Goal: Task Accomplishment & Management: Use online tool/utility

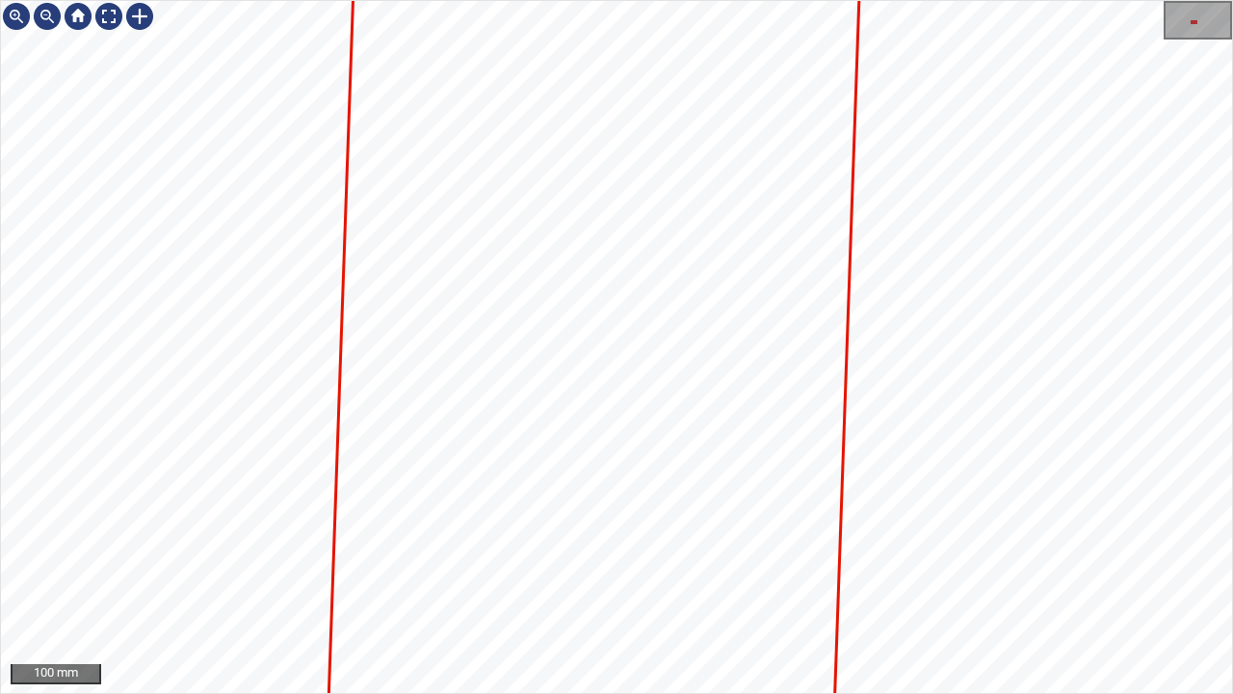
click at [888, 563] on div "100 mm" at bounding box center [616, 347] width 1233 height 694
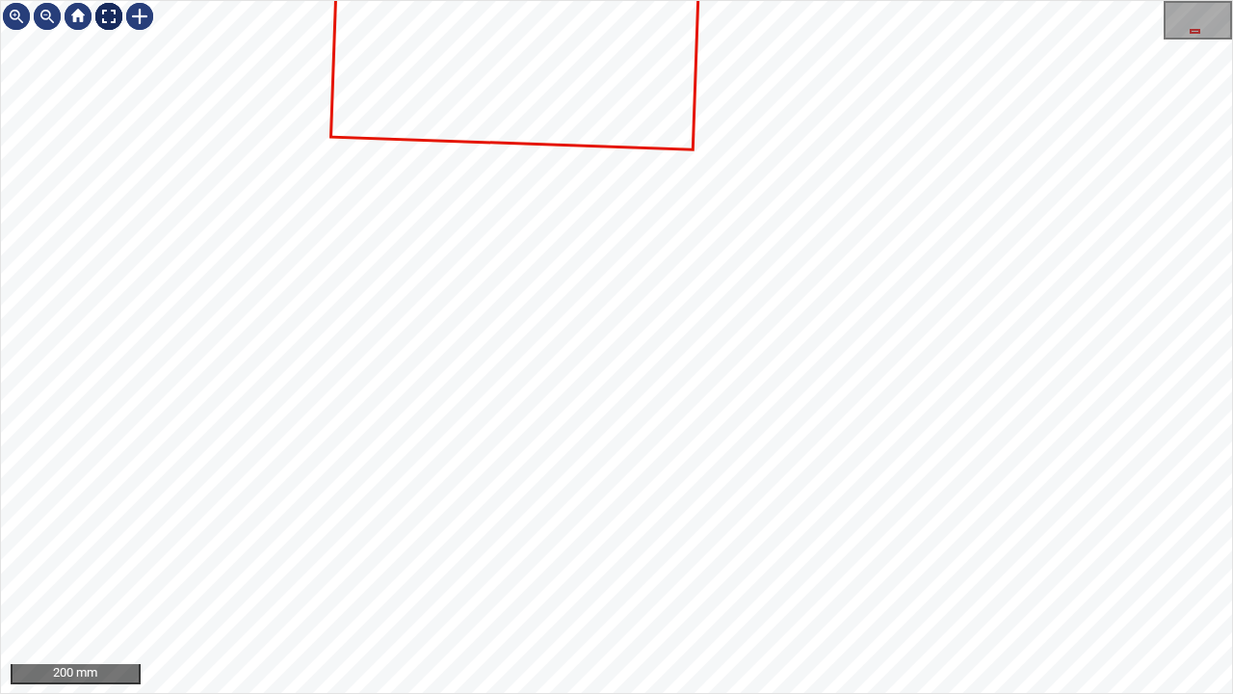
click at [117, 15] on div at bounding box center [108, 16] width 31 height 31
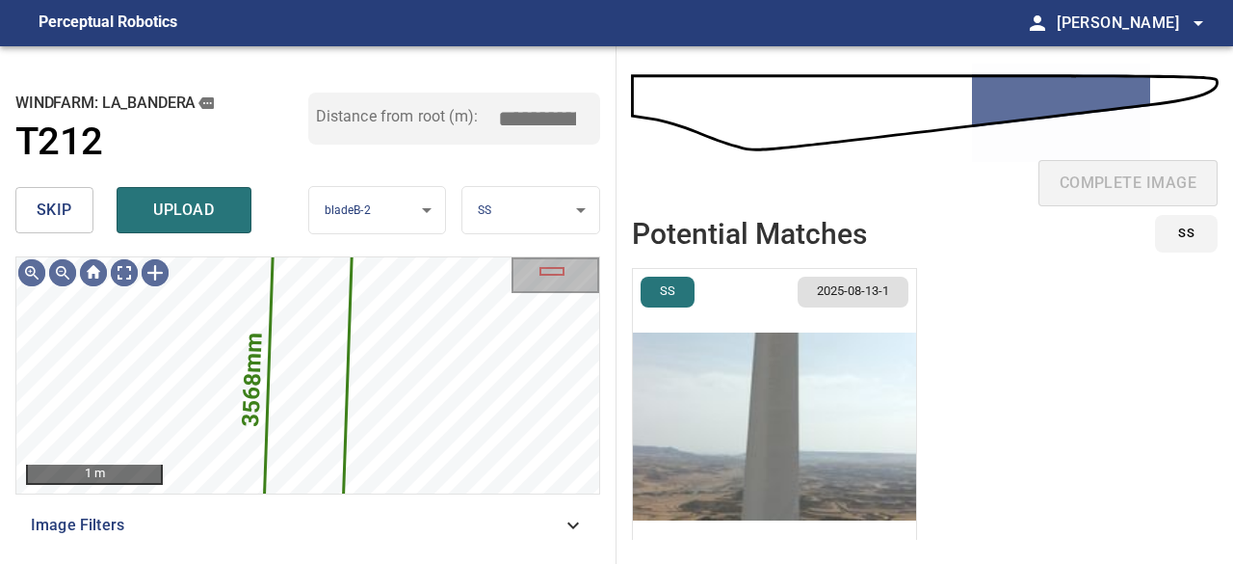
click at [87, 205] on button "skip" at bounding box center [54, 210] width 78 height 46
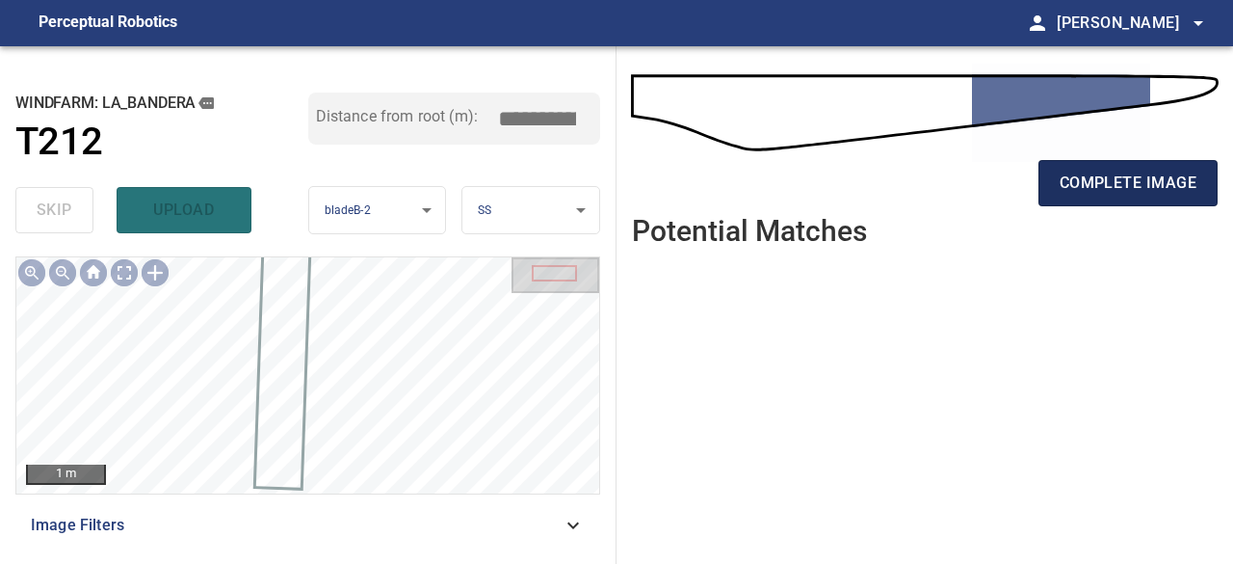
click at [1152, 183] on span "complete image" at bounding box center [1128, 183] width 137 height 27
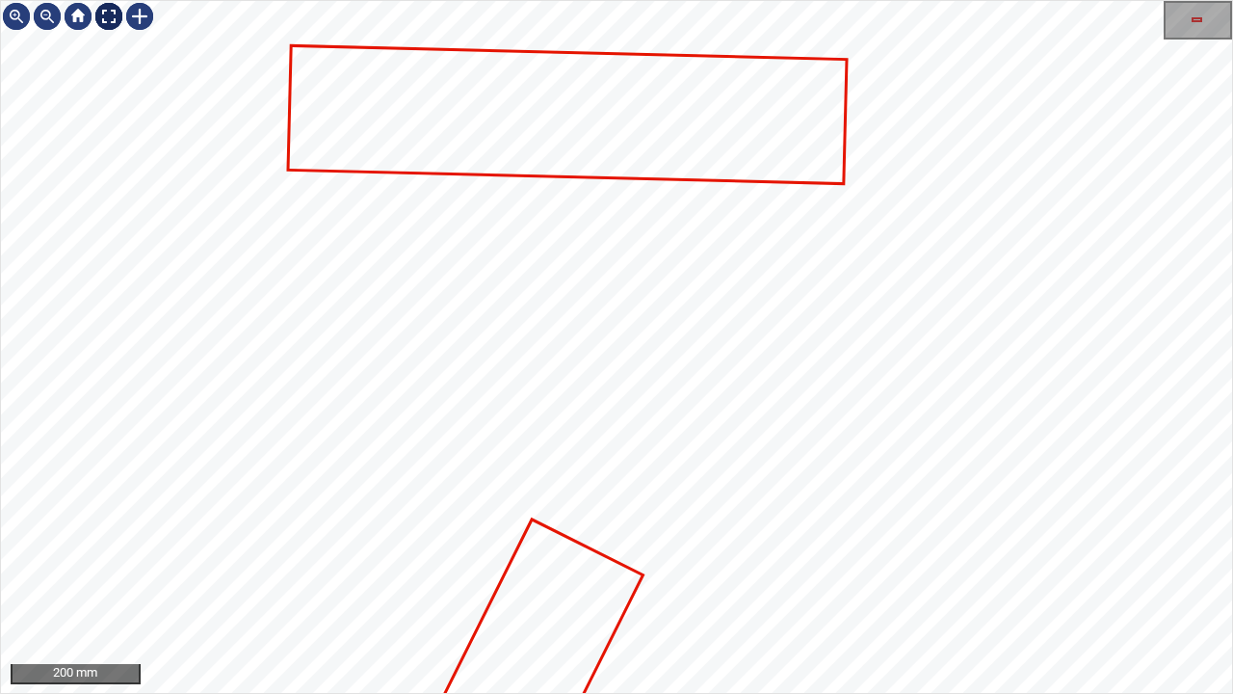
click at [108, 16] on div at bounding box center [108, 16] width 31 height 31
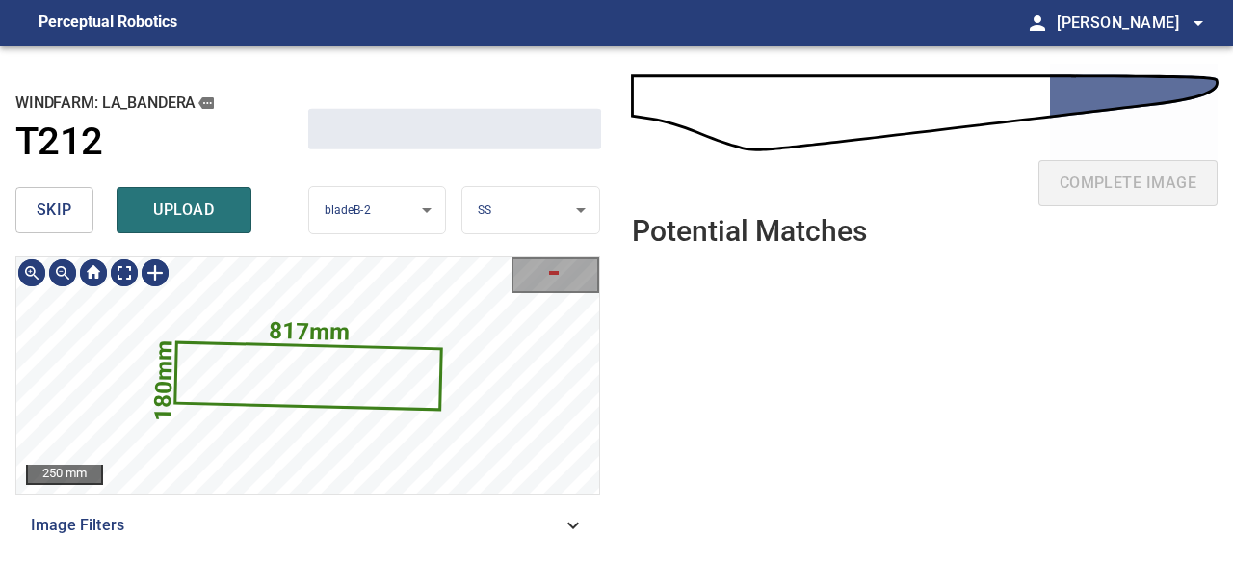
click at [69, 219] on span "skip" at bounding box center [55, 210] width 36 height 27
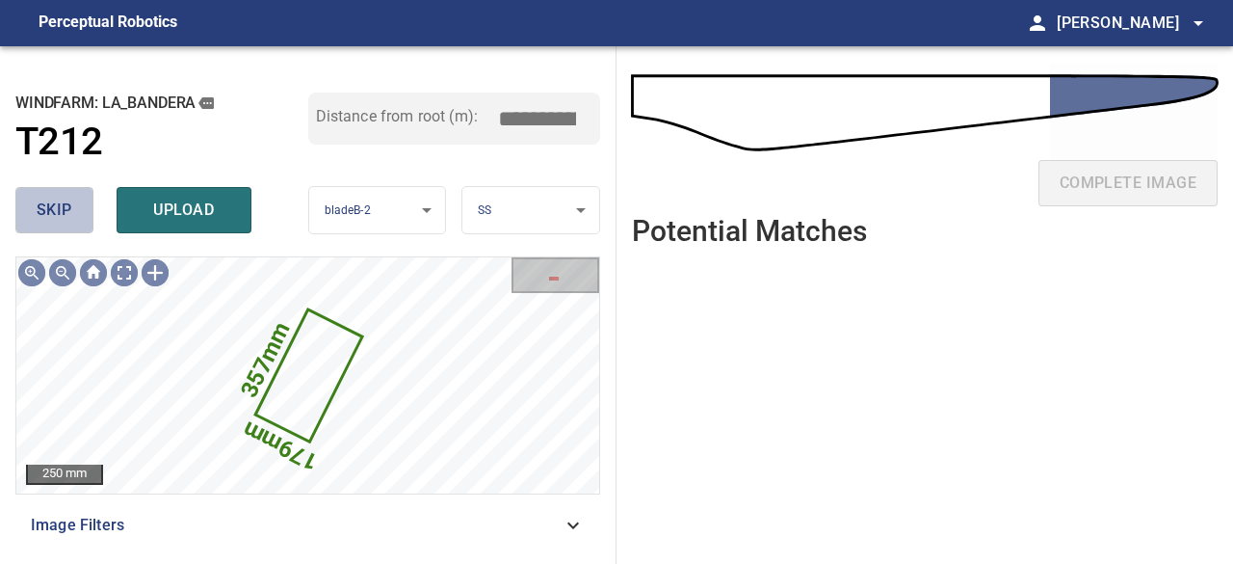
click at [69, 219] on span "skip" at bounding box center [55, 210] width 36 height 27
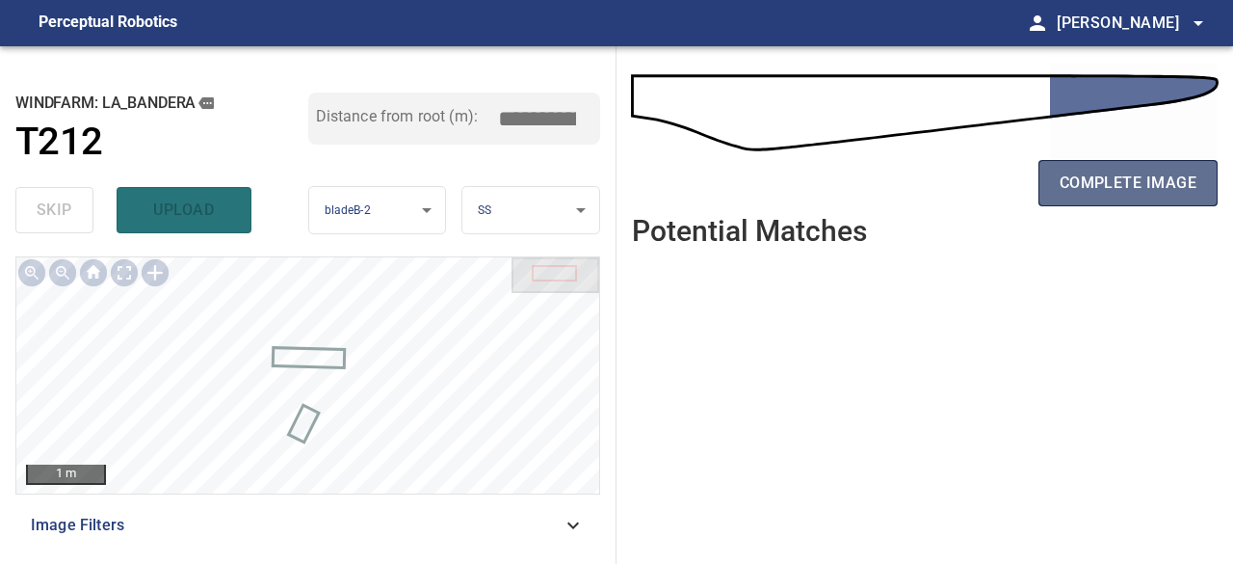
drag, startPoint x: 1157, startPoint y: 176, endPoint x: 1069, endPoint y: 186, distance: 88.2
click at [1156, 177] on span "complete image" at bounding box center [1128, 183] width 137 height 27
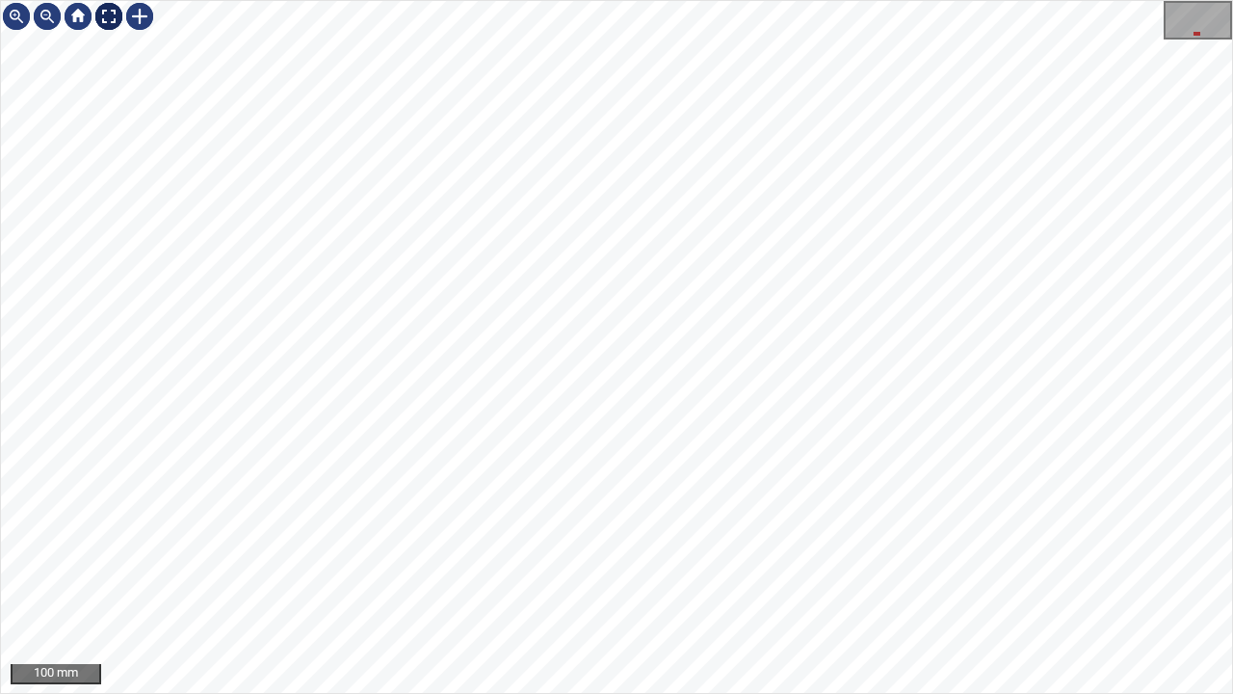
click at [107, 17] on div at bounding box center [108, 16] width 31 height 31
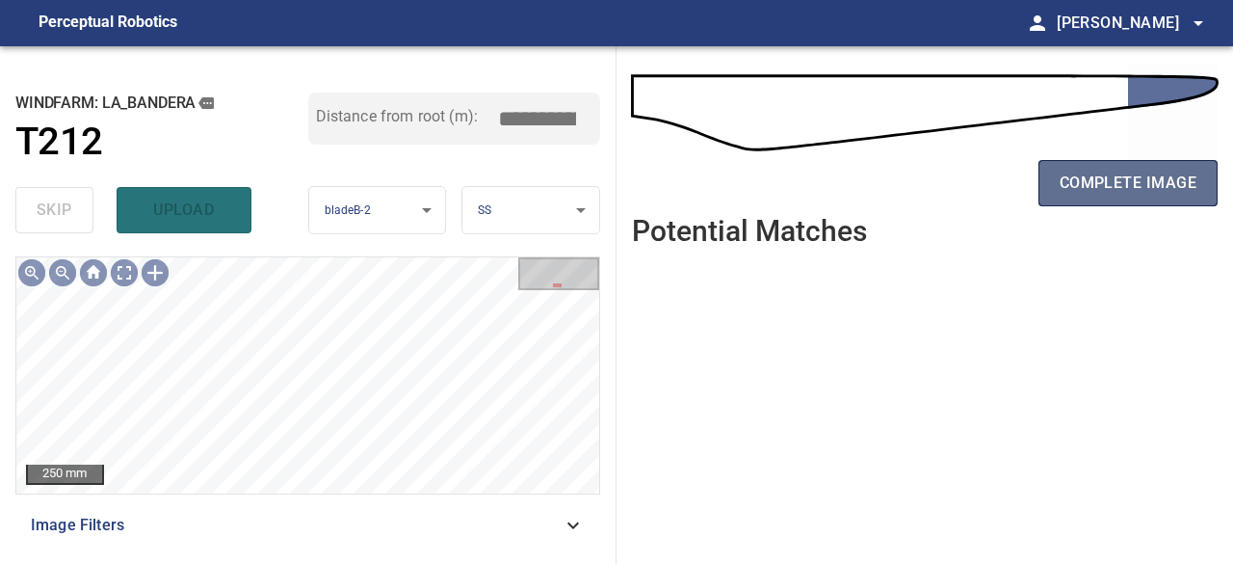
click at [1104, 189] on span "complete image" at bounding box center [1128, 183] width 137 height 27
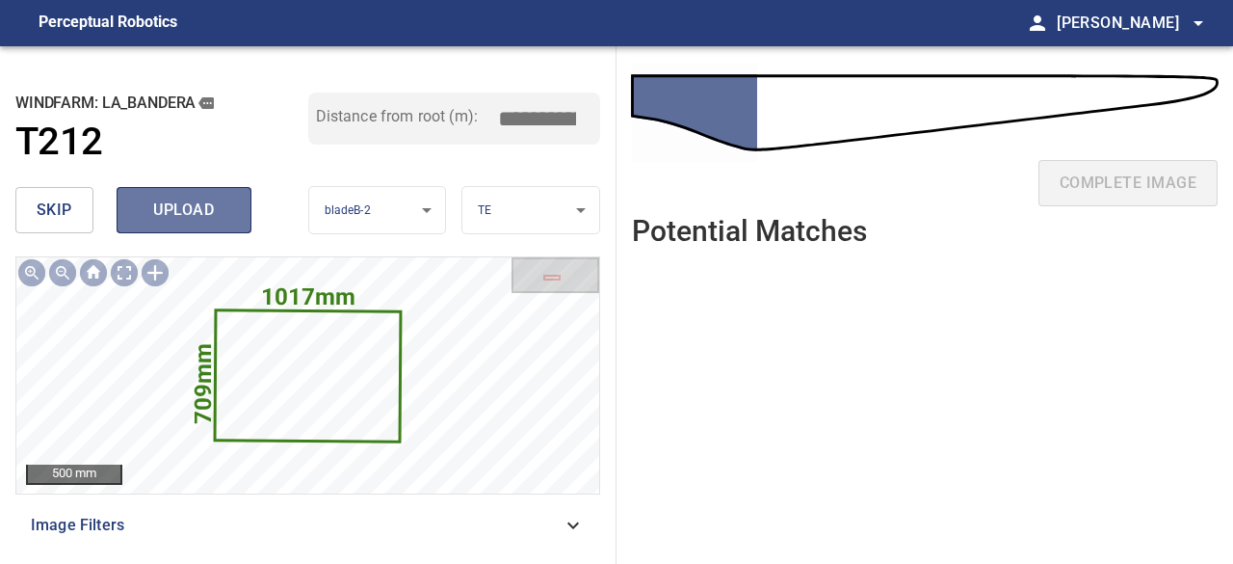
click at [168, 220] on span "upload" at bounding box center [184, 210] width 92 height 27
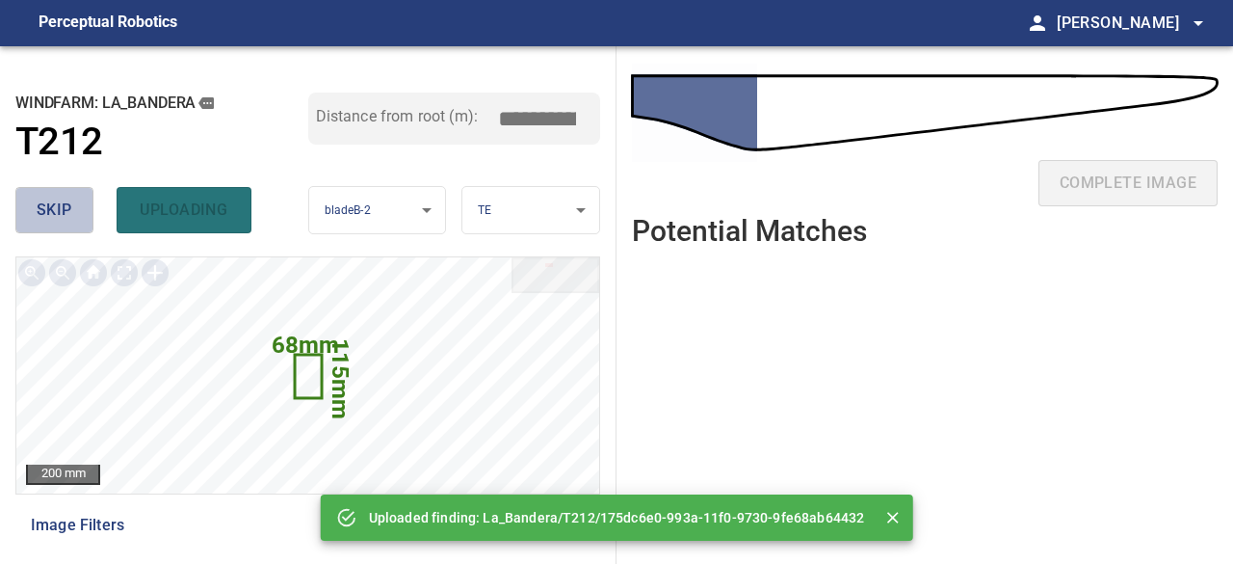
click at [63, 219] on span "skip" at bounding box center [55, 210] width 36 height 27
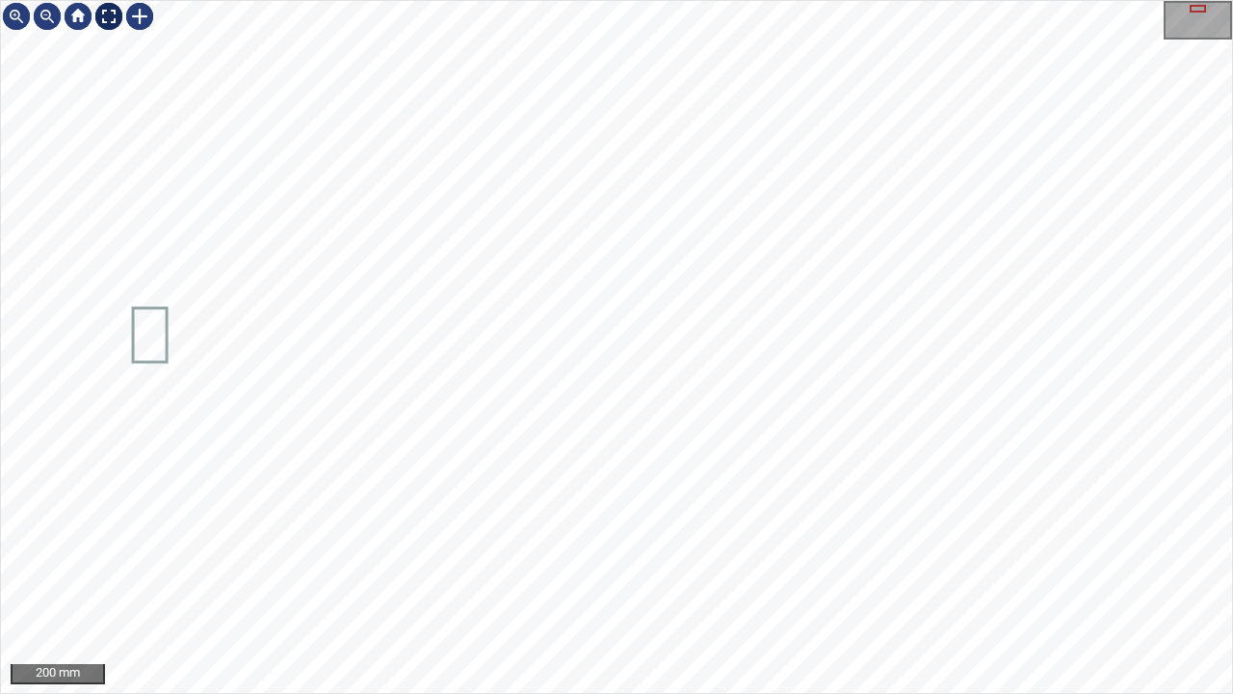
click at [105, 15] on div at bounding box center [108, 16] width 31 height 31
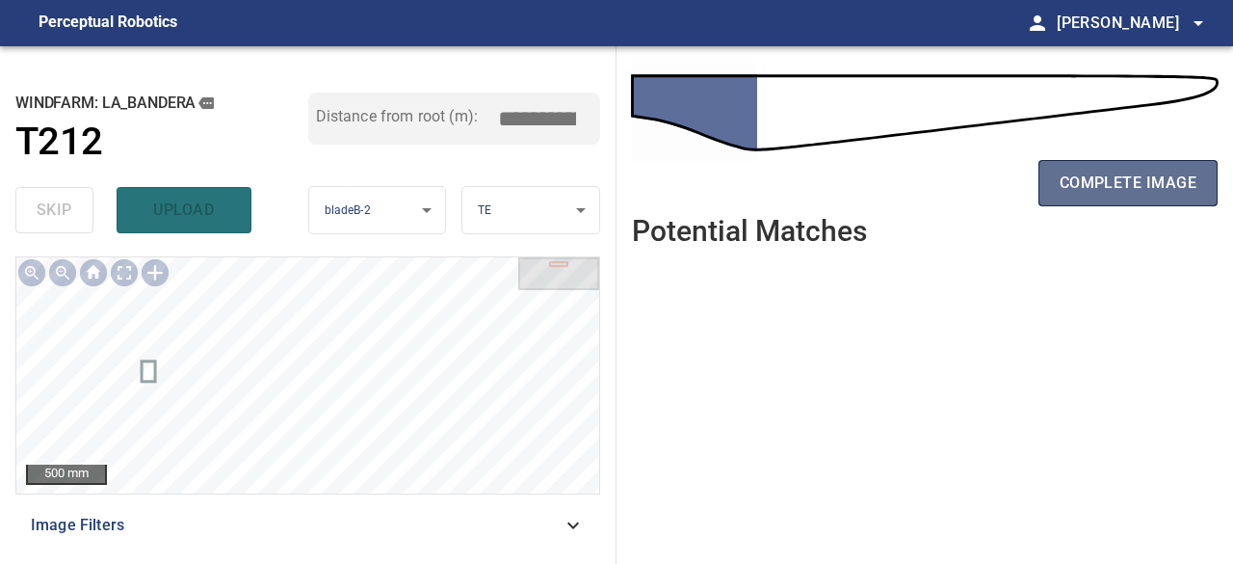
click at [1129, 173] on span "complete image" at bounding box center [1128, 183] width 137 height 27
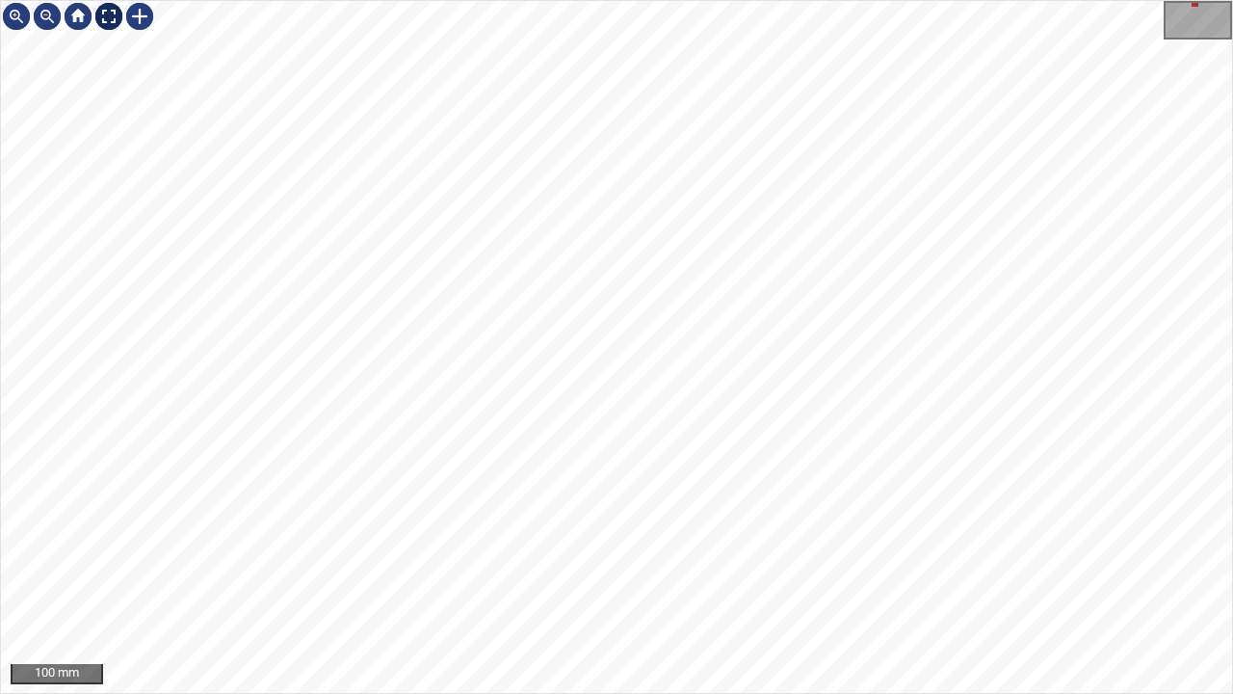
click at [108, 17] on div at bounding box center [108, 16] width 31 height 31
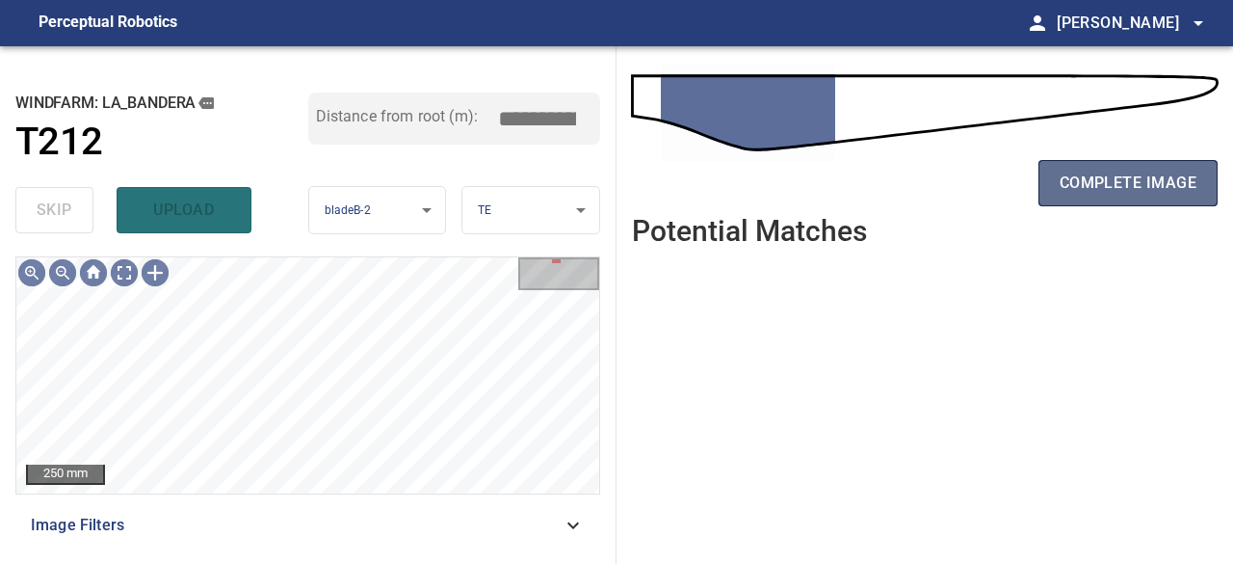
click at [1134, 189] on span "complete image" at bounding box center [1128, 183] width 137 height 27
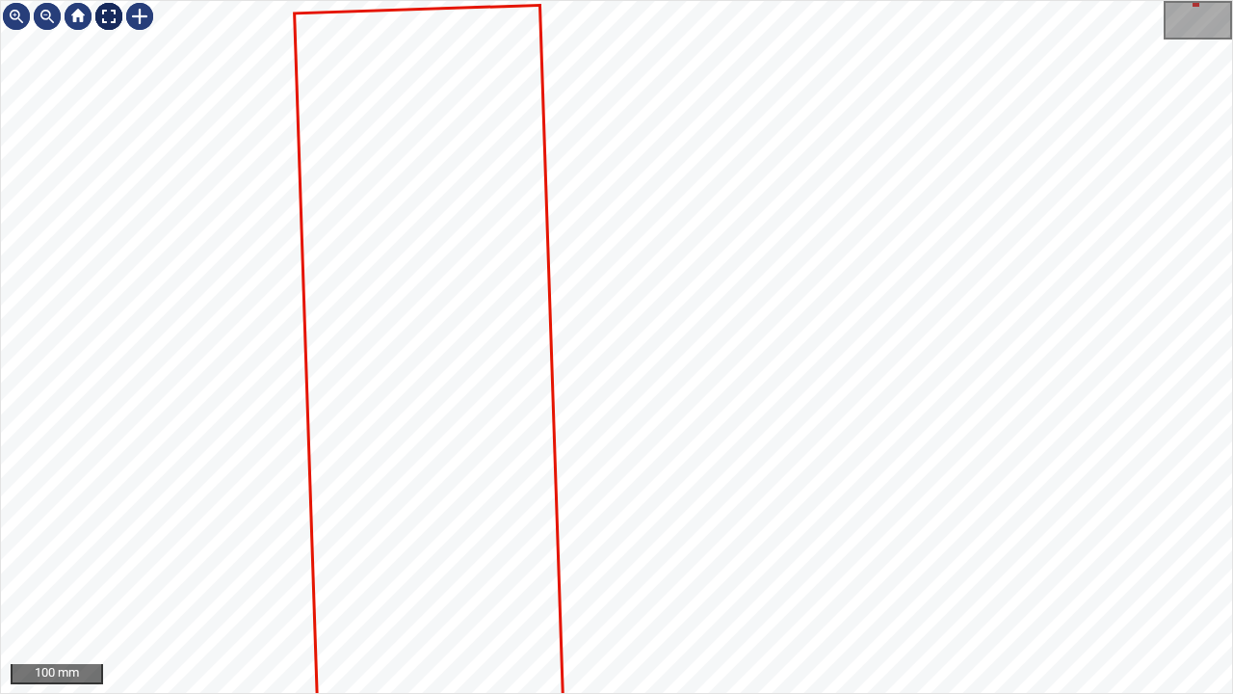
click at [106, 22] on div at bounding box center [108, 16] width 31 height 31
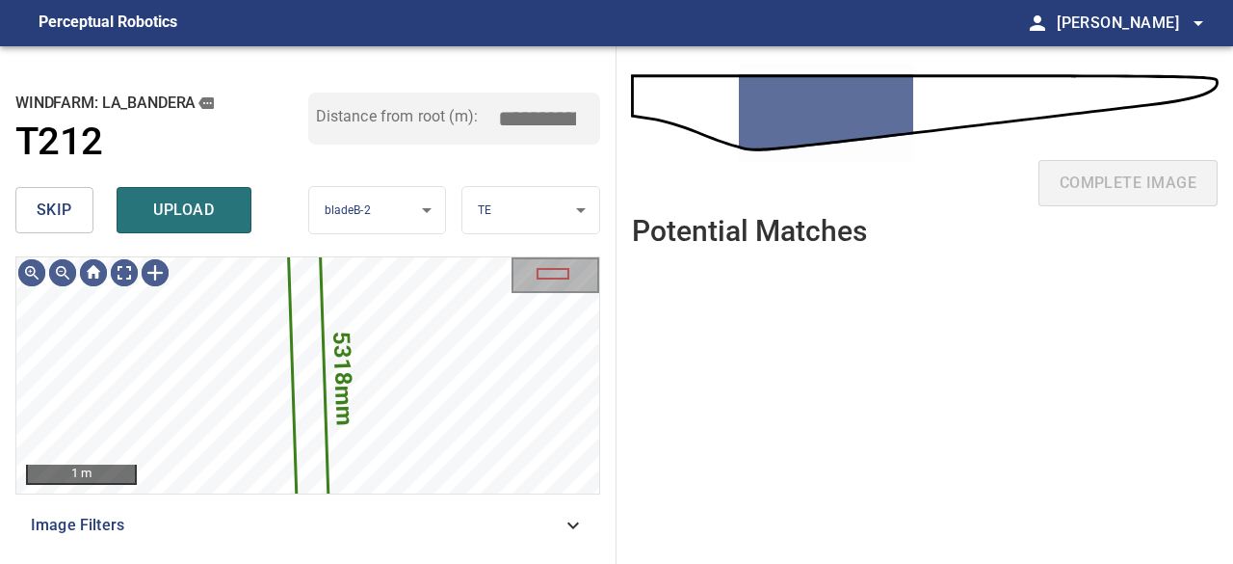
click at [70, 201] on span "skip" at bounding box center [55, 210] width 36 height 27
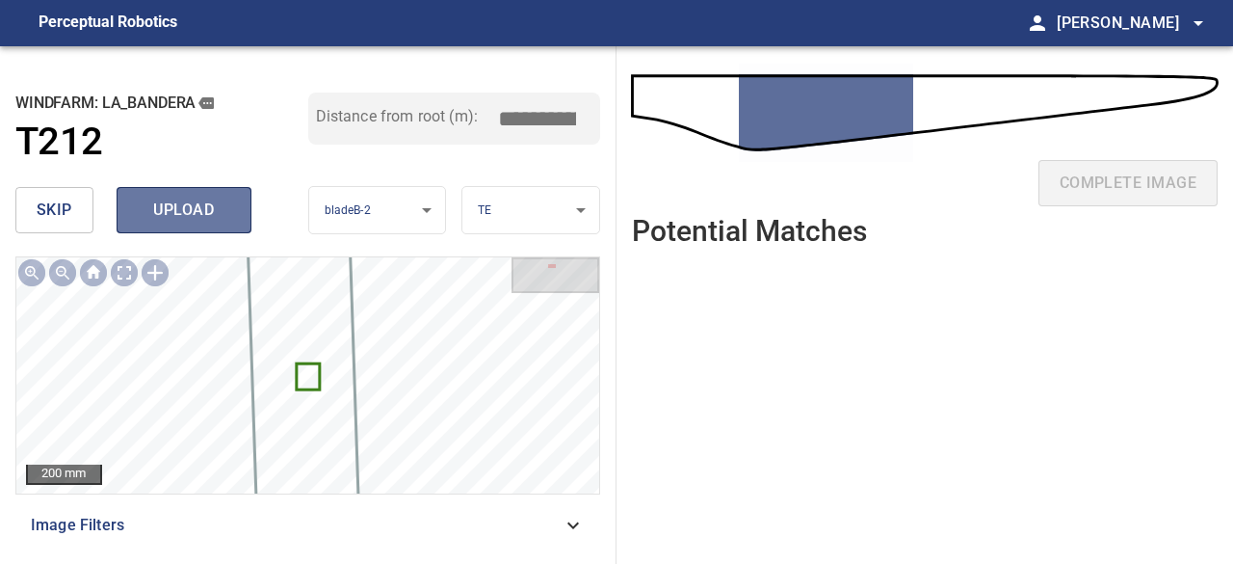
click at [168, 215] on span "upload" at bounding box center [184, 210] width 92 height 27
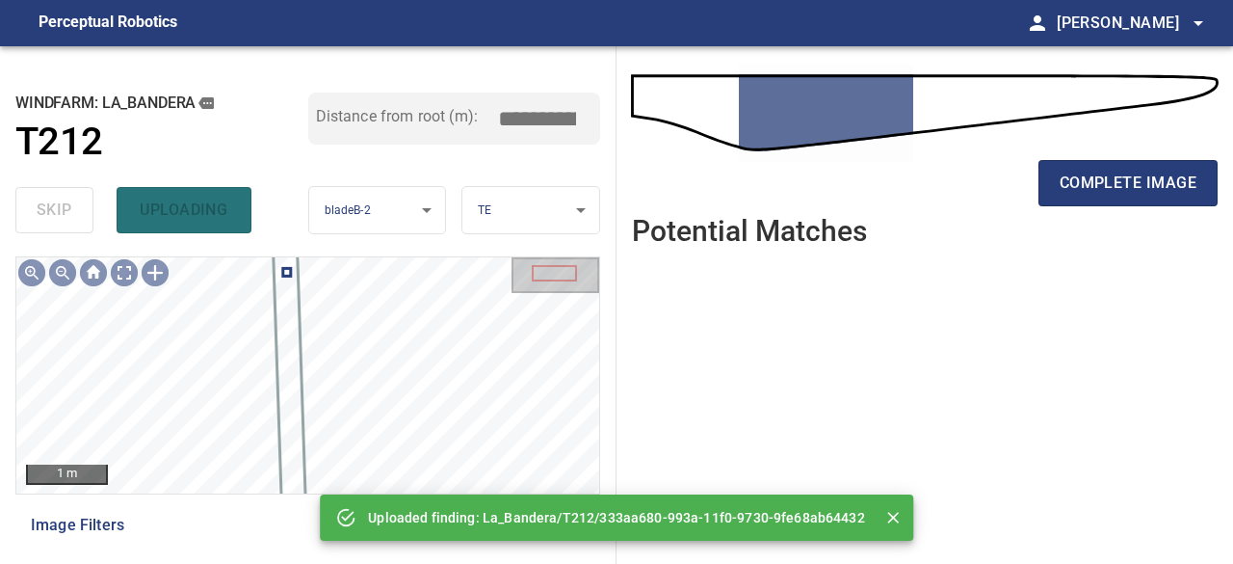
drag, startPoint x: 1078, startPoint y: 194, endPoint x: 1010, endPoint y: 227, distance: 76.3
click at [1078, 193] on span "complete image" at bounding box center [1128, 183] width 137 height 27
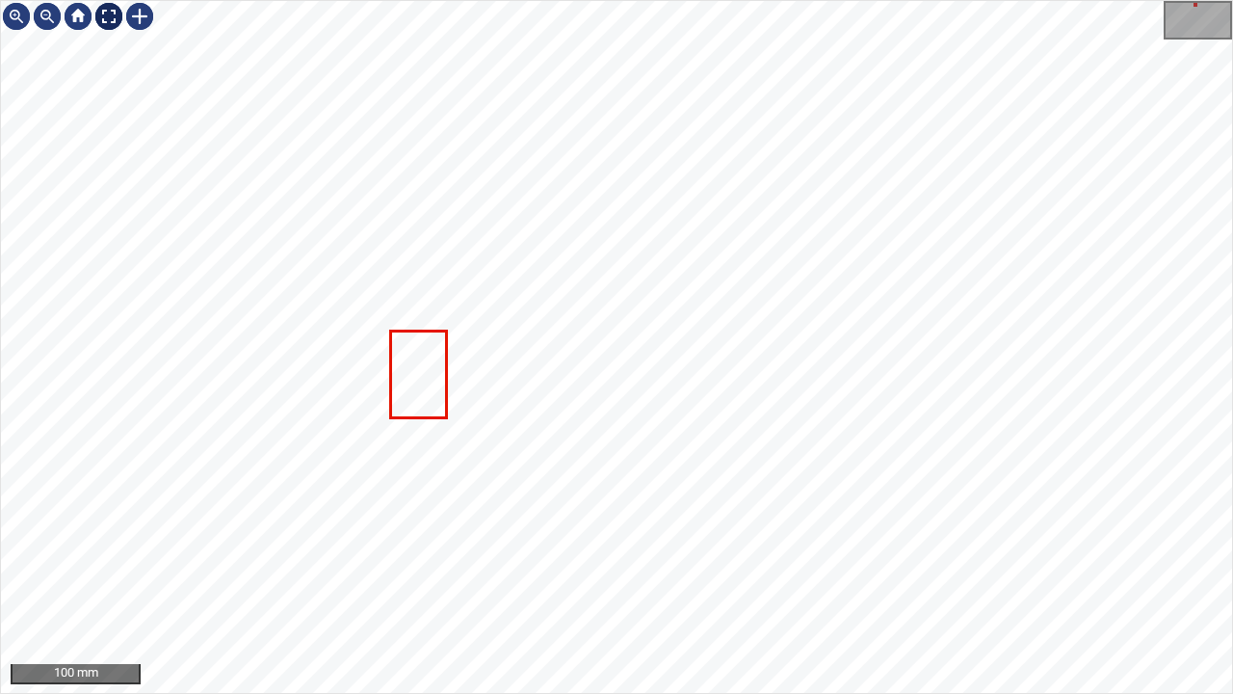
click at [111, 15] on div at bounding box center [108, 16] width 31 height 31
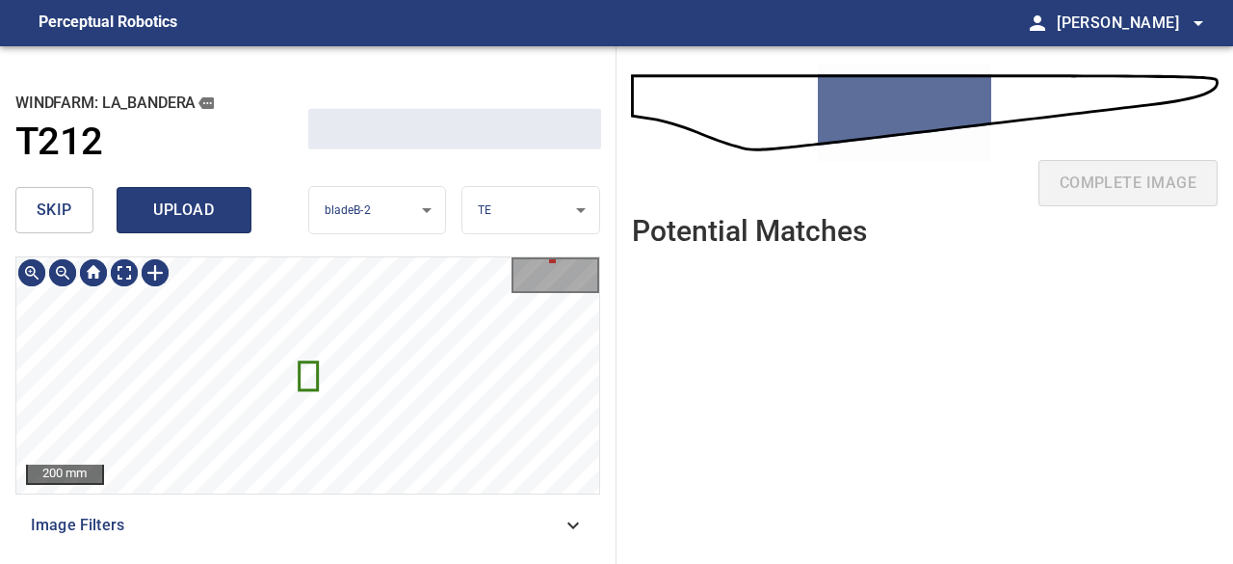
click at [172, 204] on span "upload" at bounding box center [184, 210] width 92 height 27
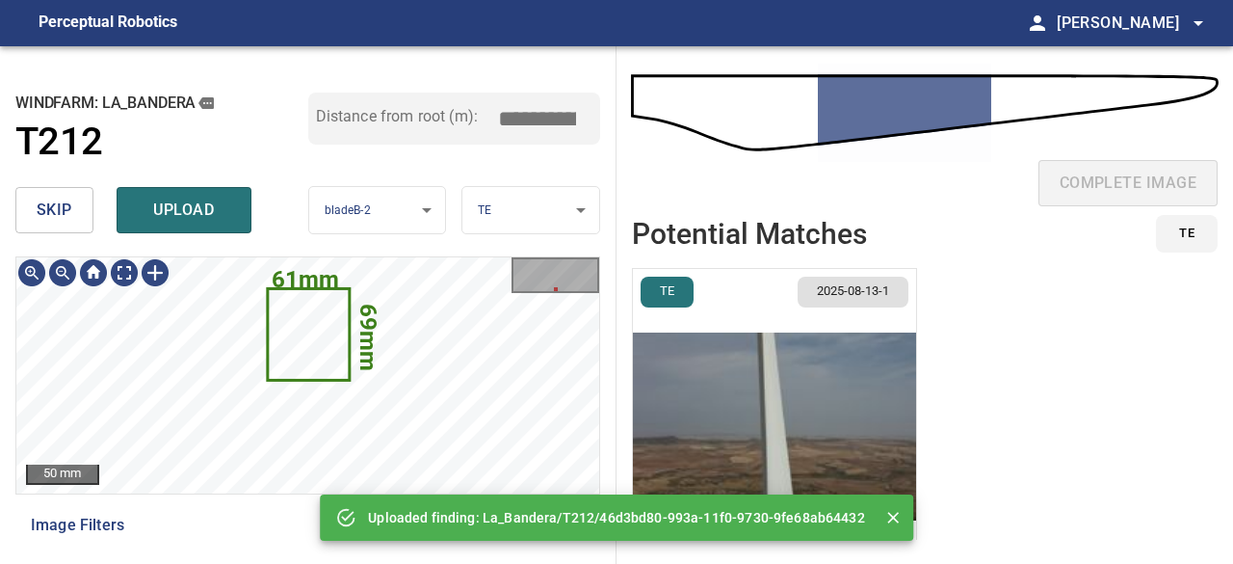
click at [203, 206] on span "upload" at bounding box center [184, 210] width 92 height 27
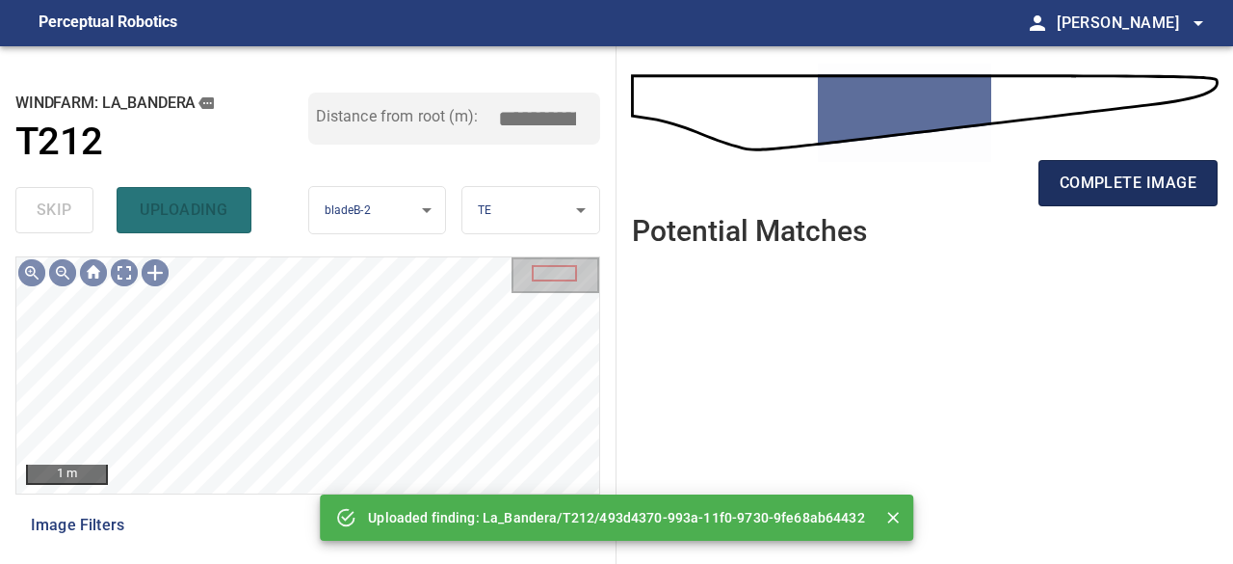
click at [1148, 195] on span "complete image" at bounding box center [1128, 183] width 137 height 27
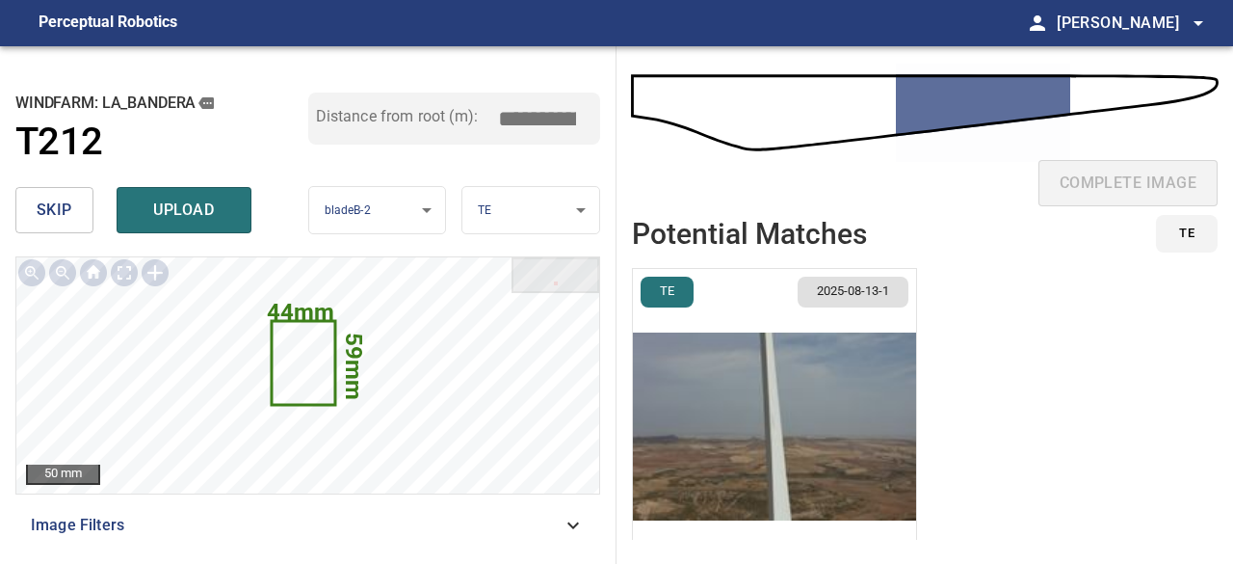
click at [791, 459] on img "button" at bounding box center [774, 426] width 283 height 315
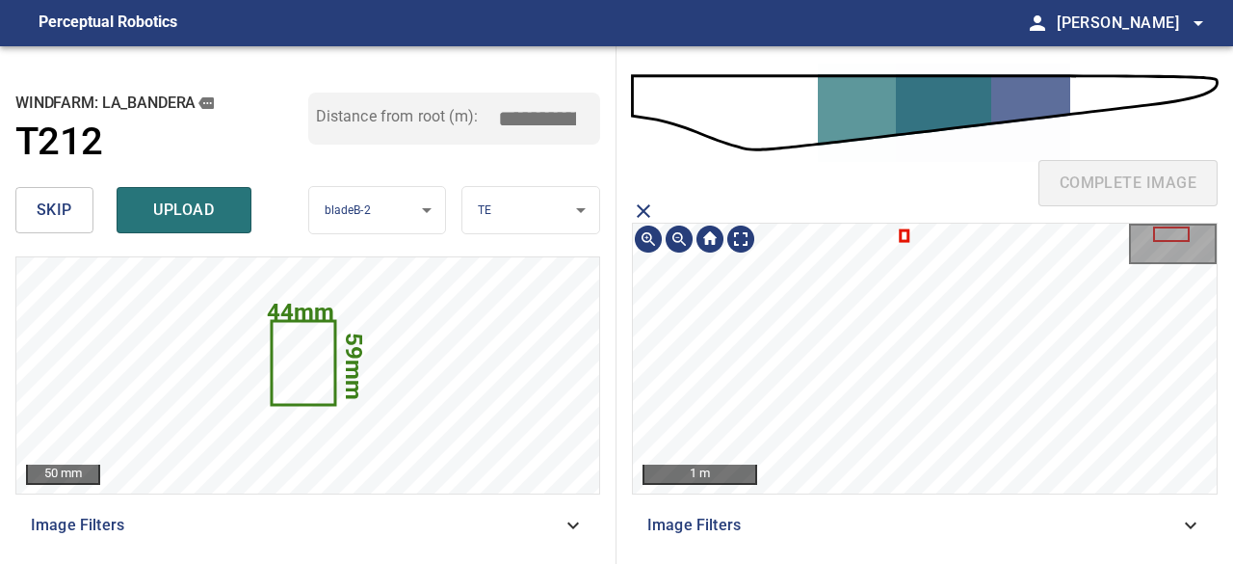
click at [904, 232] on icon at bounding box center [905, 236] width 5 height 8
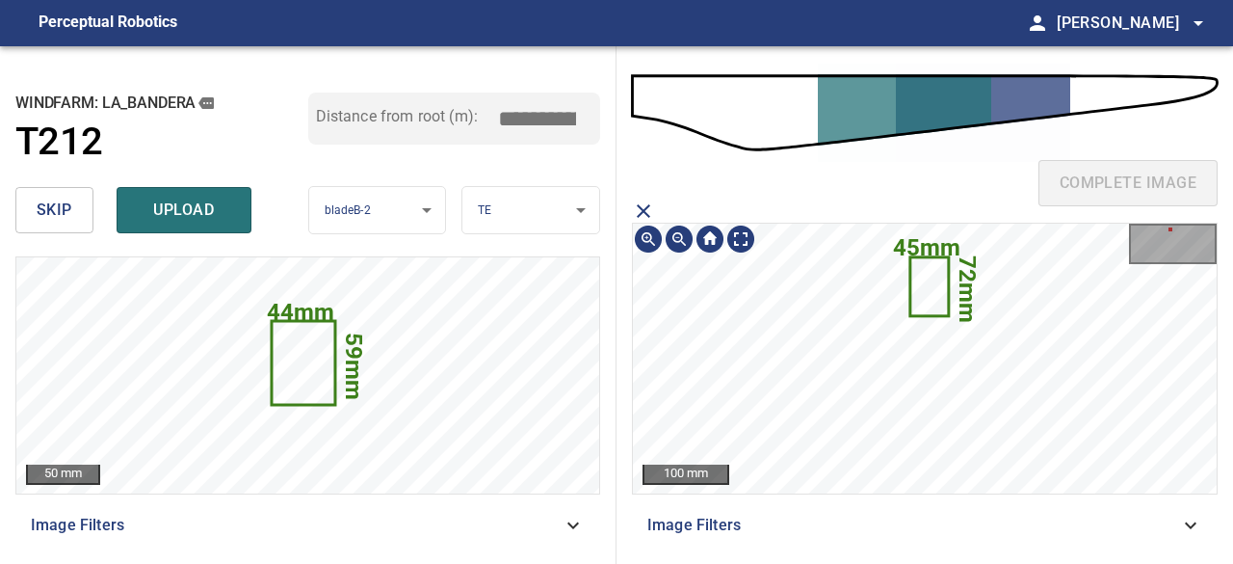
click at [925, 284] on icon at bounding box center [929, 286] width 36 height 56
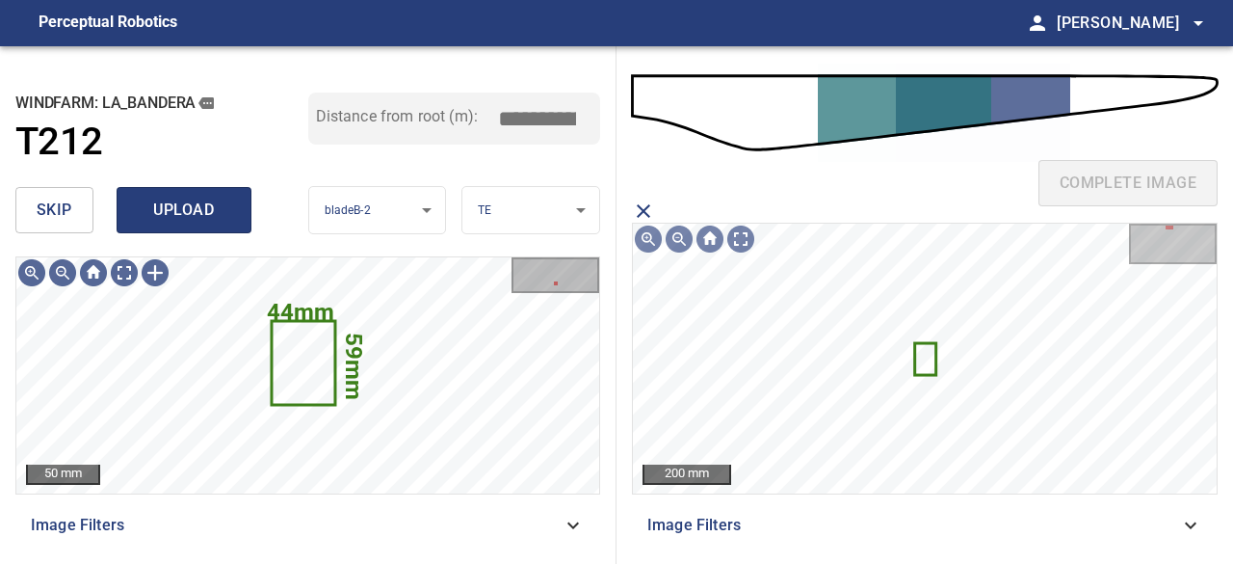
click at [175, 215] on span "upload" at bounding box center [184, 210] width 92 height 27
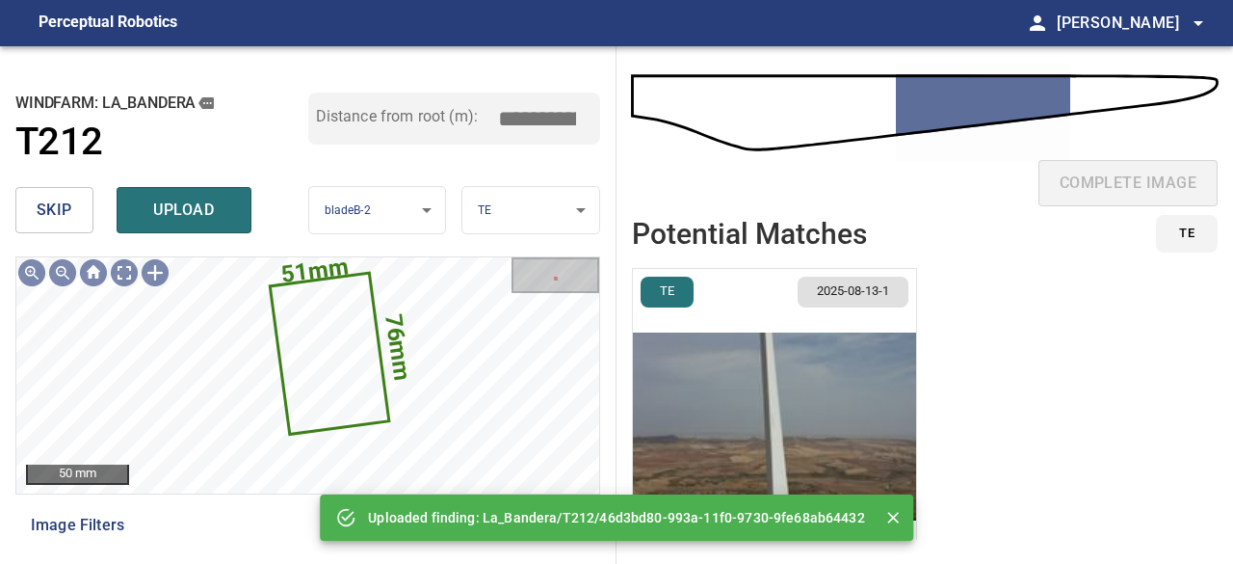
click at [58, 202] on span "skip" at bounding box center [55, 210] width 36 height 27
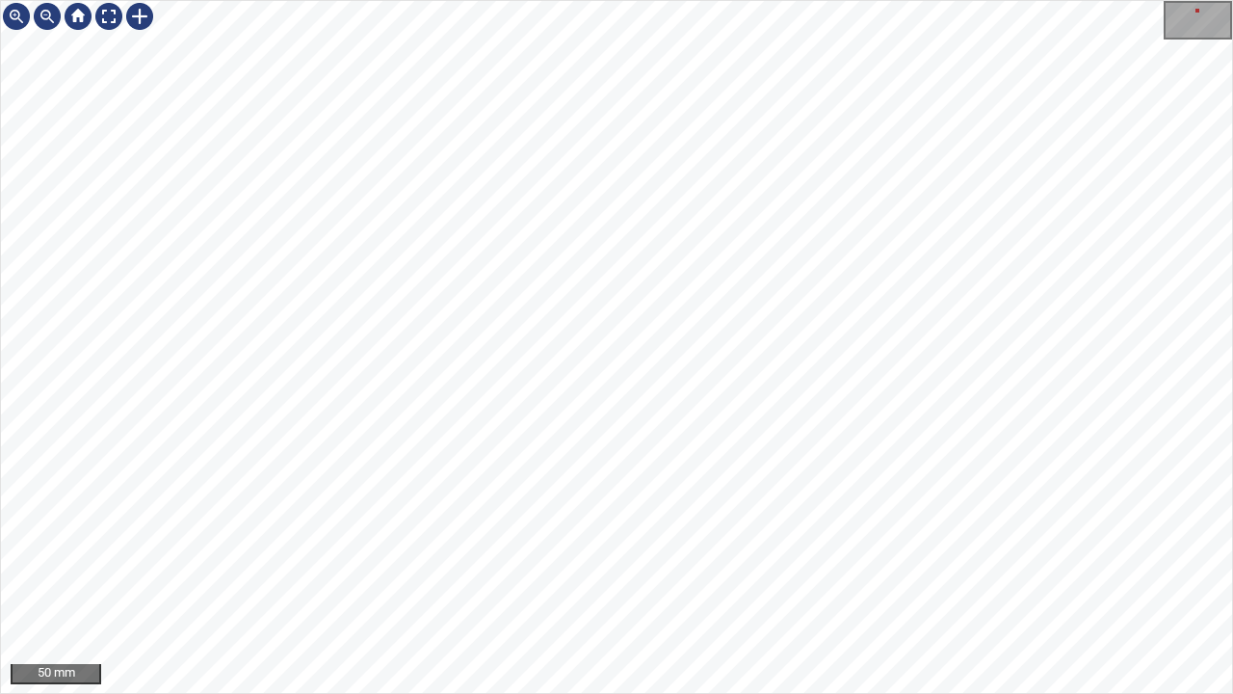
click at [469, 563] on div "50 mm" at bounding box center [616, 347] width 1233 height 694
click at [459, 563] on div "50 mm" at bounding box center [616, 347] width 1233 height 694
click at [110, 16] on div at bounding box center [108, 16] width 31 height 31
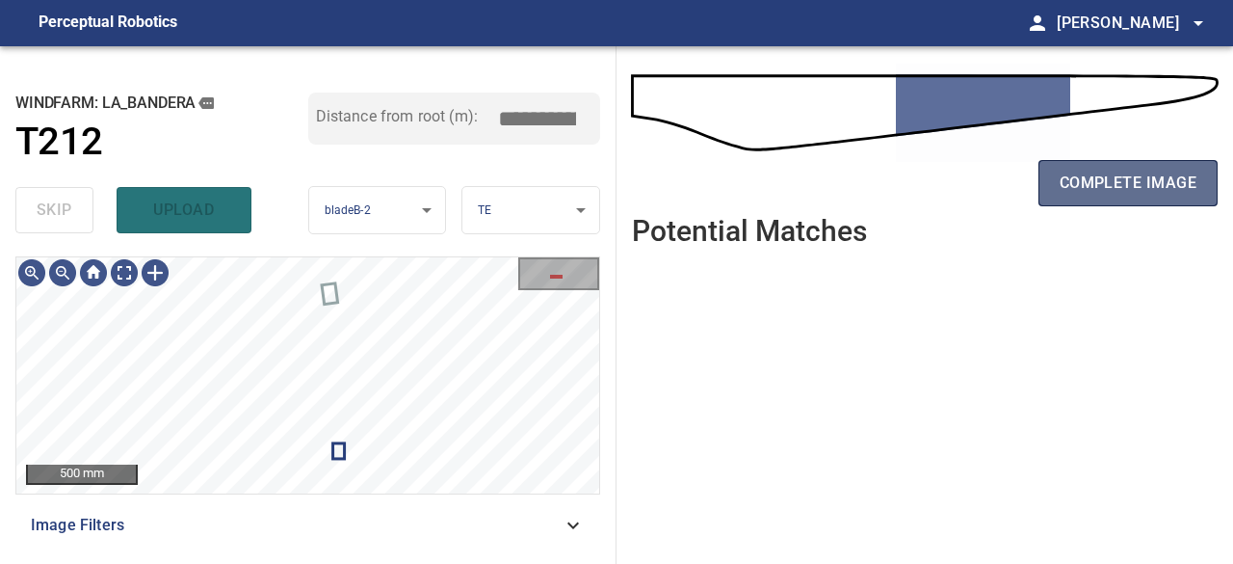
click at [1132, 190] on span "complete image" at bounding box center [1128, 183] width 137 height 27
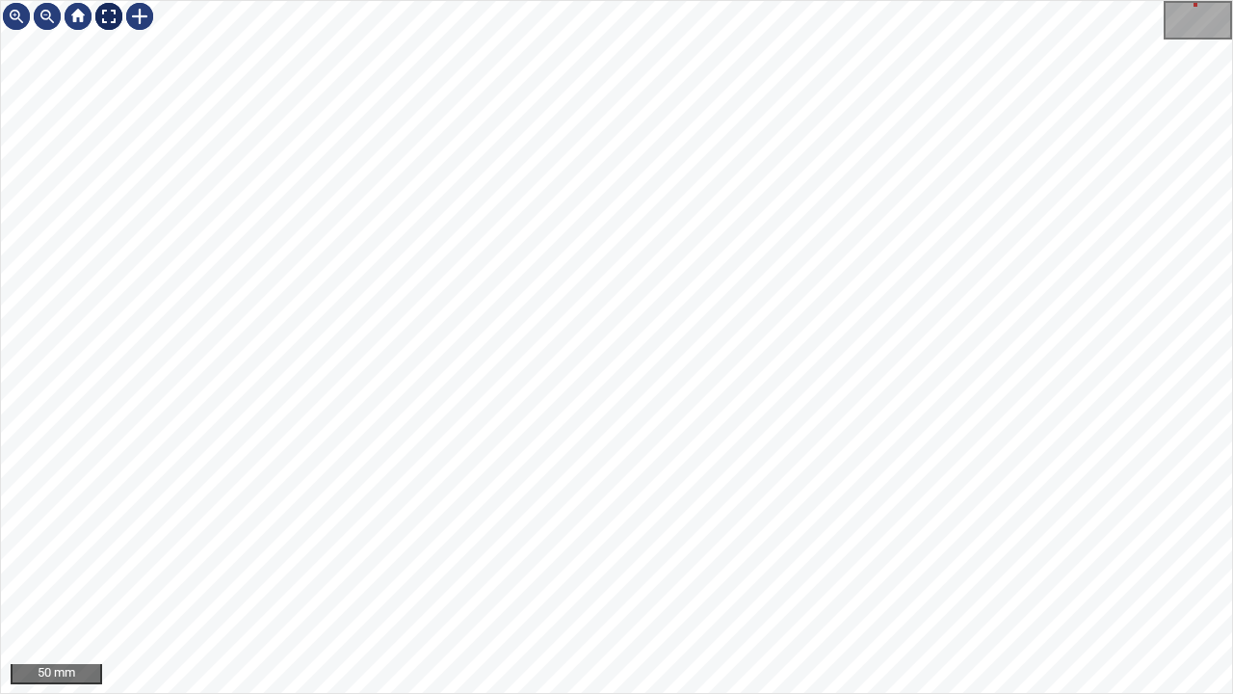
click at [108, 20] on div at bounding box center [108, 16] width 31 height 31
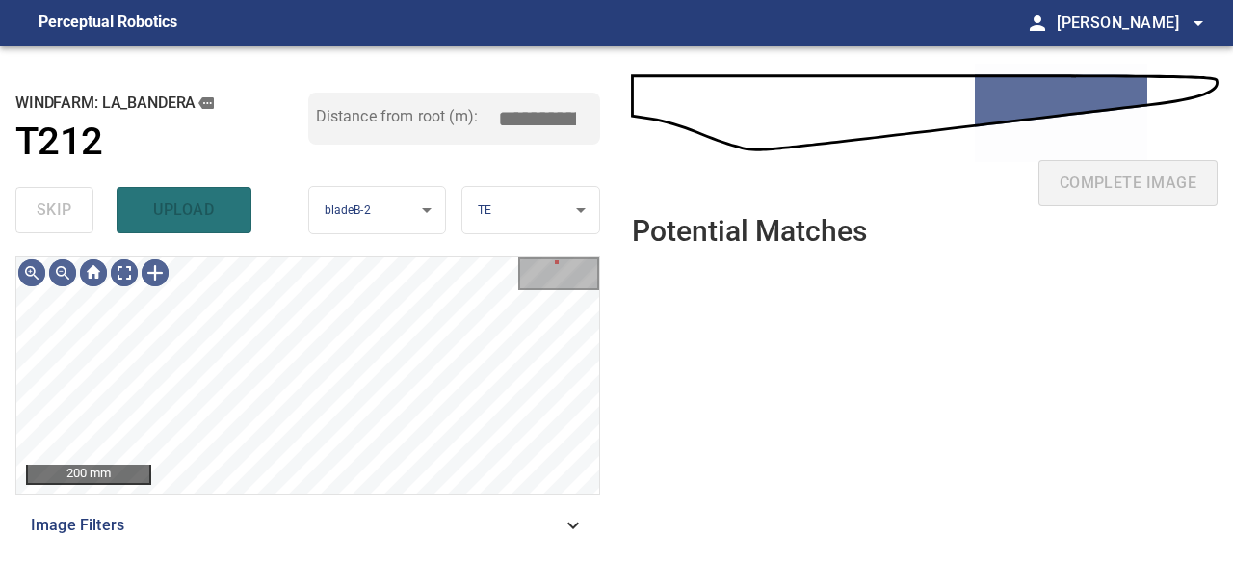
click at [66, 217] on div "skip upload" at bounding box center [161, 210] width 293 height 62
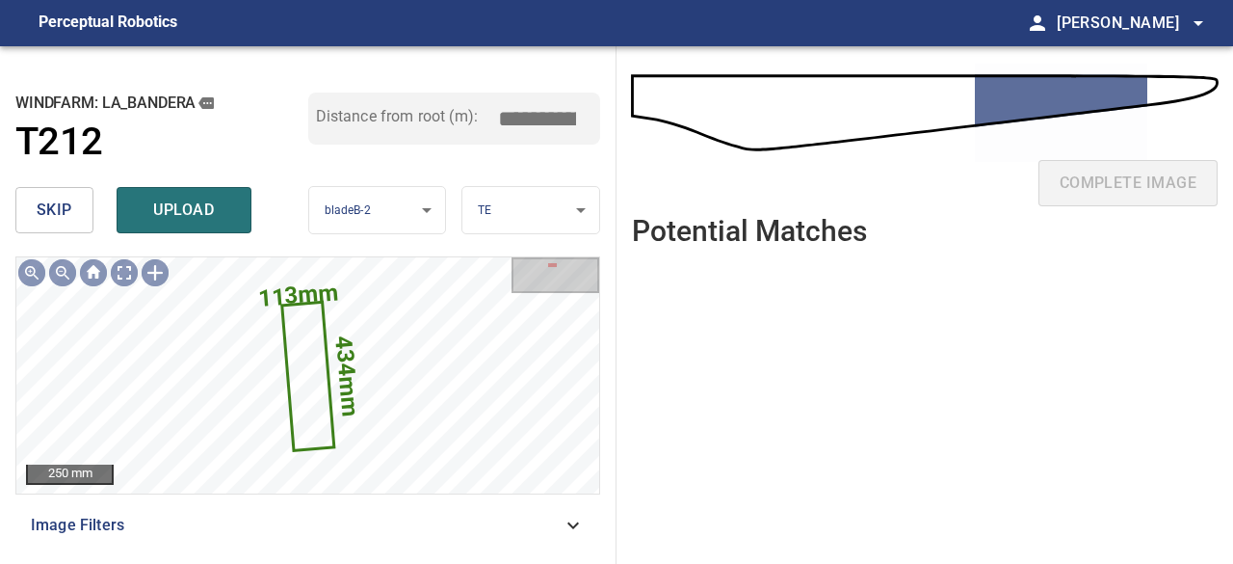
click at [57, 213] on span "skip" at bounding box center [55, 210] width 36 height 27
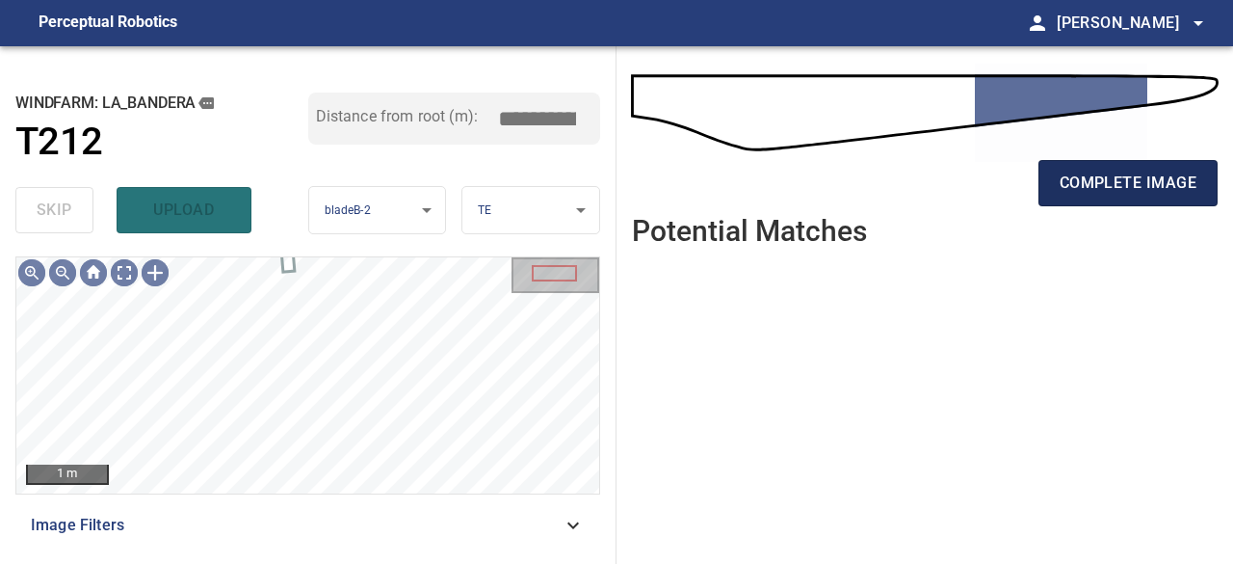
click at [1108, 180] on span "complete image" at bounding box center [1128, 183] width 137 height 27
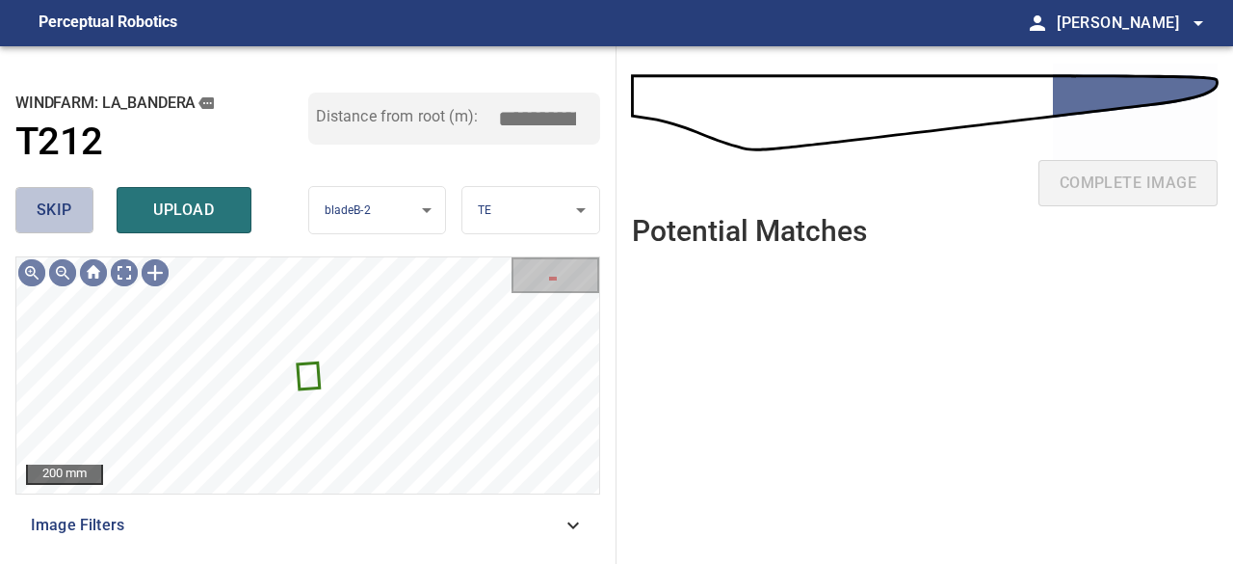
click at [65, 213] on span "skip" at bounding box center [55, 210] width 36 height 27
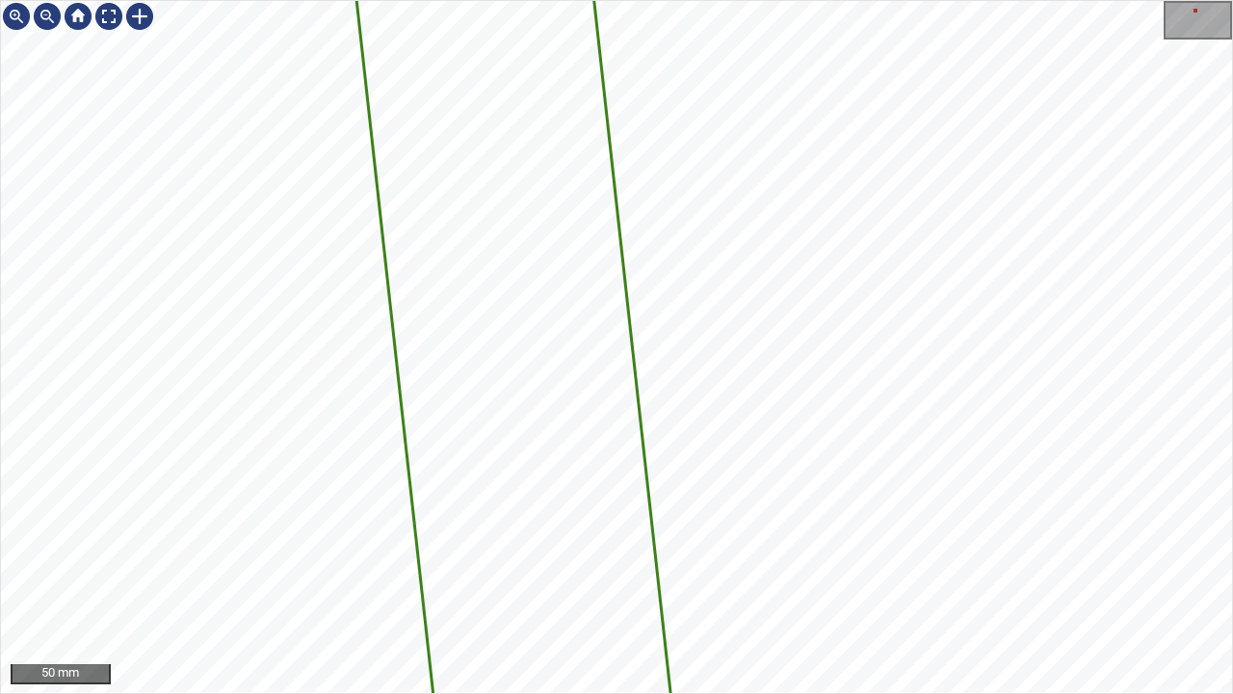
click at [783, 563] on div "787mm 121mm 50 mm" at bounding box center [616, 347] width 1233 height 694
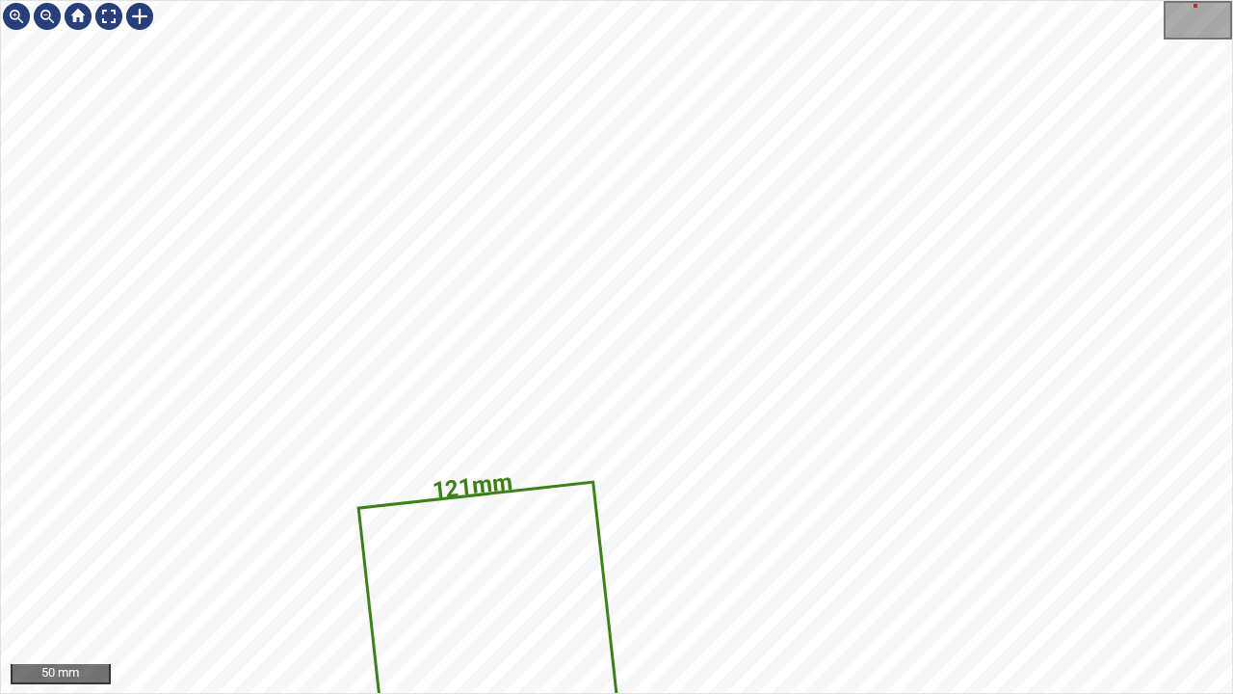
click at [701, 563] on div "787mm 121mm 50 mm" at bounding box center [616, 347] width 1233 height 694
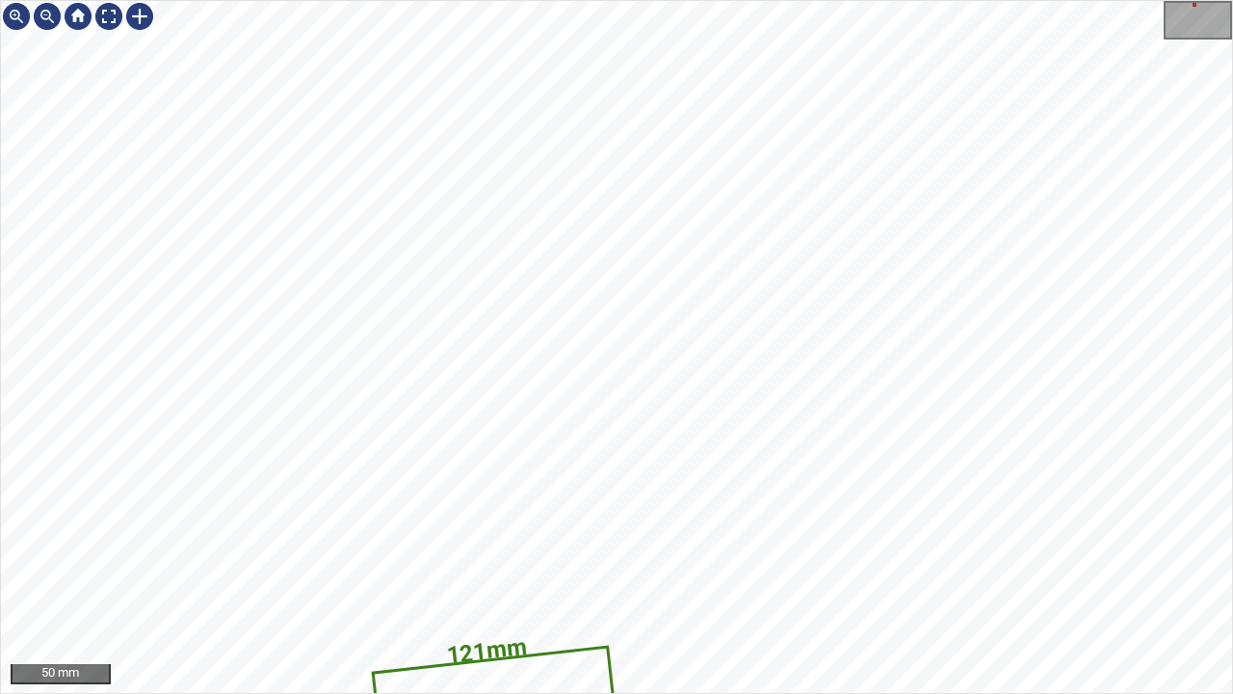
click at [653, 563] on div "787mm 121mm 50 mm" at bounding box center [616, 347] width 1233 height 694
click at [100, 14] on div at bounding box center [108, 16] width 31 height 31
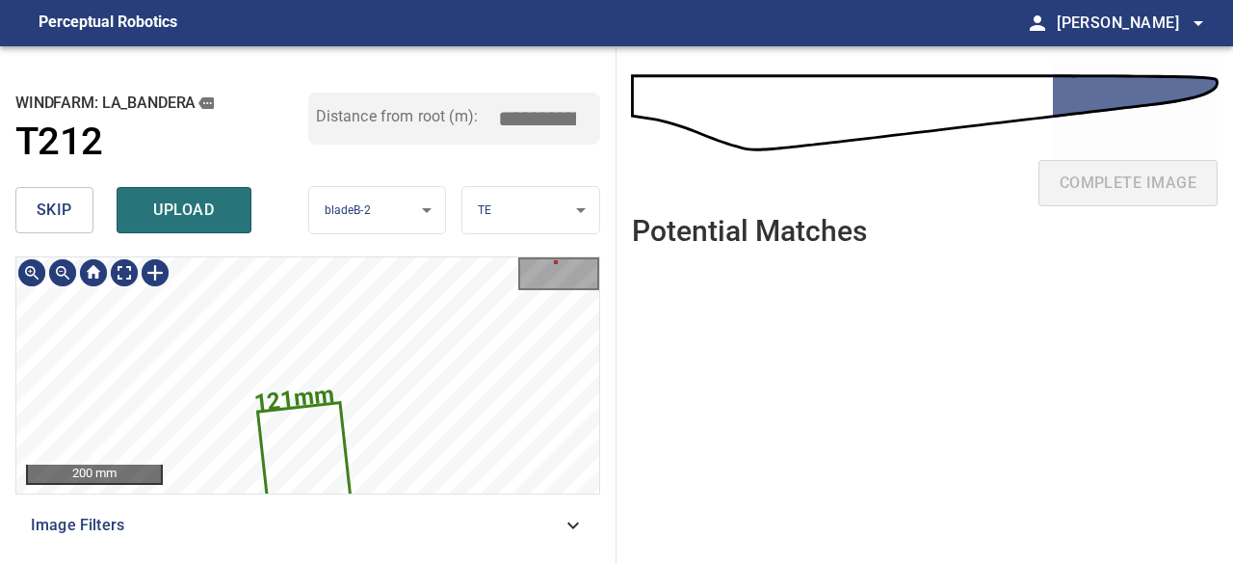
click at [360, 253] on div "**********" at bounding box center [308, 304] width 617 height 517
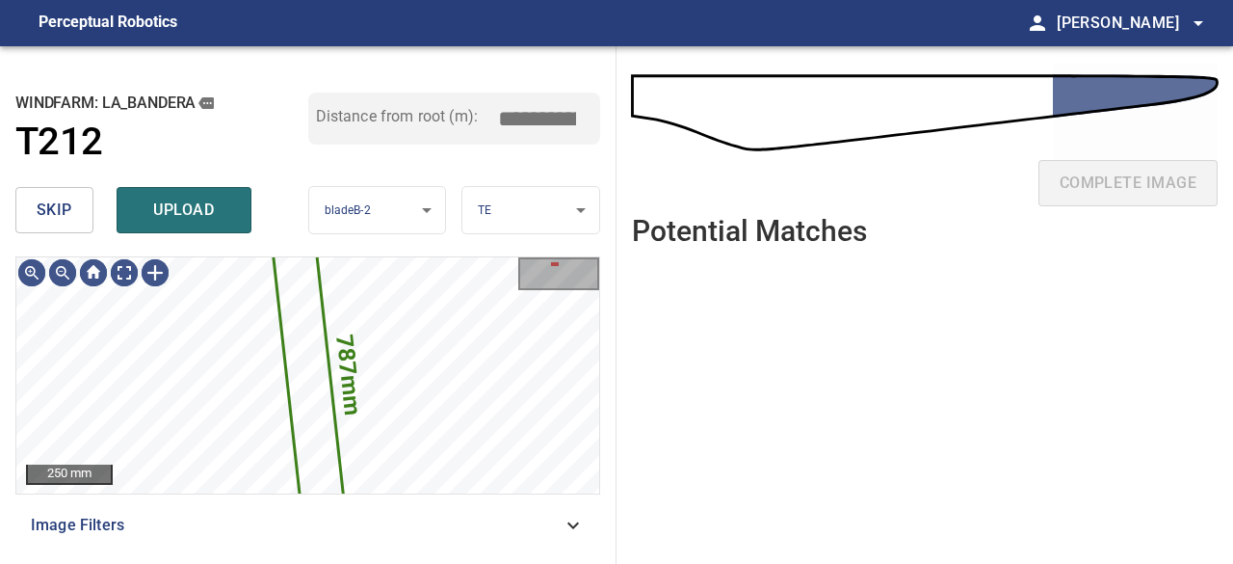
drag, startPoint x: 65, startPoint y: 205, endPoint x: 80, endPoint y: 208, distance: 15.7
click at [65, 205] on span "skip" at bounding box center [55, 210] width 36 height 27
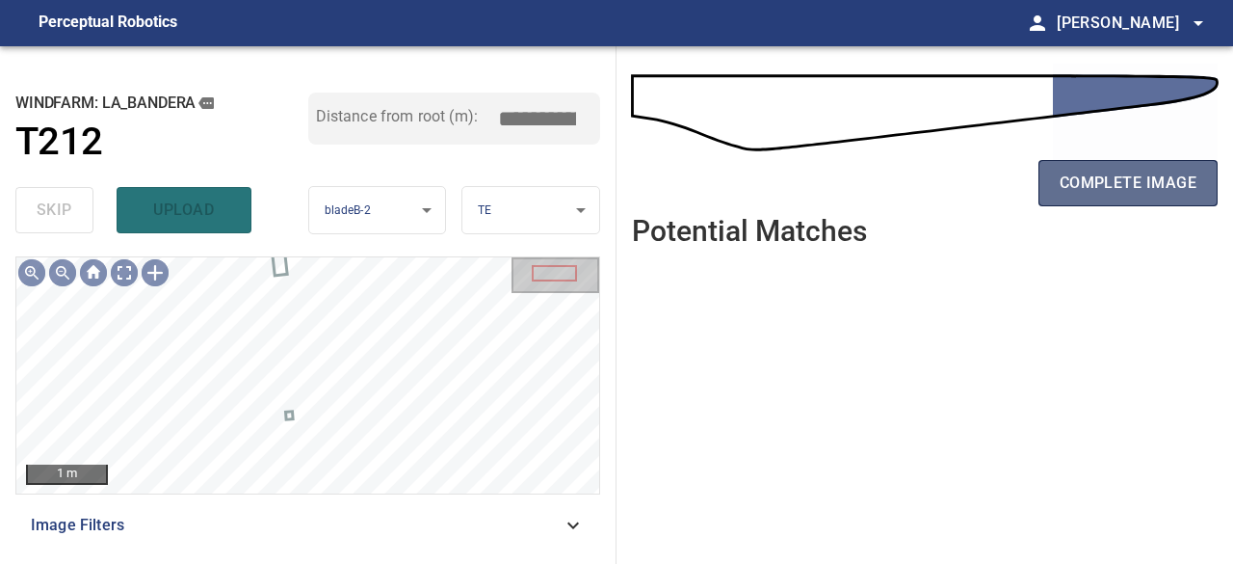
click at [1137, 175] on span "complete image" at bounding box center [1128, 183] width 137 height 27
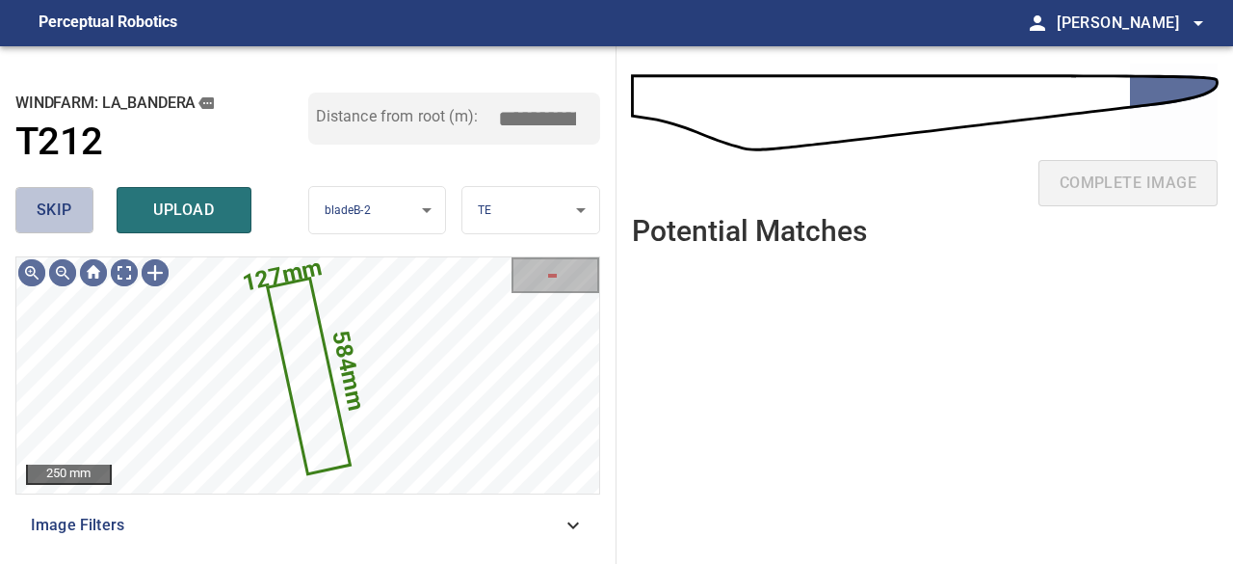
click at [56, 220] on span "skip" at bounding box center [55, 210] width 36 height 27
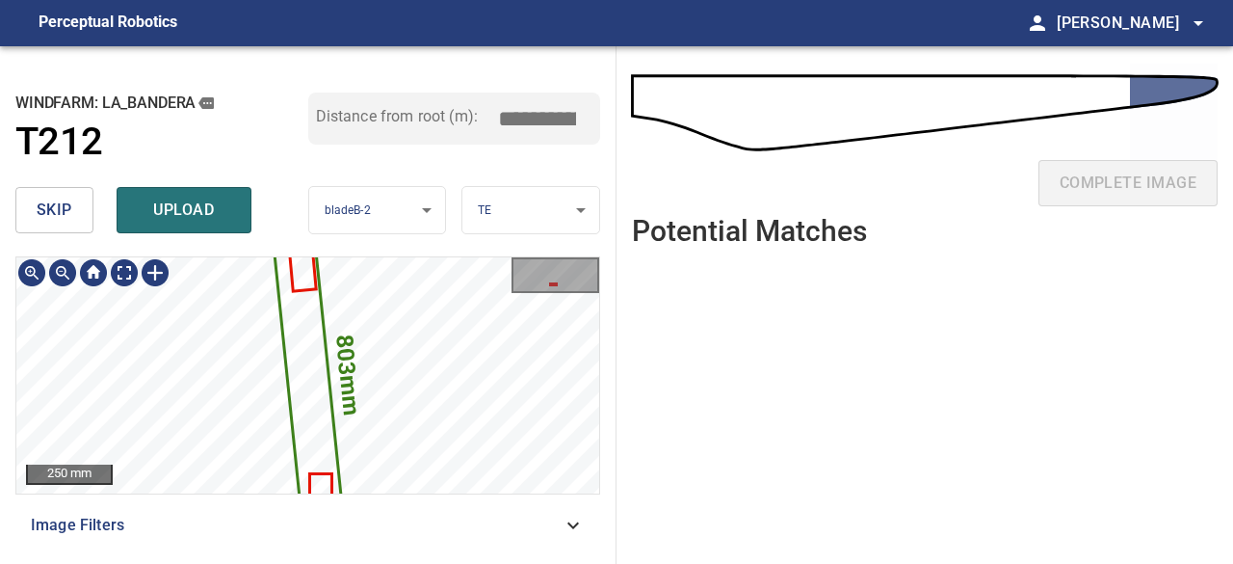
click at [311, 350] on icon at bounding box center [309, 376] width 66 height 276
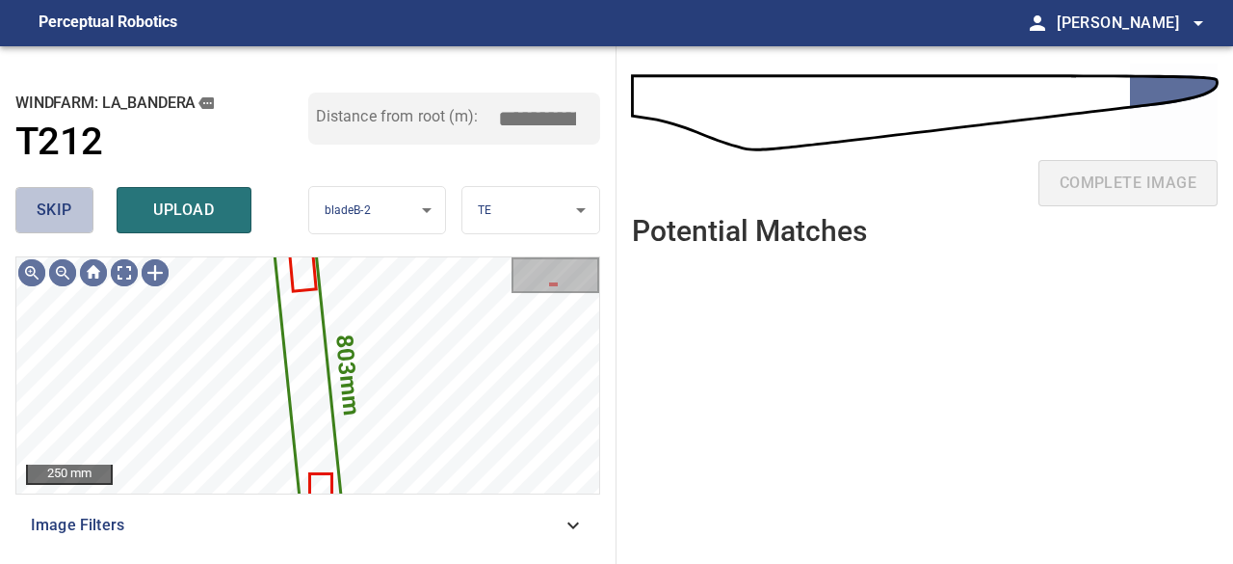
click at [87, 226] on button "skip" at bounding box center [54, 210] width 78 height 46
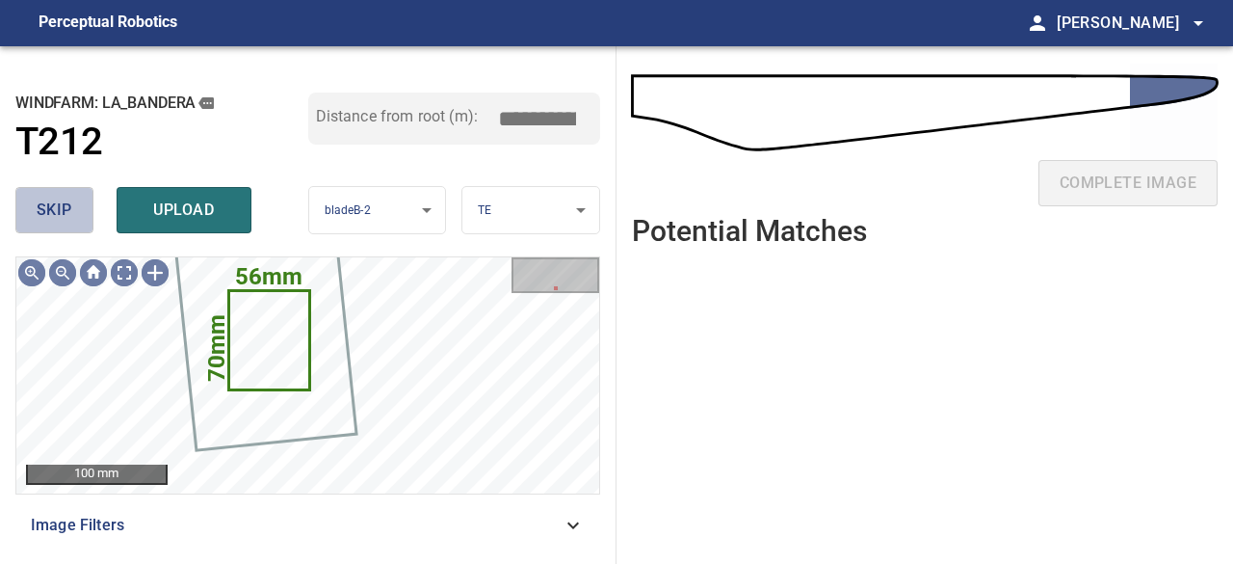
click at [34, 215] on button "skip" at bounding box center [54, 210] width 78 height 46
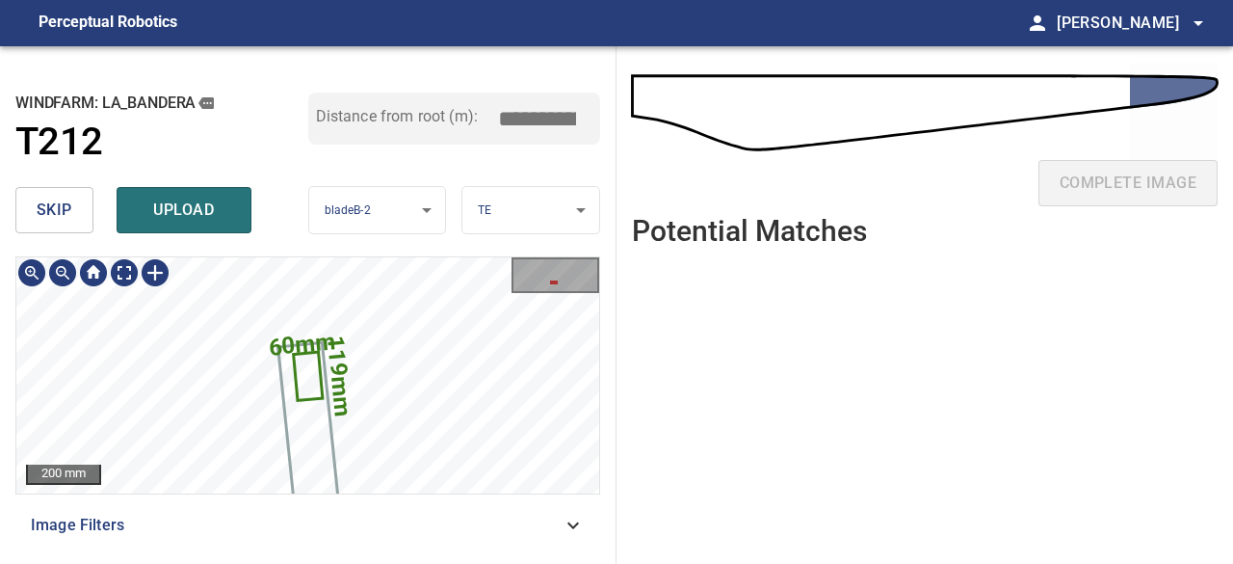
click at [316, 381] on icon at bounding box center [308, 376] width 26 height 45
click at [42, 211] on span "skip" at bounding box center [55, 210] width 36 height 27
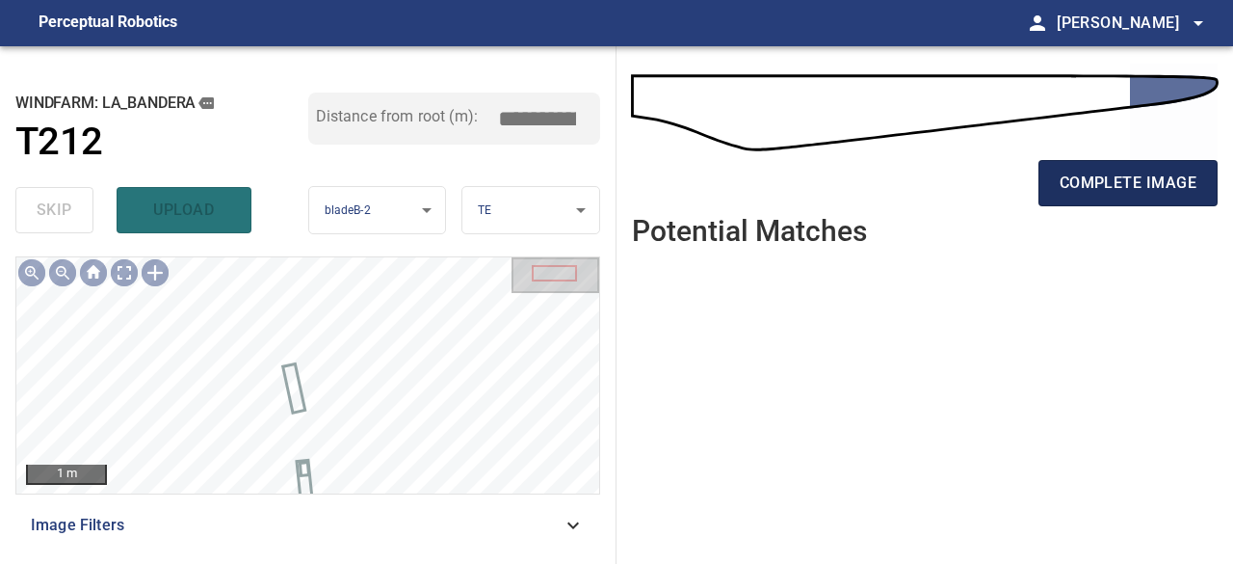
click at [1127, 178] on span "complete image" at bounding box center [1128, 183] width 137 height 27
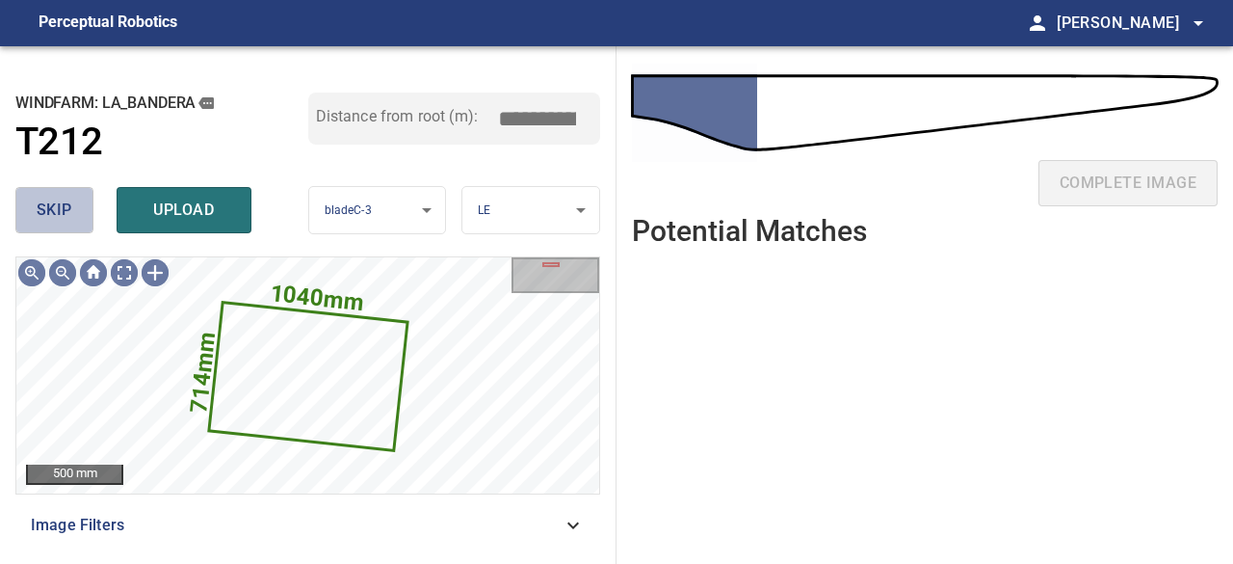
click at [58, 204] on span "skip" at bounding box center [55, 210] width 36 height 27
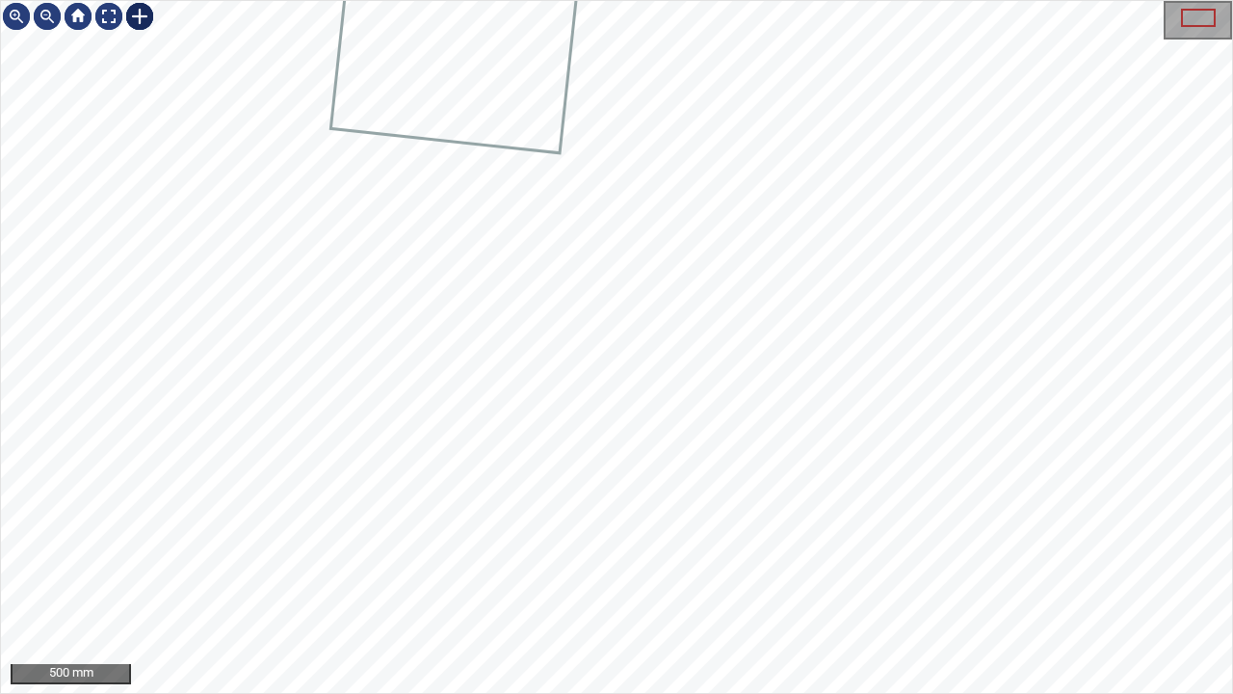
click at [138, 13] on div at bounding box center [139, 16] width 31 height 31
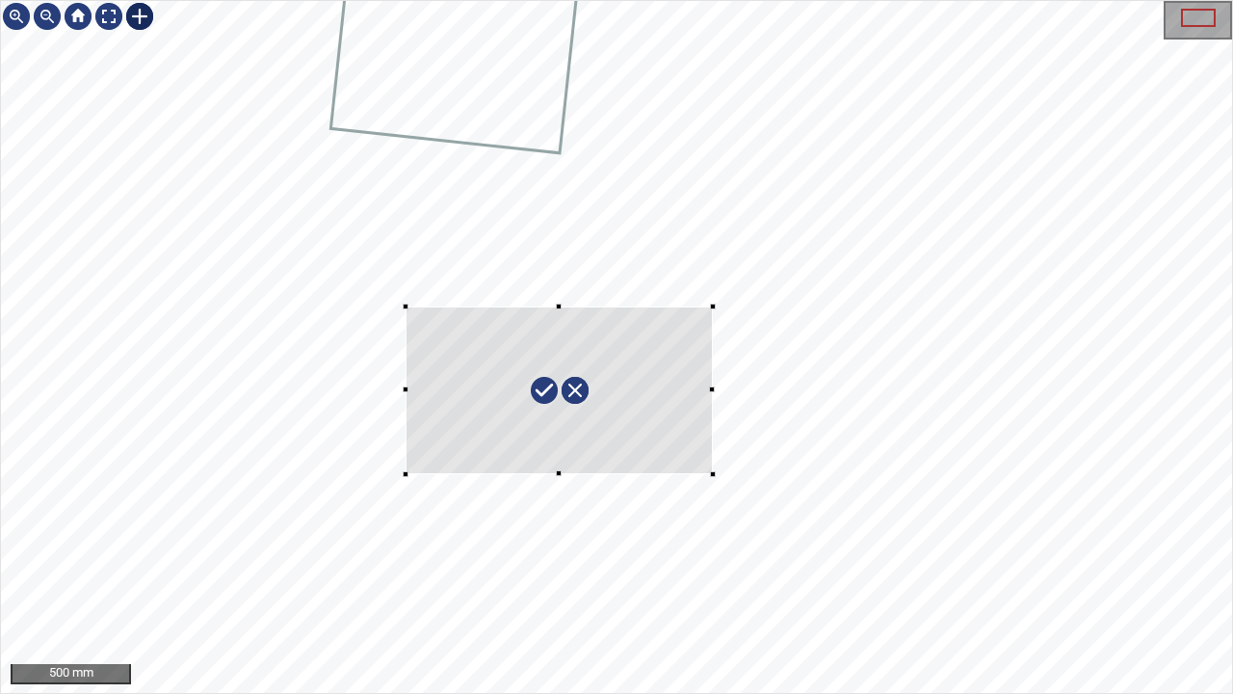
click at [715, 472] on div at bounding box center [616, 347] width 1231 height 692
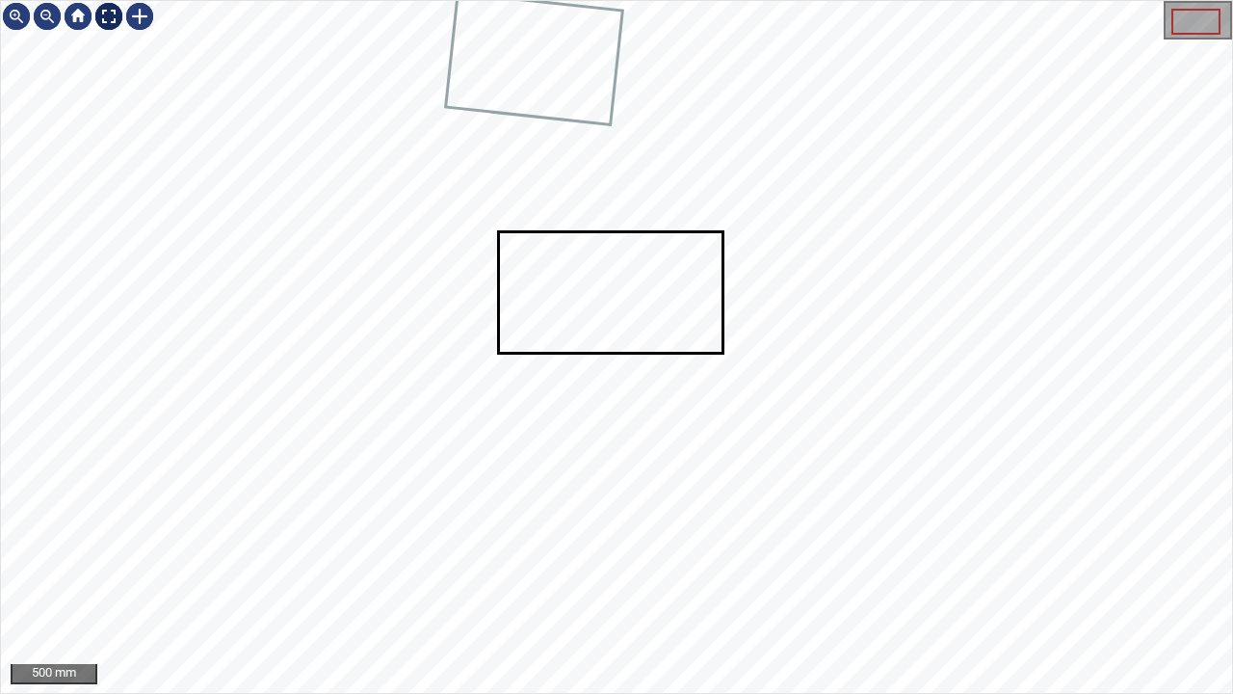
click at [108, 17] on div at bounding box center [108, 16] width 31 height 31
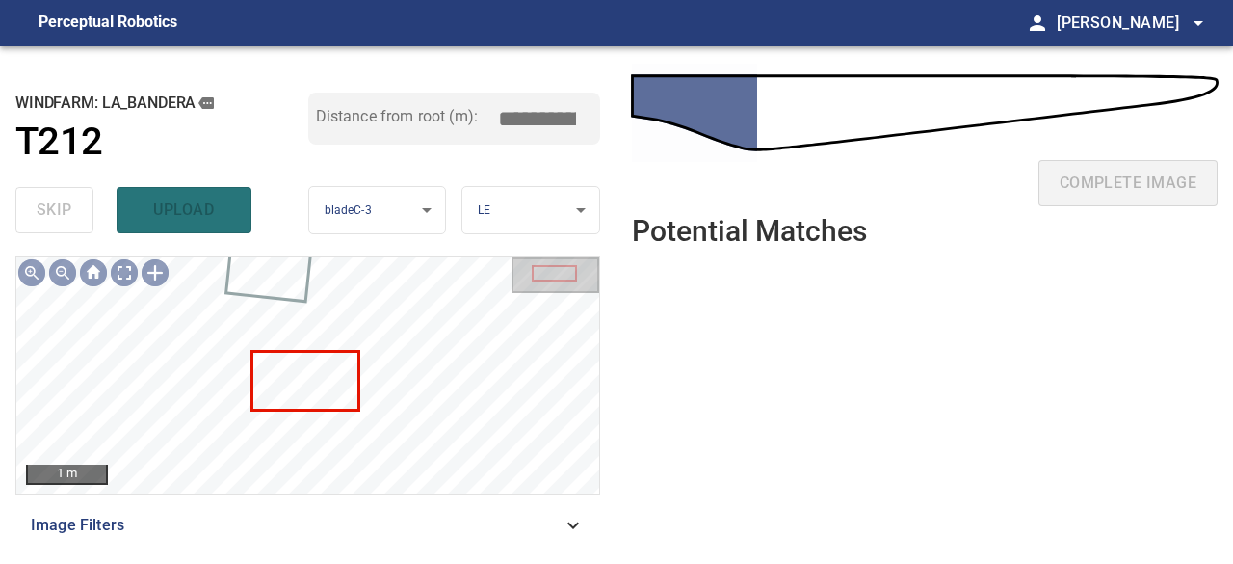
click at [58, 214] on div "skip upload" at bounding box center [161, 210] width 293 height 62
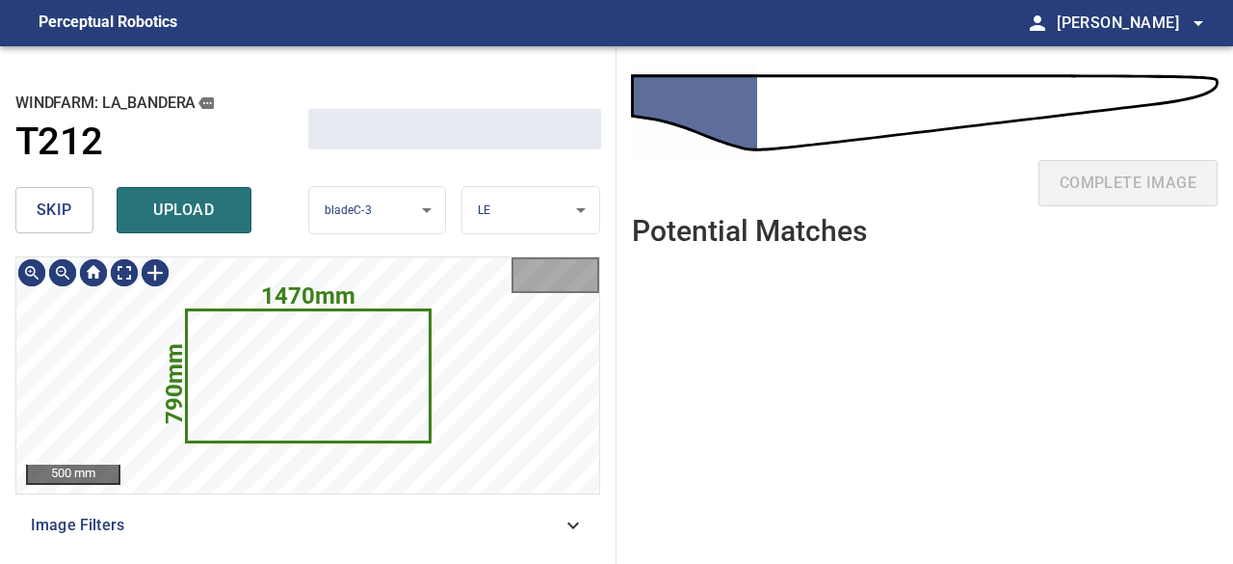
click at [73, 214] on button "skip" at bounding box center [54, 210] width 78 height 46
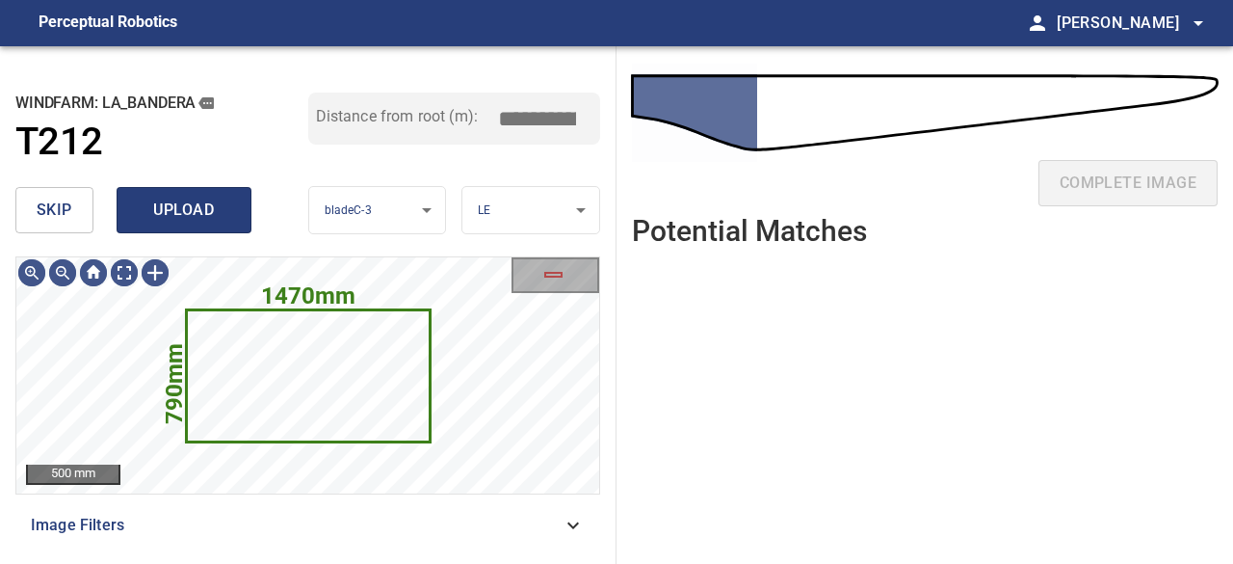
click at [202, 211] on span "upload" at bounding box center [184, 210] width 92 height 27
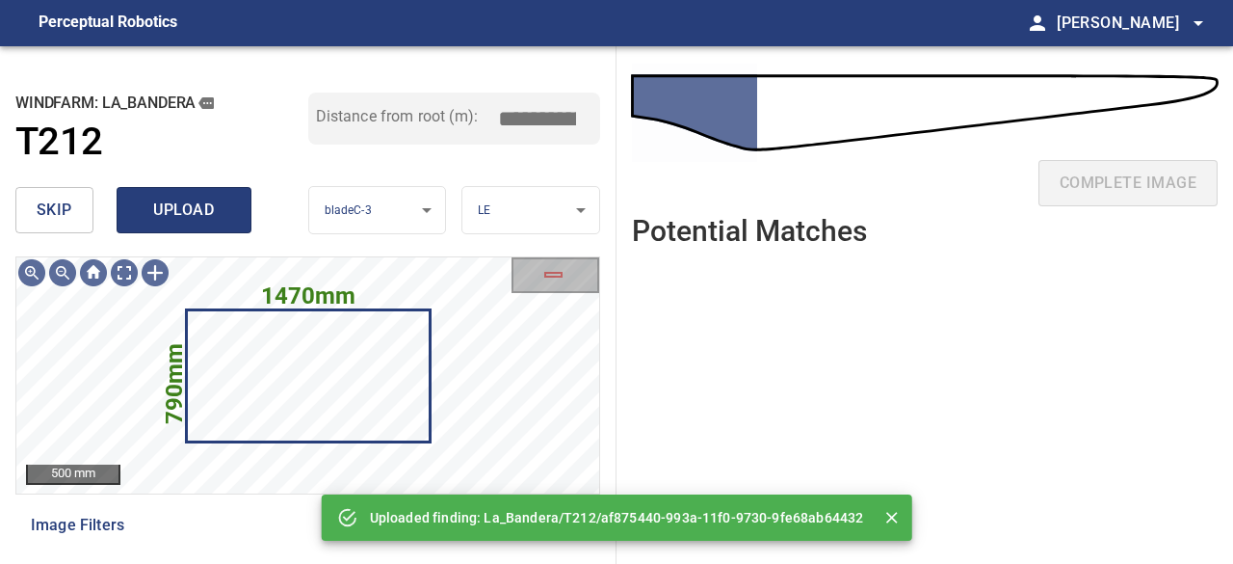
click at [193, 212] on span "upload" at bounding box center [184, 210] width 92 height 27
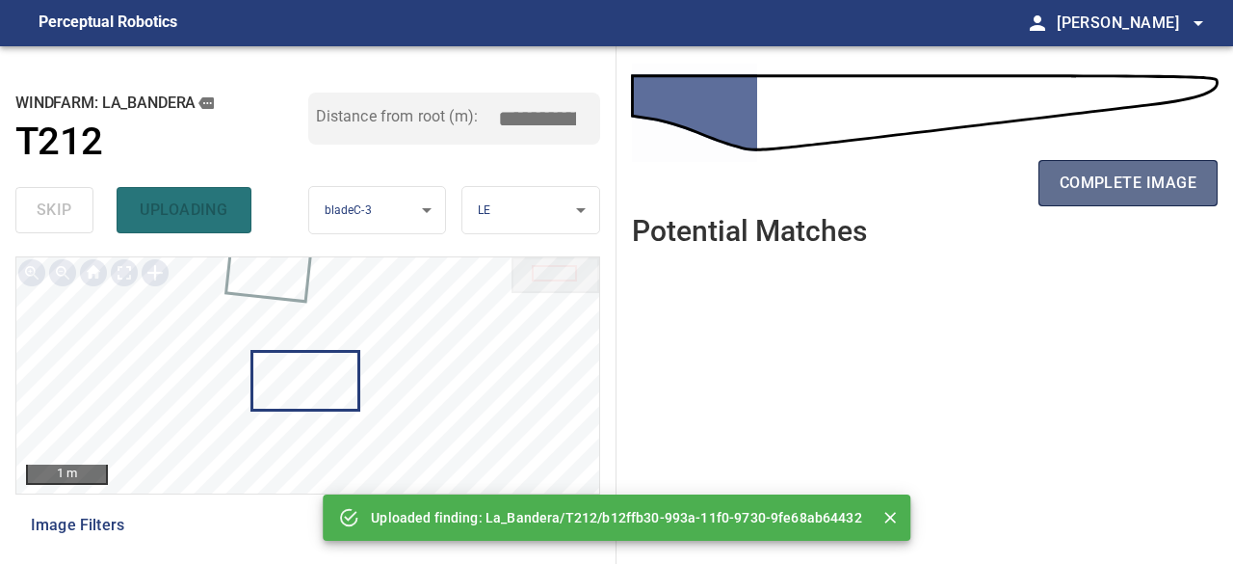
click at [1122, 182] on span "complete image" at bounding box center [1128, 183] width 137 height 27
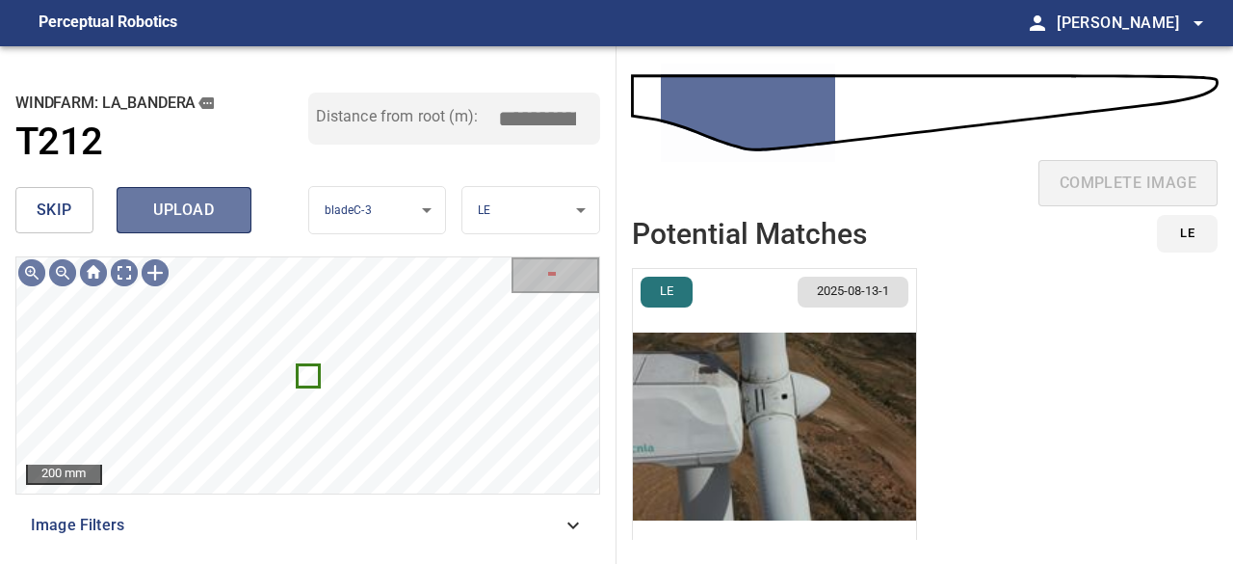
click at [185, 212] on span "upload" at bounding box center [184, 210] width 92 height 27
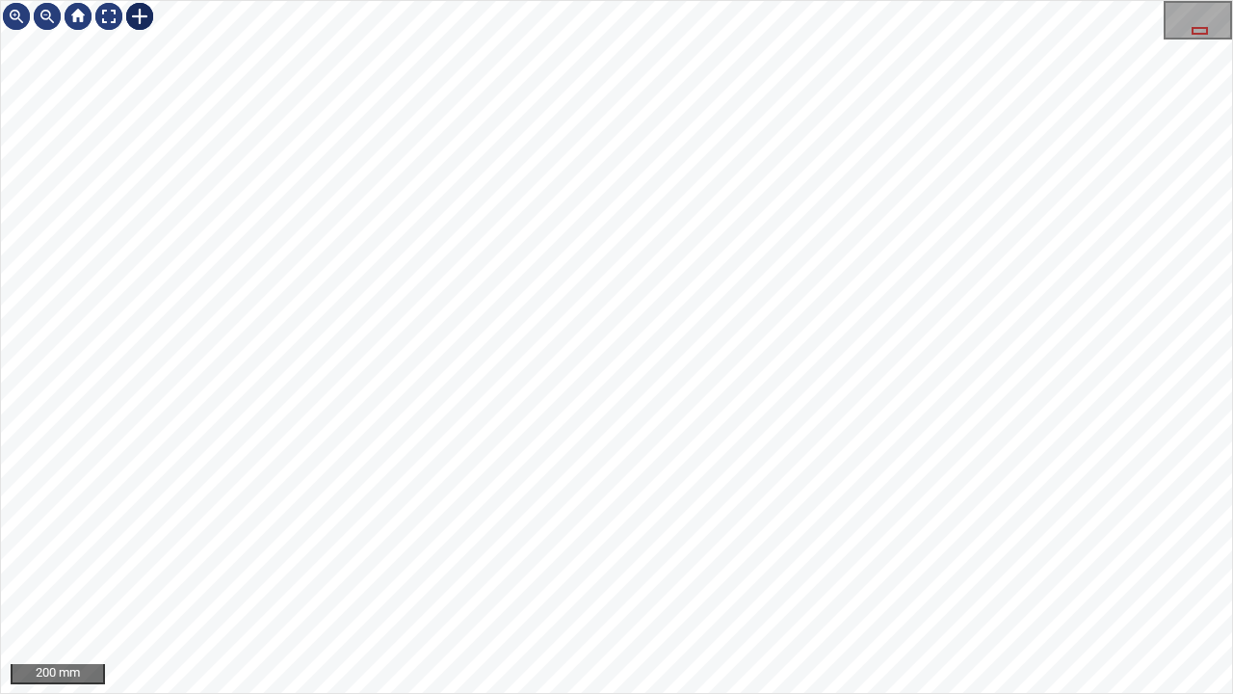
click at [136, 15] on div at bounding box center [139, 16] width 31 height 31
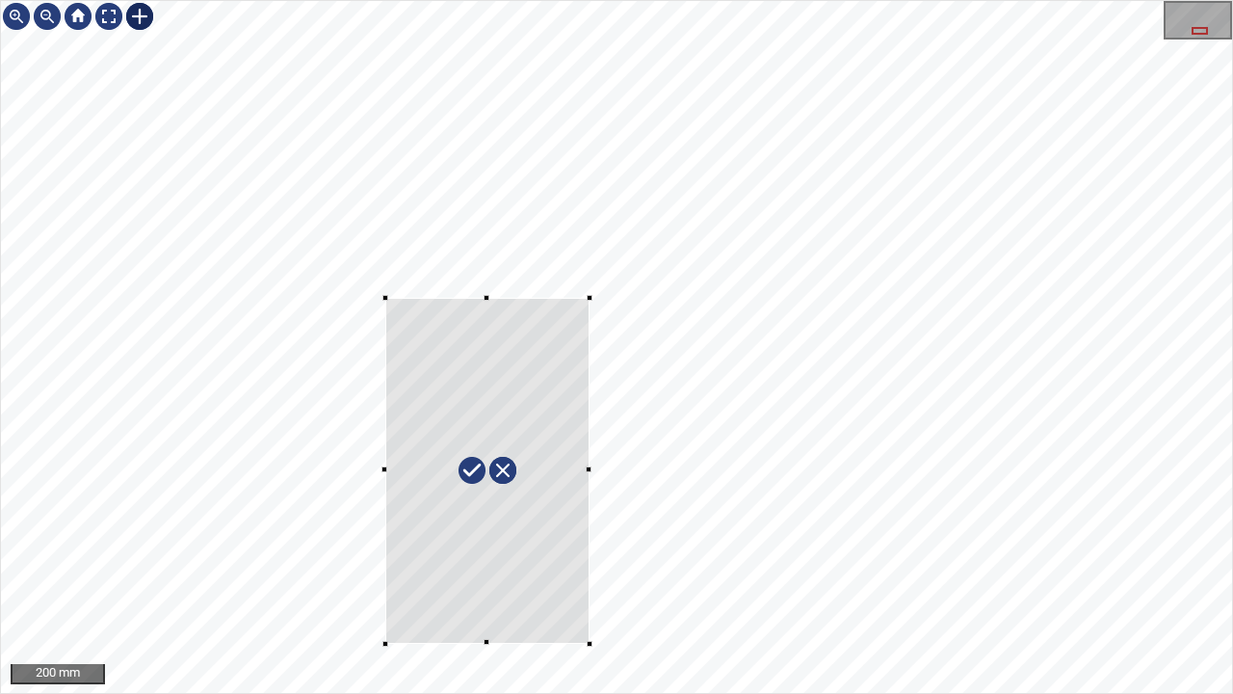
click at [590, 563] on div at bounding box center [616, 347] width 1231 height 692
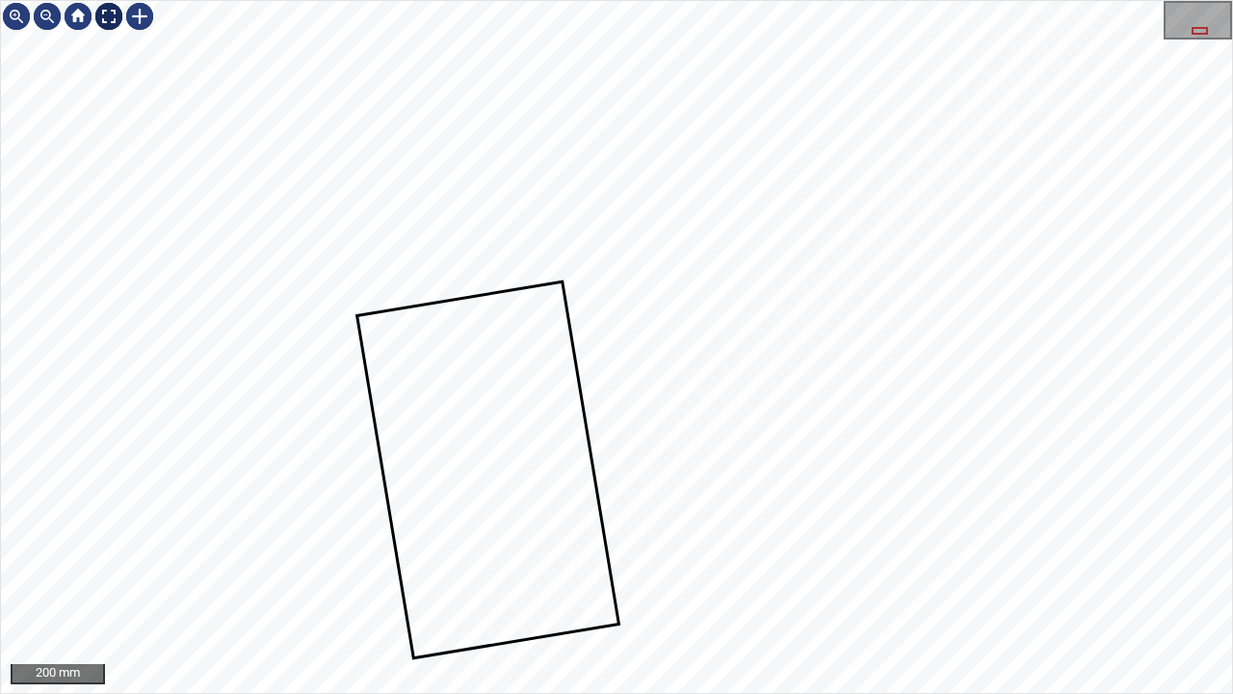
click at [109, 13] on div at bounding box center [108, 16] width 31 height 31
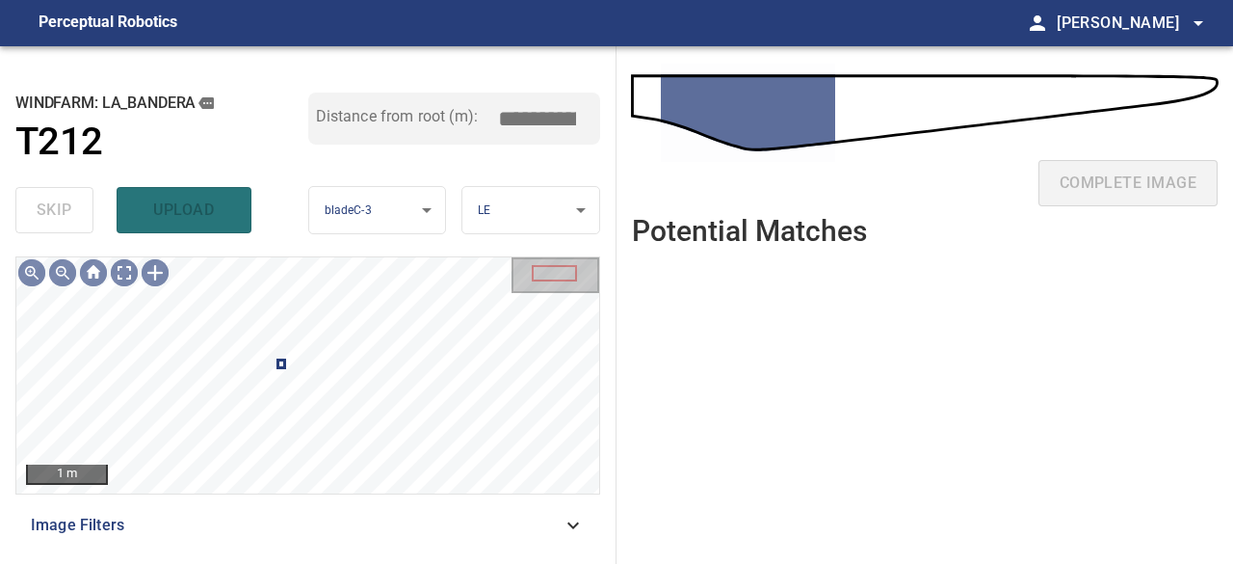
click at [183, 215] on div "skip upload" at bounding box center [161, 210] width 293 height 62
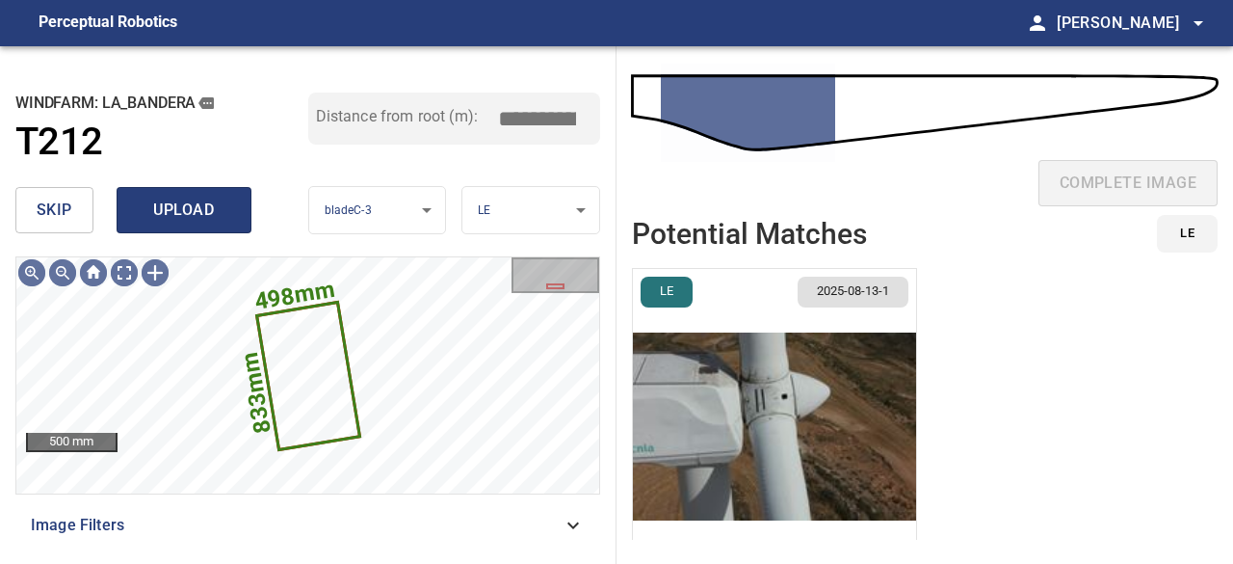
click at [185, 218] on span "upload" at bounding box center [184, 210] width 92 height 27
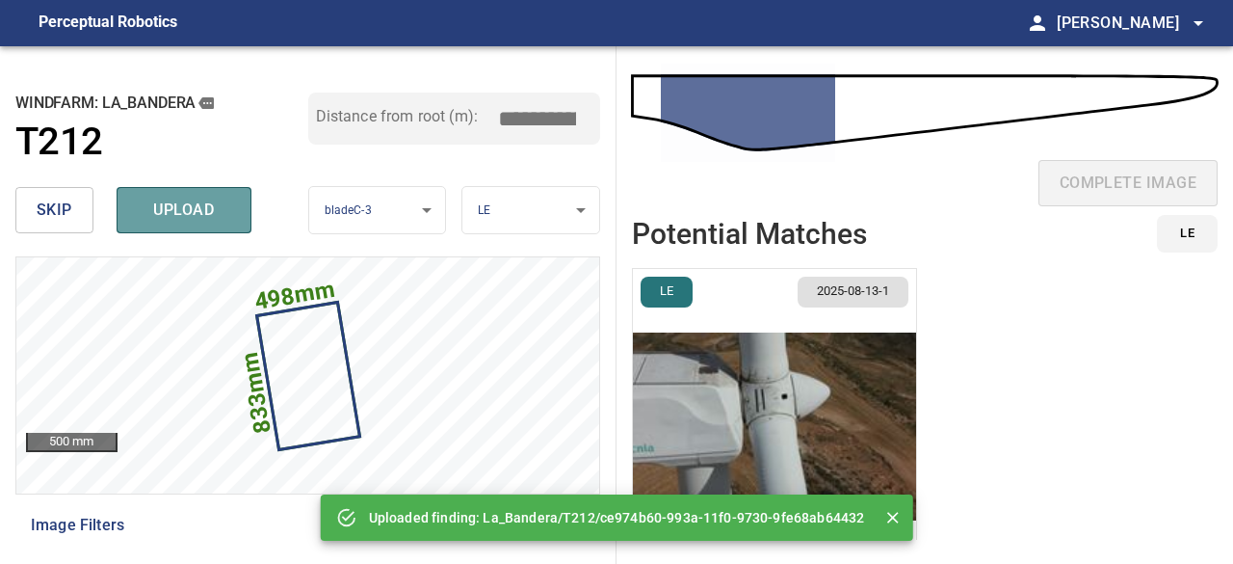
click at [187, 217] on span "upload" at bounding box center [184, 210] width 92 height 27
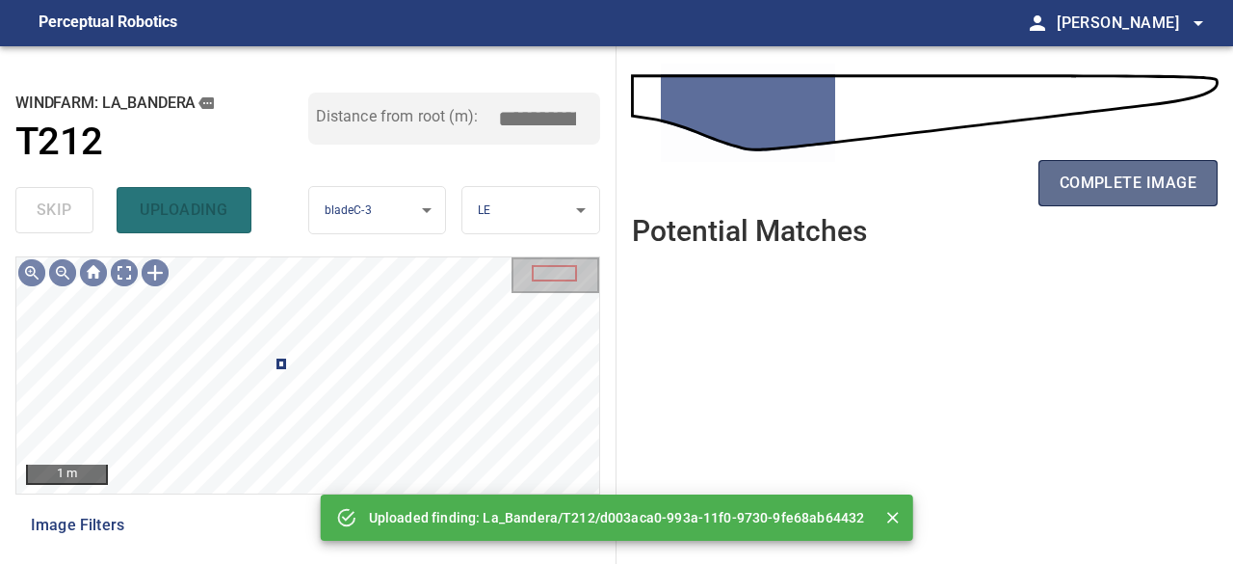
click at [1093, 188] on span "complete image" at bounding box center [1128, 183] width 137 height 27
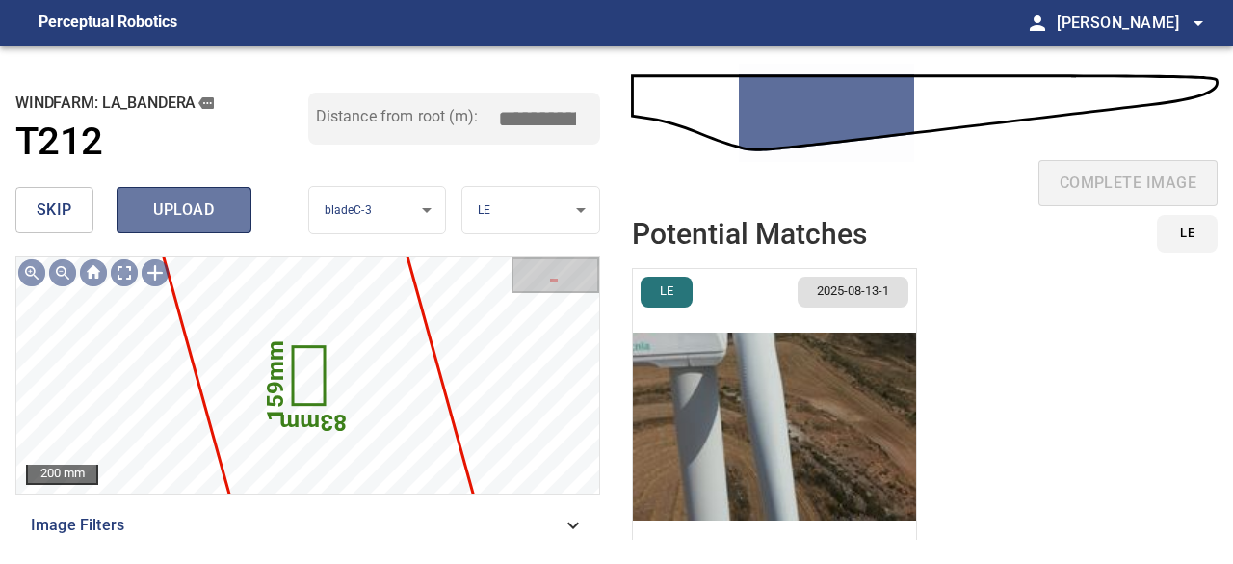
click at [185, 217] on span "upload" at bounding box center [184, 210] width 92 height 27
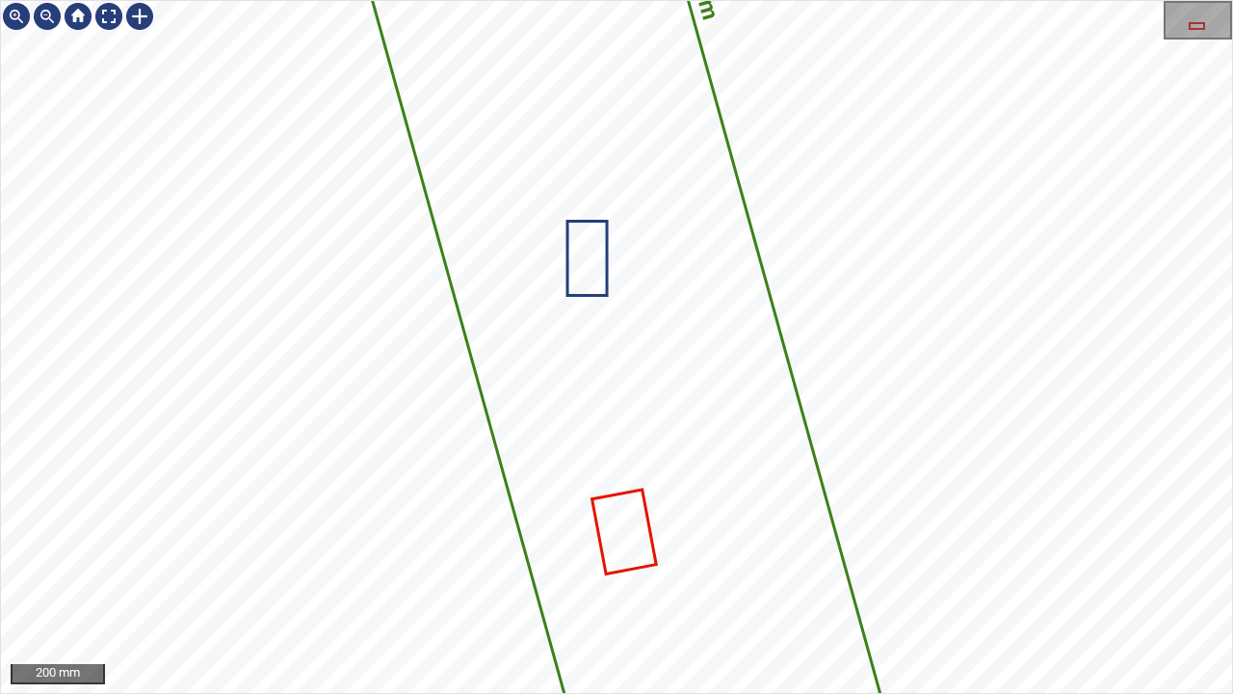
click at [722, 373] on icon at bounding box center [534, 15] width 791 height 1885
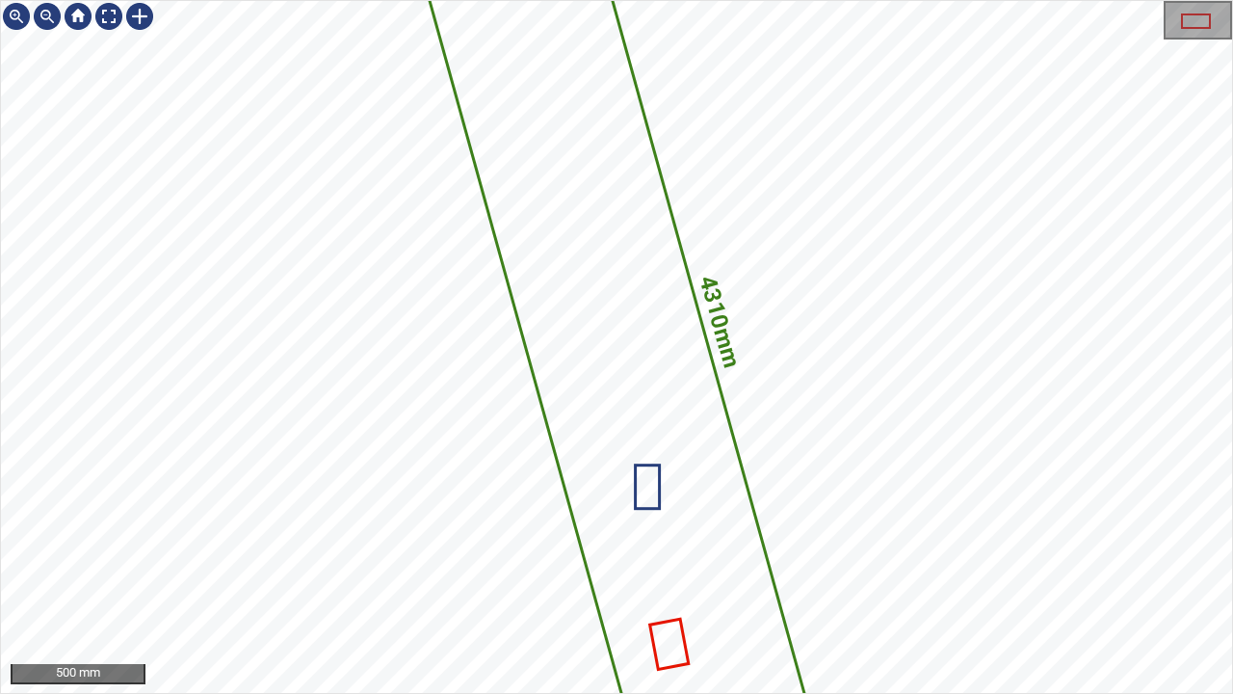
click at [665, 563] on icon at bounding box center [668, 643] width 35 height 46
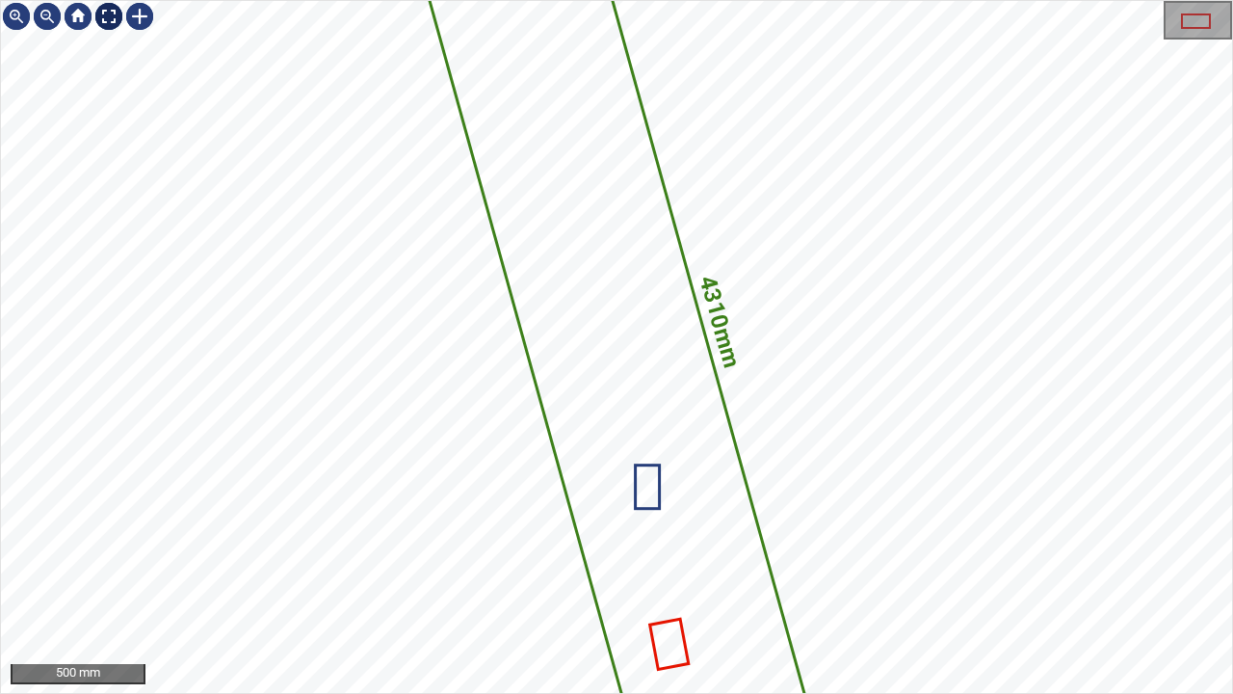
click at [111, 13] on div at bounding box center [108, 16] width 31 height 31
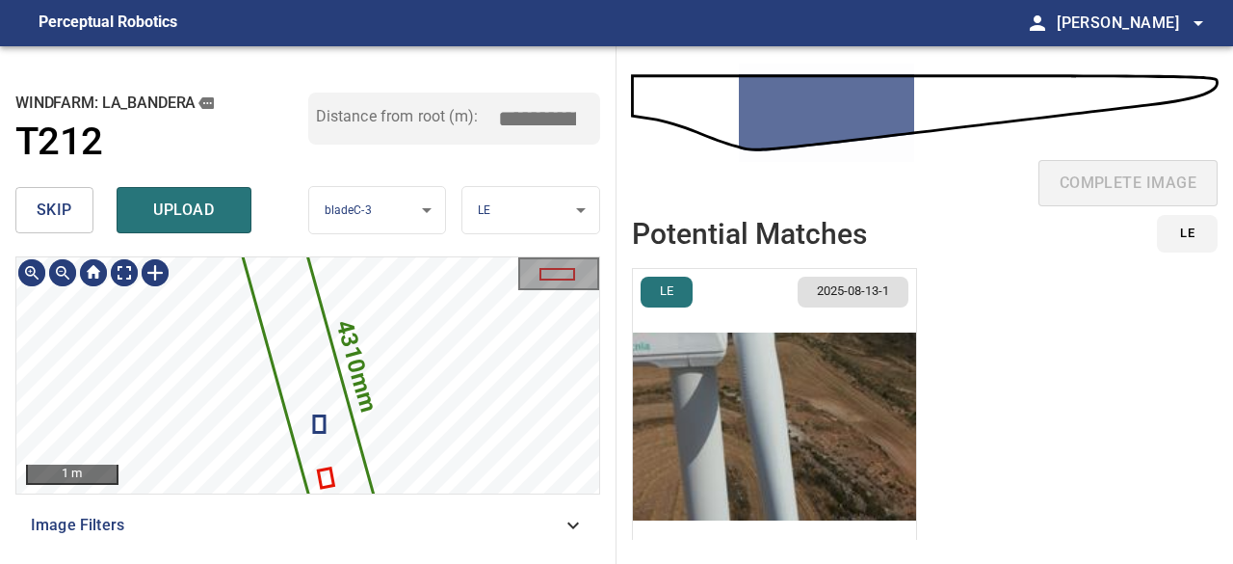
click at [291, 327] on icon at bounding box center [307, 376] width 155 height 371
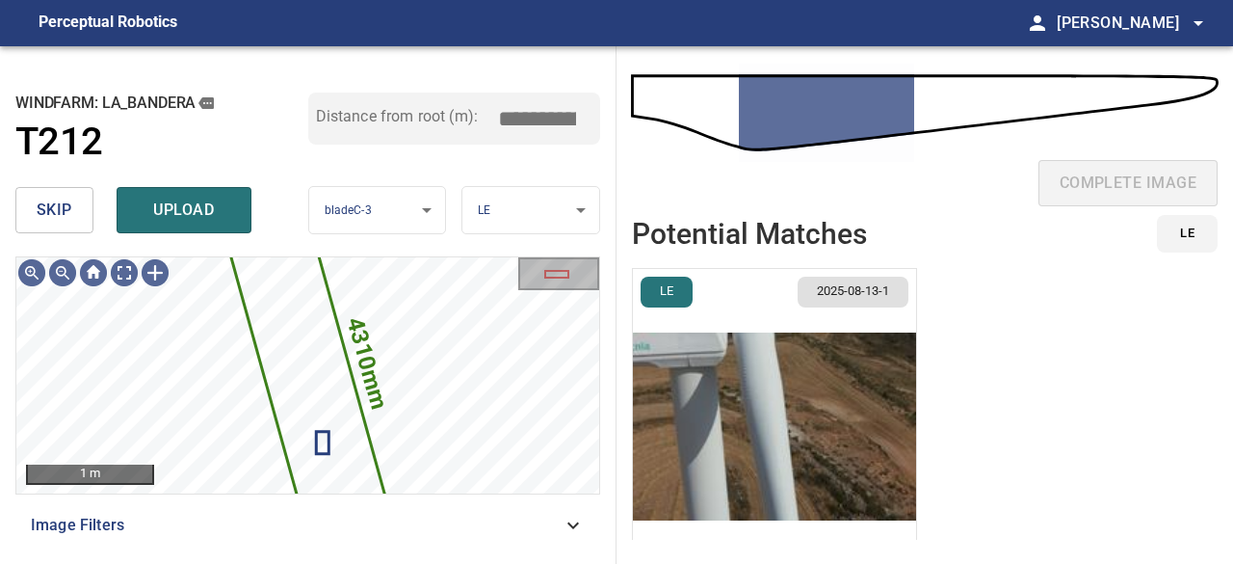
click at [52, 202] on span "skip" at bounding box center [55, 210] width 36 height 27
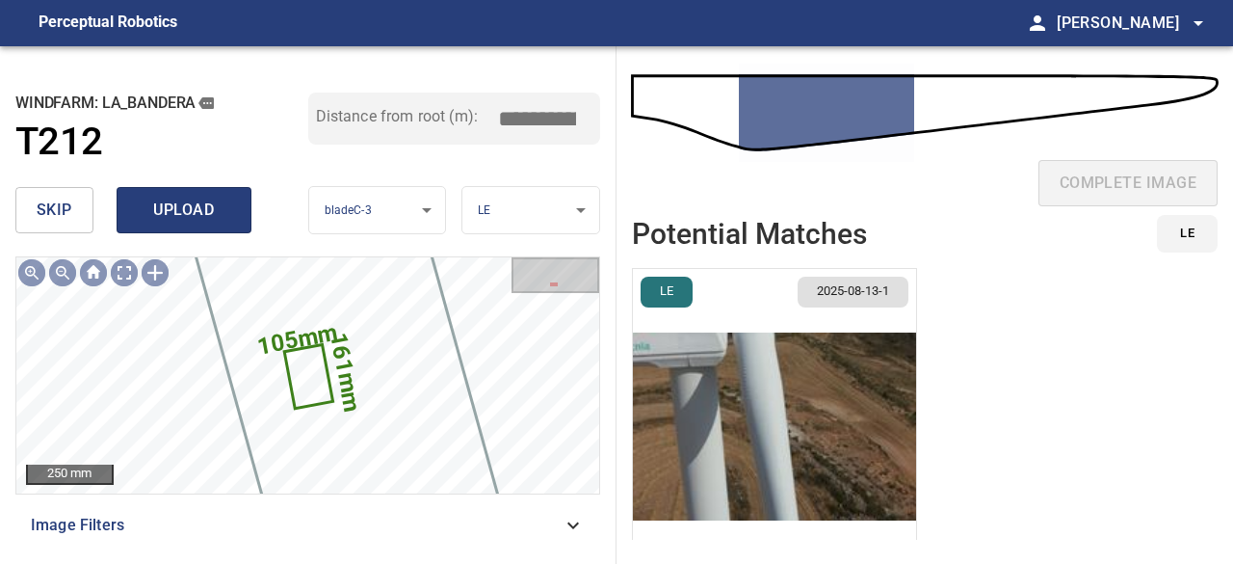
click at [155, 207] on span "upload" at bounding box center [184, 210] width 92 height 27
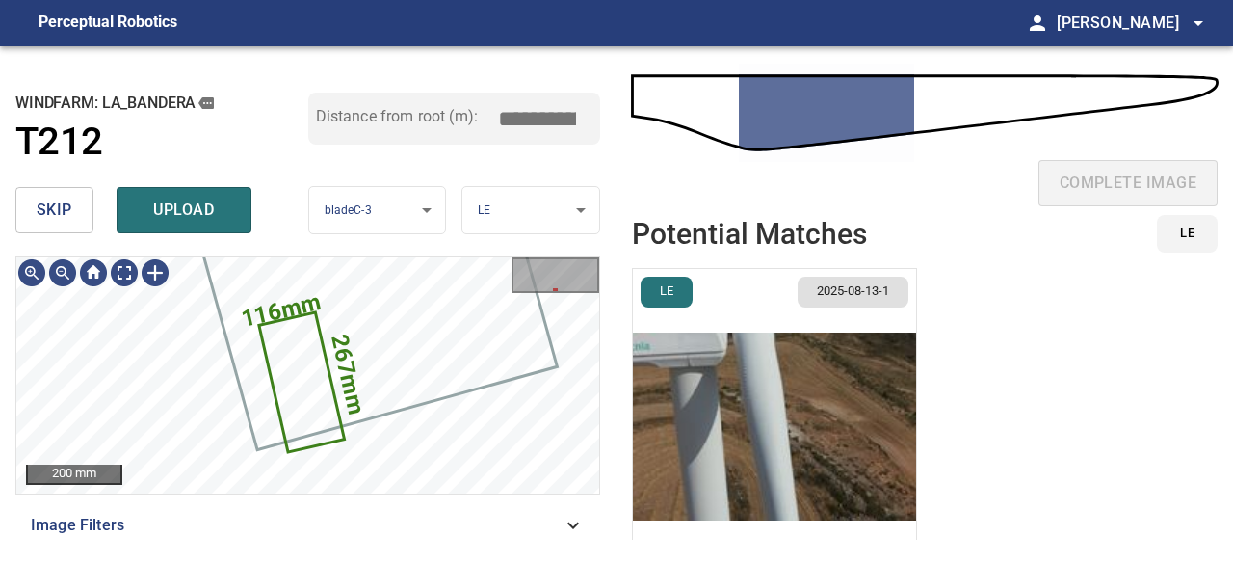
click at [40, 211] on span "skip" at bounding box center [55, 210] width 36 height 27
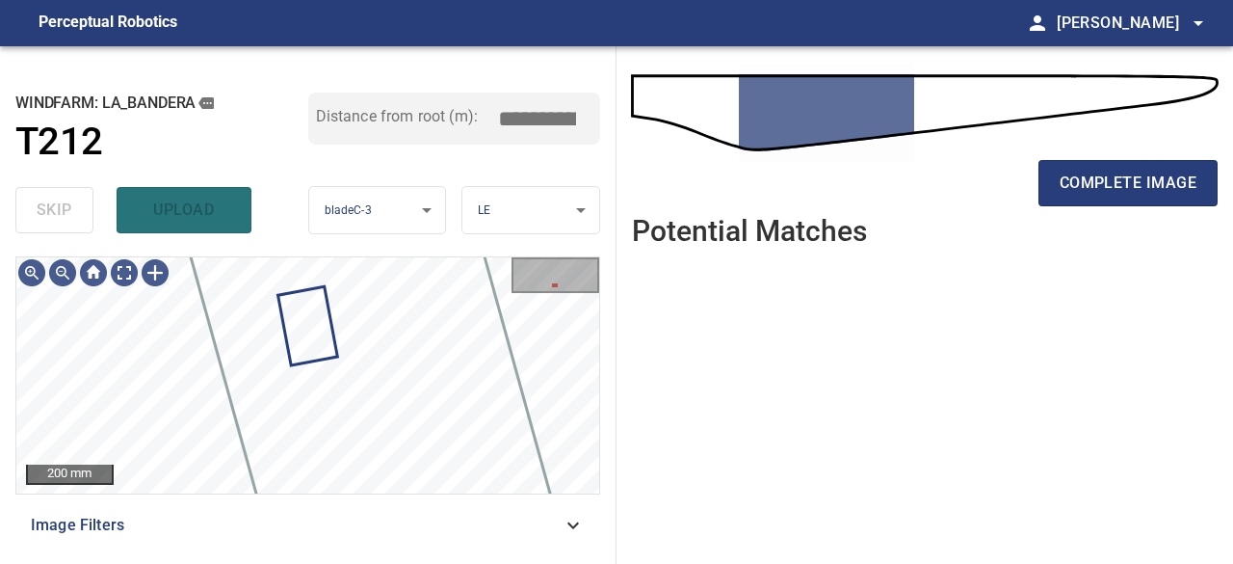
click at [473, 500] on div "La_Bandera/T212/3 Category 2 unclassified 200 mm Image Filters" at bounding box center [307, 402] width 585 height 292
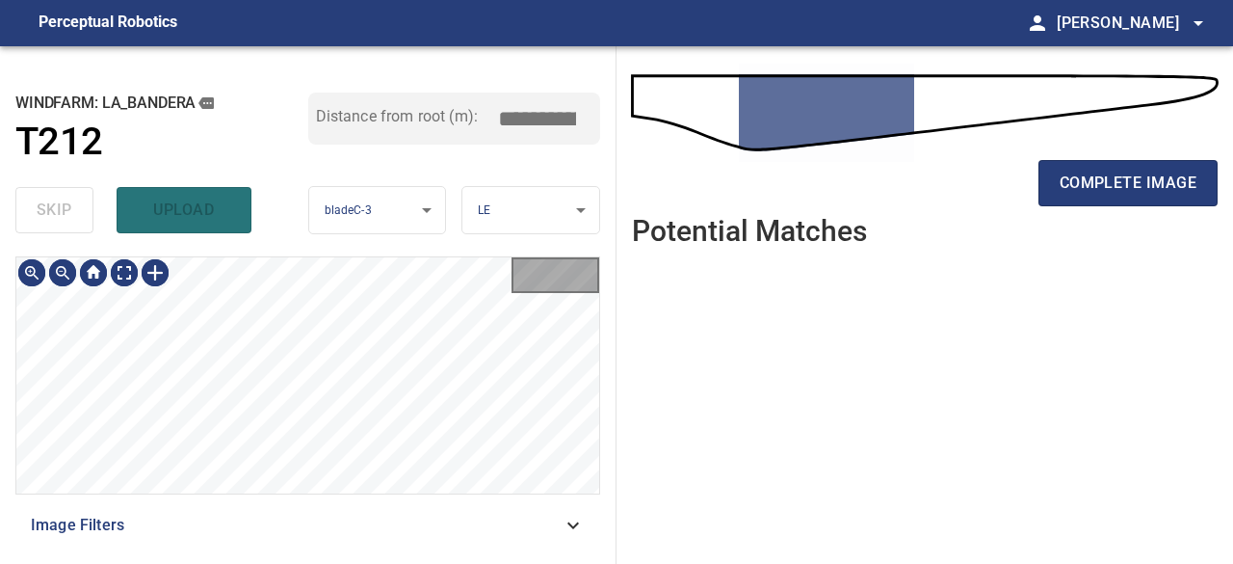
click at [191, 215] on div "skip upload" at bounding box center [161, 210] width 293 height 62
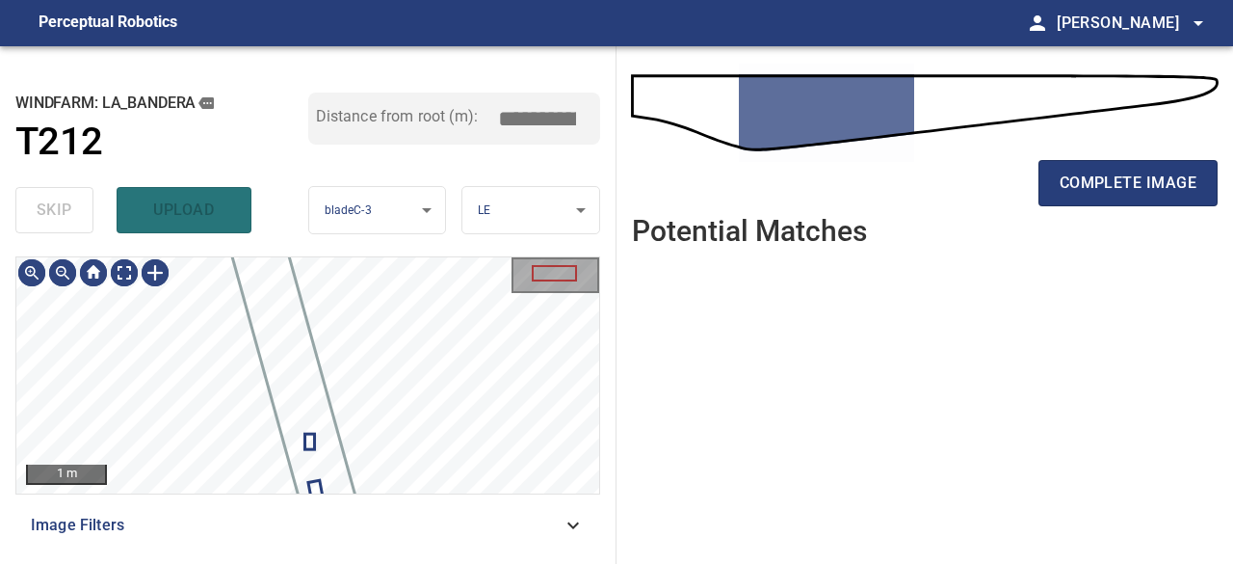
click at [197, 218] on div "skip upload" at bounding box center [161, 210] width 293 height 62
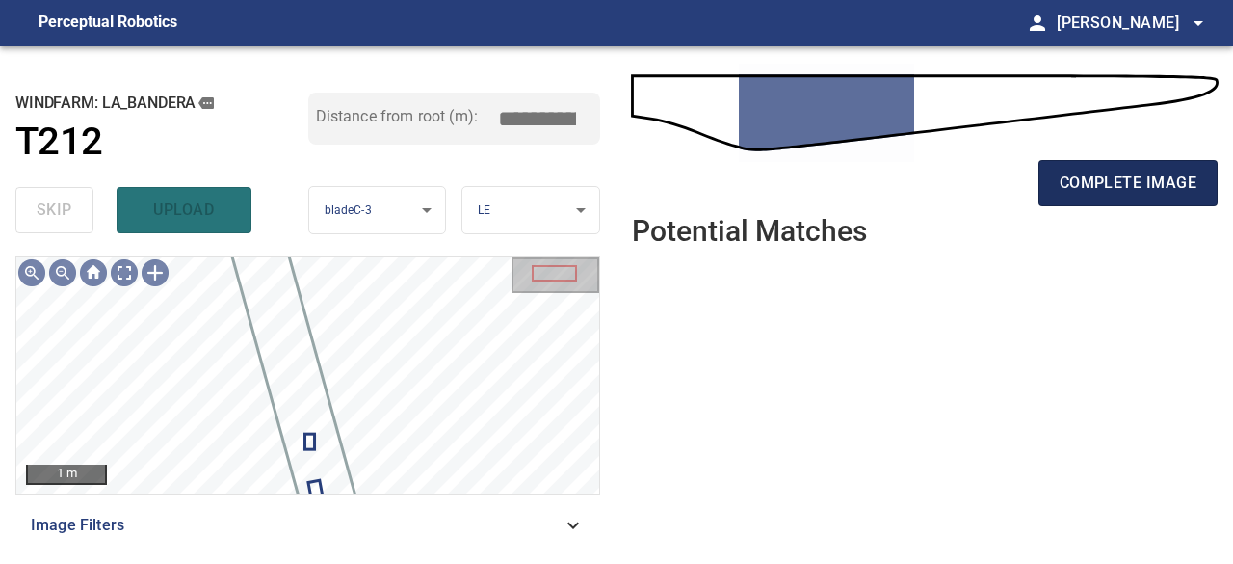
click at [1141, 188] on span "complete image" at bounding box center [1128, 183] width 137 height 27
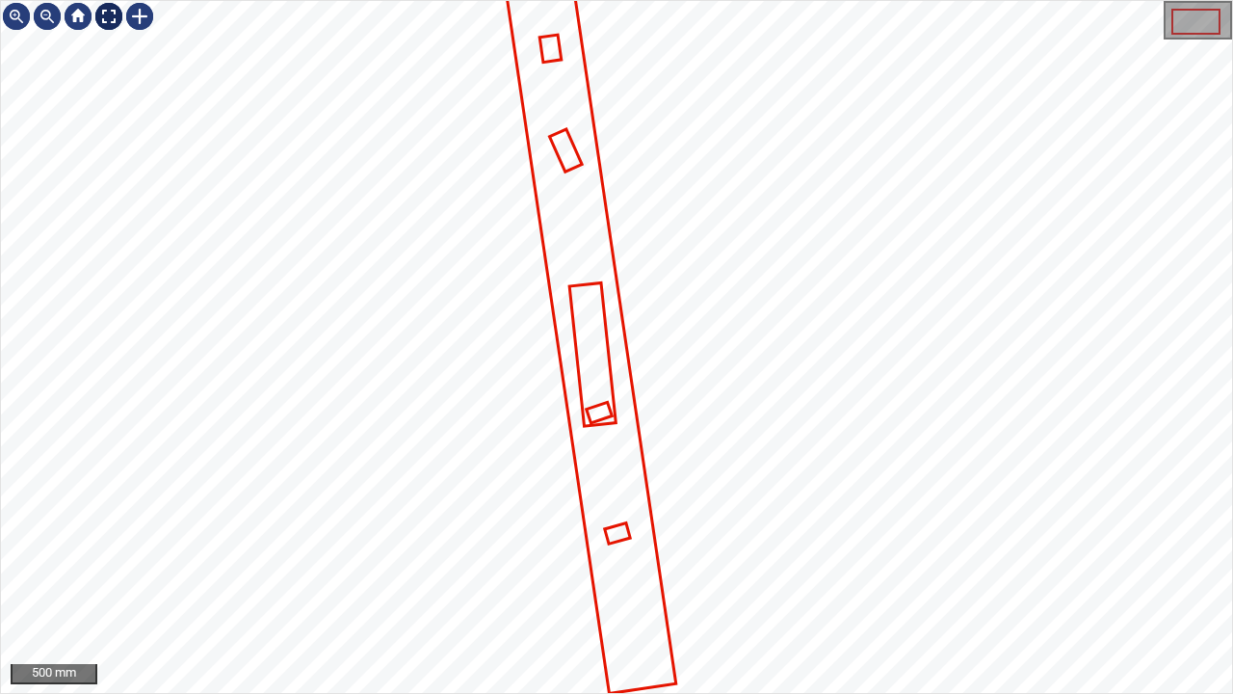
click at [107, 19] on div at bounding box center [108, 16] width 31 height 31
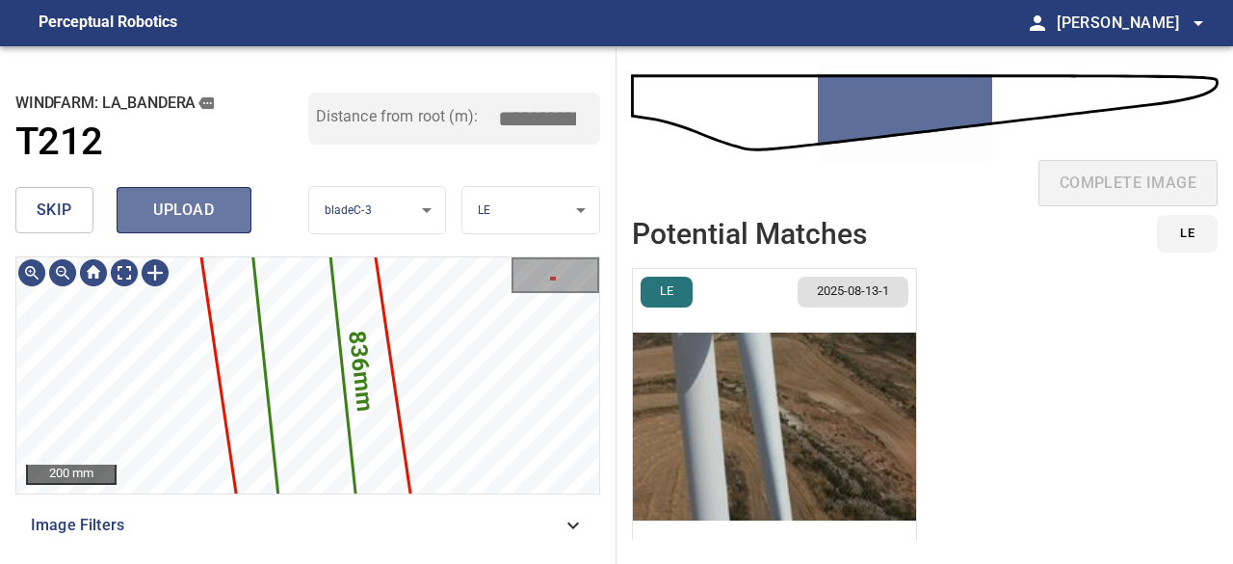
click at [200, 219] on span "upload" at bounding box center [184, 210] width 92 height 27
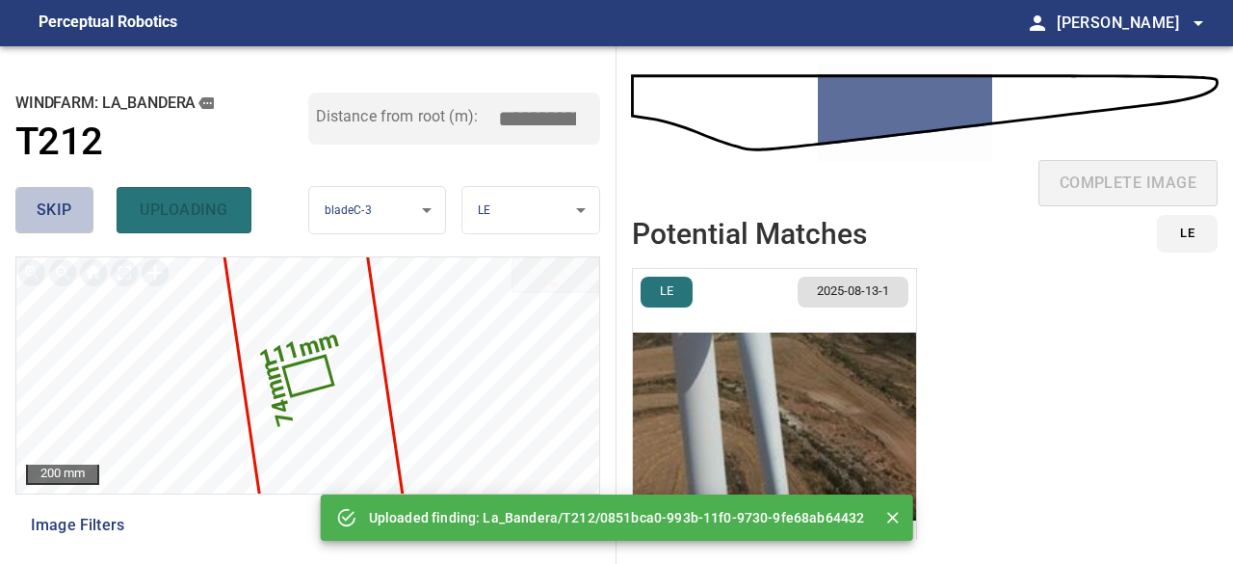
click at [70, 207] on span "skip" at bounding box center [55, 210] width 36 height 27
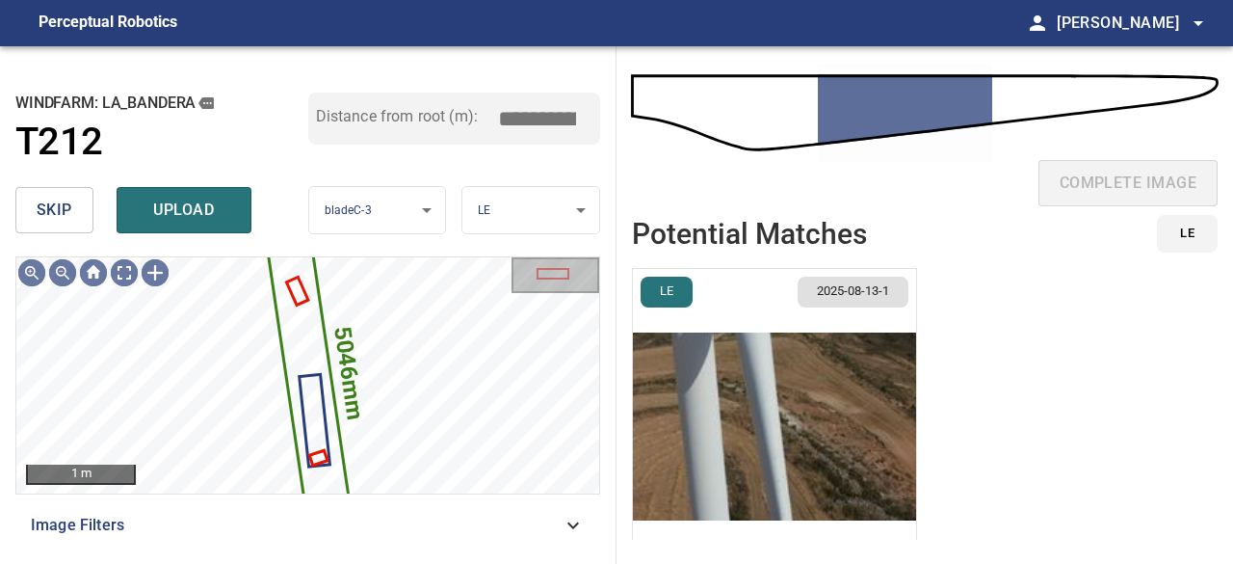
click at [62, 216] on span "skip" at bounding box center [55, 210] width 36 height 27
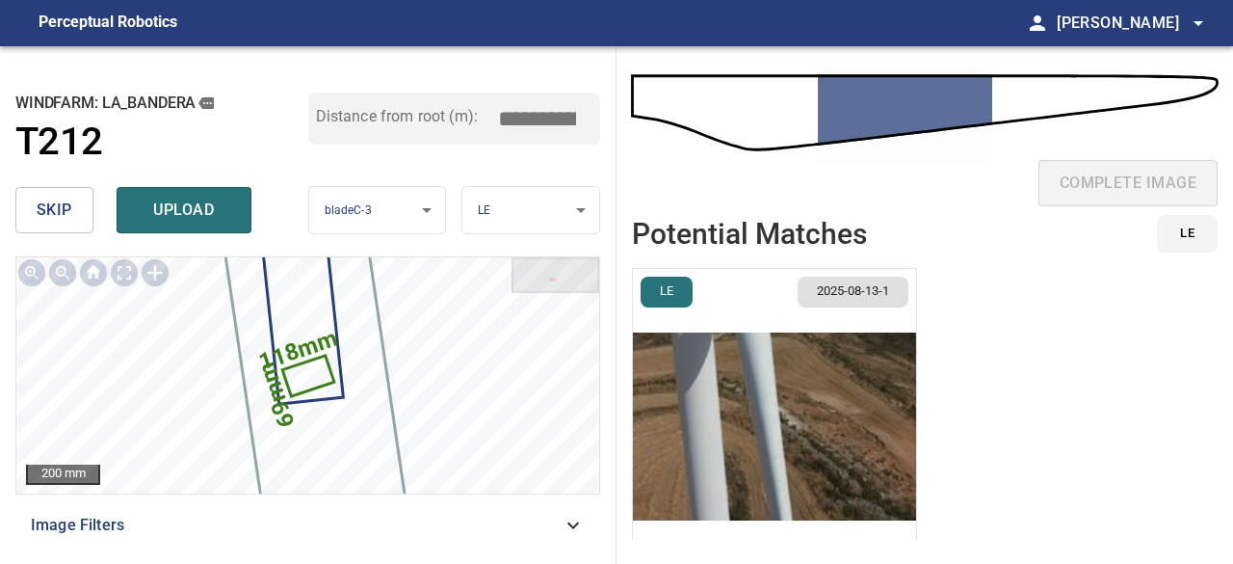
click at [67, 216] on span "skip" at bounding box center [55, 210] width 36 height 27
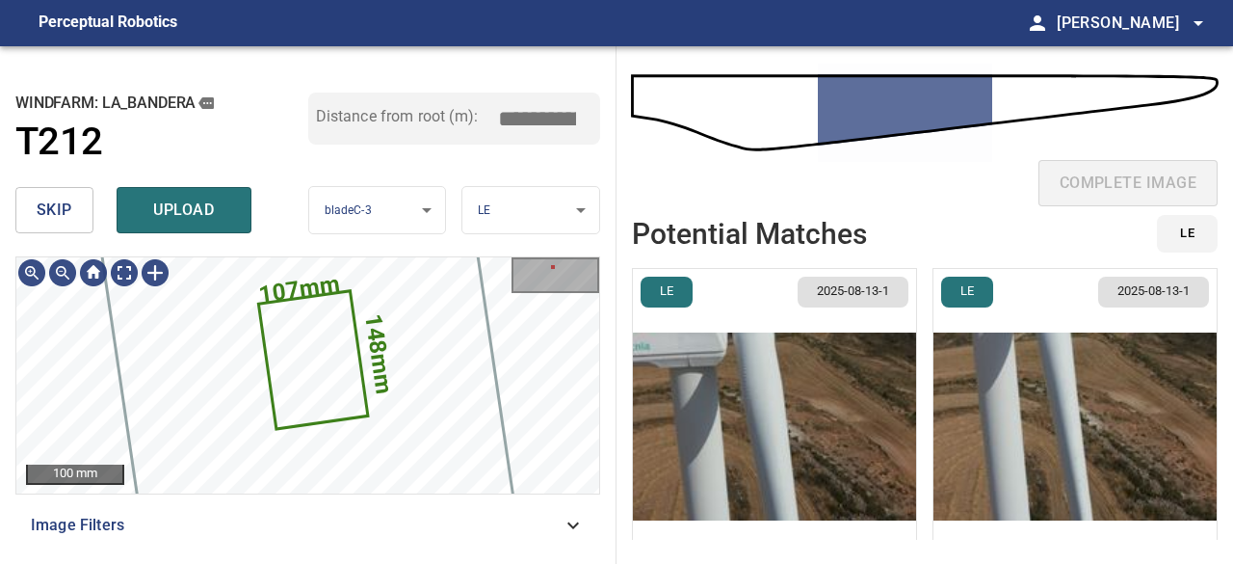
click at [192, 214] on span "upload" at bounding box center [184, 210] width 92 height 27
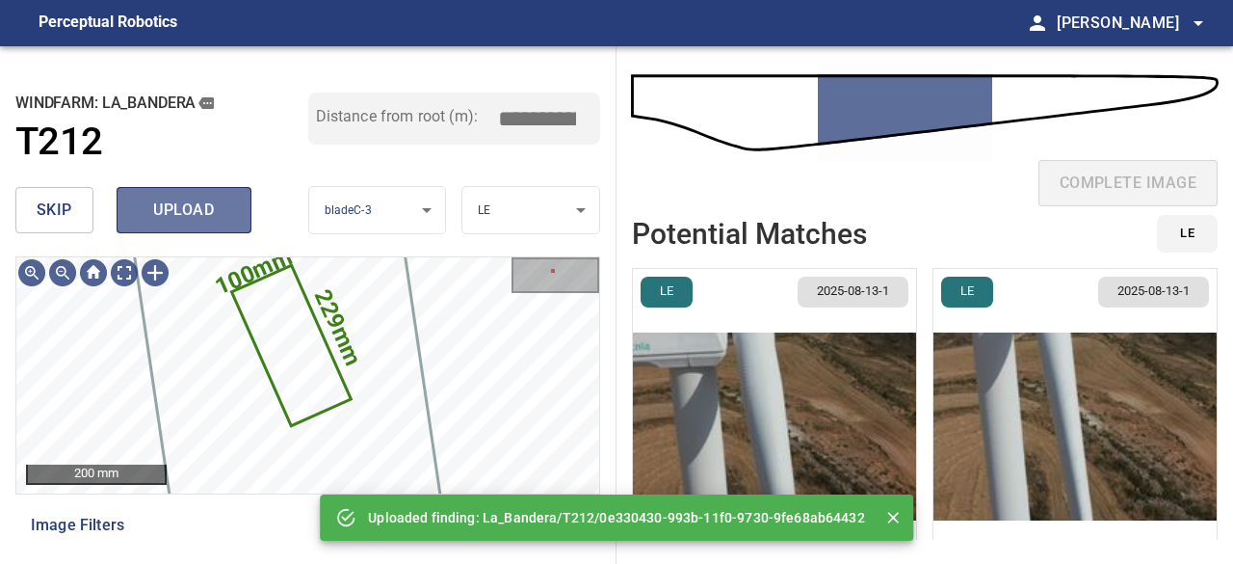
click at [198, 195] on button "upload" at bounding box center [184, 210] width 135 height 46
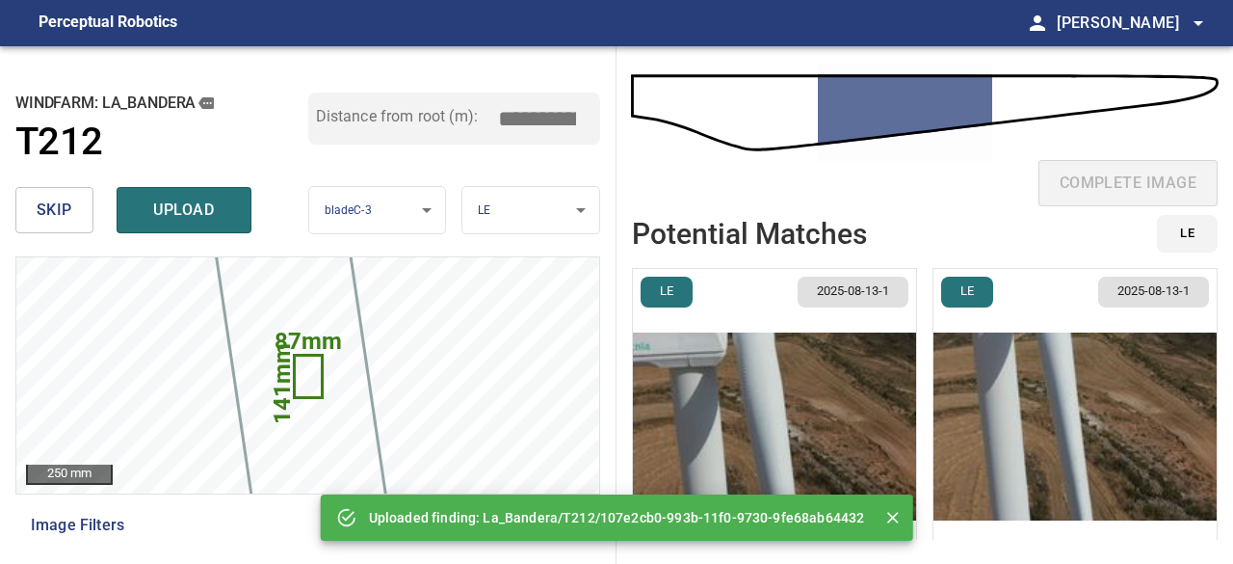
scroll to position [44, 0]
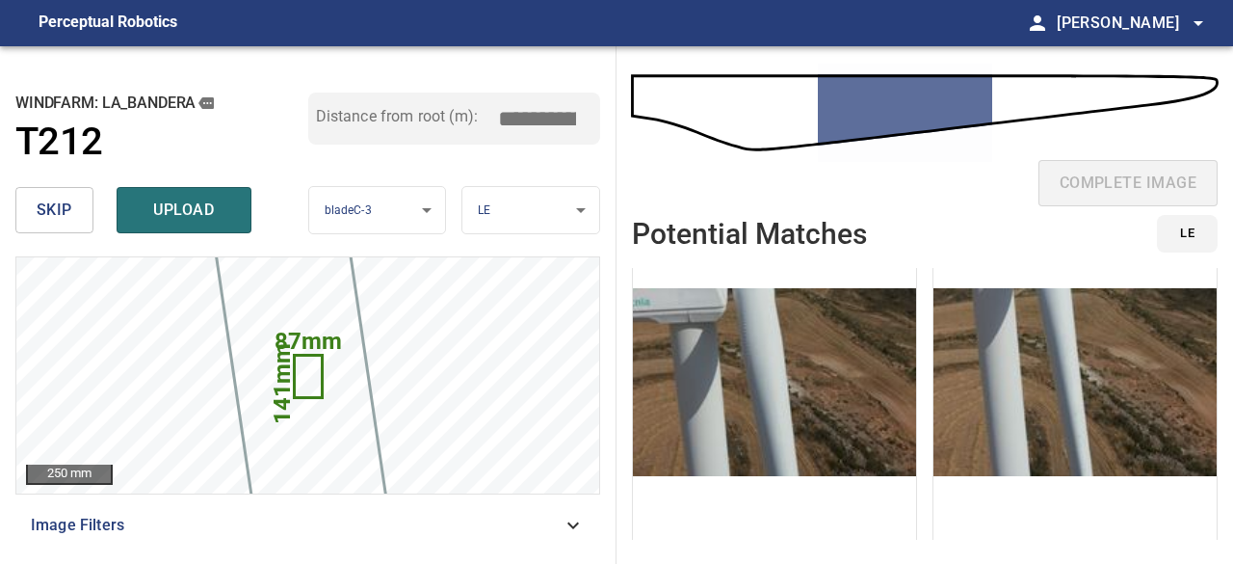
click at [1015, 379] on img "button" at bounding box center [1074, 381] width 283 height 315
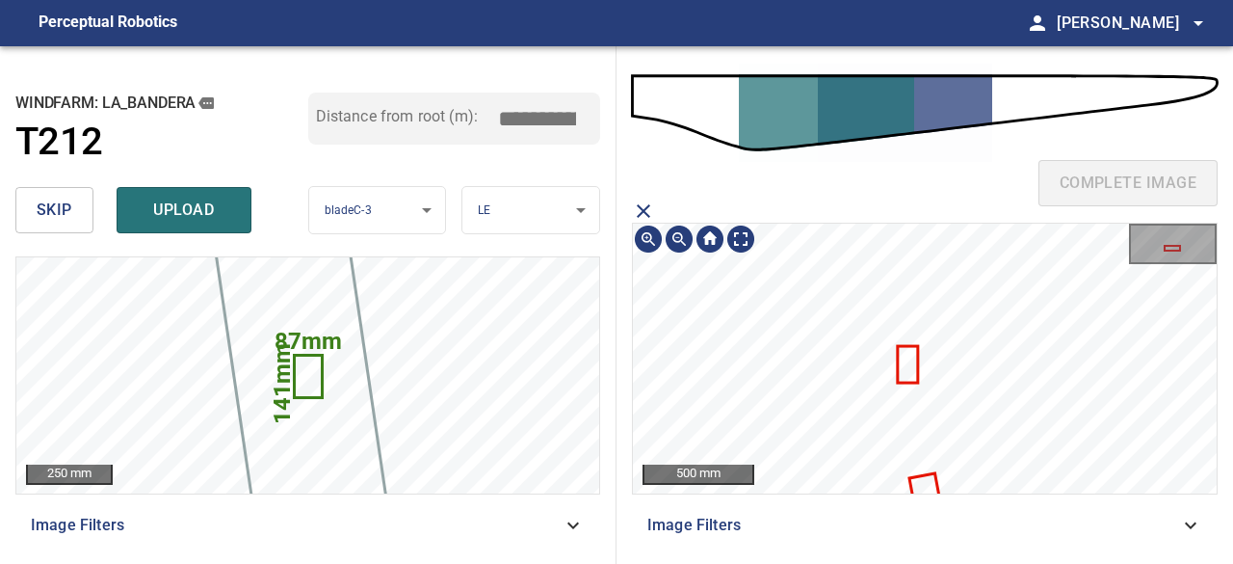
click at [921, 485] on icon at bounding box center [925, 494] width 29 height 39
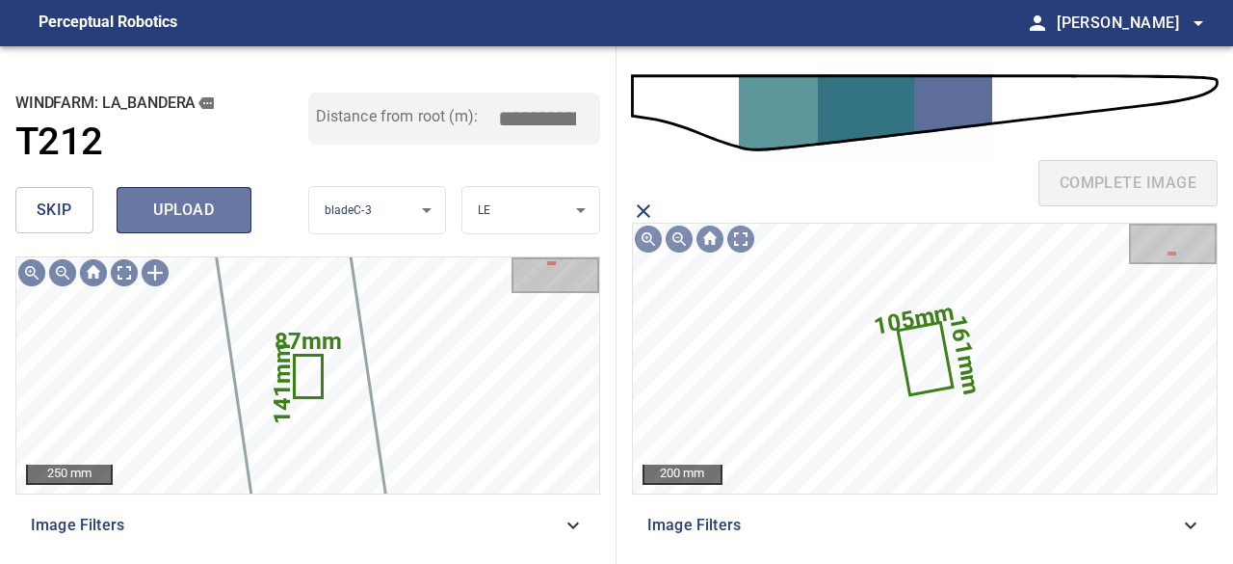
click at [205, 213] on span "upload" at bounding box center [184, 210] width 92 height 27
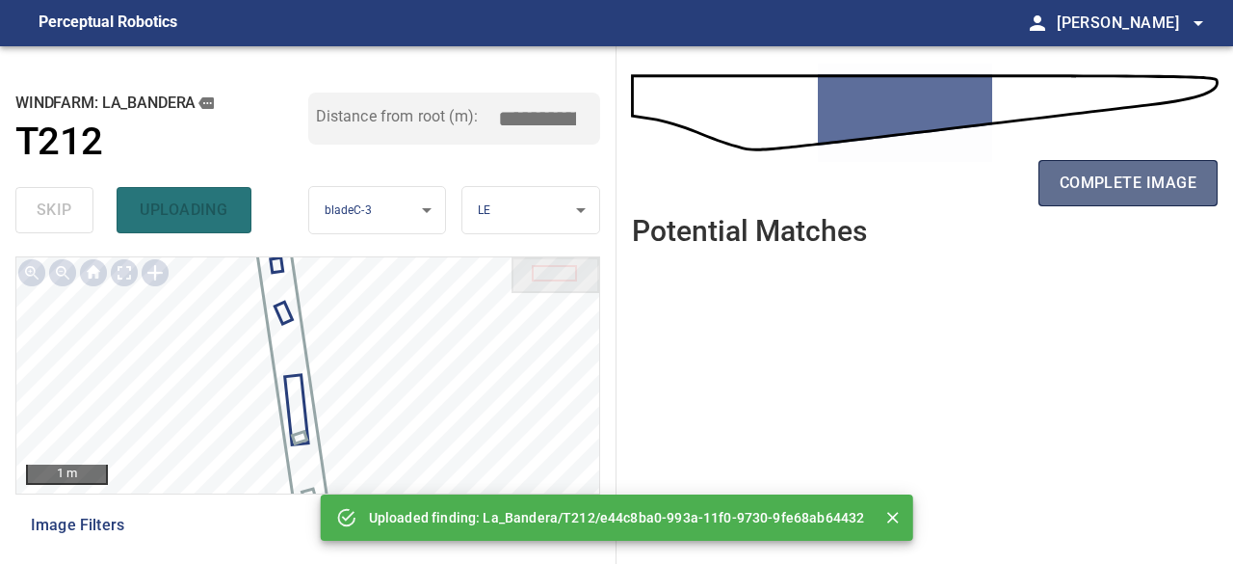
click at [1119, 178] on span "complete image" at bounding box center [1128, 183] width 137 height 27
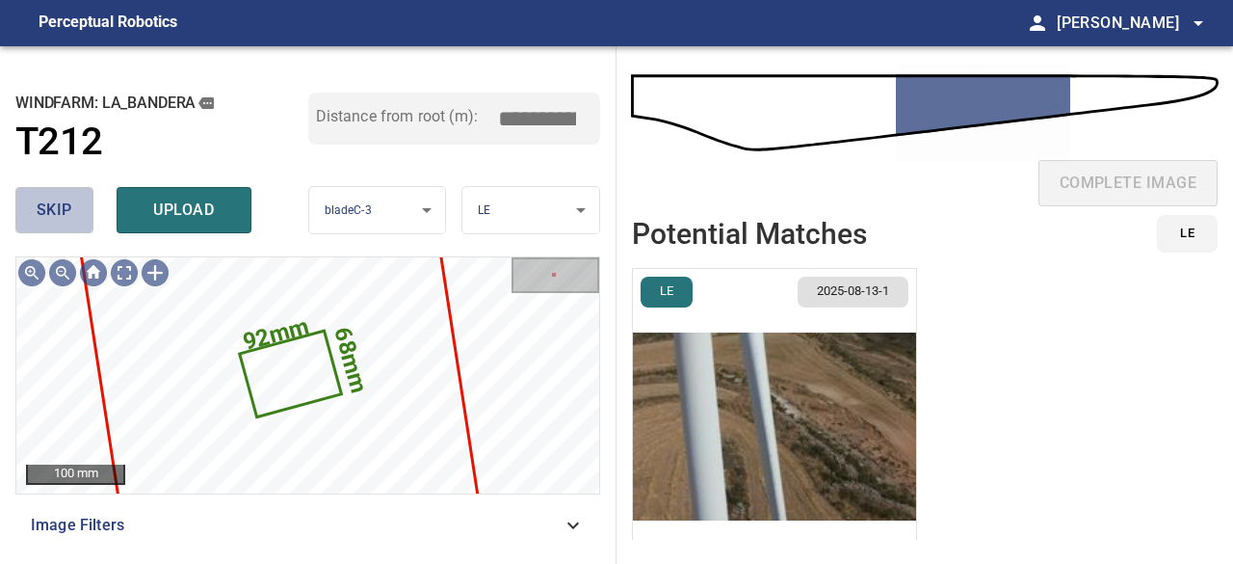
click at [62, 216] on span "skip" at bounding box center [55, 210] width 36 height 27
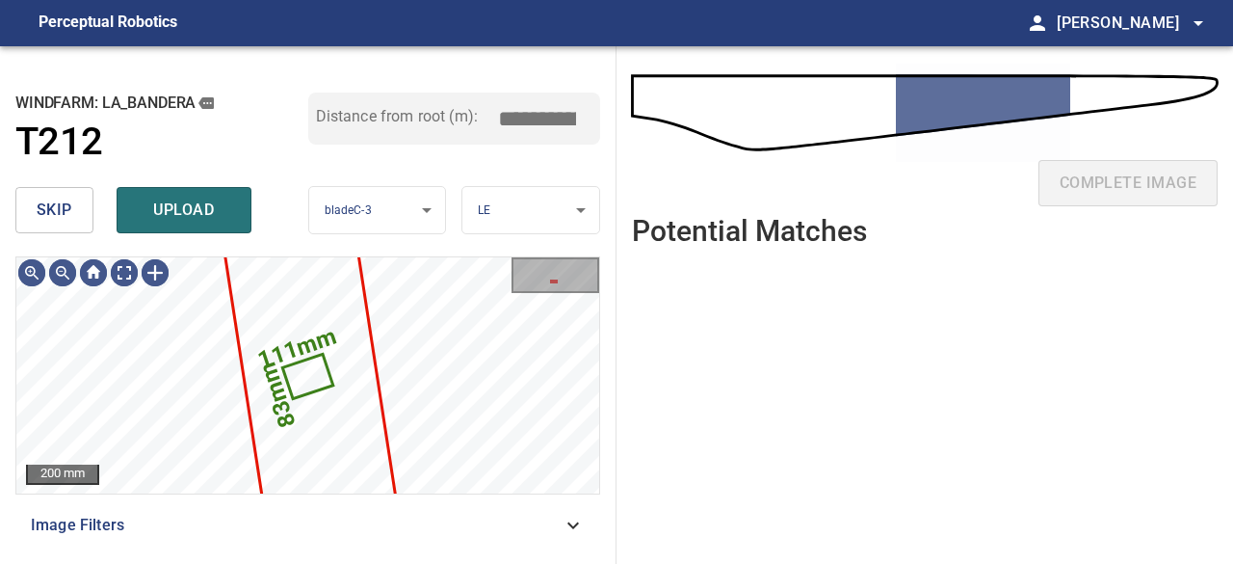
click at [62, 216] on span "skip" at bounding box center [55, 210] width 36 height 27
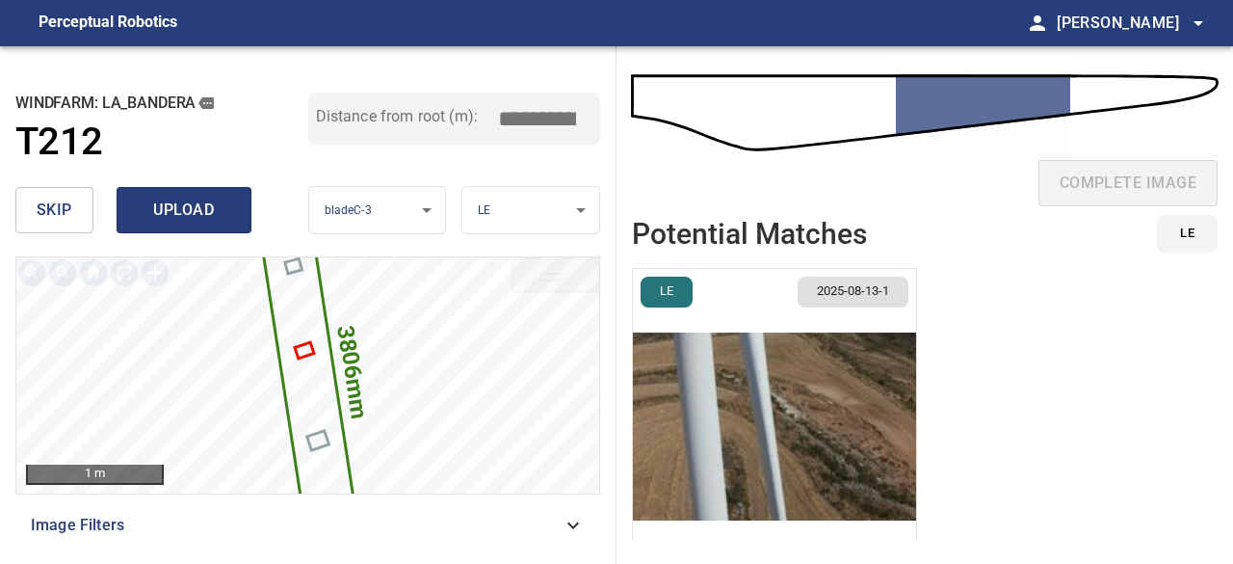
click at [176, 213] on span "upload" at bounding box center [184, 210] width 92 height 27
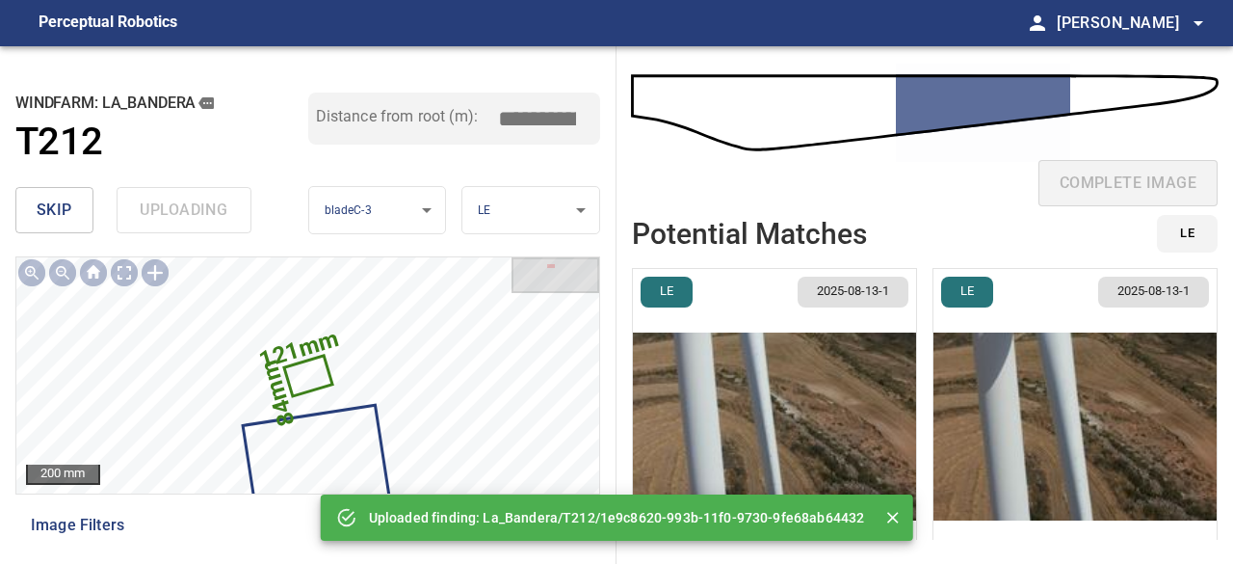
click at [176, 213] on div "skip uploading" at bounding box center [161, 210] width 293 height 62
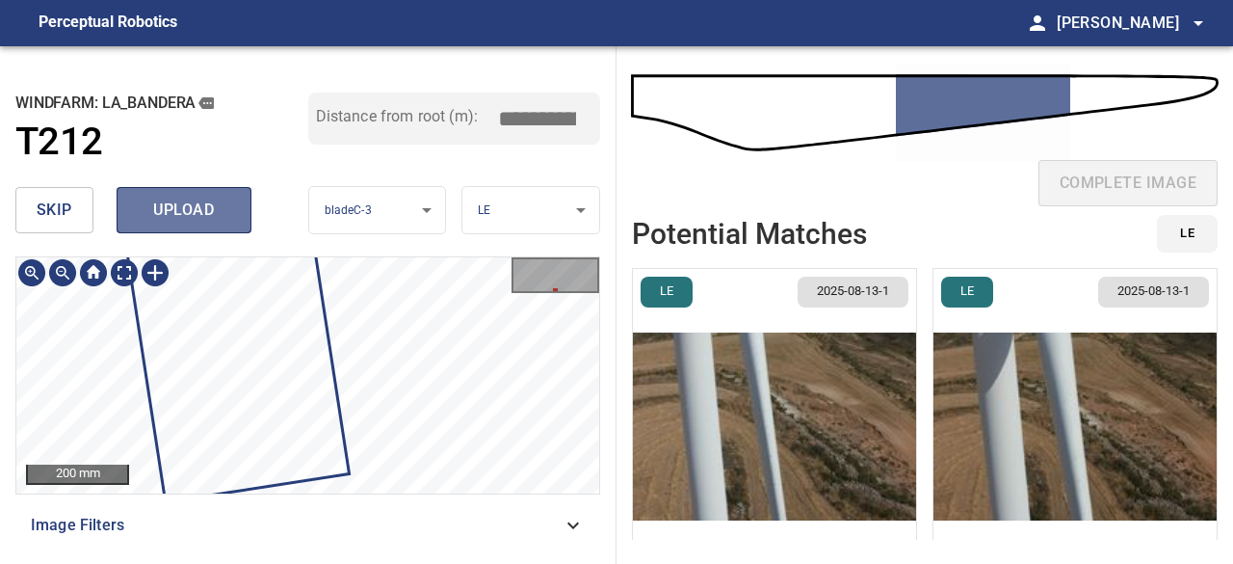
click at [210, 219] on span "upload" at bounding box center [184, 210] width 92 height 27
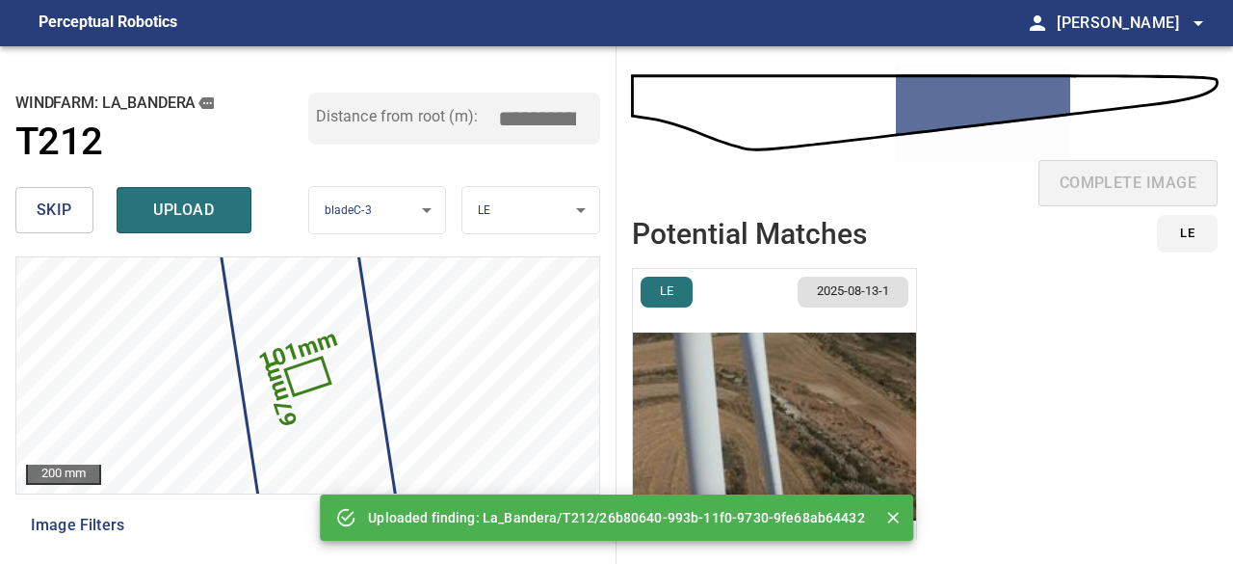
click at [196, 219] on span "upload" at bounding box center [184, 210] width 92 height 27
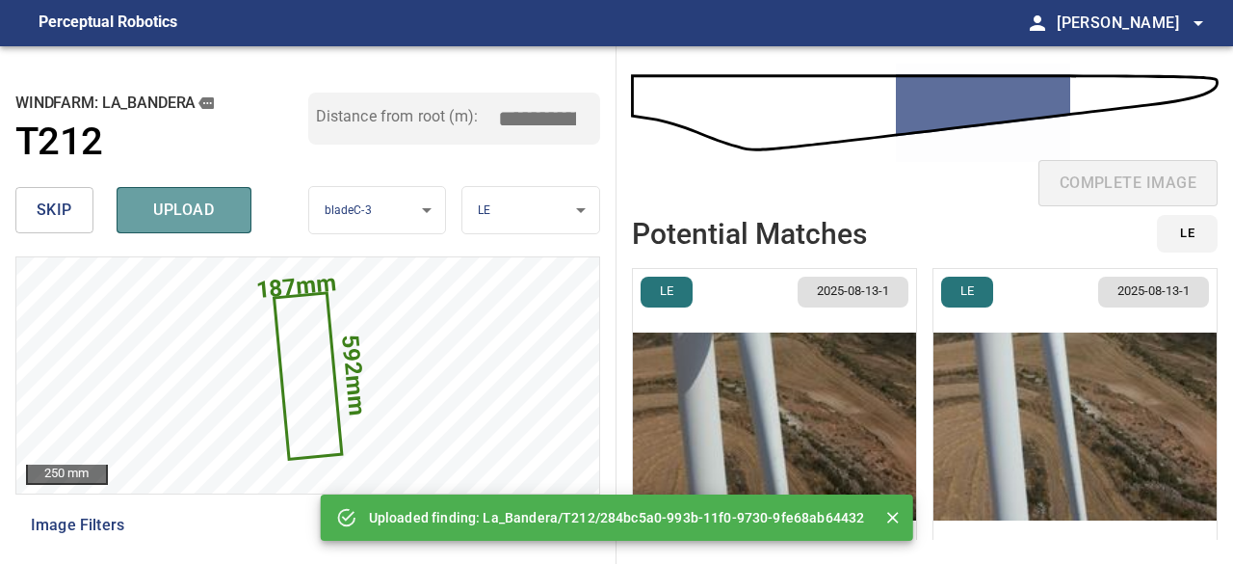
click at [196, 219] on span "upload" at bounding box center [184, 210] width 92 height 27
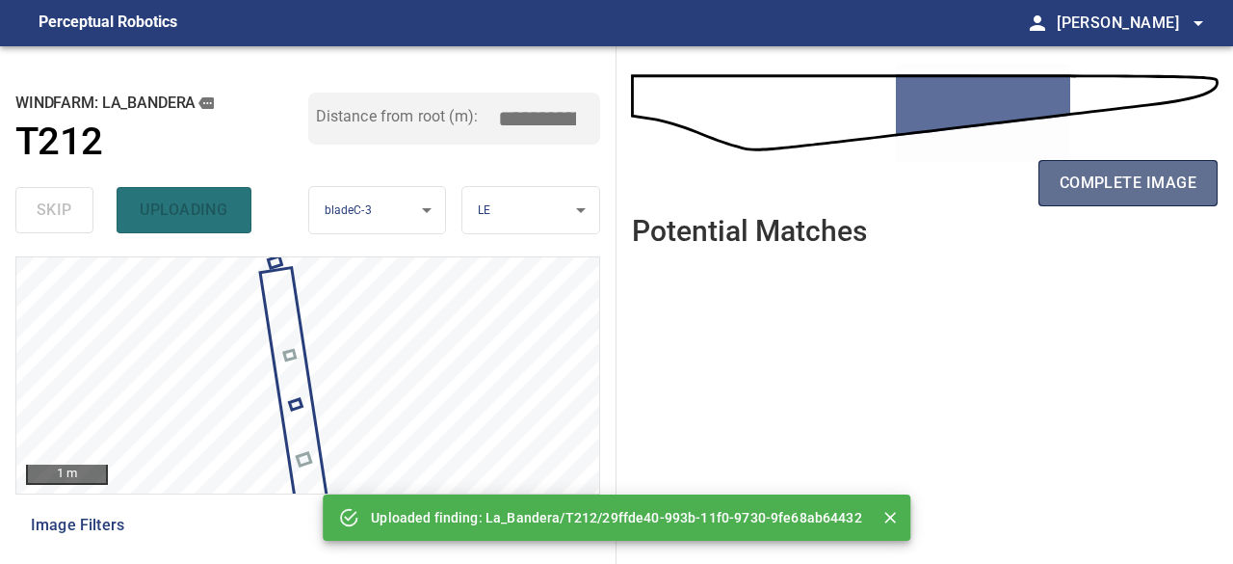
drag, startPoint x: 1090, startPoint y: 176, endPoint x: 1044, endPoint y: 167, distance: 47.2
click at [1090, 174] on span "complete image" at bounding box center [1128, 183] width 137 height 27
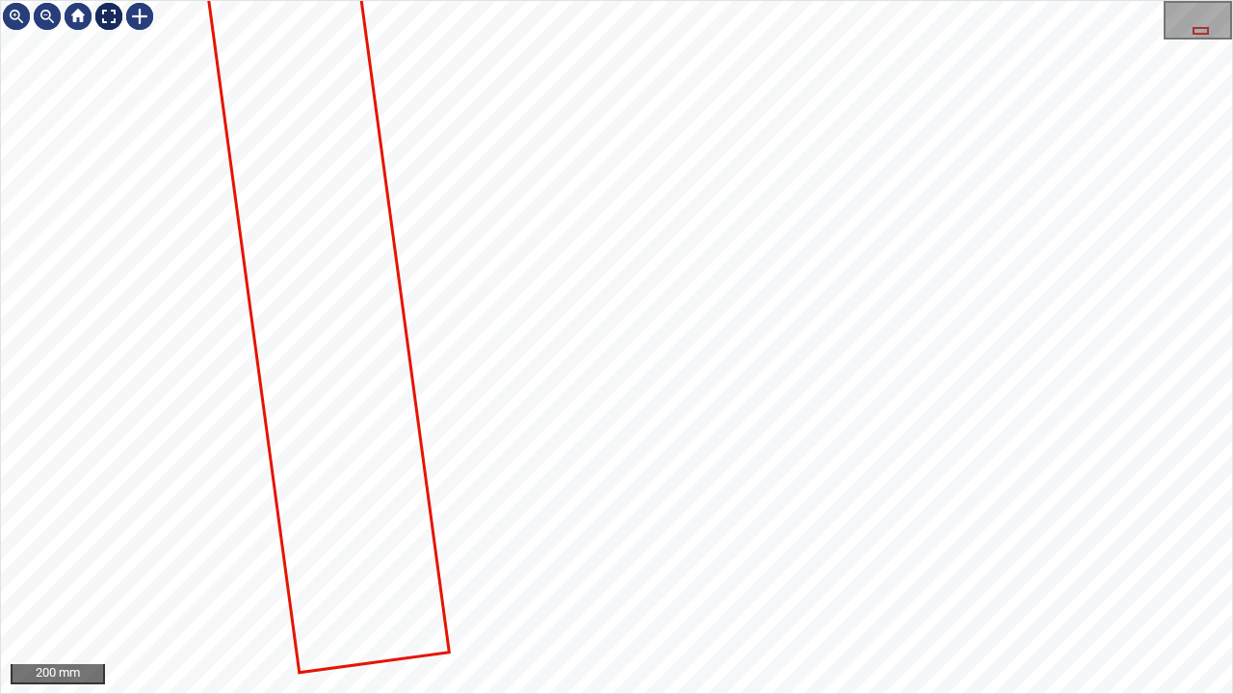
click at [103, 14] on div at bounding box center [108, 16] width 31 height 31
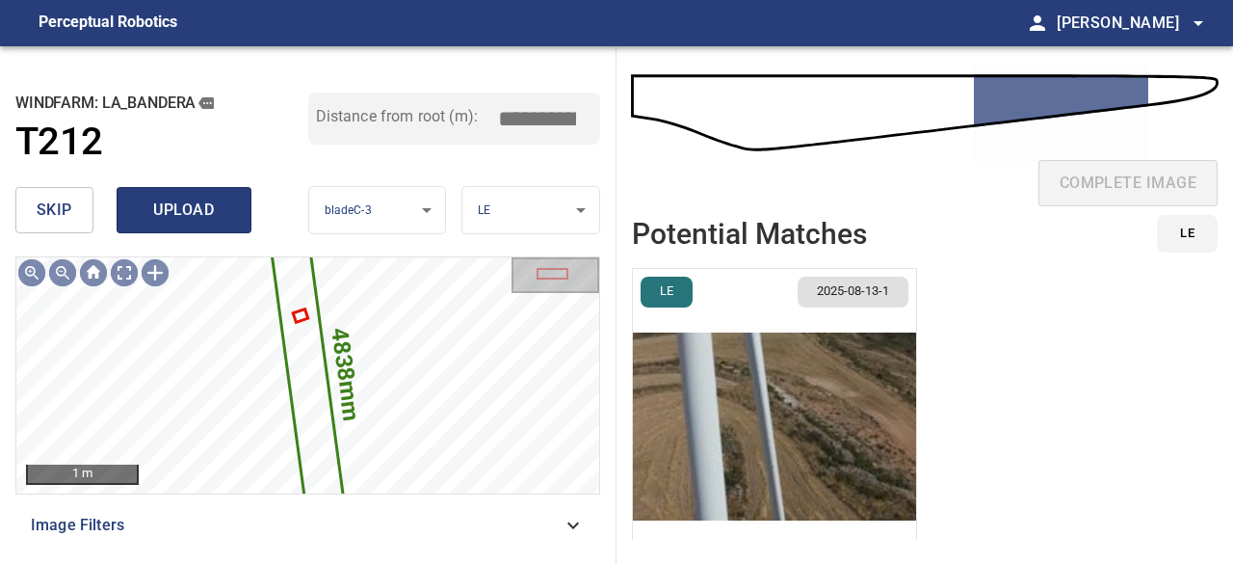
click at [195, 210] on span "upload" at bounding box center [184, 210] width 92 height 27
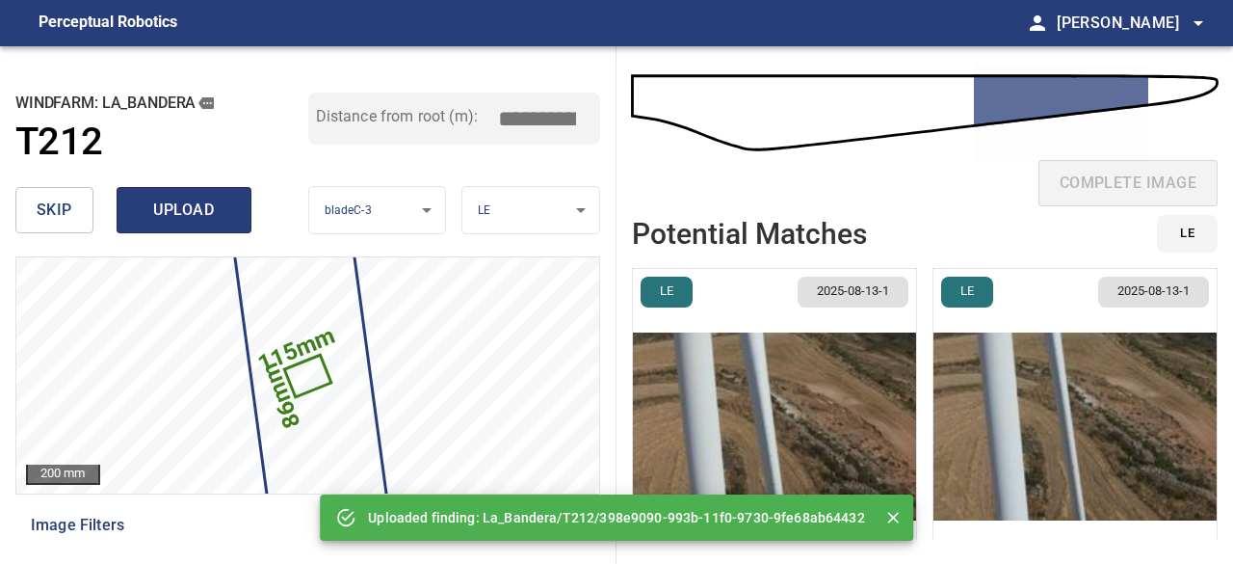
click at [195, 210] on span "upload" at bounding box center [184, 210] width 92 height 27
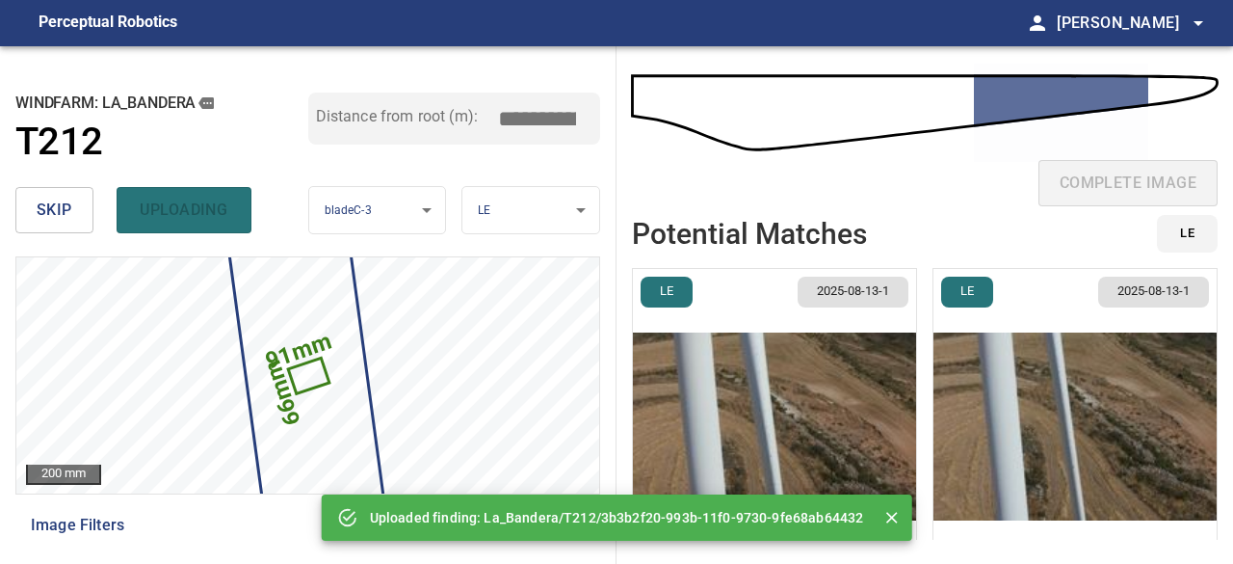
click at [195, 209] on div "skip uploading" at bounding box center [161, 210] width 293 height 62
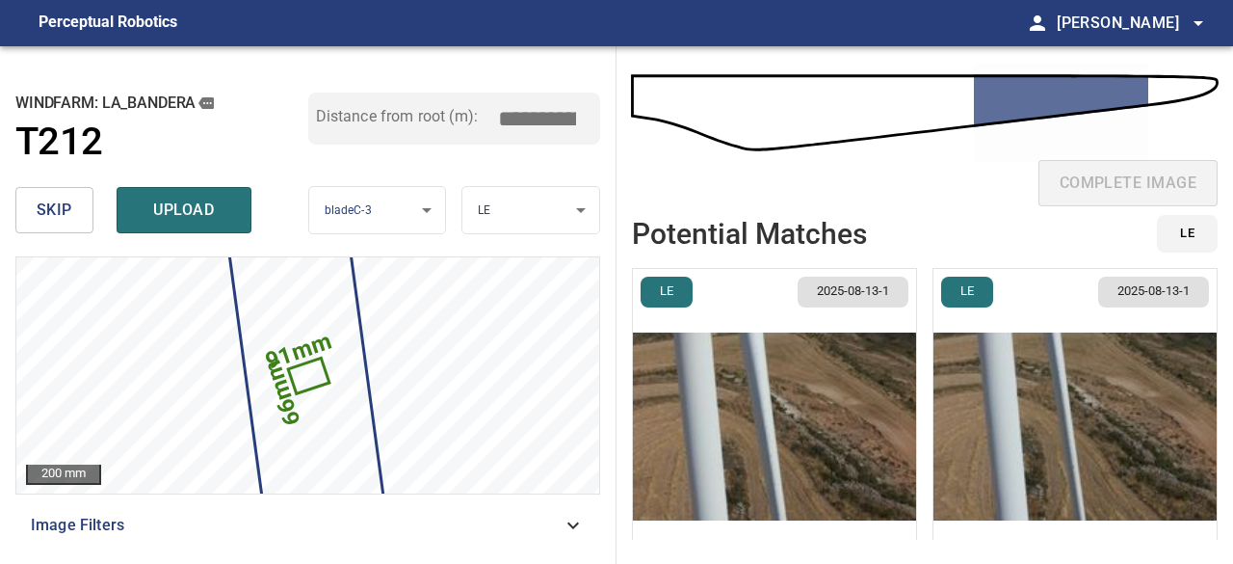
click at [193, 209] on span "upload" at bounding box center [184, 210] width 92 height 27
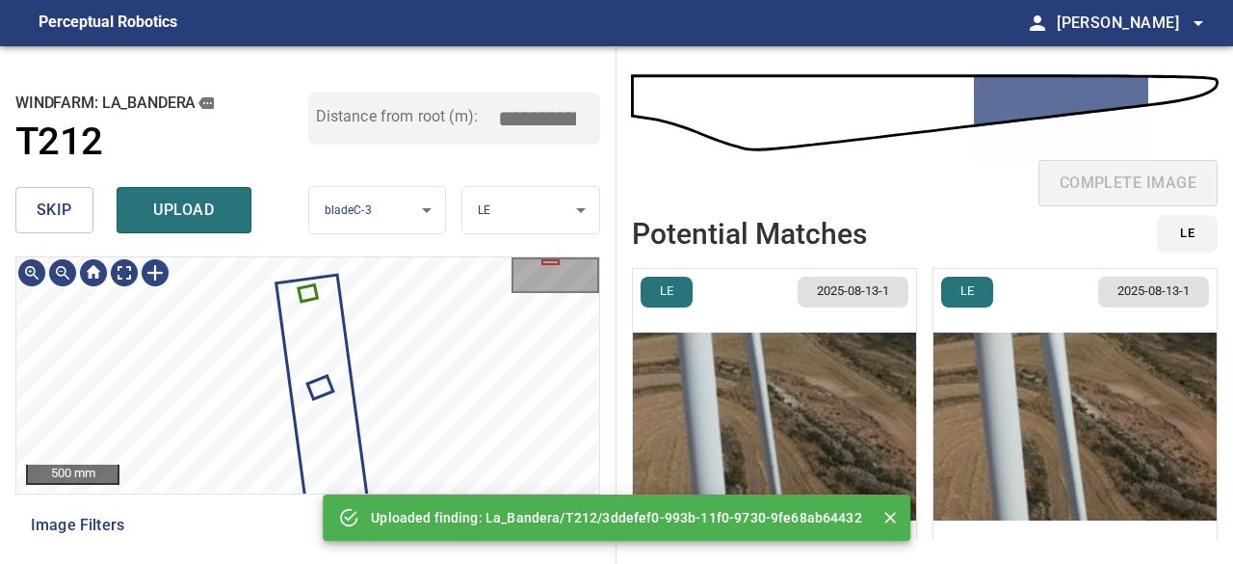
click at [53, 211] on span "skip" at bounding box center [55, 210] width 36 height 27
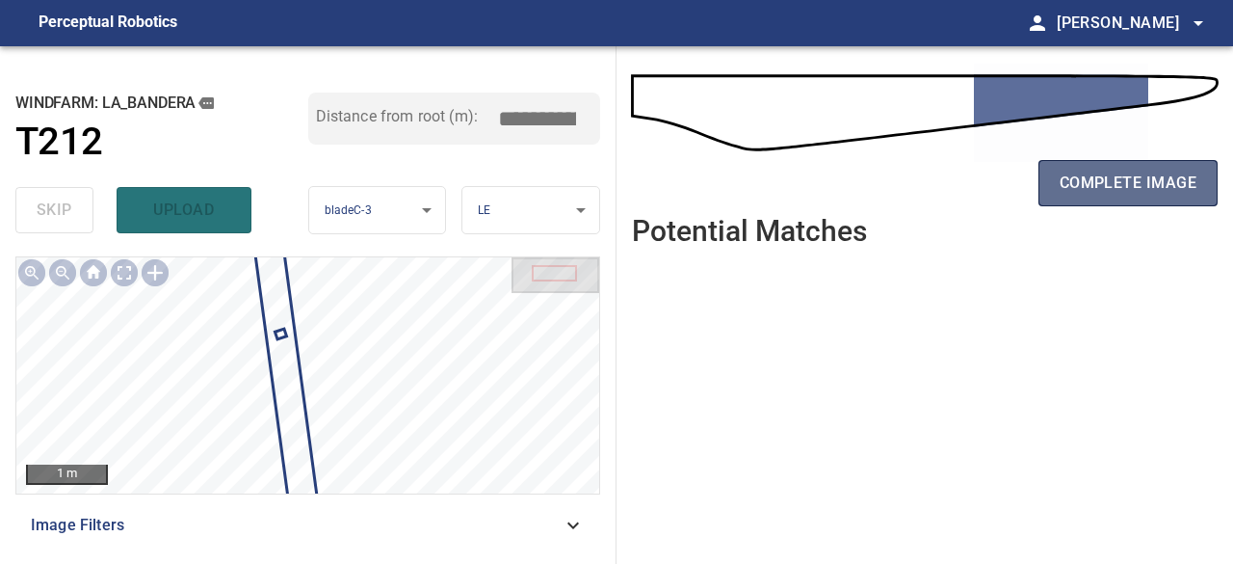
click at [1173, 182] on span "complete image" at bounding box center [1128, 183] width 137 height 27
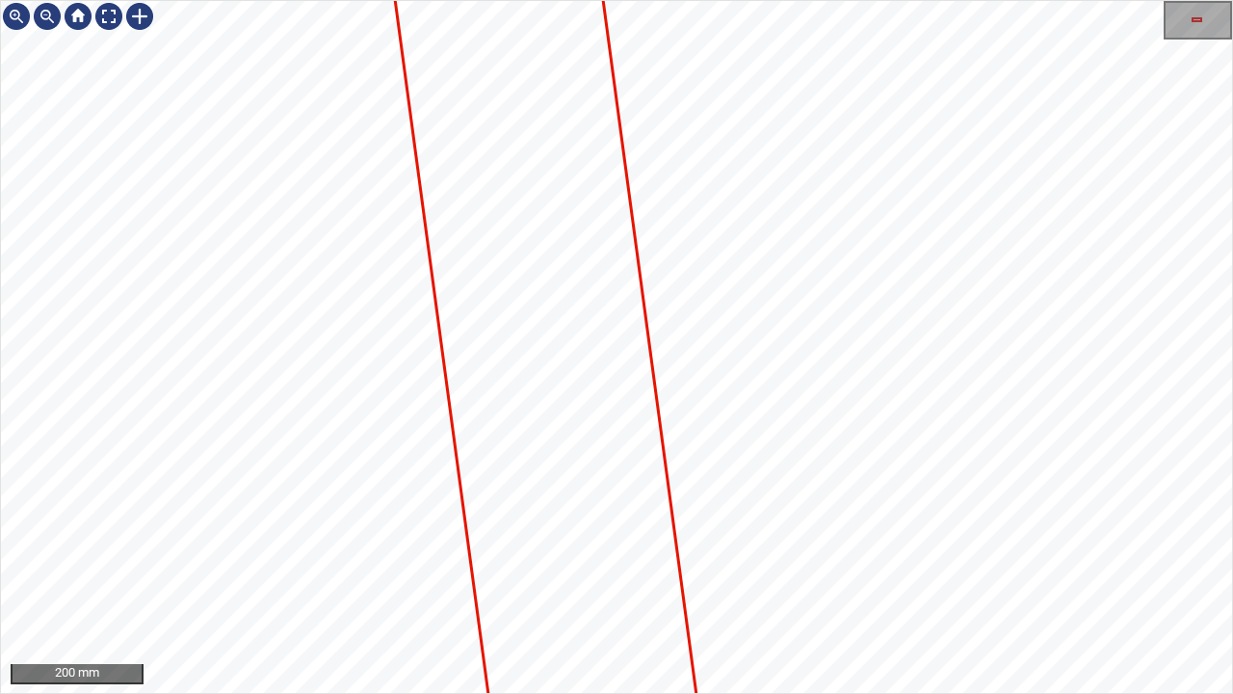
click at [703, 0] on div "200 mm" at bounding box center [616, 347] width 1233 height 694
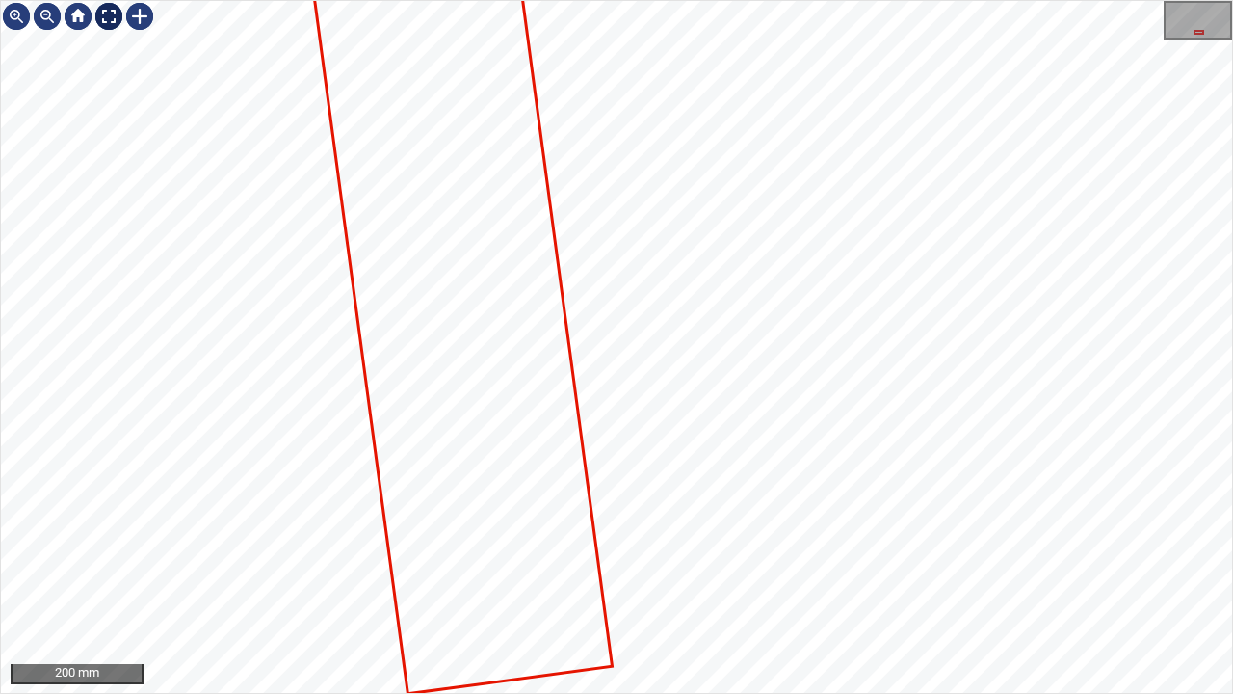
click at [100, 13] on div at bounding box center [108, 16] width 31 height 31
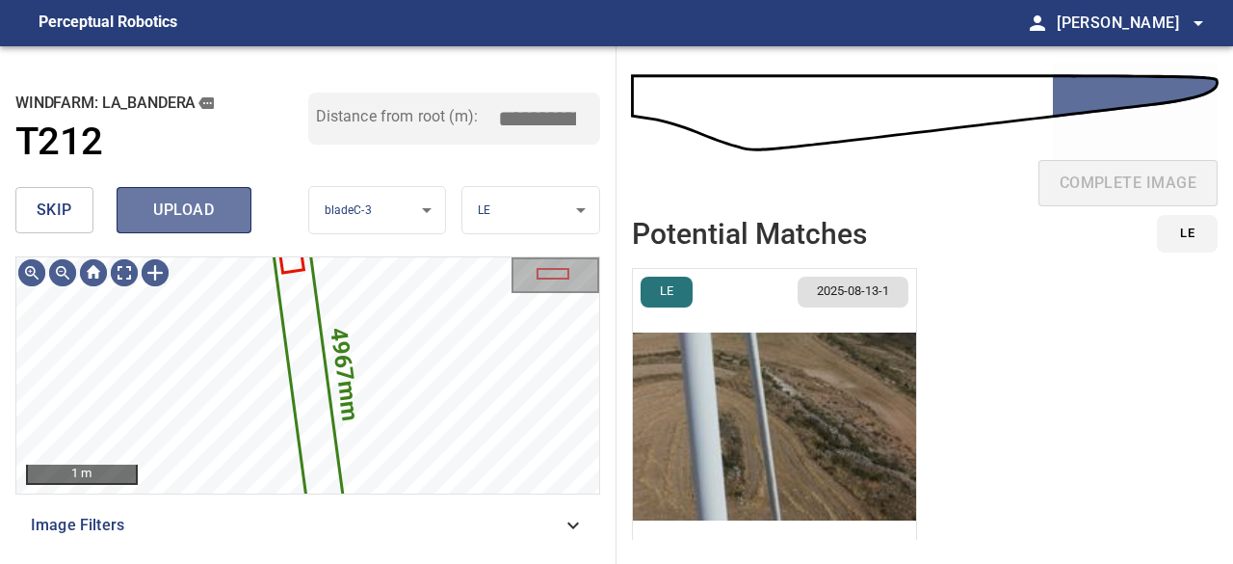
click at [187, 219] on span "upload" at bounding box center [184, 210] width 92 height 27
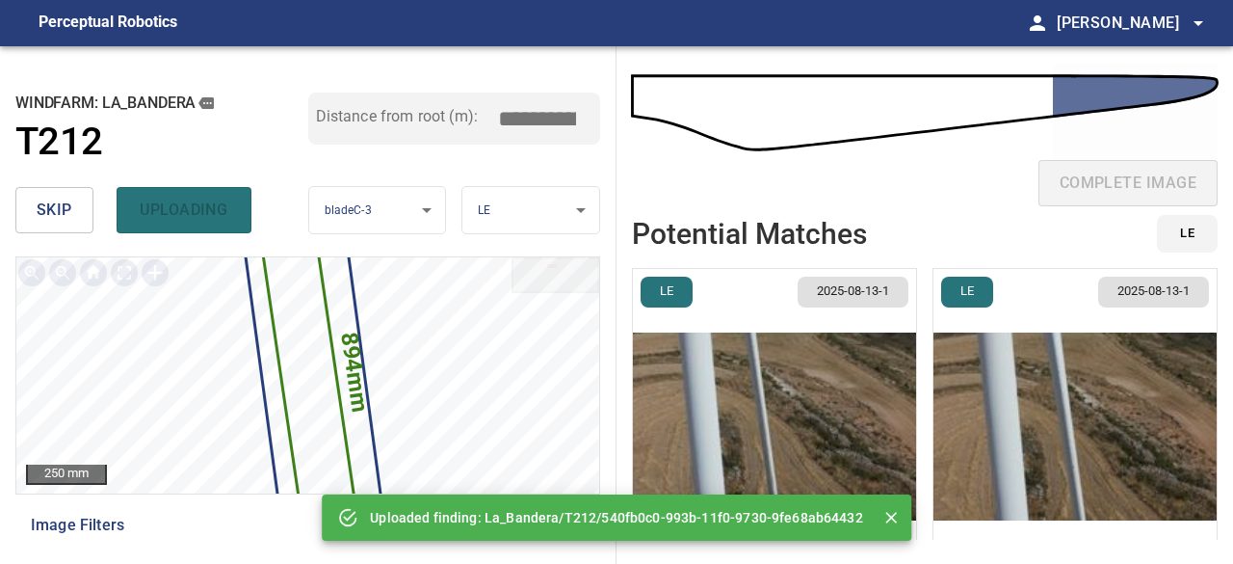
click at [181, 218] on div "skip uploading" at bounding box center [161, 210] width 293 height 62
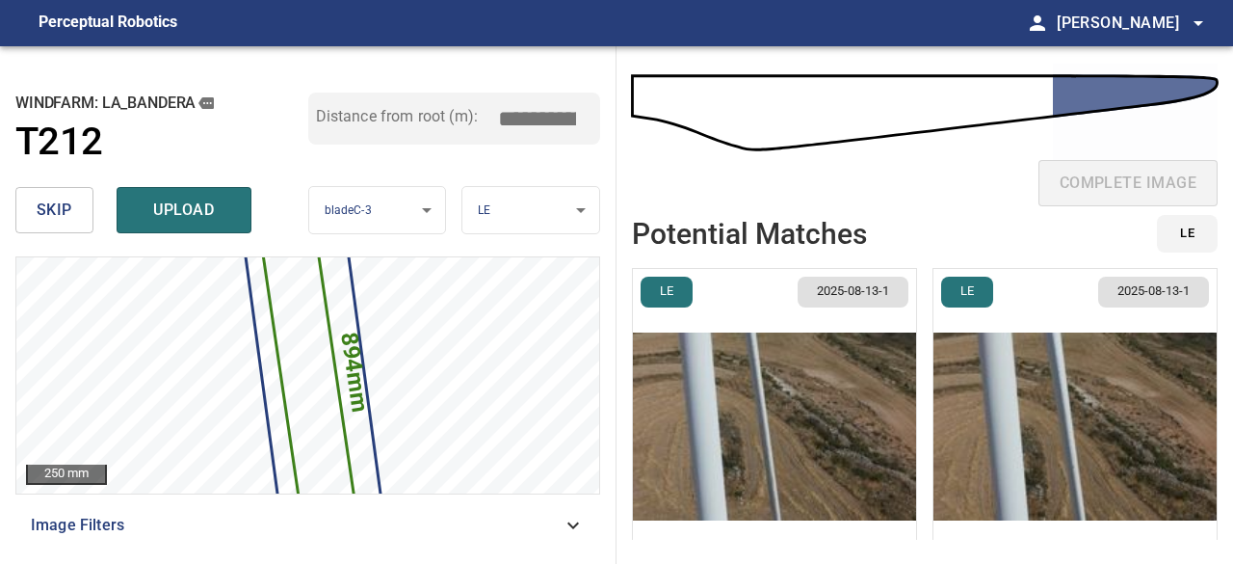
click at [181, 218] on span "upload" at bounding box center [184, 210] width 92 height 27
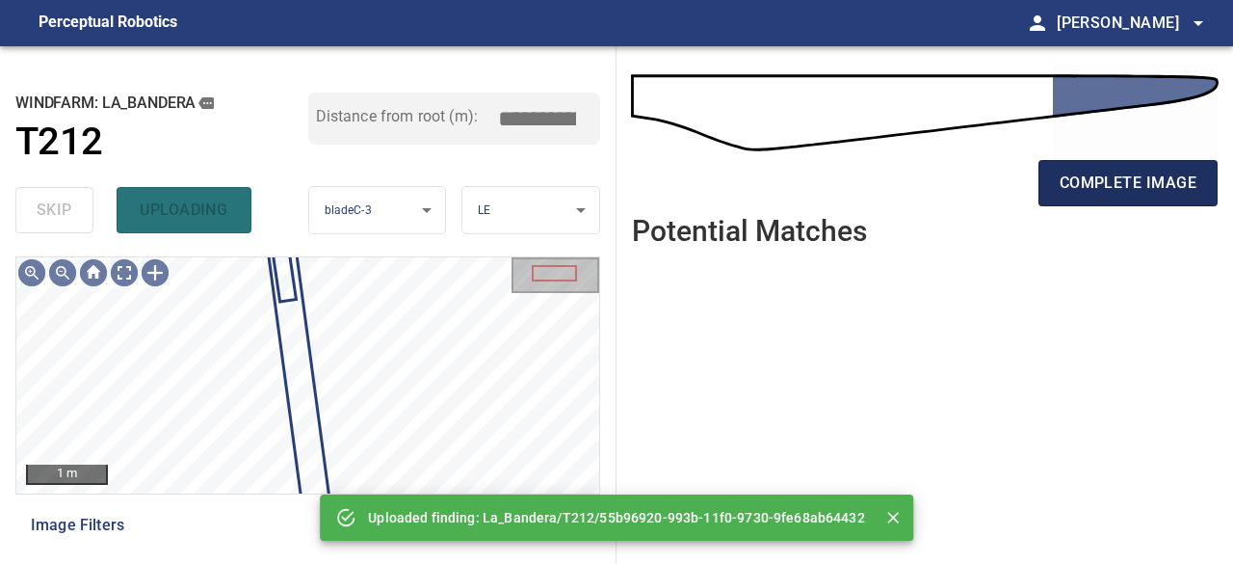
click at [1122, 180] on span "complete image" at bounding box center [1128, 183] width 137 height 27
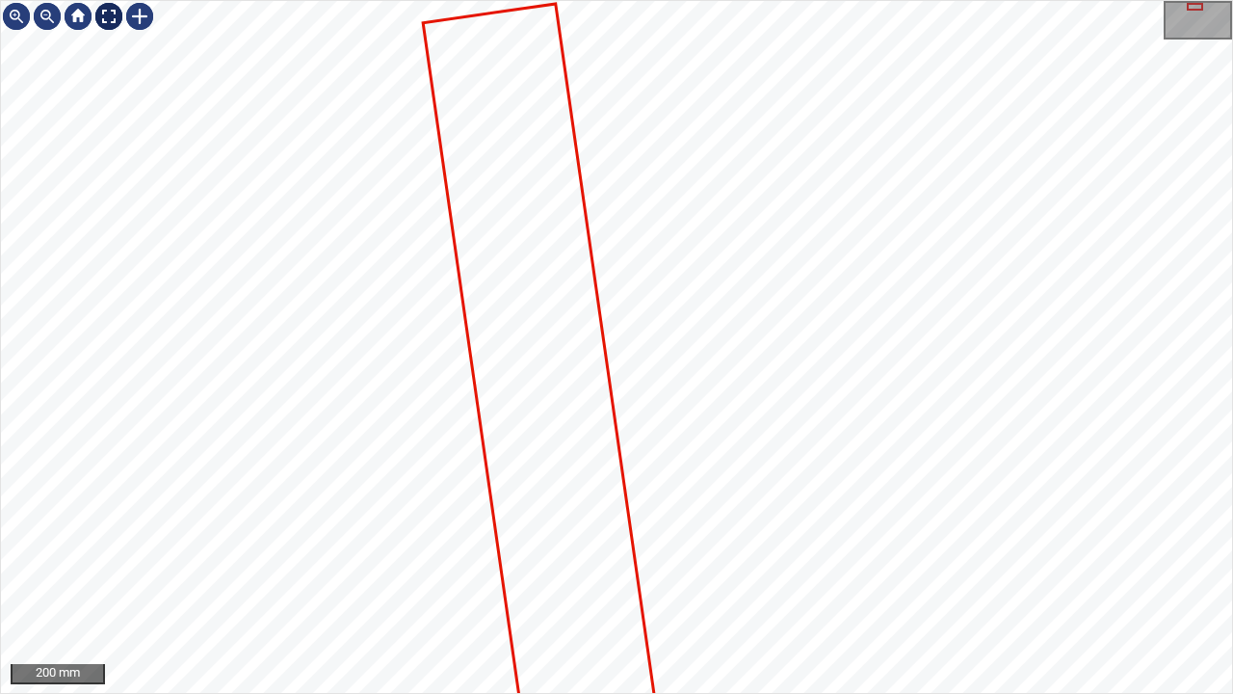
click at [104, 21] on div at bounding box center [108, 16] width 31 height 31
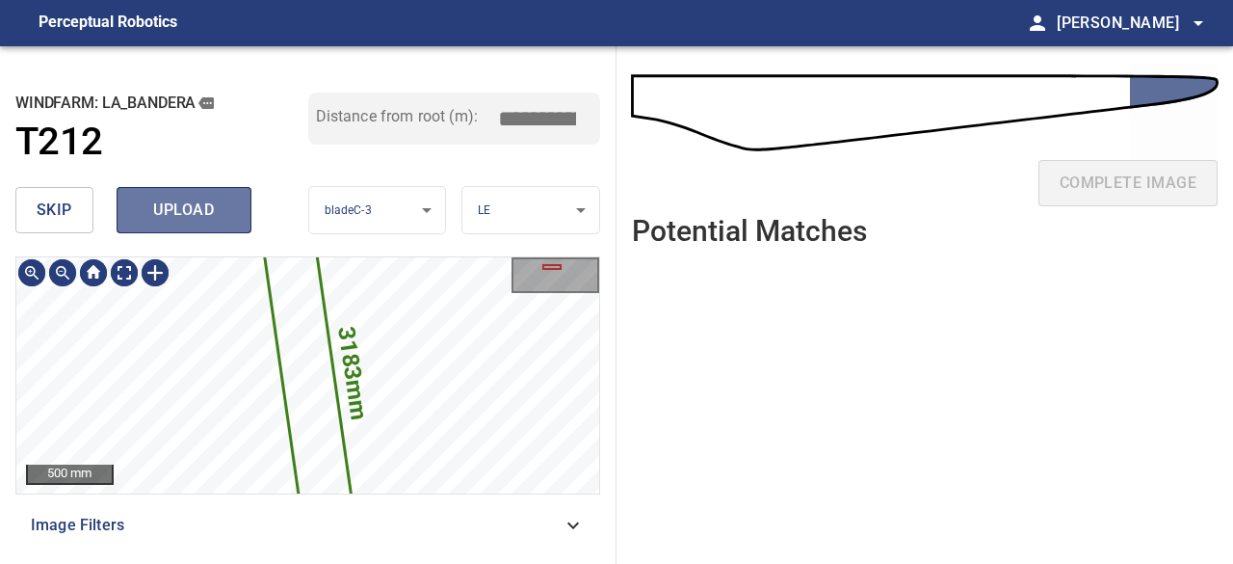
click at [163, 211] on span "upload" at bounding box center [184, 210] width 92 height 27
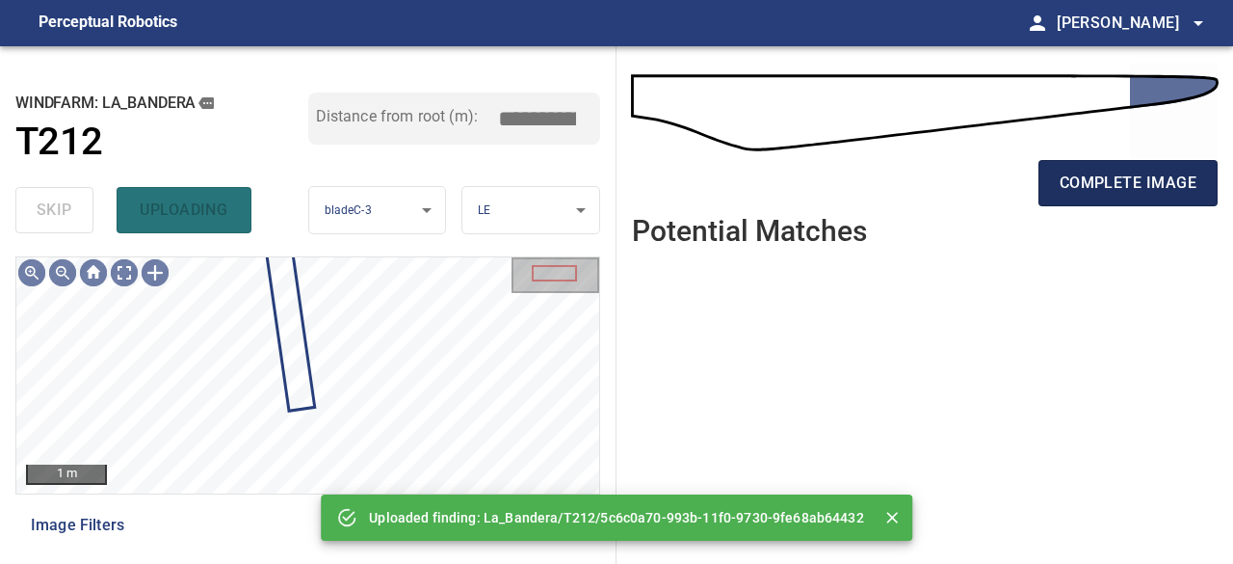
click at [1141, 175] on span "complete image" at bounding box center [1128, 183] width 137 height 27
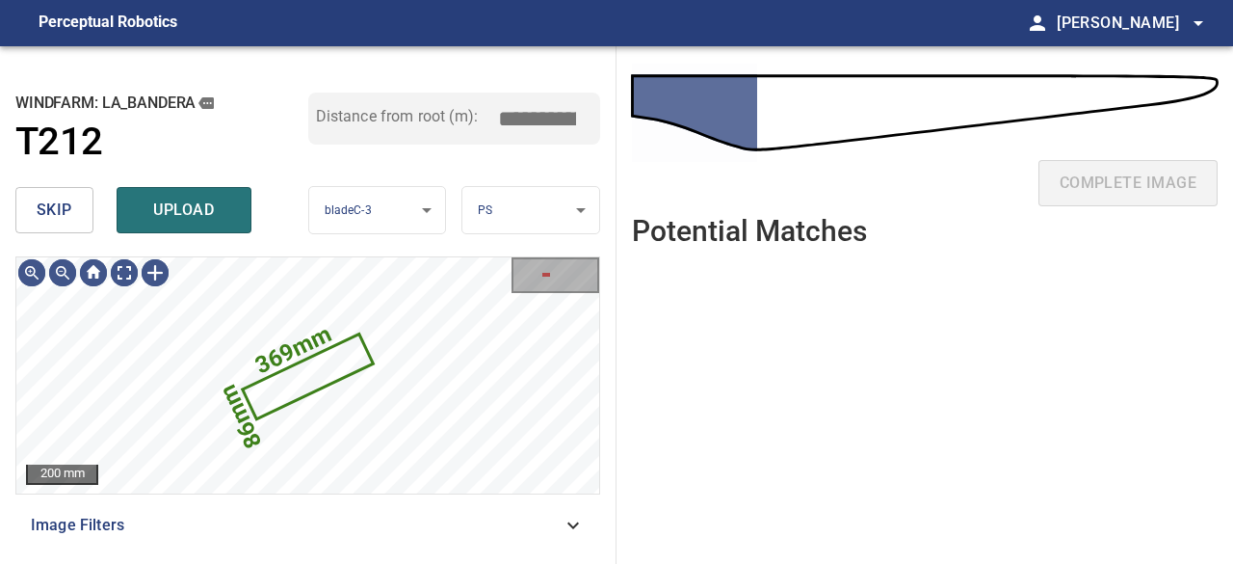
click at [46, 209] on span "skip" at bounding box center [55, 210] width 36 height 27
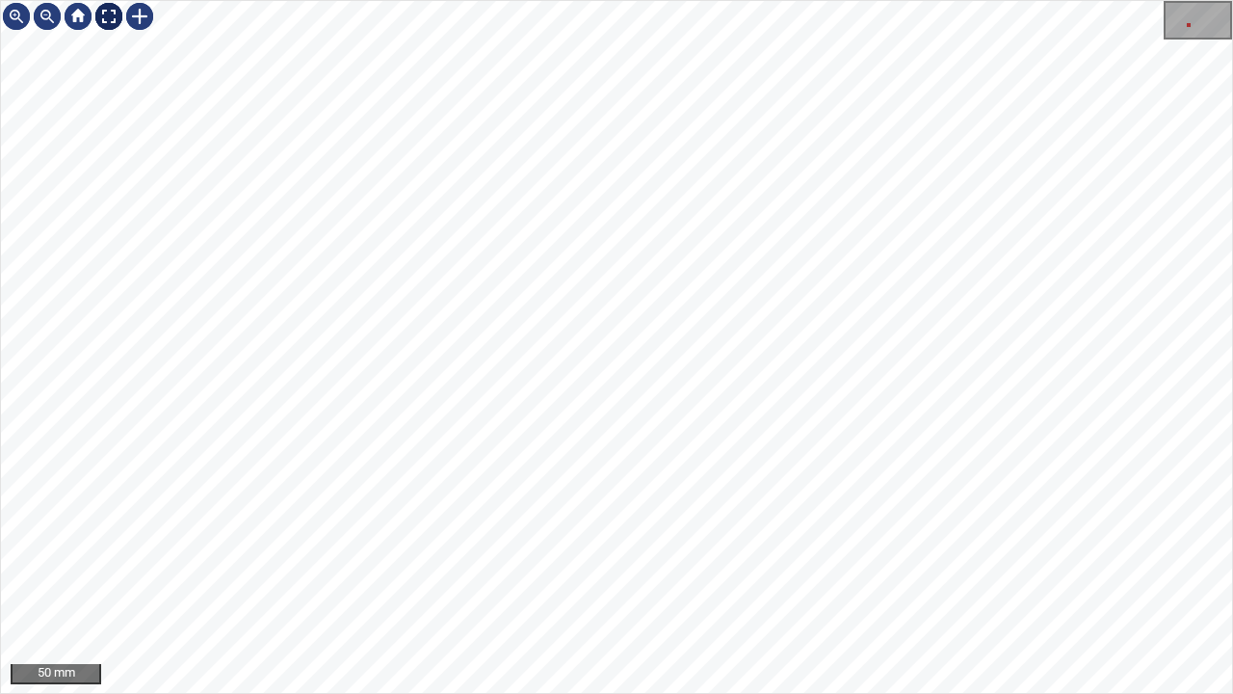
click at [114, 13] on div at bounding box center [108, 16] width 31 height 31
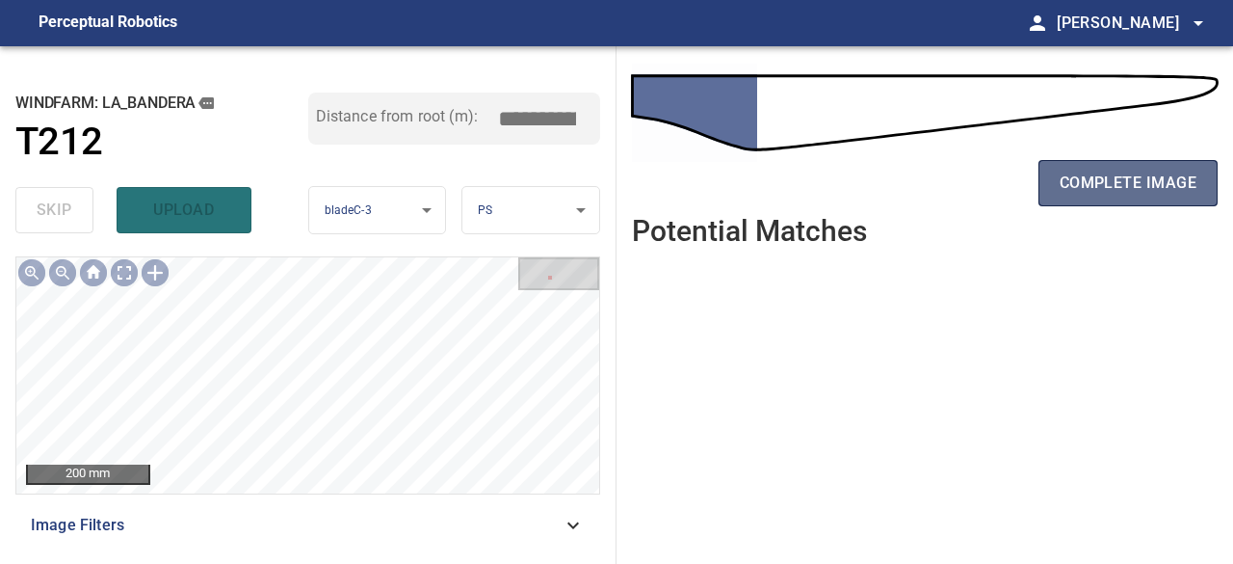
click at [1098, 177] on span "complete image" at bounding box center [1128, 183] width 137 height 27
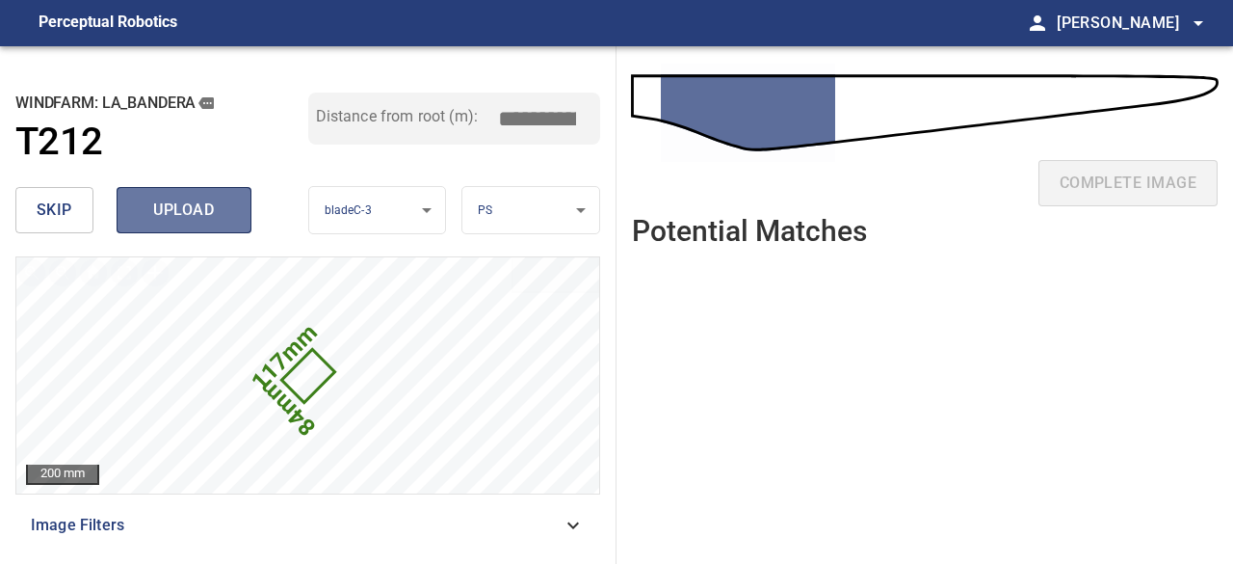
click at [163, 214] on span "upload" at bounding box center [184, 210] width 92 height 27
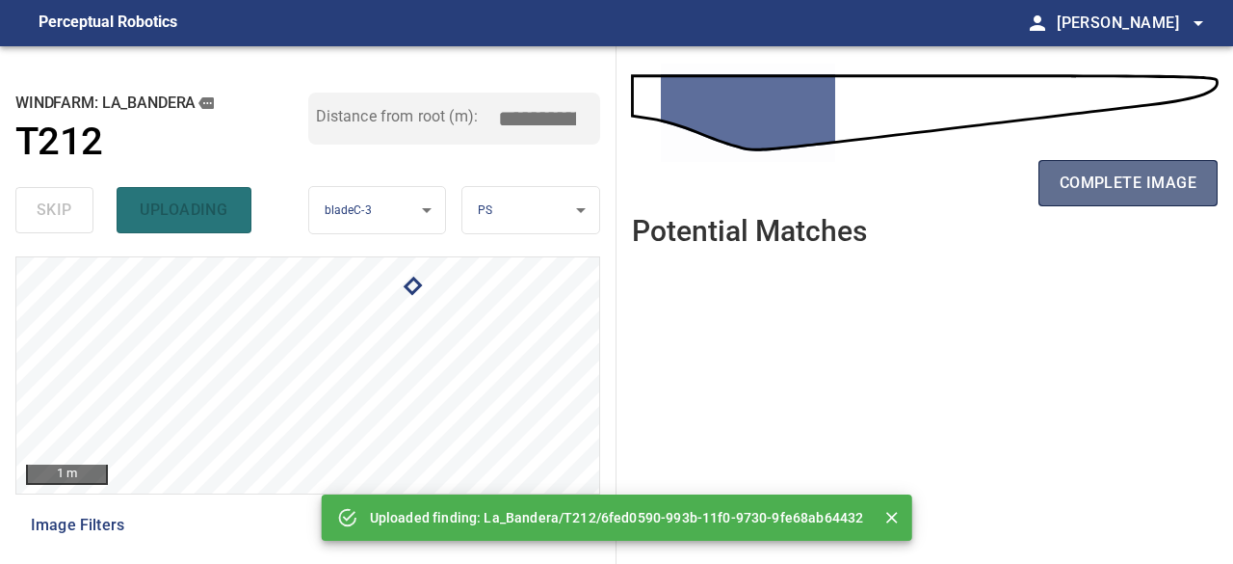
click at [1112, 174] on span "complete image" at bounding box center [1128, 183] width 137 height 27
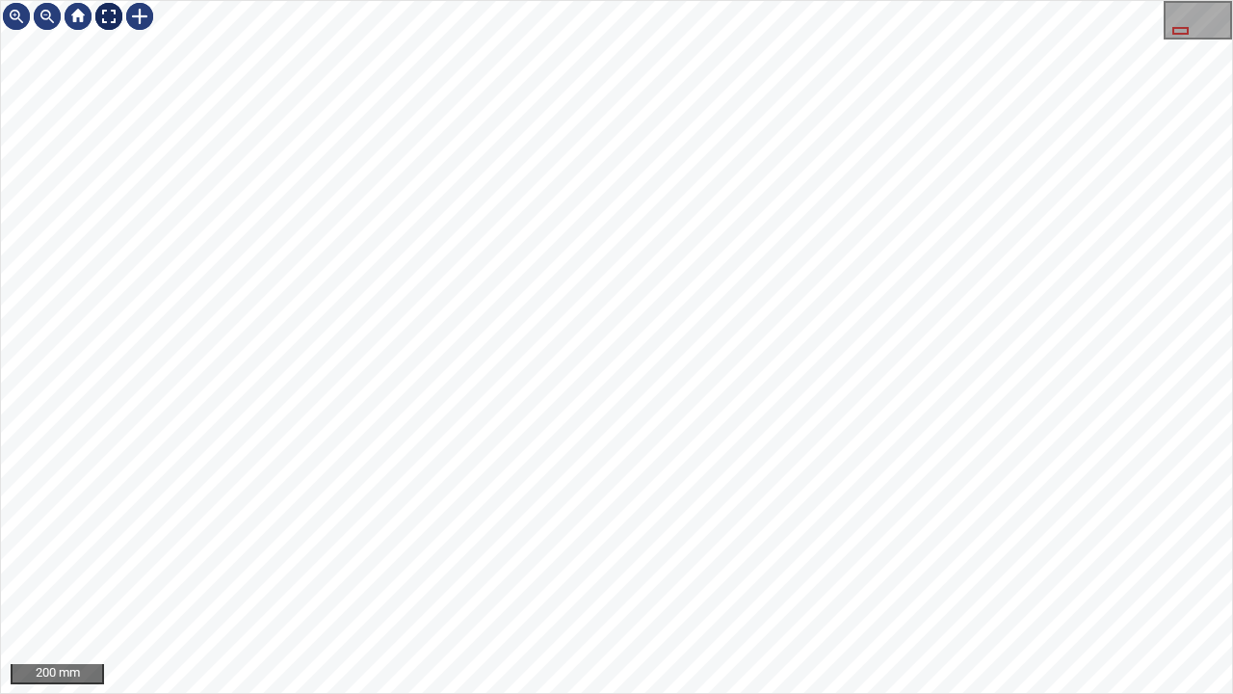
click at [104, 13] on div at bounding box center [108, 16] width 31 height 31
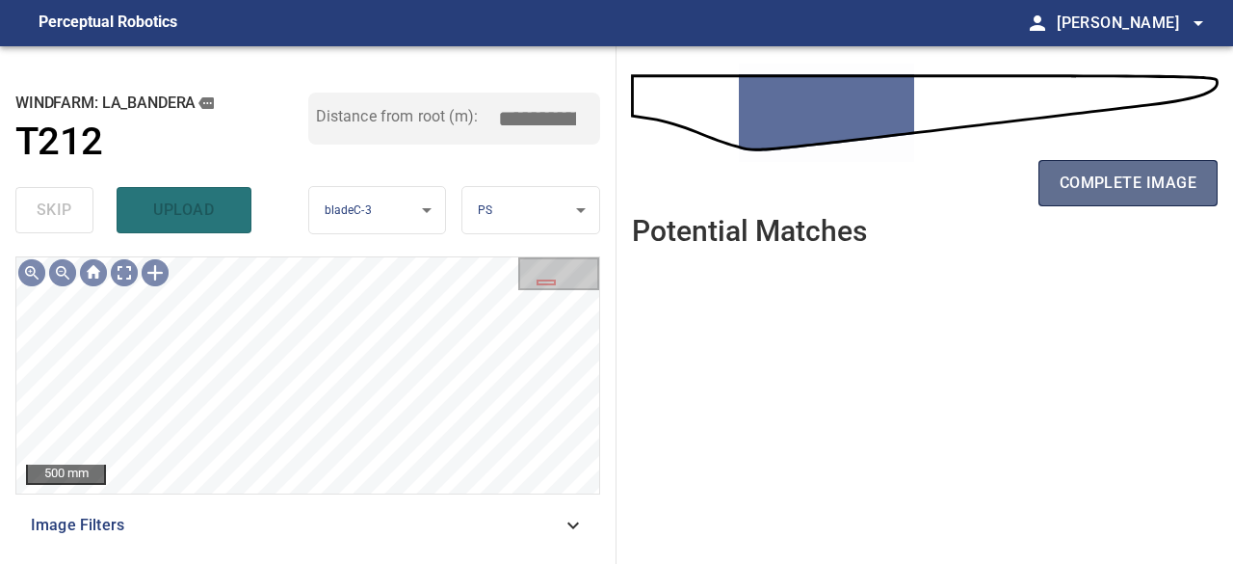
click at [1091, 176] on span "complete image" at bounding box center [1128, 183] width 137 height 27
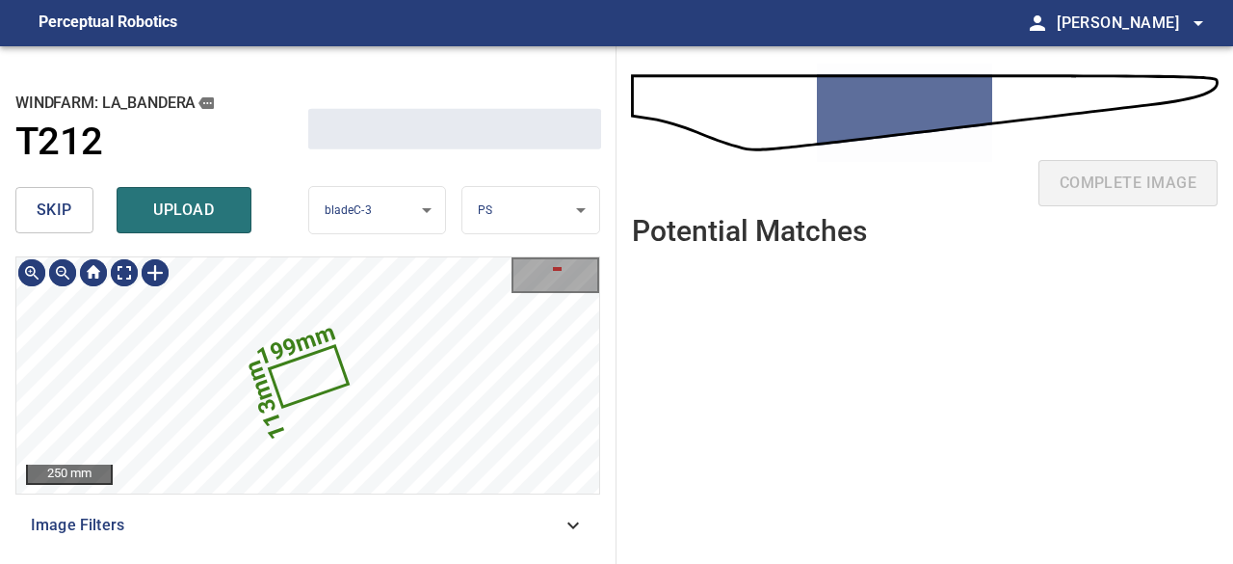
click at [65, 211] on span "skip" at bounding box center [55, 210] width 36 height 27
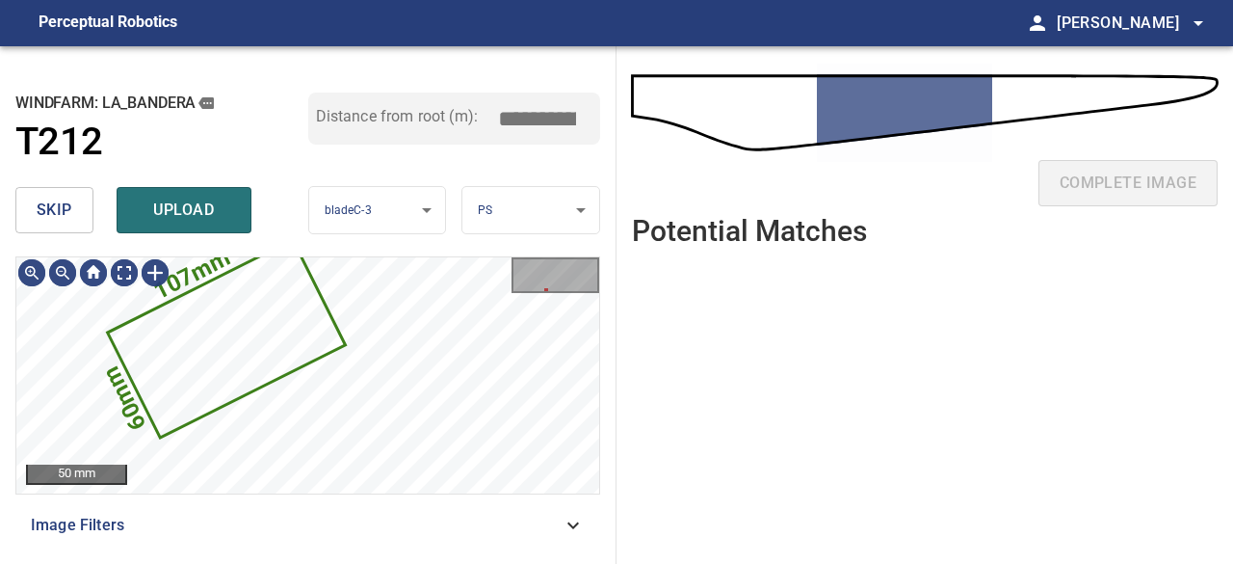
click at [56, 210] on span "skip" at bounding box center [55, 210] width 36 height 27
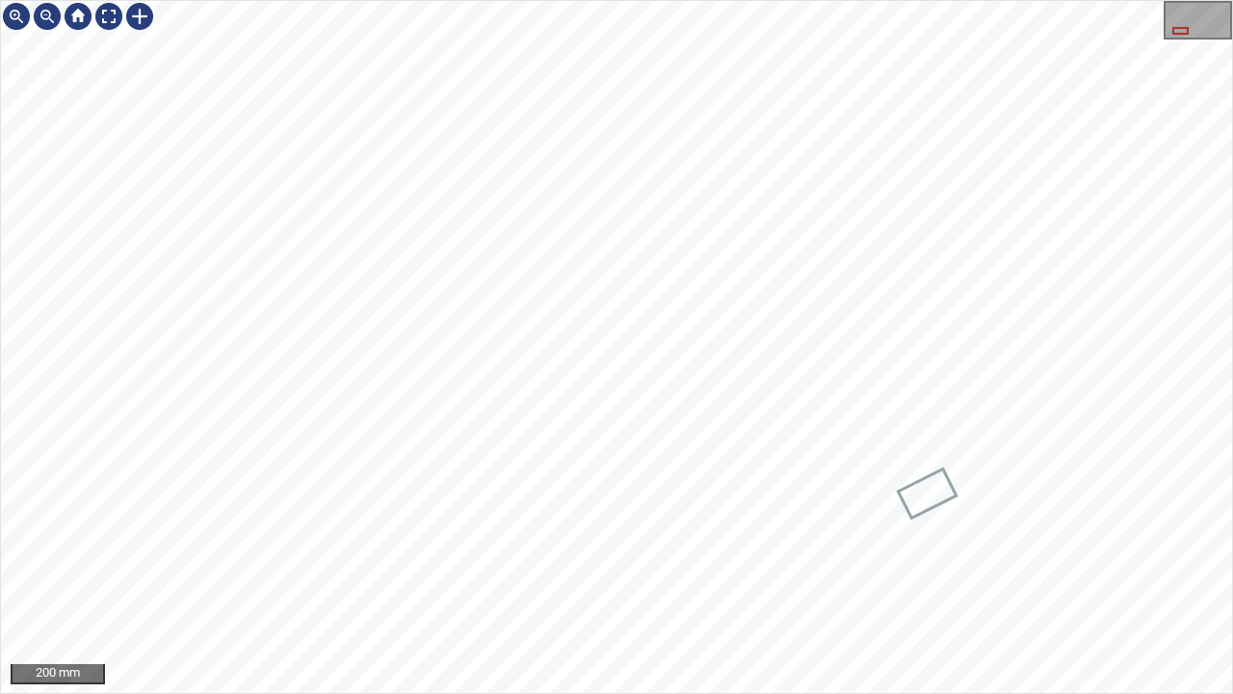
click at [991, 0] on div "200 mm" at bounding box center [616, 347] width 1233 height 694
click at [105, 16] on div at bounding box center [108, 16] width 31 height 31
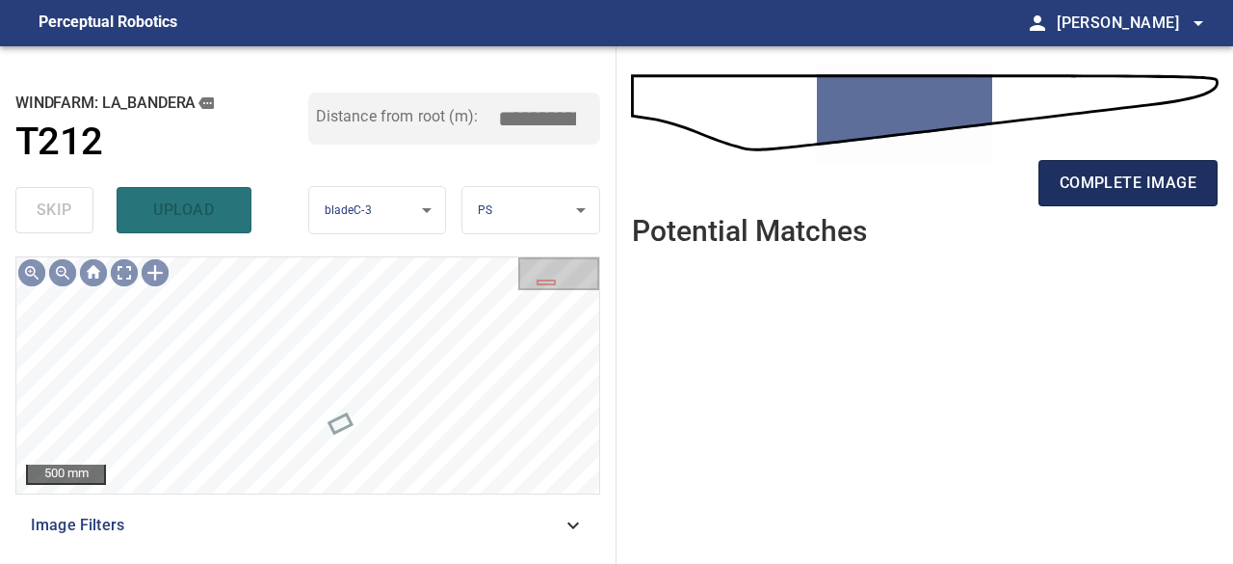
click at [1142, 184] on span "complete image" at bounding box center [1128, 183] width 137 height 27
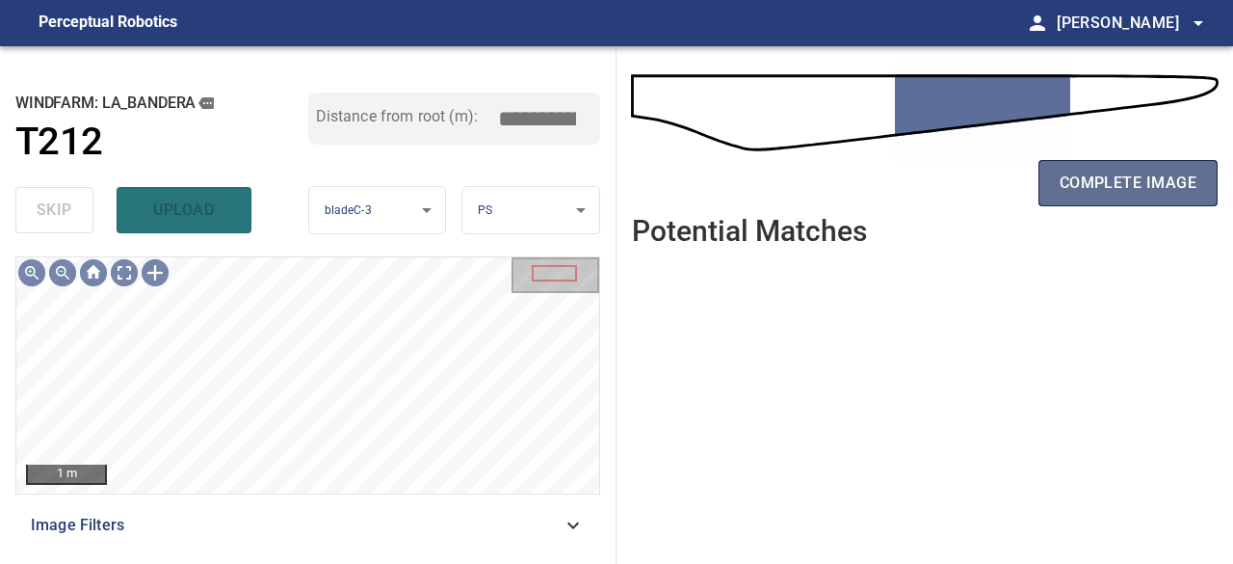
click at [1132, 185] on span "complete image" at bounding box center [1128, 183] width 137 height 27
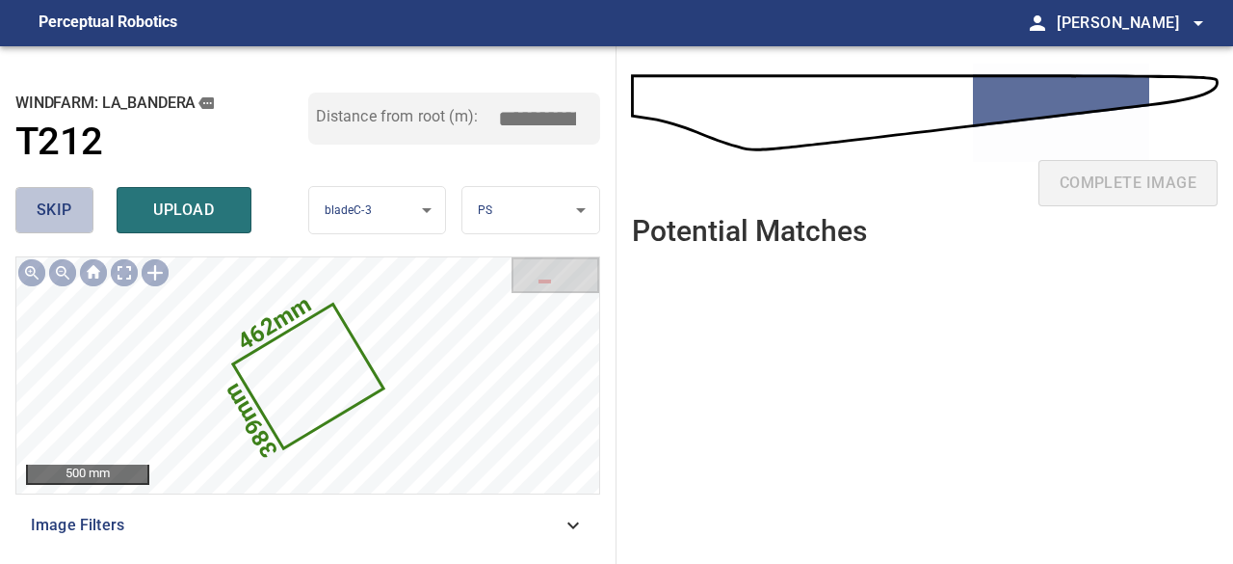
click at [39, 219] on span "skip" at bounding box center [55, 210] width 36 height 27
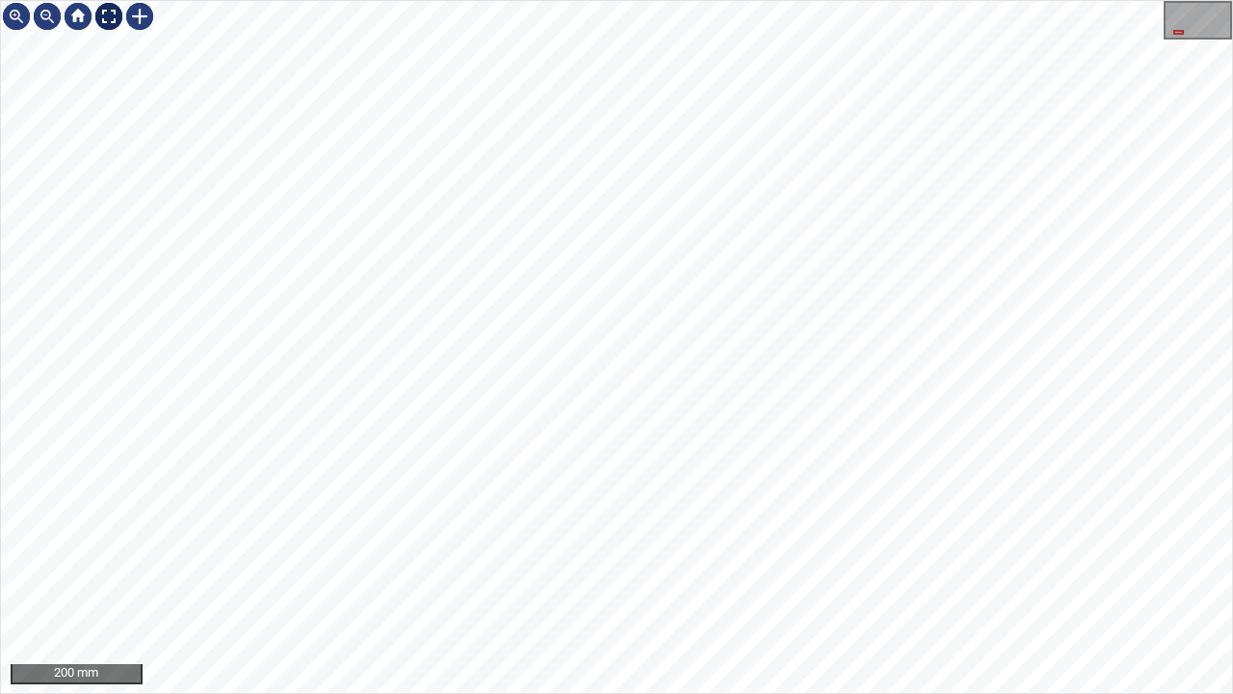
click at [111, 13] on div at bounding box center [108, 16] width 31 height 31
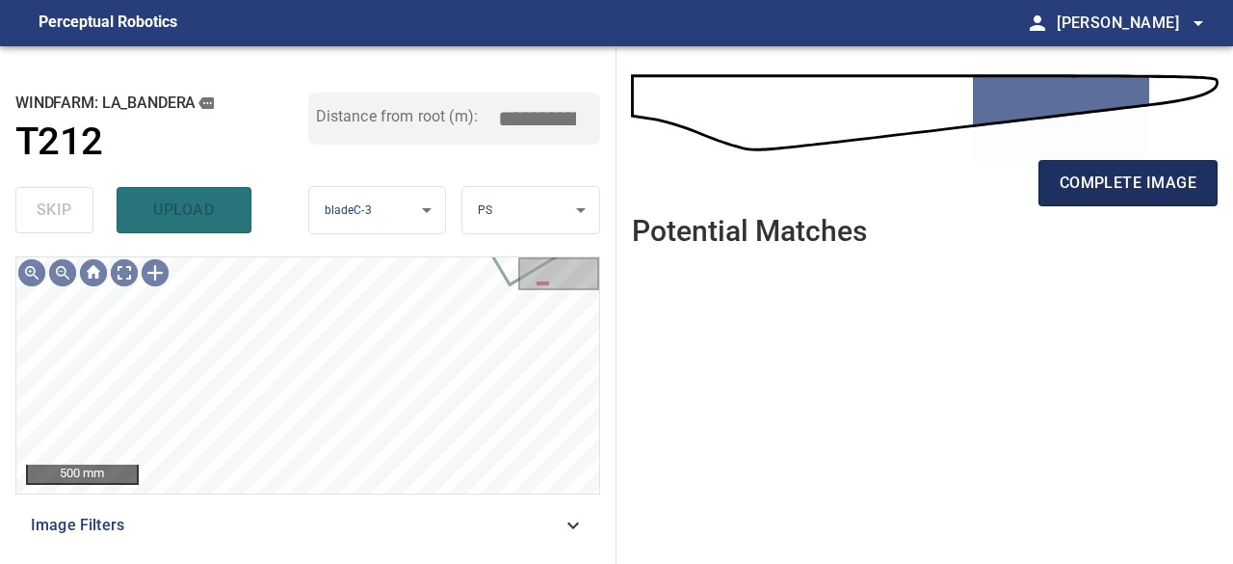
click at [1162, 182] on span "complete image" at bounding box center [1128, 183] width 137 height 27
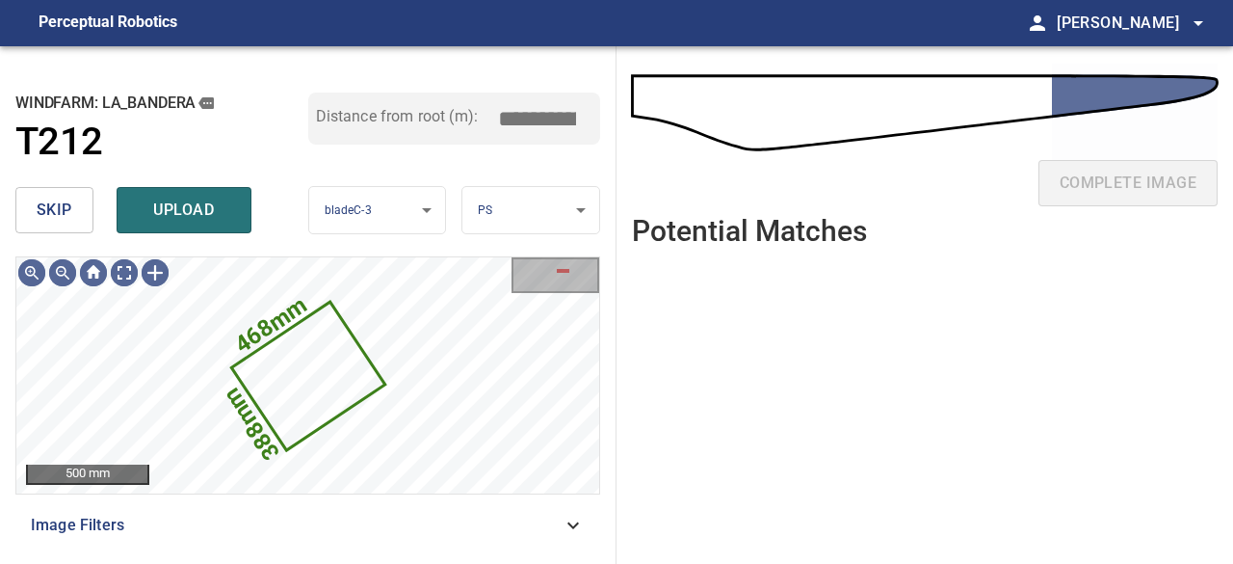
click at [62, 207] on span "skip" at bounding box center [55, 210] width 36 height 27
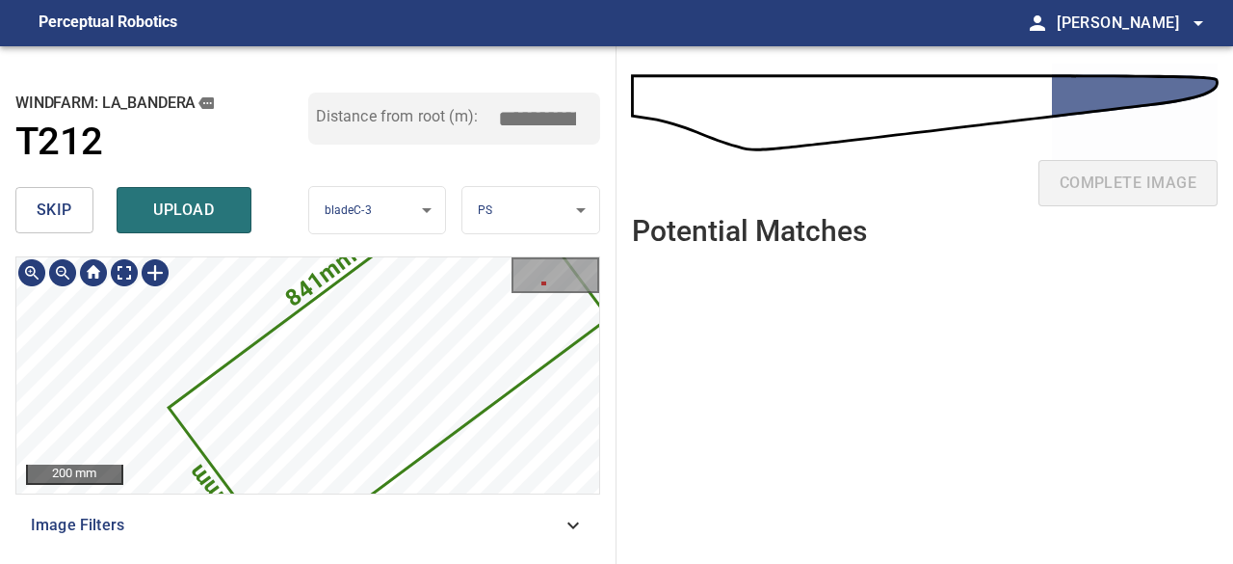
click at [520, 499] on div "841mm 391mm 200 mm Image Filters" at bounding box center [307, 402] width 585 height 292
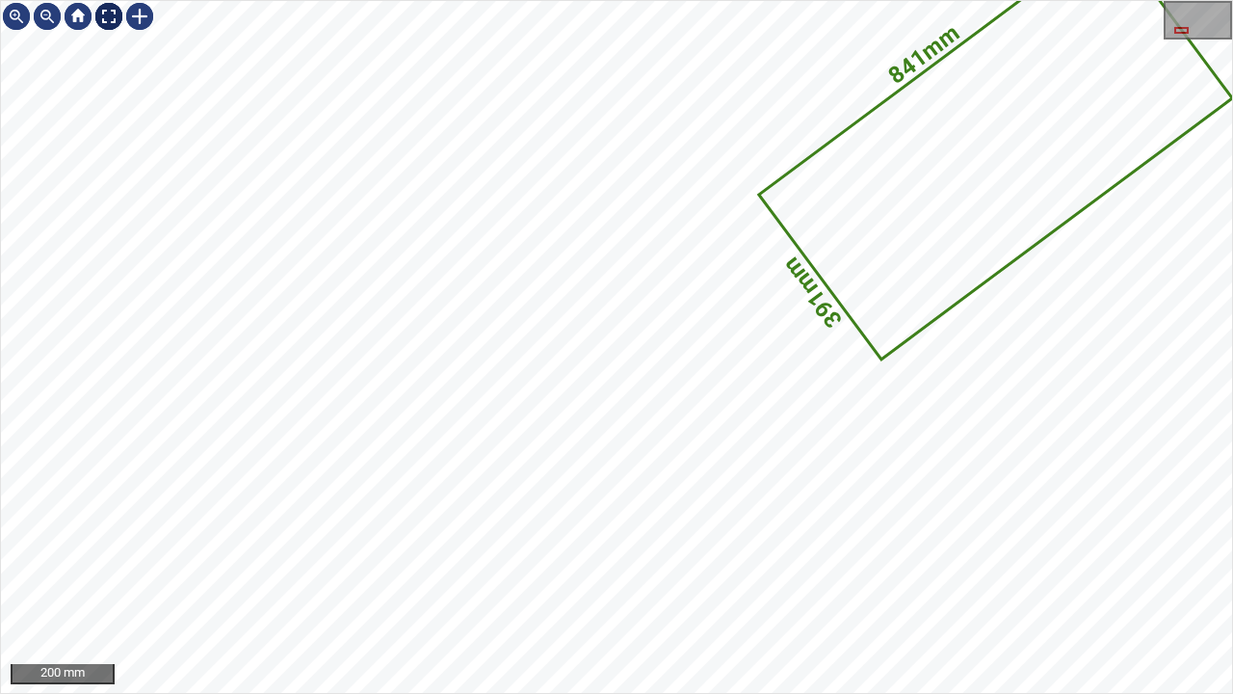
click at [116, 17] on div at bounding box center [108, 16] width 31 height 31
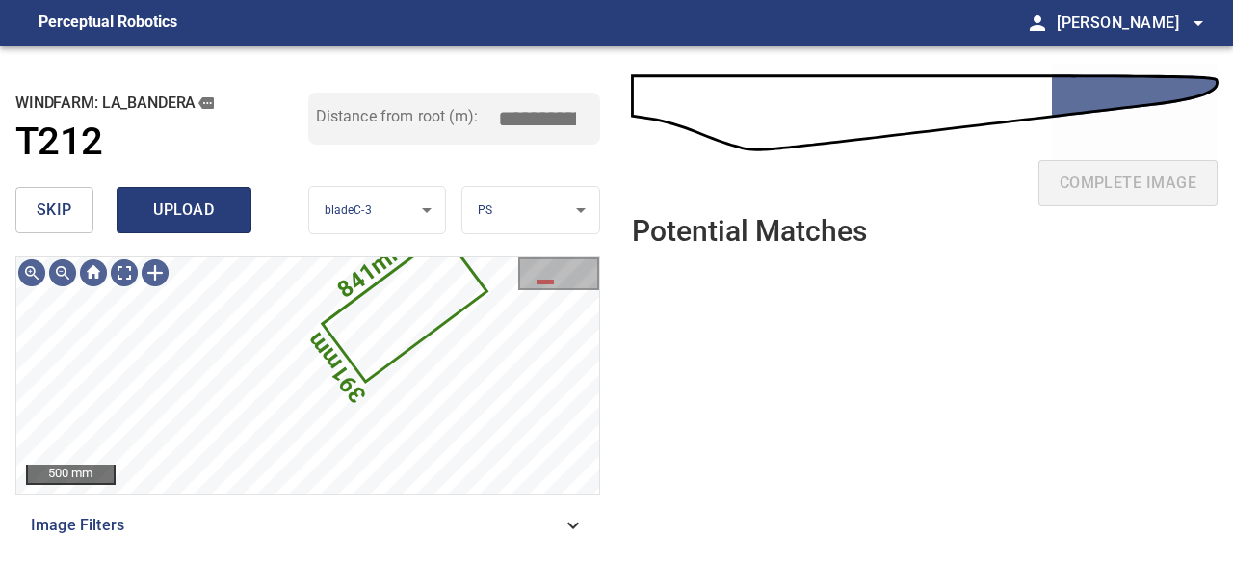
click at [216, 219] on span "upload" at bounding box center [184, 210] width 92 height 27
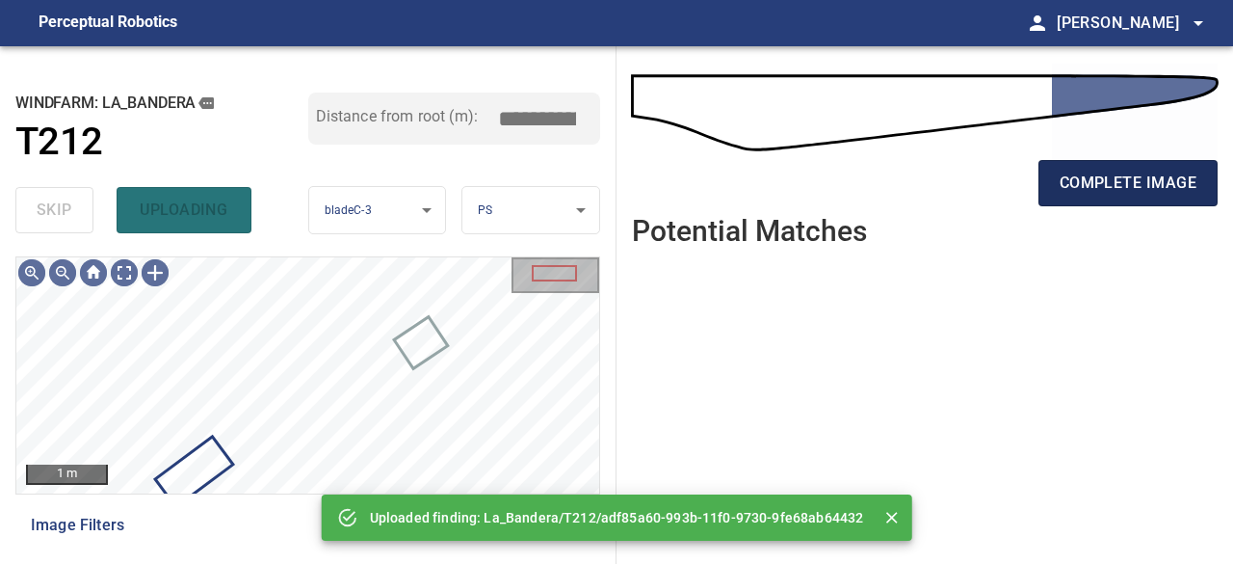
click at [1121, 187] on span "complete image" at bounding box center [1128, 183] width 137 height 27
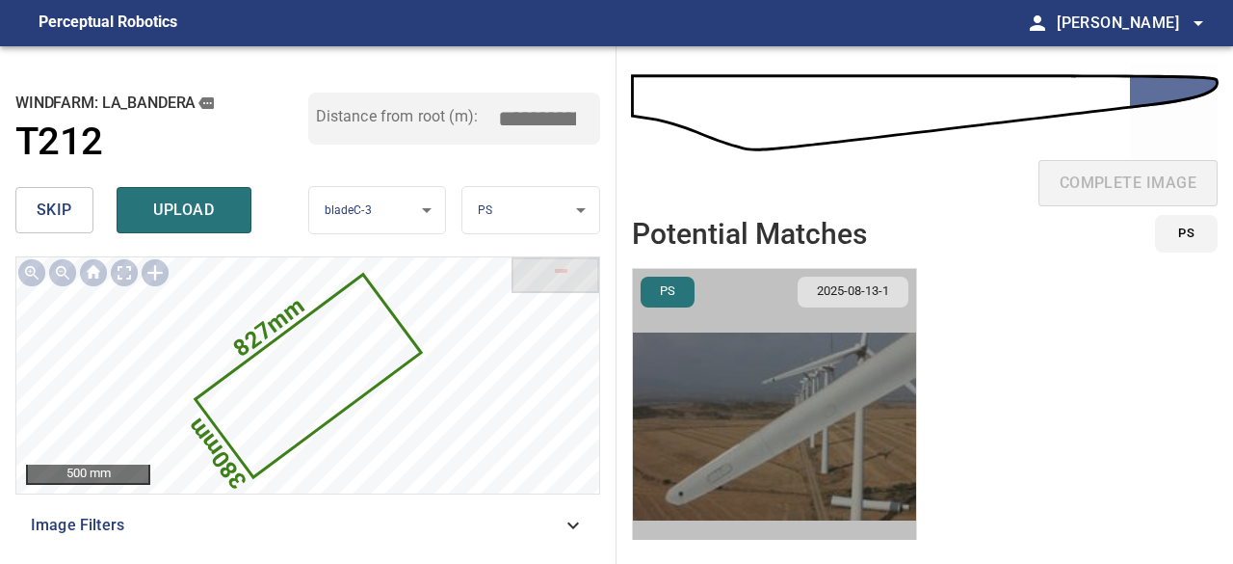
click at [804, 425] on img "button" at bounding box center [774, 426] width 283 height 315
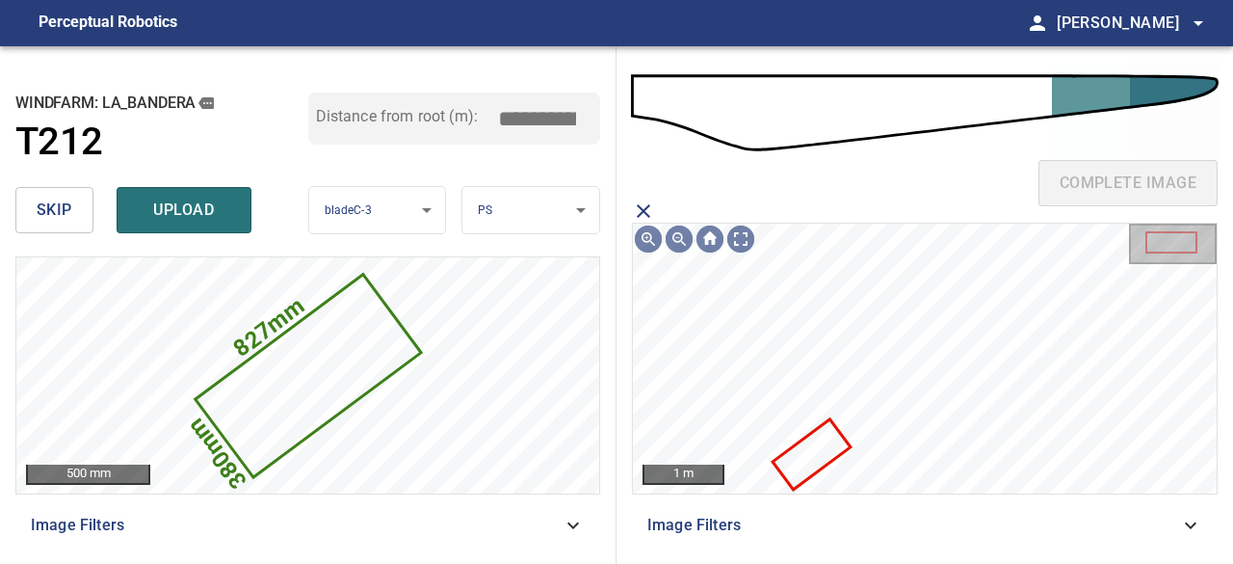
click at [819, 460] on icon at bounding box center [811, 454] width 73 height 66
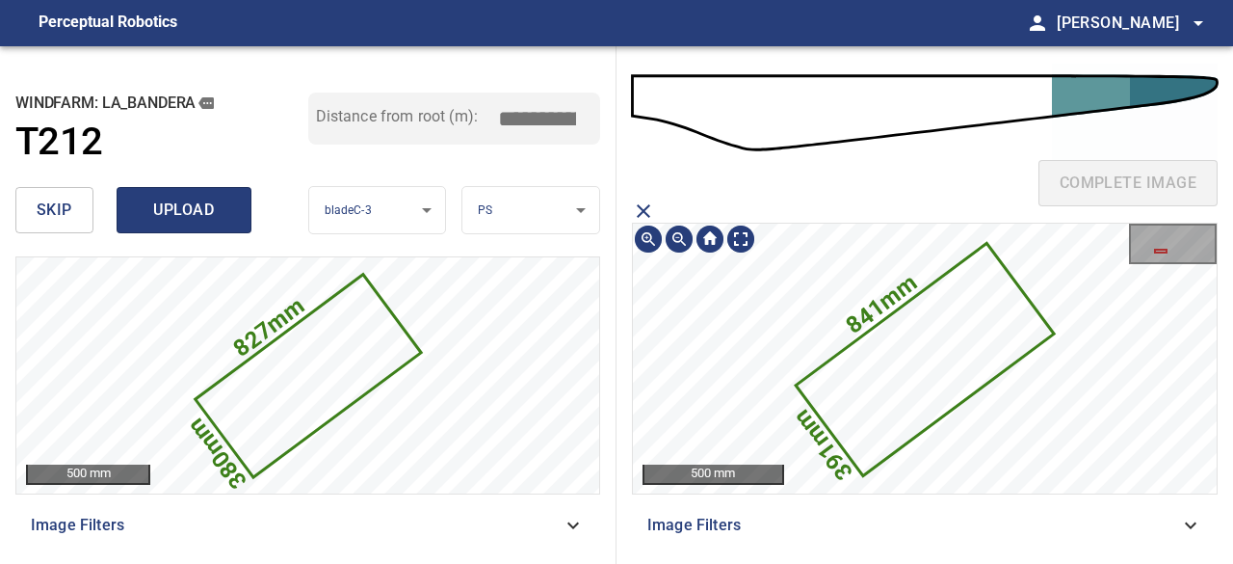
click at [191, 207] on span "upload" at bounding box center [184, 210] width 92 height 27
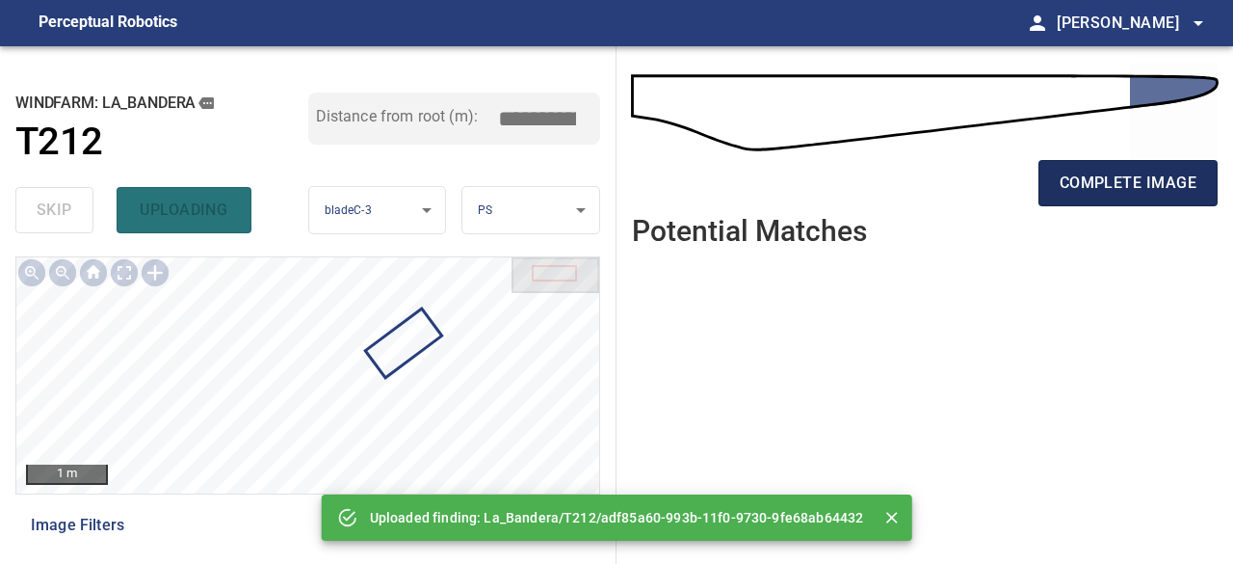
click at [1125, 185] on span "complete image" at bounding box center [1128, 183] width 137 height 27
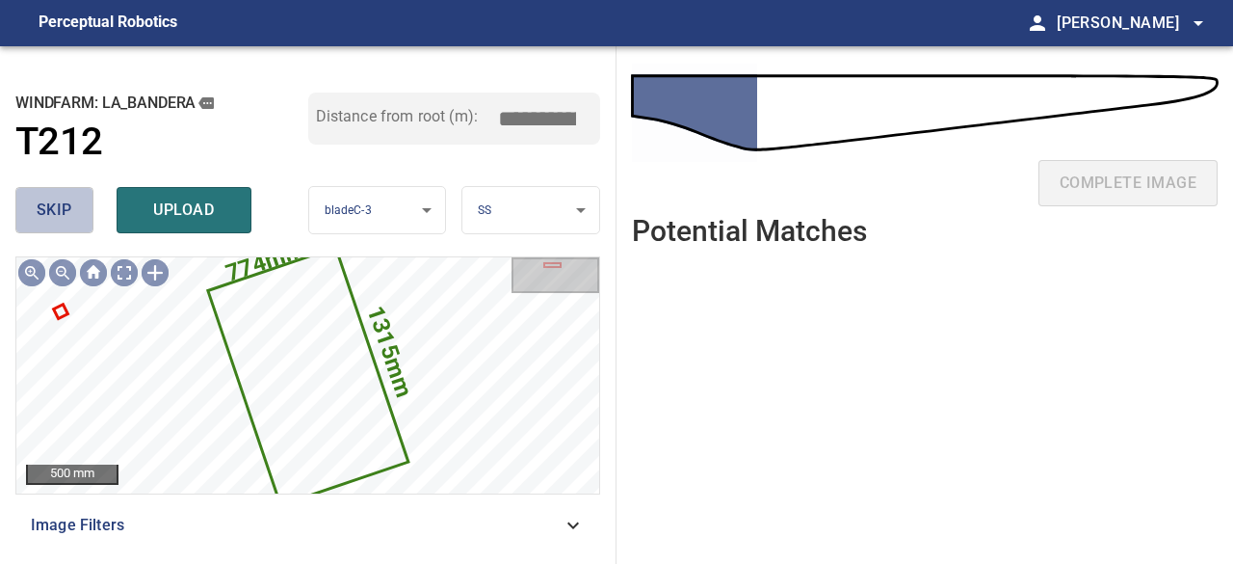
click at [62, 209] on span "skip" at bounding box center [55, 210] width 36 height 27
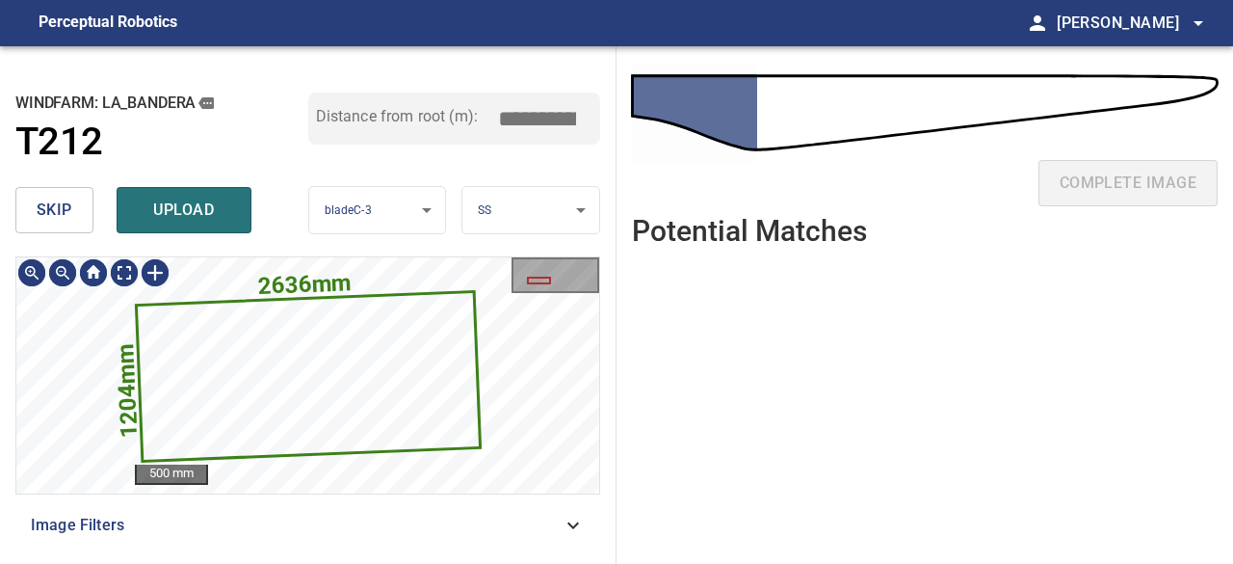
click at [211, 372] on icon at bounding box center [308, 376] width 341 height 167
click at [44, 208] on span "skip" at bounding box center [55, 210] width 36 height 27
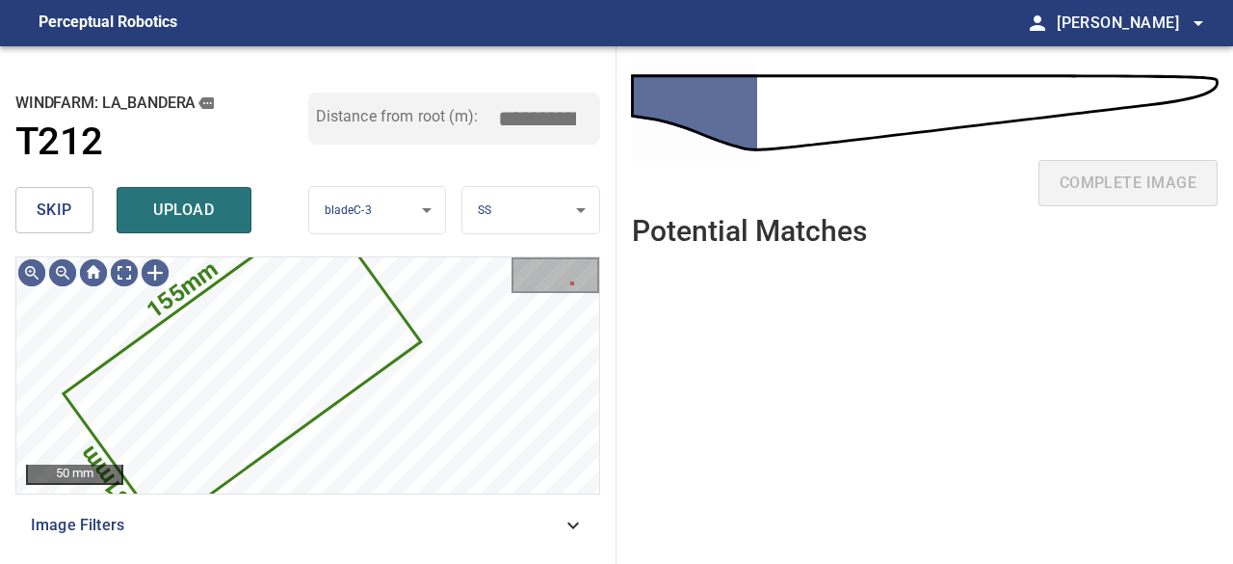
click at [73, 213] on button "skip" at bounding box center [54, 210] width 78 height 46
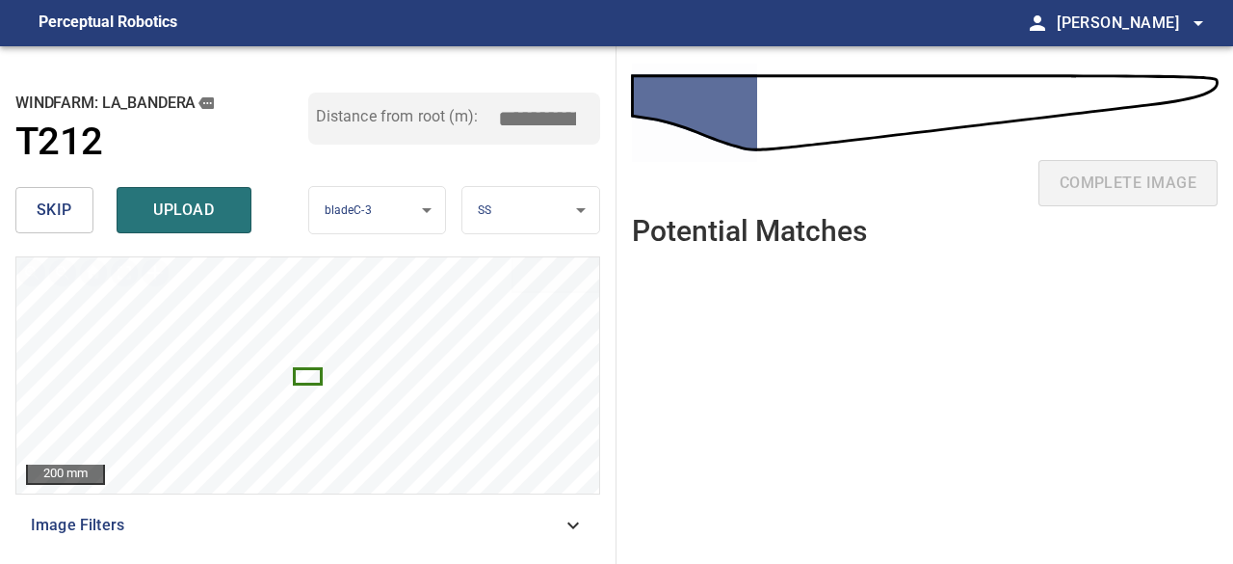
click at [72, 212] on button "skip" at bounding box center [54, 210] width 78 height 46
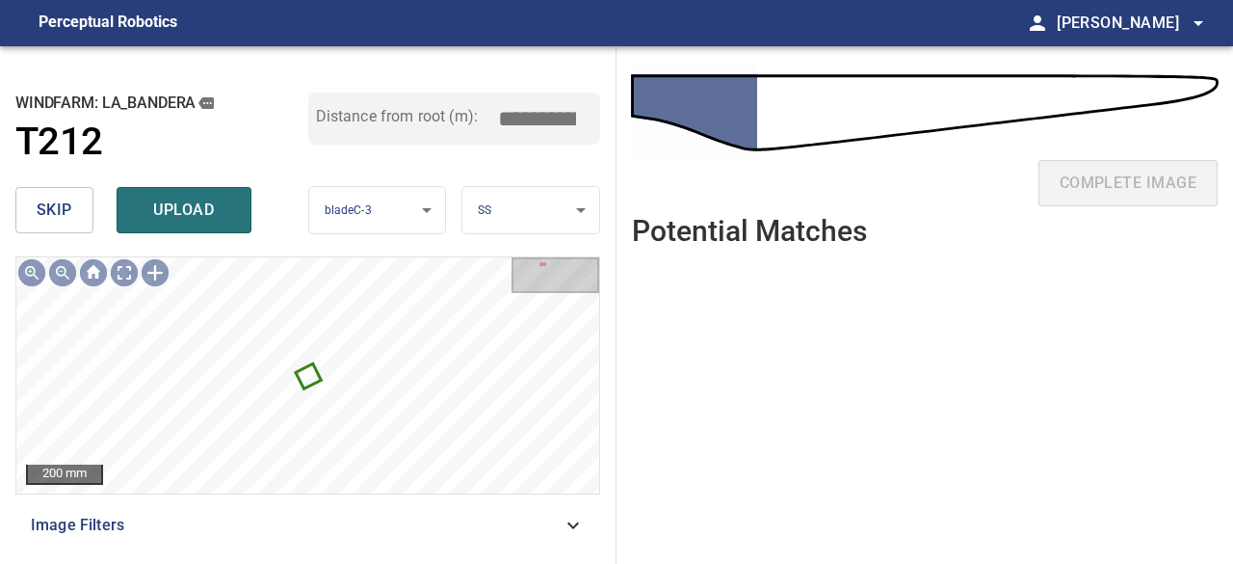
click at [72, 212] on button "skip" at bounding box center [54, 210] width 78 height 46
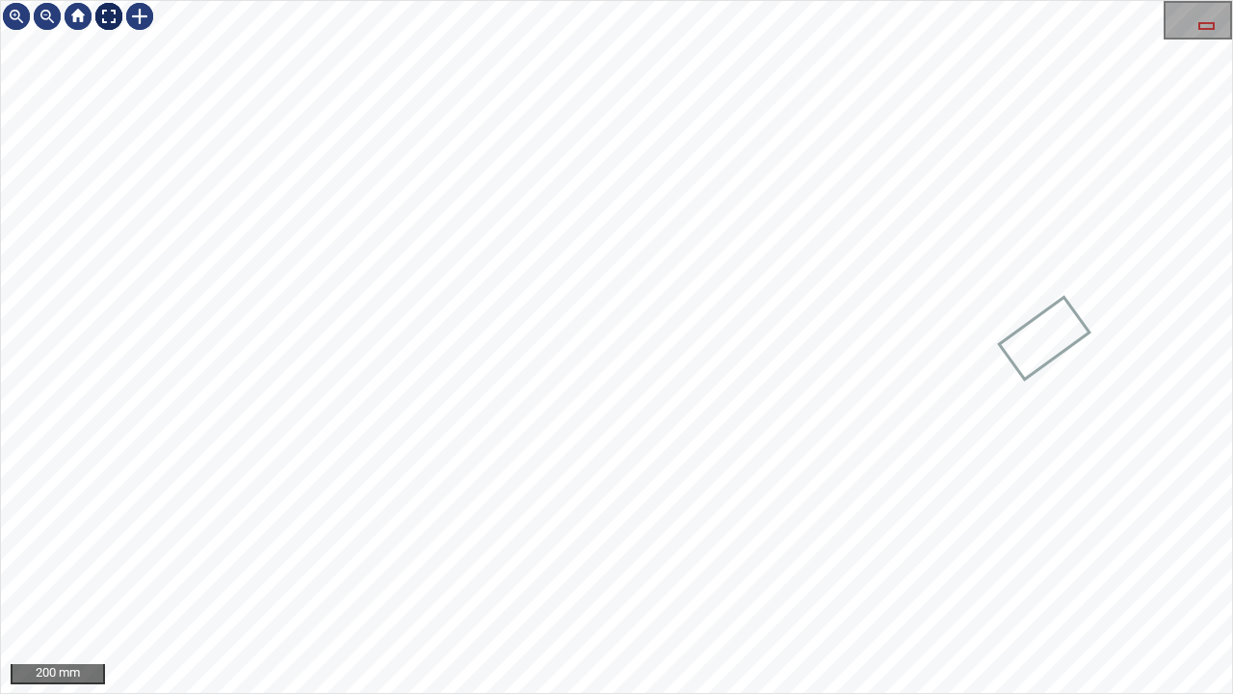
click at [107, 16] on div at bounding box center [108, 16] width 31 height 31
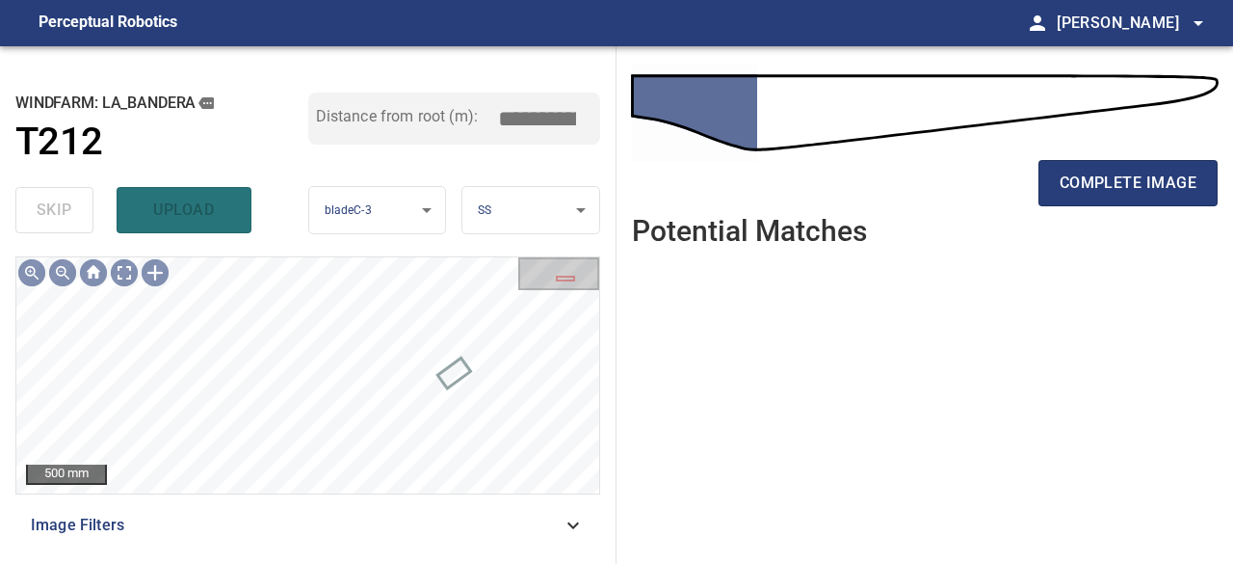
click at [1062, 142] on div "complete image" at bounding box center [925, 131] width 586 height 138
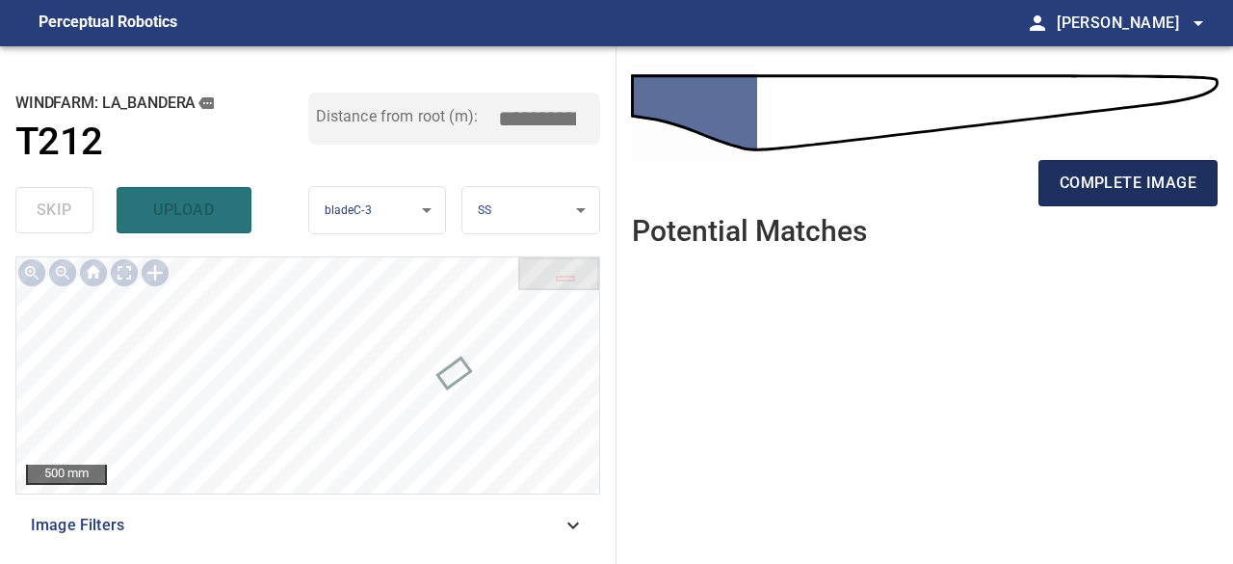
click at [1087, 175] on span "complete image" at bounding box center [1128, 183] width 137 height 27
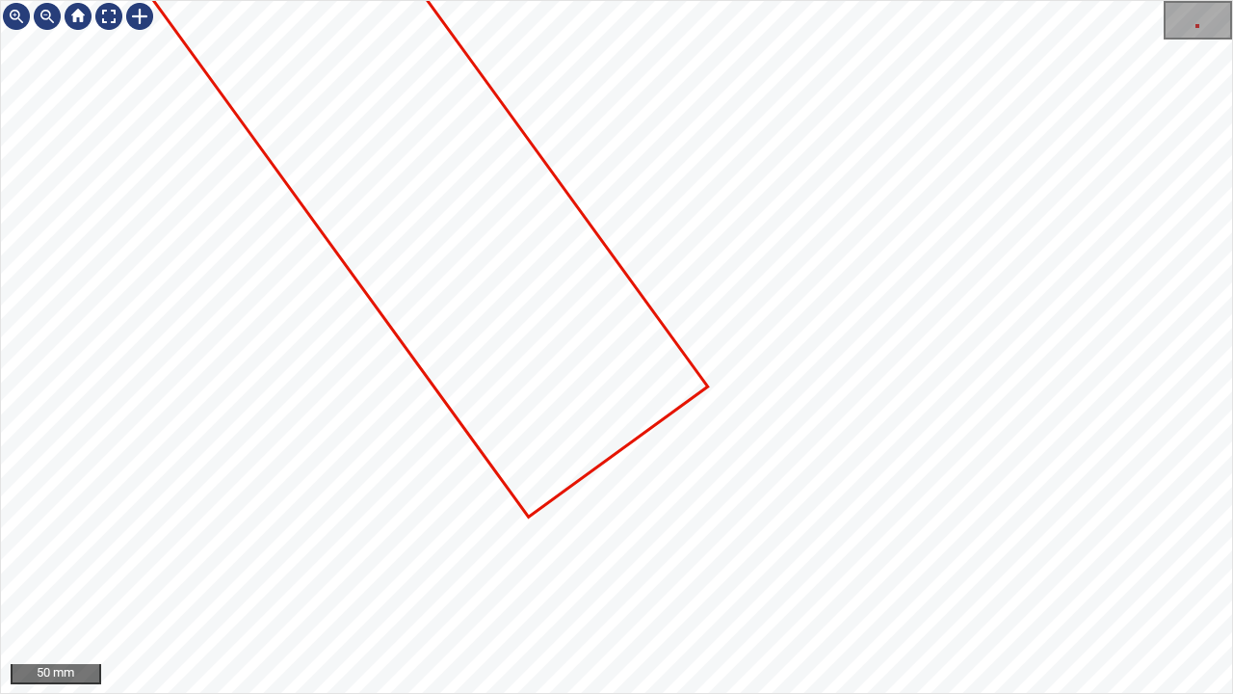
click at [519, 293] on icon at bounding box center [430, 193] width 550 height 643
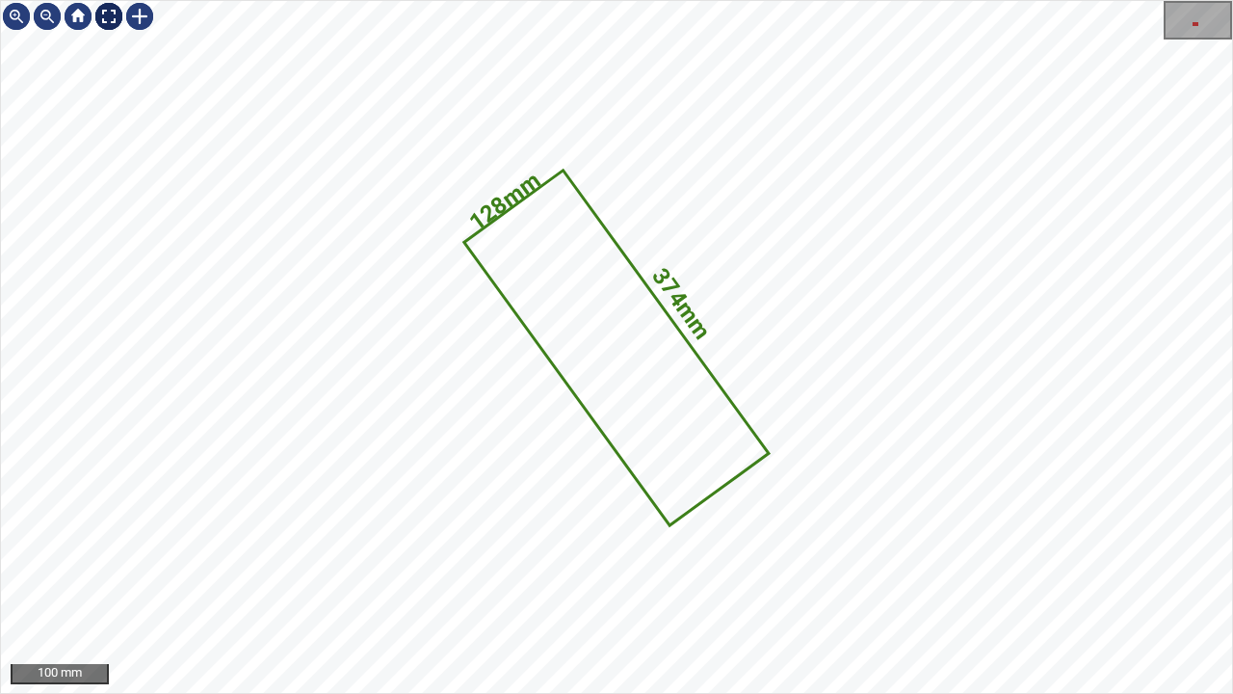
click at [118, 21] on div at bounding box center [108, 16] width 31 height 31
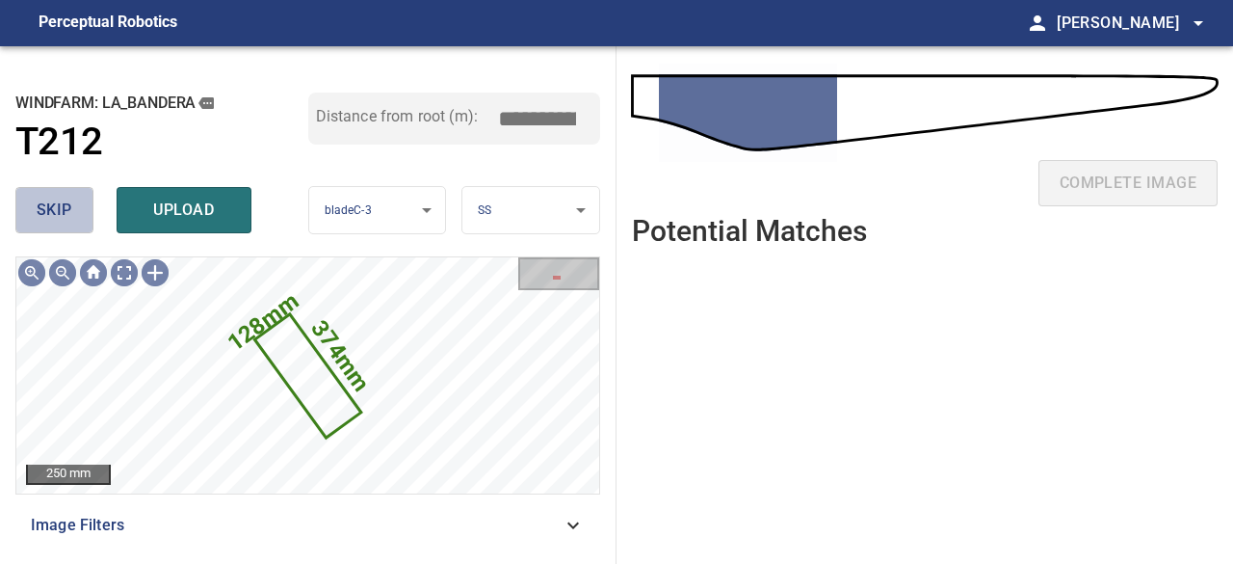
click at [46, 209] on span "skip" at bounding box center [55, 210] width 36 height 27
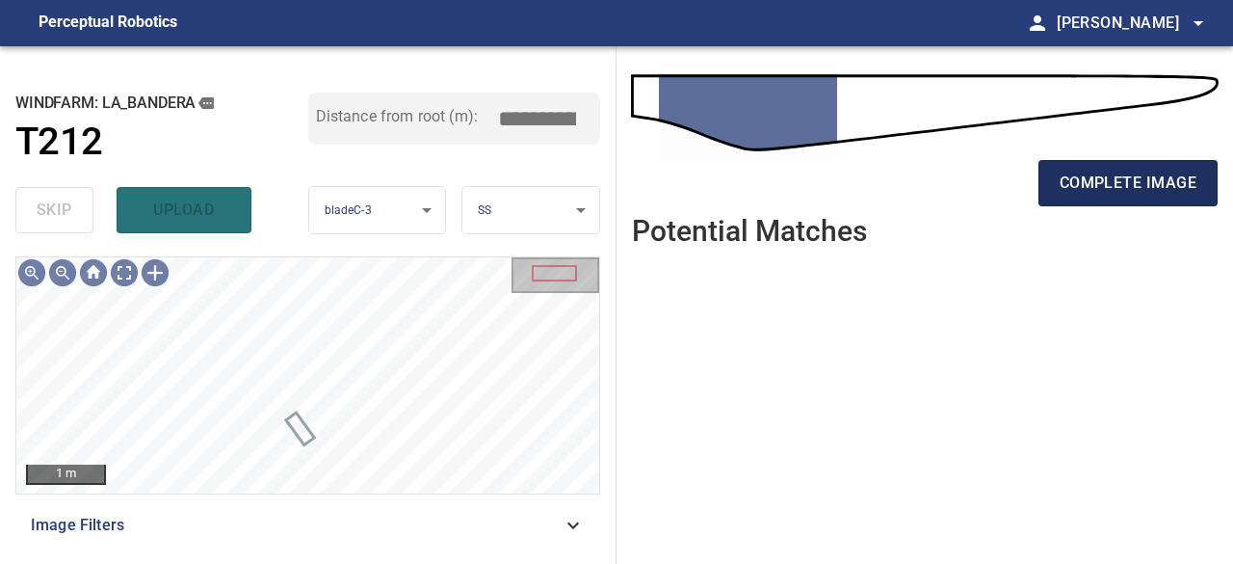
click at [1104, 178] on span "complete image" at bounding box center [1128, 183] width 137 height 27
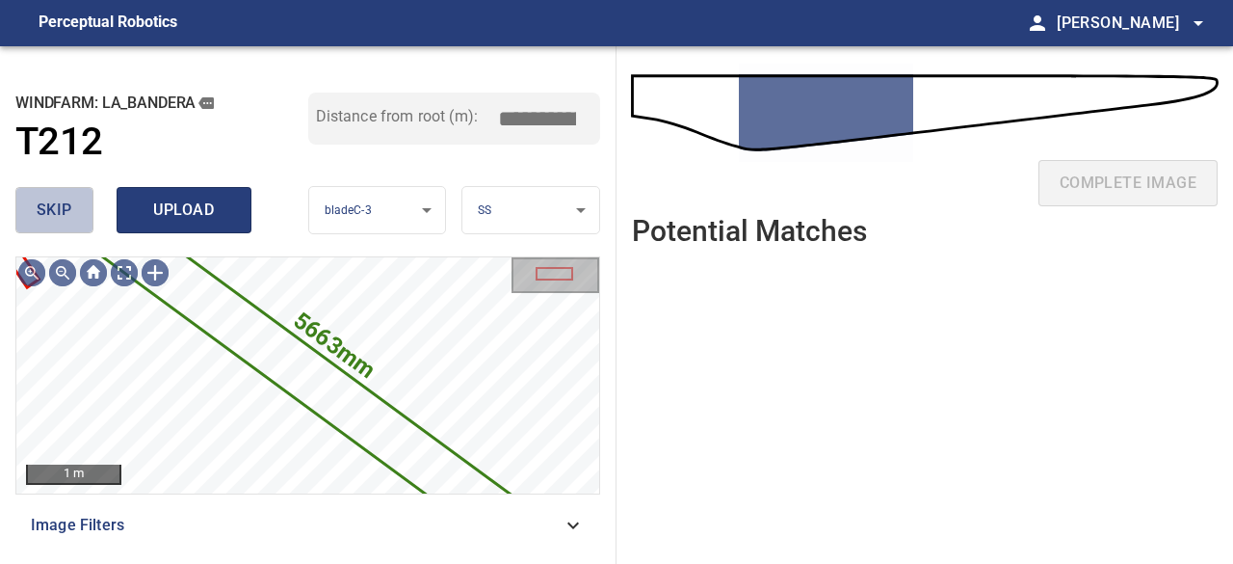
drag, startPoint x: 72, startPoint y: 219, endPoint x: 117, endPoint y: 215, distance: 44.5
click at [72, 219] on button "skip" at bounding box center [54, 210] width 78 height 46
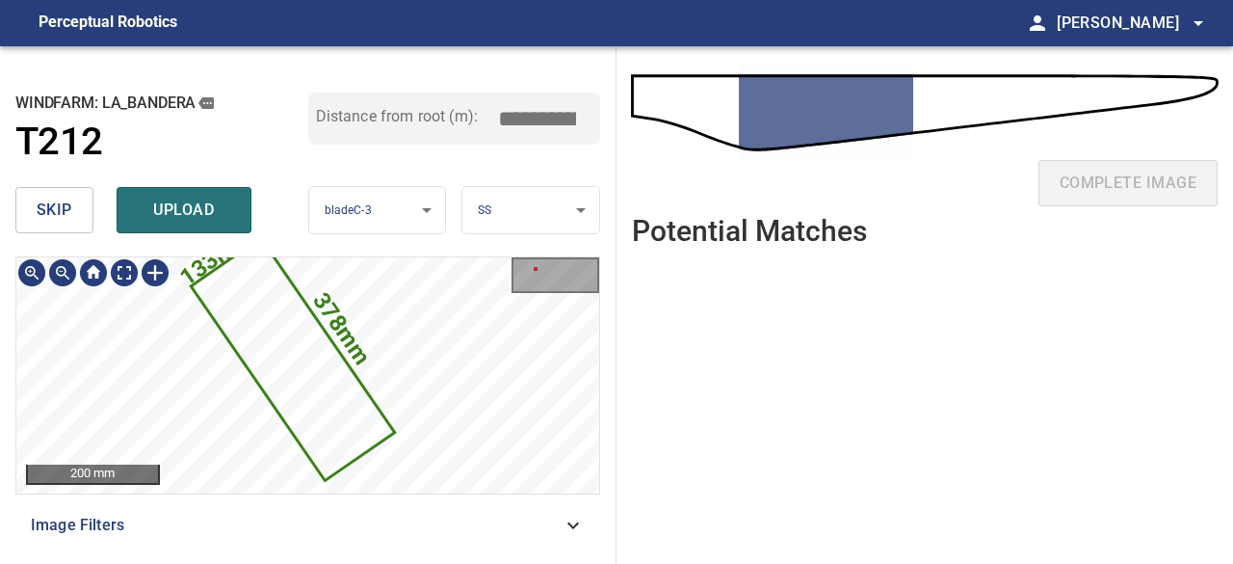
click at [369, 422] on icon at bounding box center [292, 359] width 199 height 238
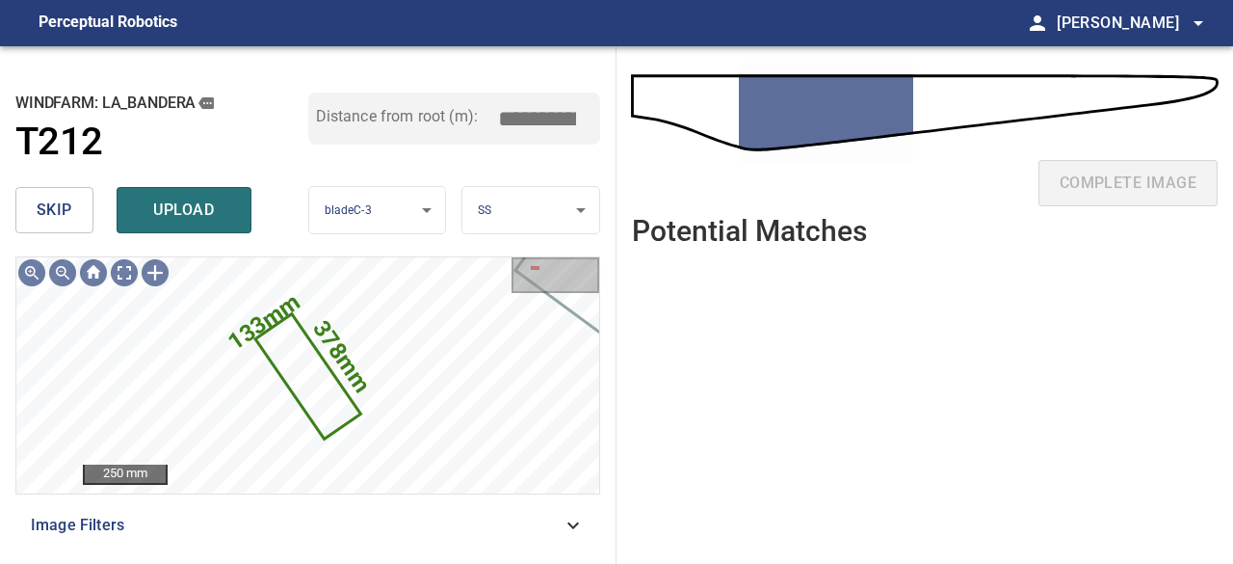
click at [69, 211] on span "skip" at bounding box center [55, 210] width 36 height 27
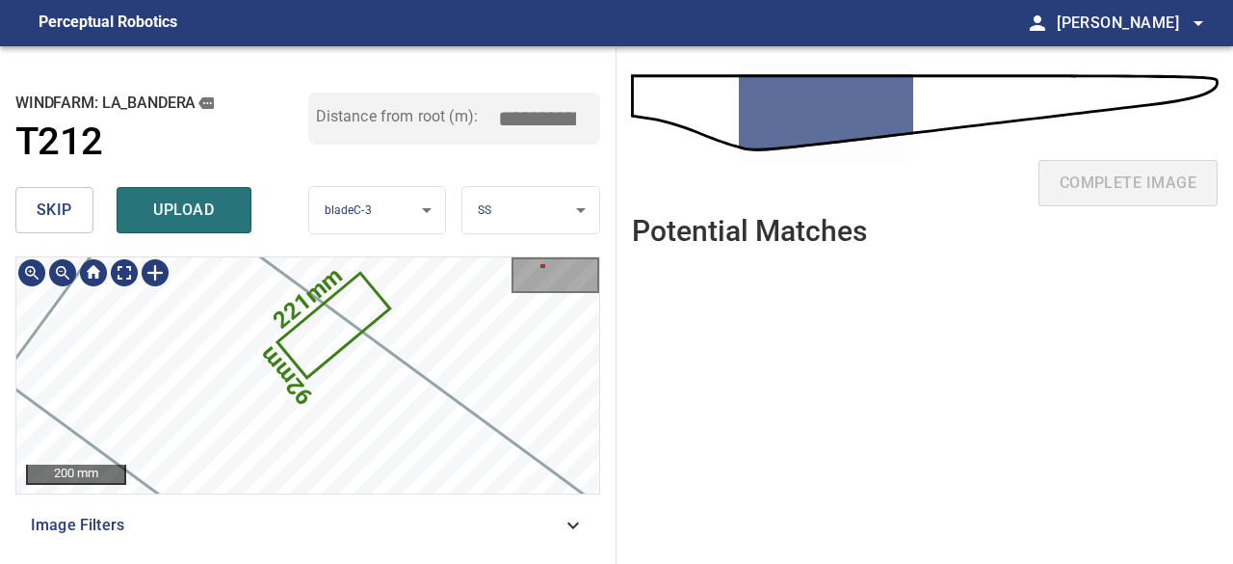
click at [464, 390] on div "221mm 92mm La_Bandera/T212/3 Category 2 unclassified" at bounding box center [307, 375] width 583 height 236
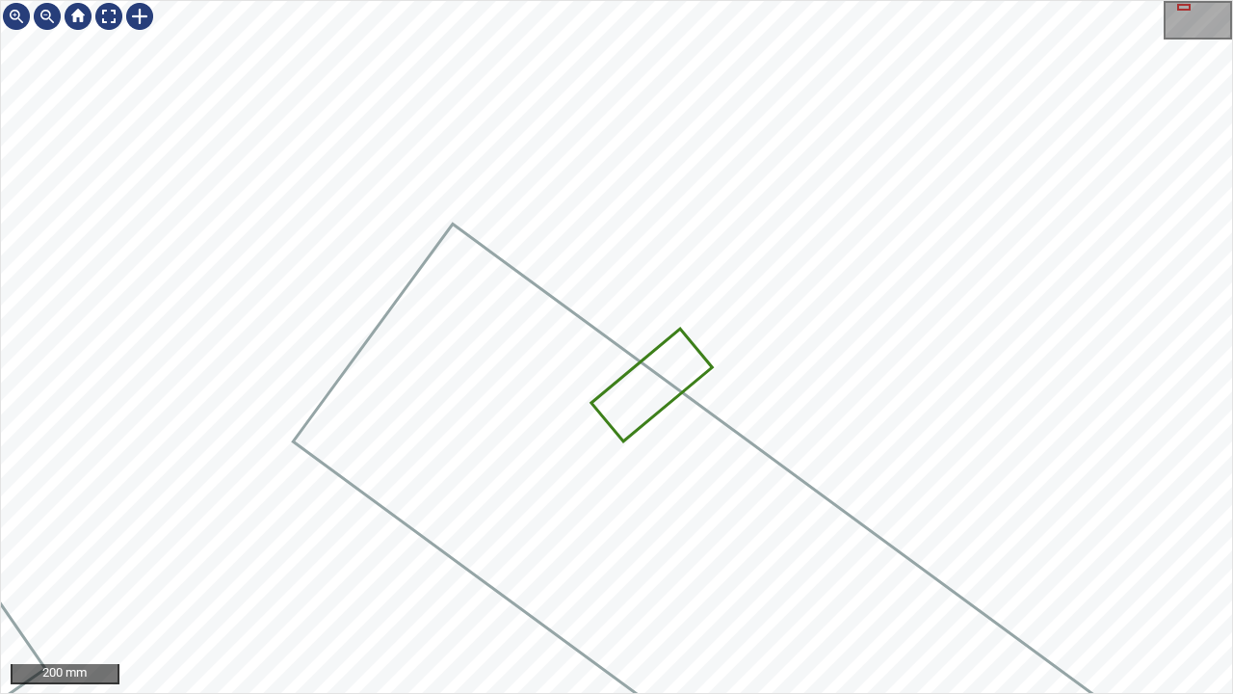
click at [558, 89] on div "La_Bandera/T212/3 Category 2 unclassified" at bounding box center [616, 347] width 1231 height 692
click at [652, 337] on div "La_Bandera/T212/3 Category 2 unclassified" at bounding box center [616, 347] width 1231 height 692
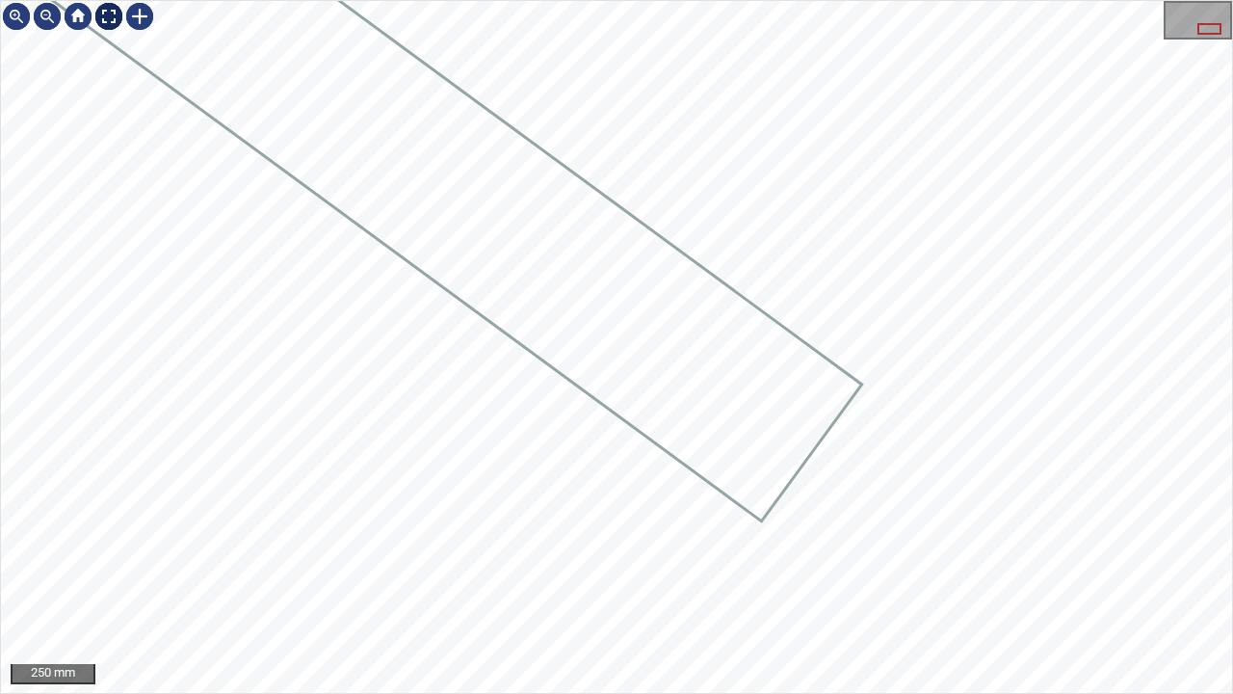
click at [116, 13] on div at bounding box center [108, 16] width 31 height 31
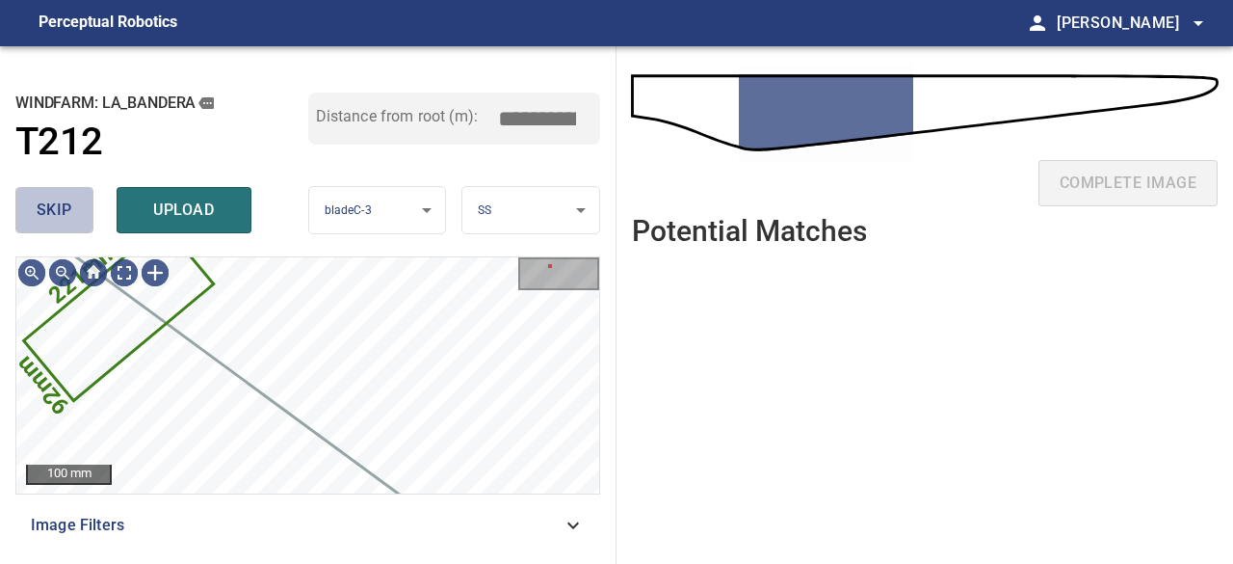
click at [54, 201] on span "skip" at bounding box center [55, 210] width 36 height 27
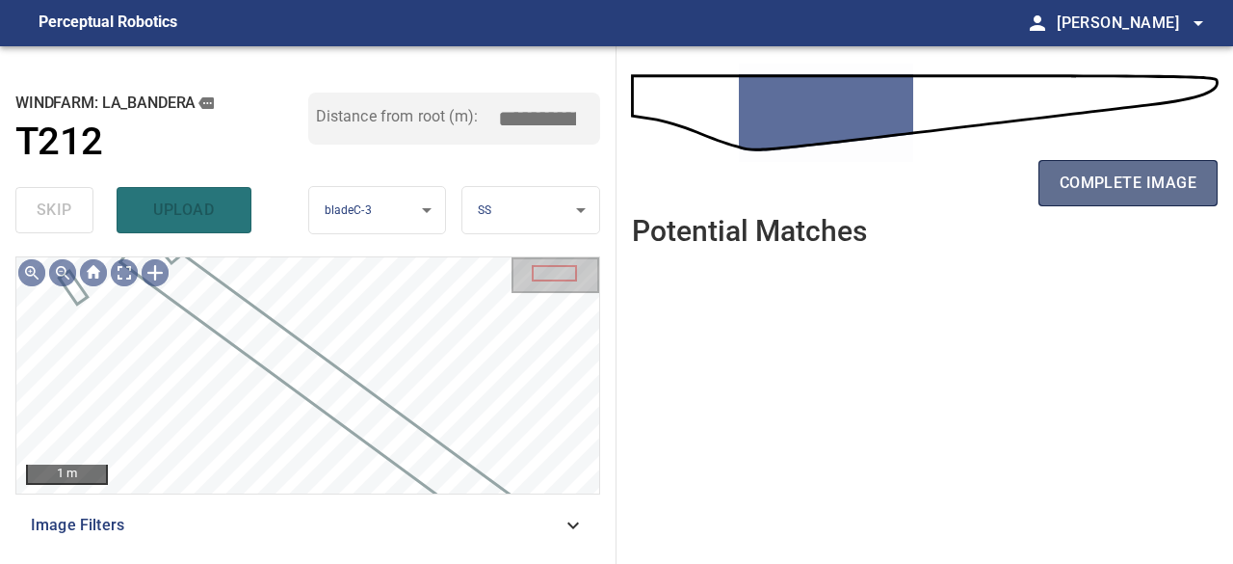
drag, startPoint x: 1093, startPoint y: 188, endPoint x: 1080, endPoint y: 186, distance: 13.6
click at [1094, 187] on span "complete image" at bounding box center [1128, 183] width 137 height 27
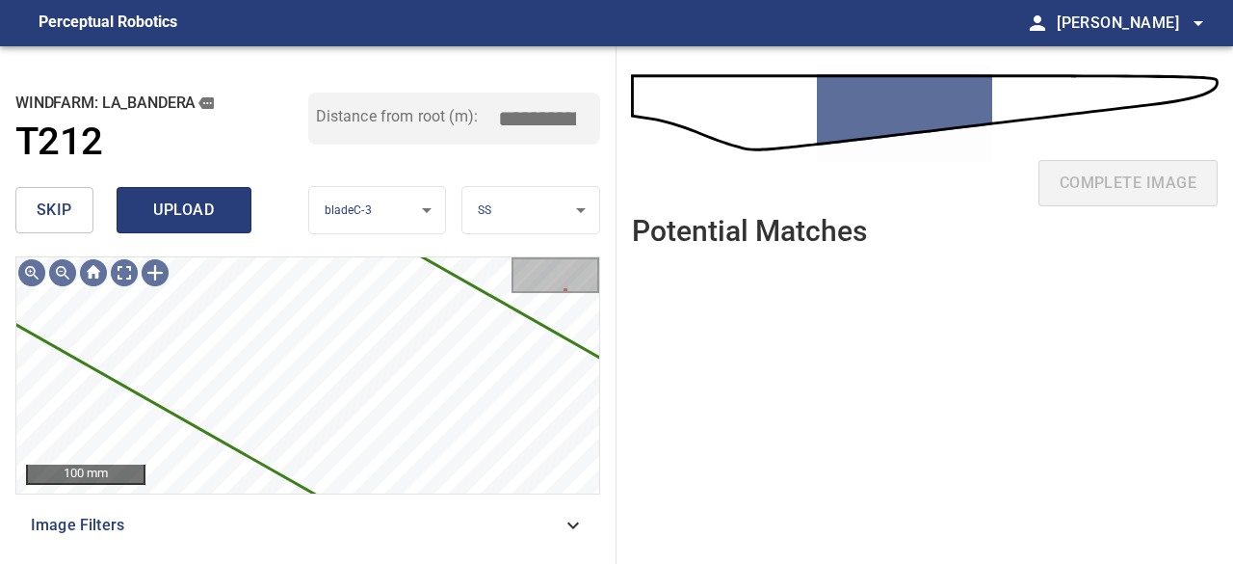
click at [193, 221] on span "upload" at bounding box center [184, 210] width 92 height 27
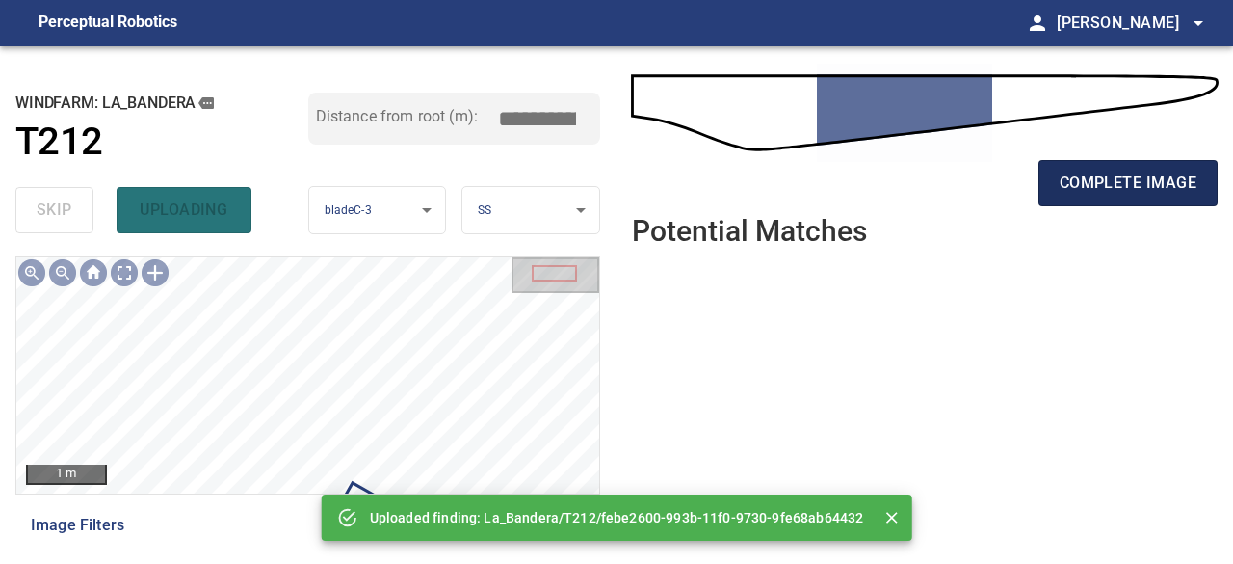
click at [1119, 199] on button "complete image" at bounding box center [1127, 183] width 179 height 46
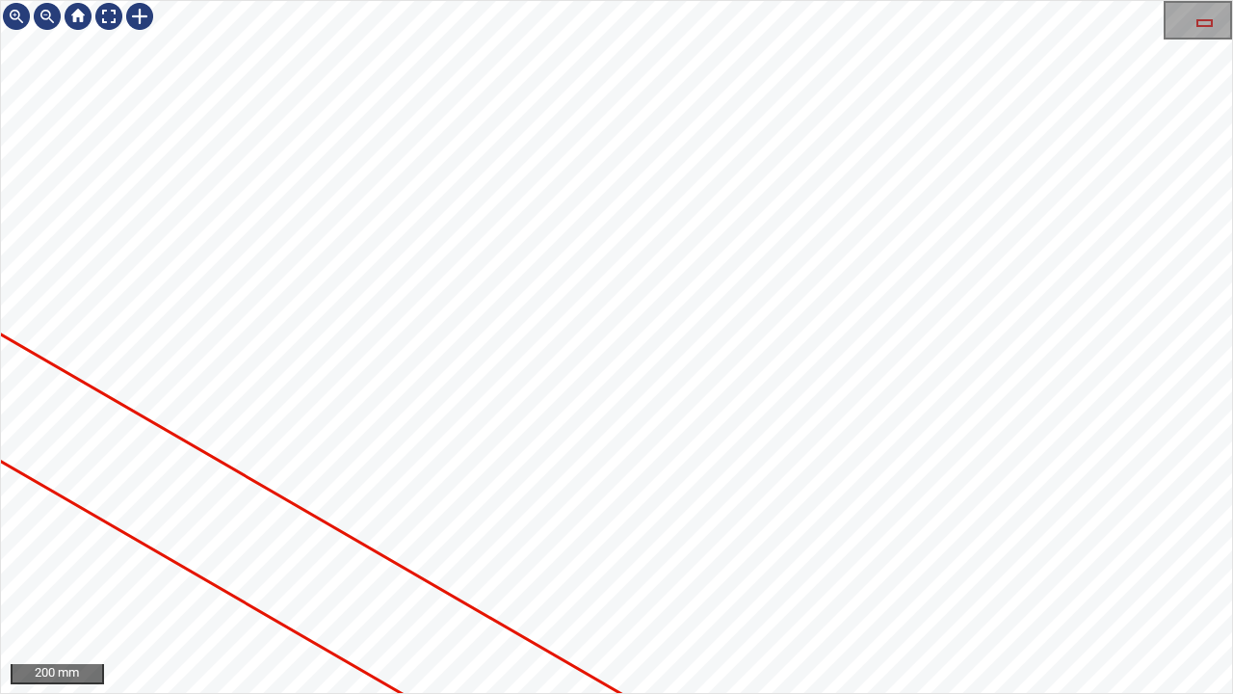
click at [333, 0] on div "200 mm" at bounding box center [616, 347] width 1233 height 694
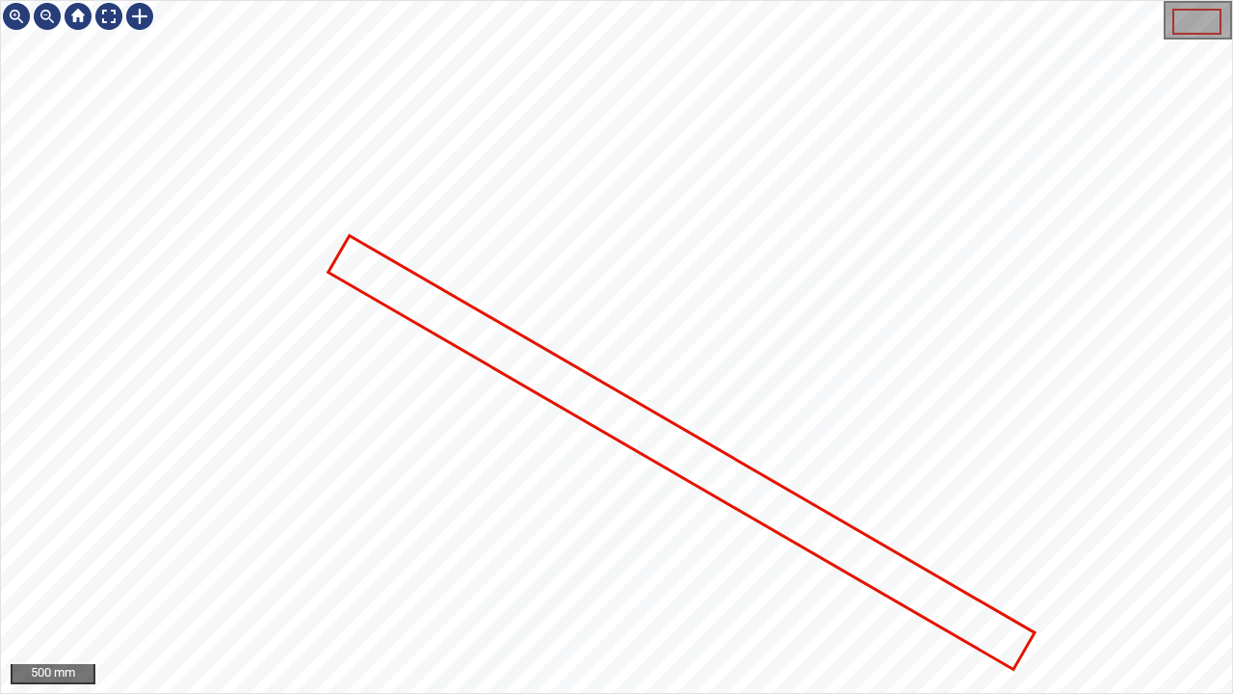
click at [483, 343] on icon at bounding box center [681, 451] width 702 height 429
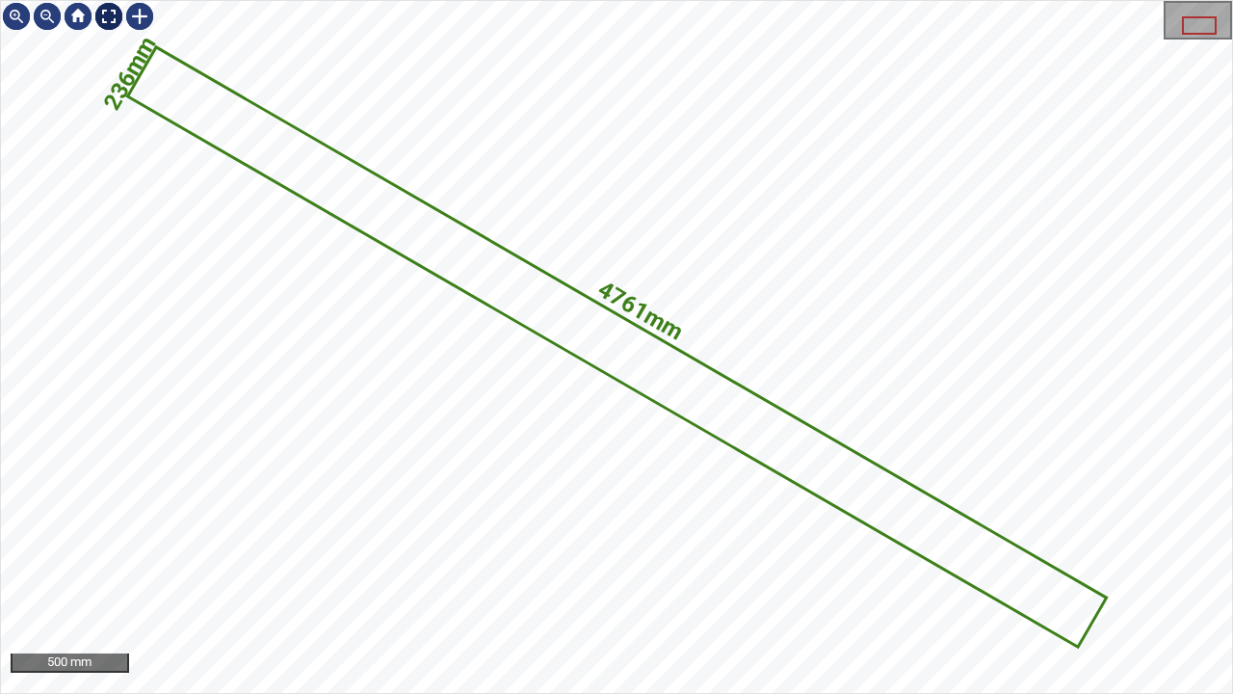
click at [102, 13] on div at bounding box center [108, 16] width 31 height 31
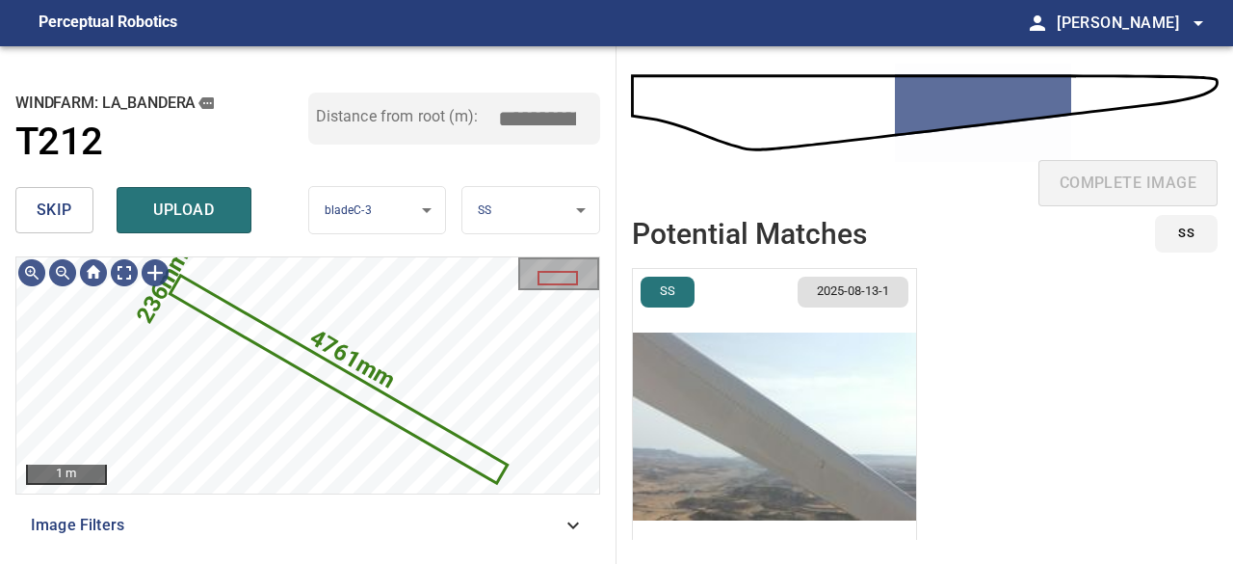
click at [670, 452] on img "button" at bounding box center [774, 426] width 283 height 315
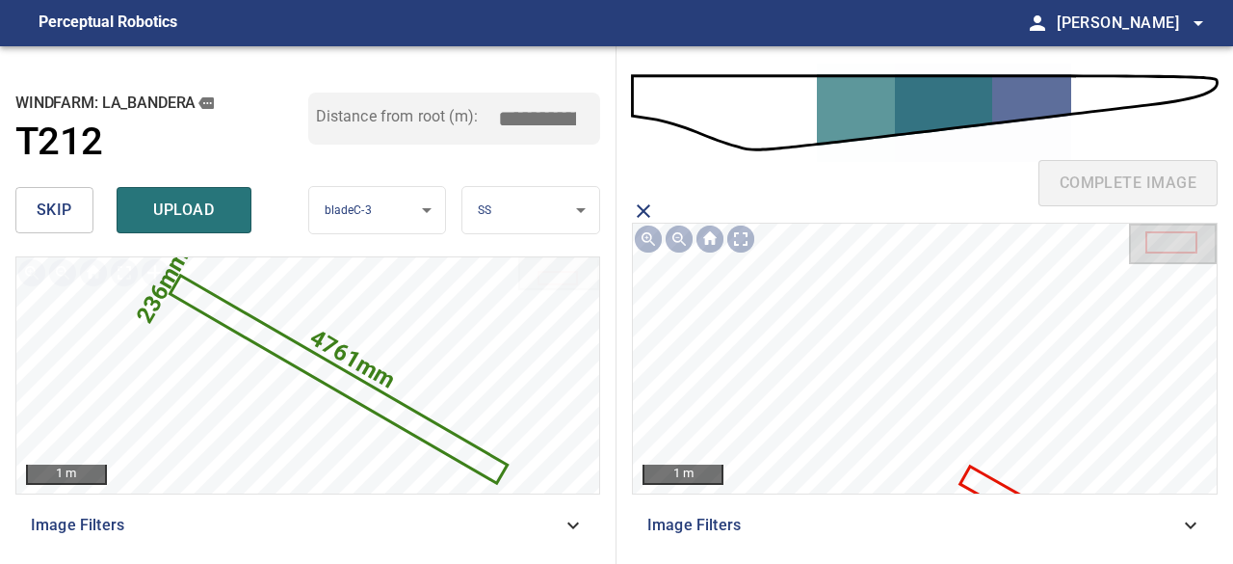
click at [977, 471] on icon at bounding box center [1038, 515] width 152 height 96
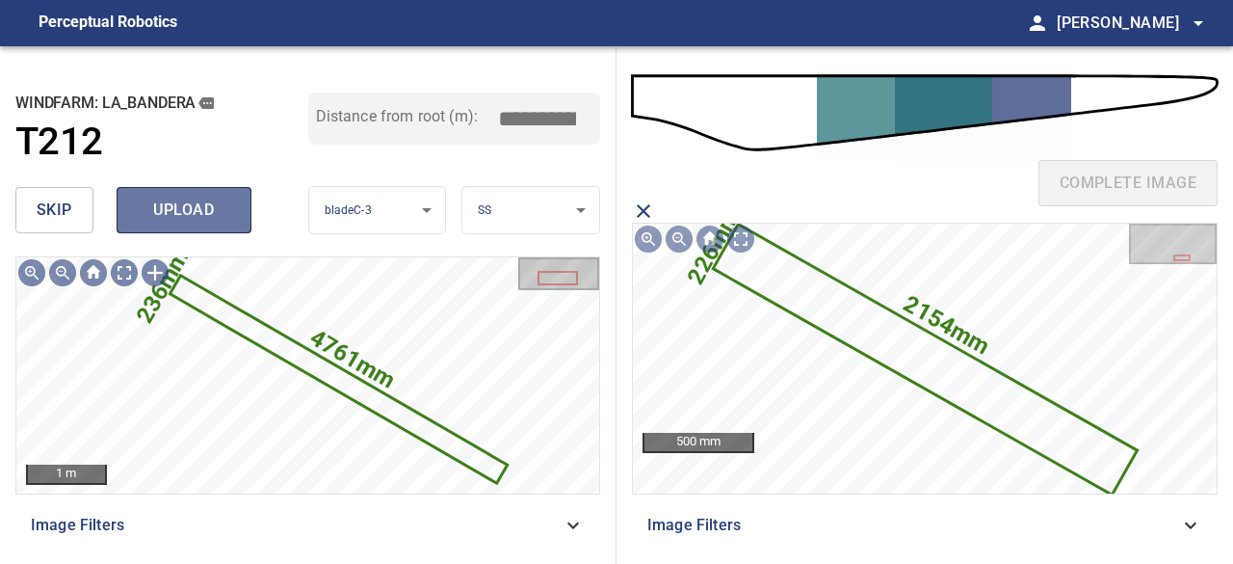
click at [203, 201] on span "upload" at bounding box center [184, 210] width 92 height 27
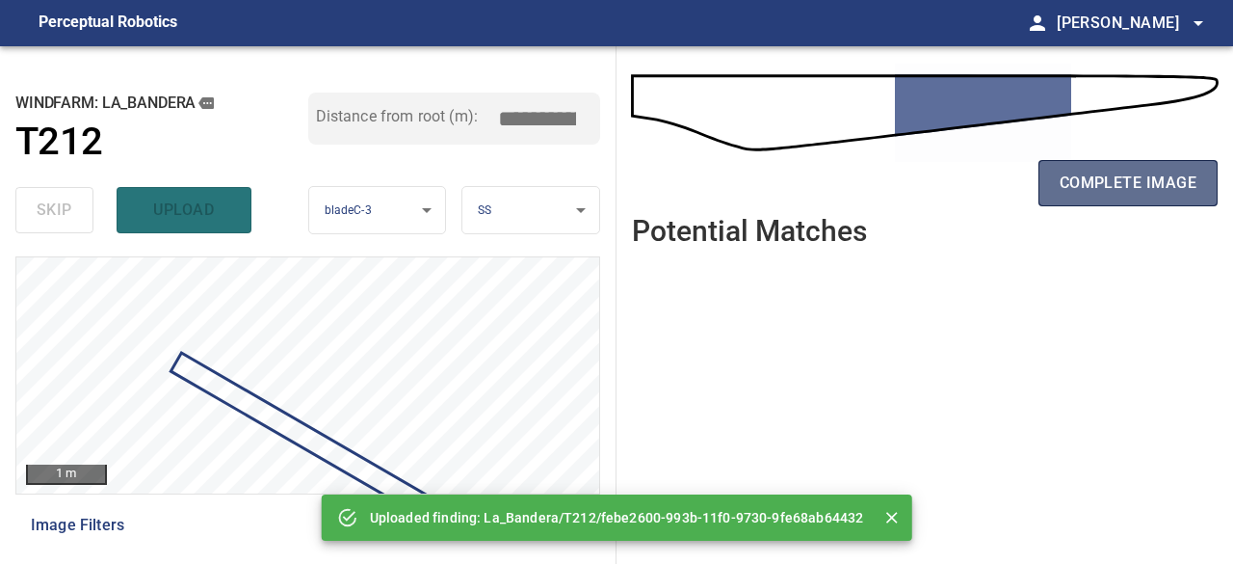
click at [1089, 172] on span "complete image" at bounding box center [1128, 183] width 137 height 27
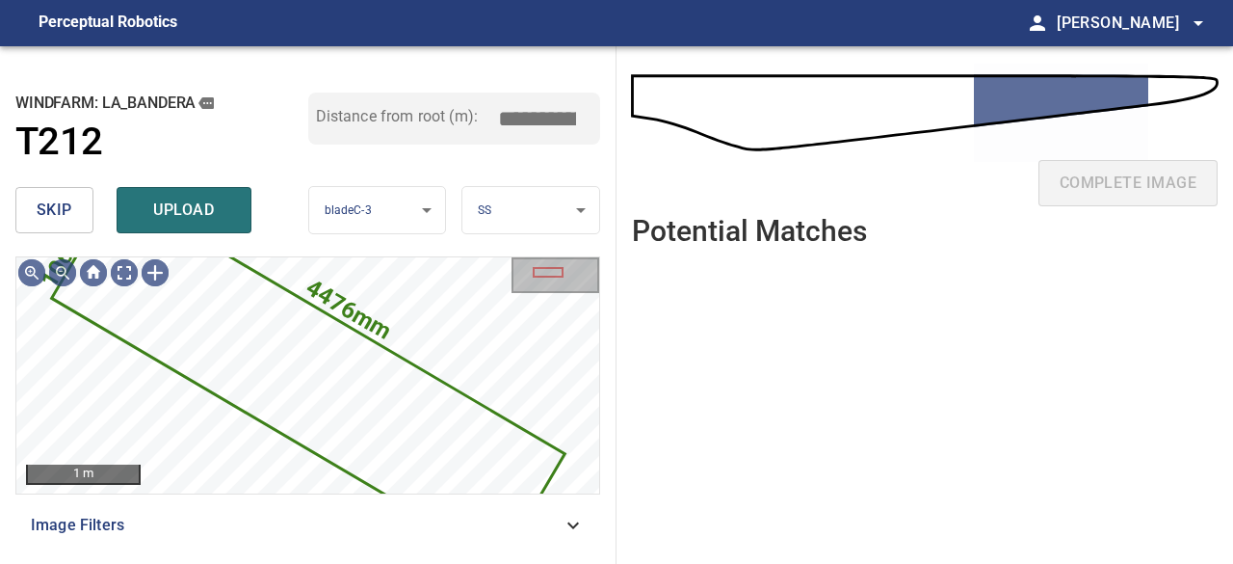
click at [52, 211] on span "skip" at bounding box center [55, 210] width 36 height 27
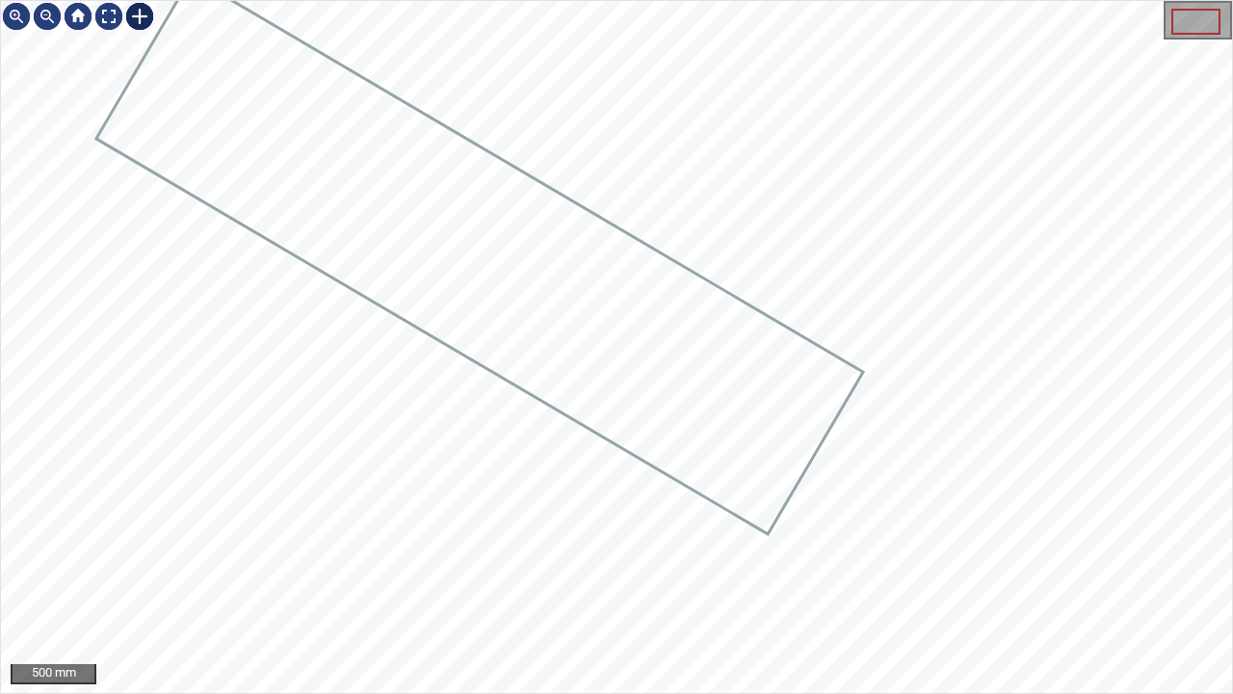
click at [141, 16] on div at bounding box center [139, 16] width 31 height 31
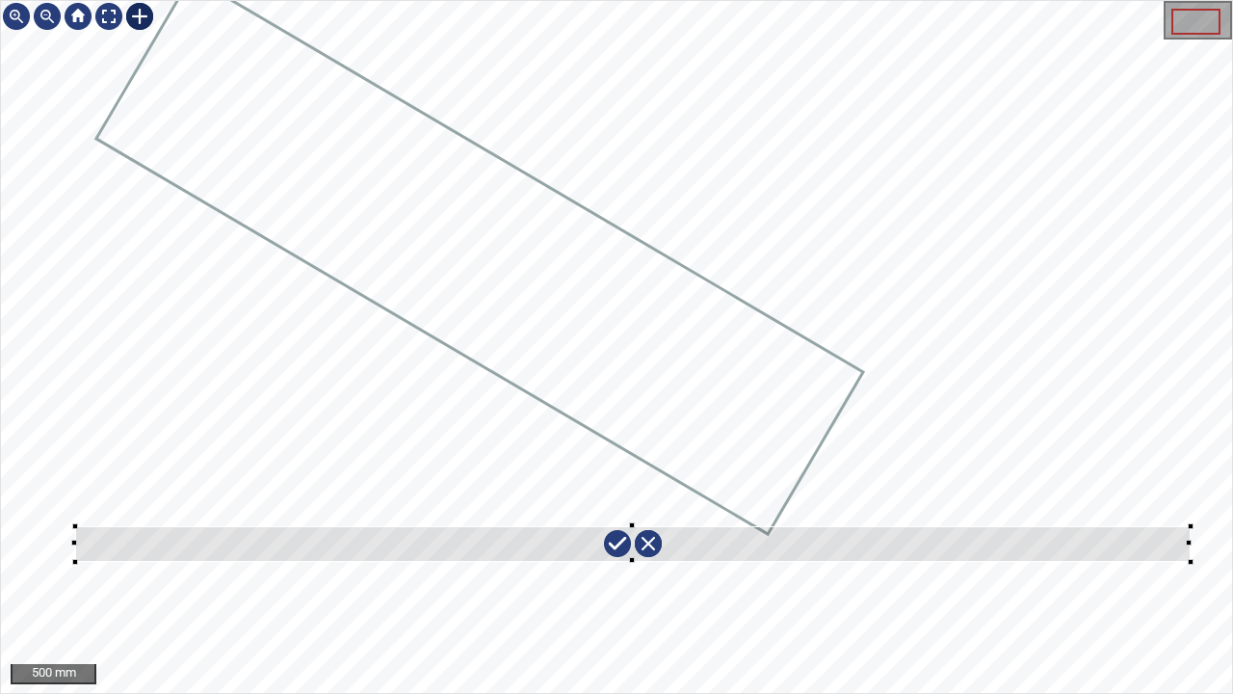
click at [1190, 561] on div at bounding box center [616, 347] width 1231 height 692
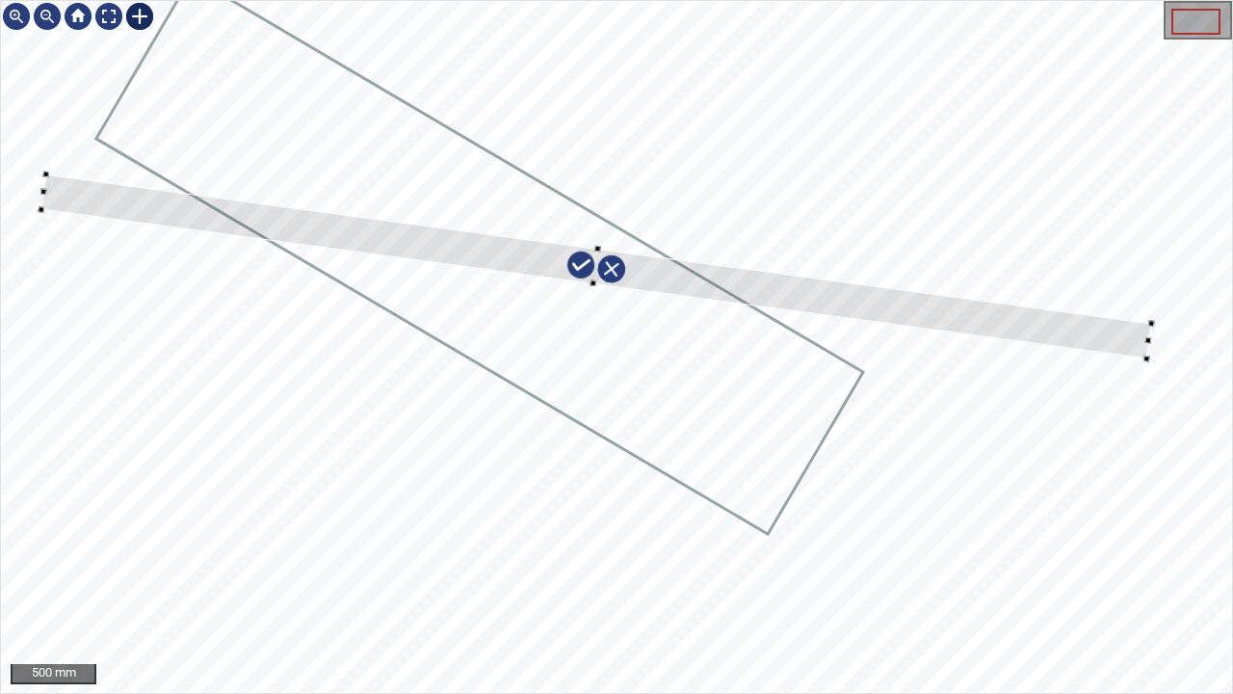
click at [348, 152] on div at bounding box center [616, 347] width 1231 height 692
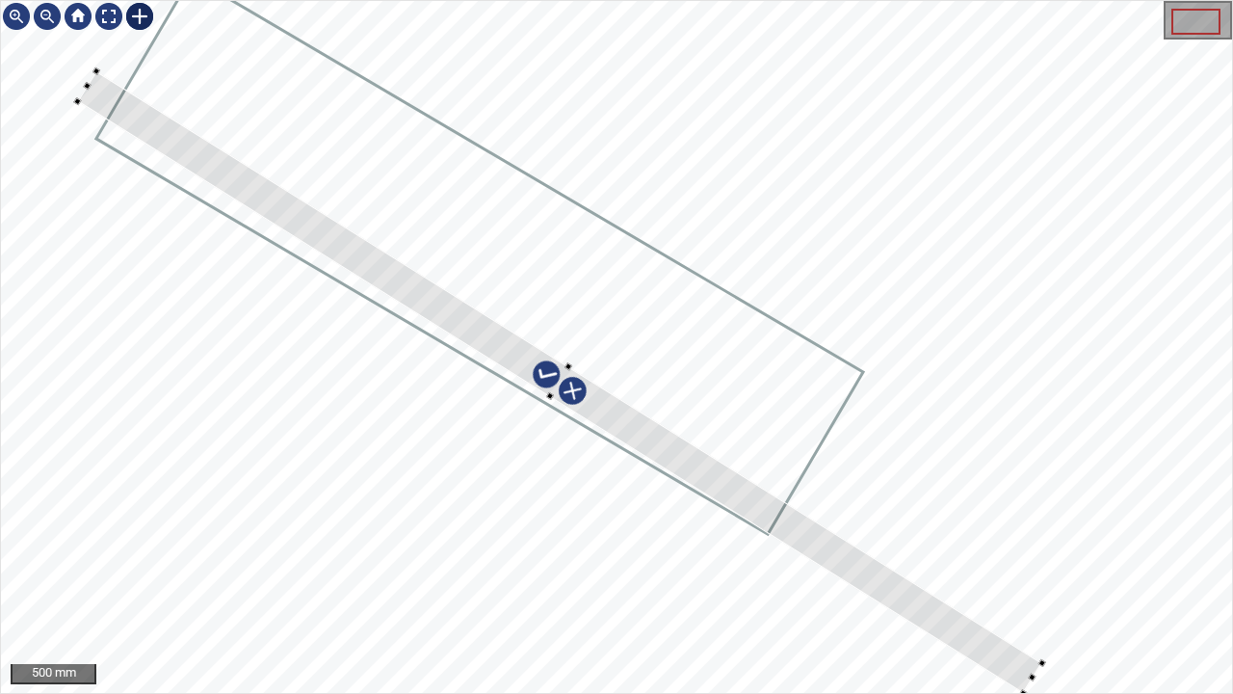
click at [647, 538] on div at bounding box center [616, 347] width 1231 height 692
click at [659, 465] on div at bounding box center [558, 382] width 965 height 622
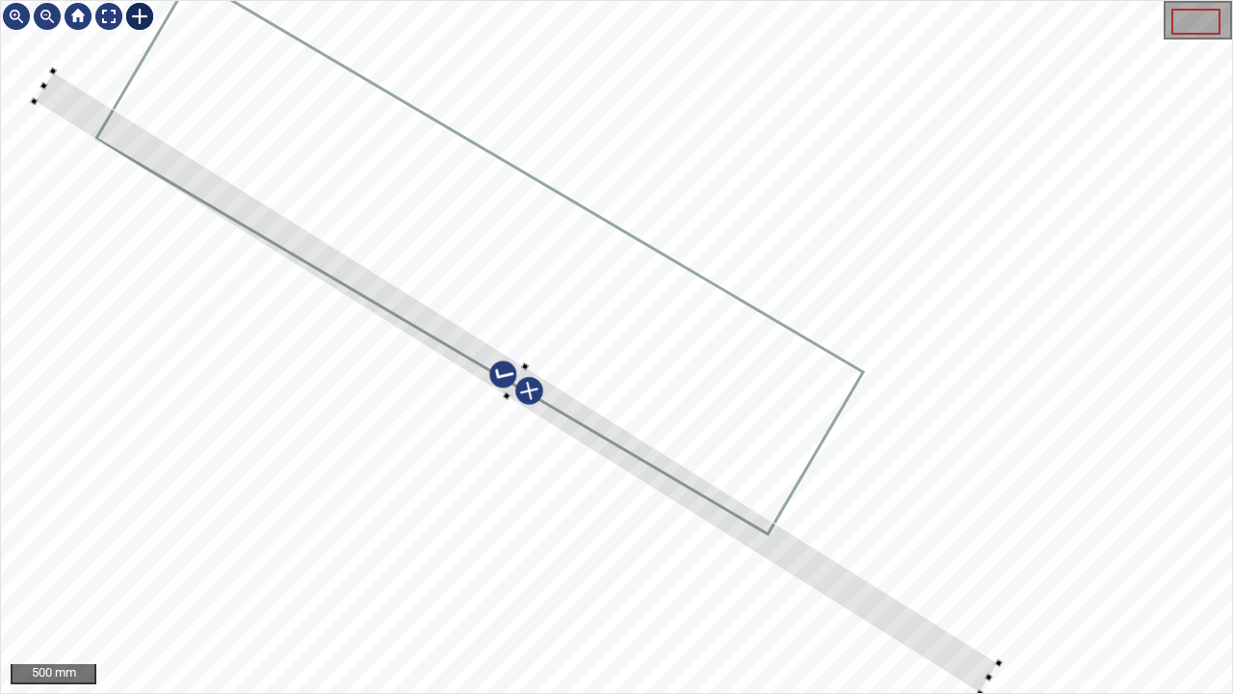
click at [617, 489] on div at bounding box center [616, 347] width 1231 height 692
click at [938, 563] on div at bounding box center [500, 372] width 932 height 602
click at [729, 551] on div at bounding box center [616, 347] width 1231 height 692
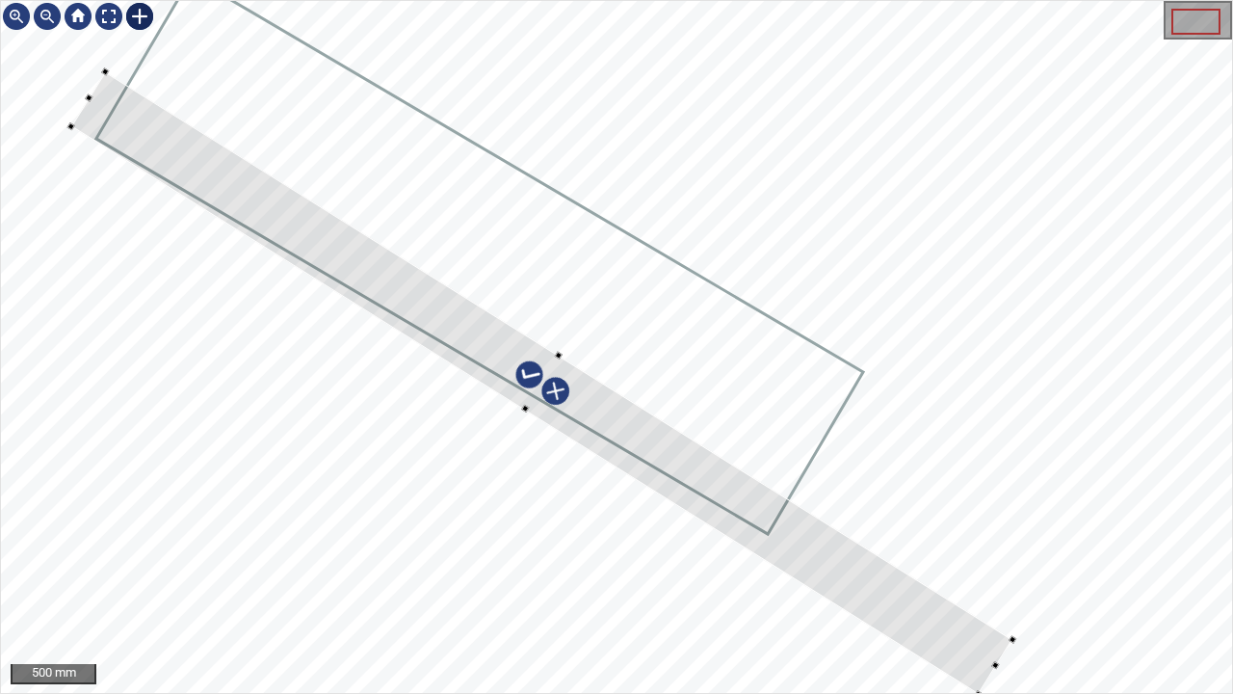
click at [556, 345] on div at bounding box center [616, 347] width 1231 height 692
click at [568, 418] on div at bounding box center [541, 382] width 942 height 622
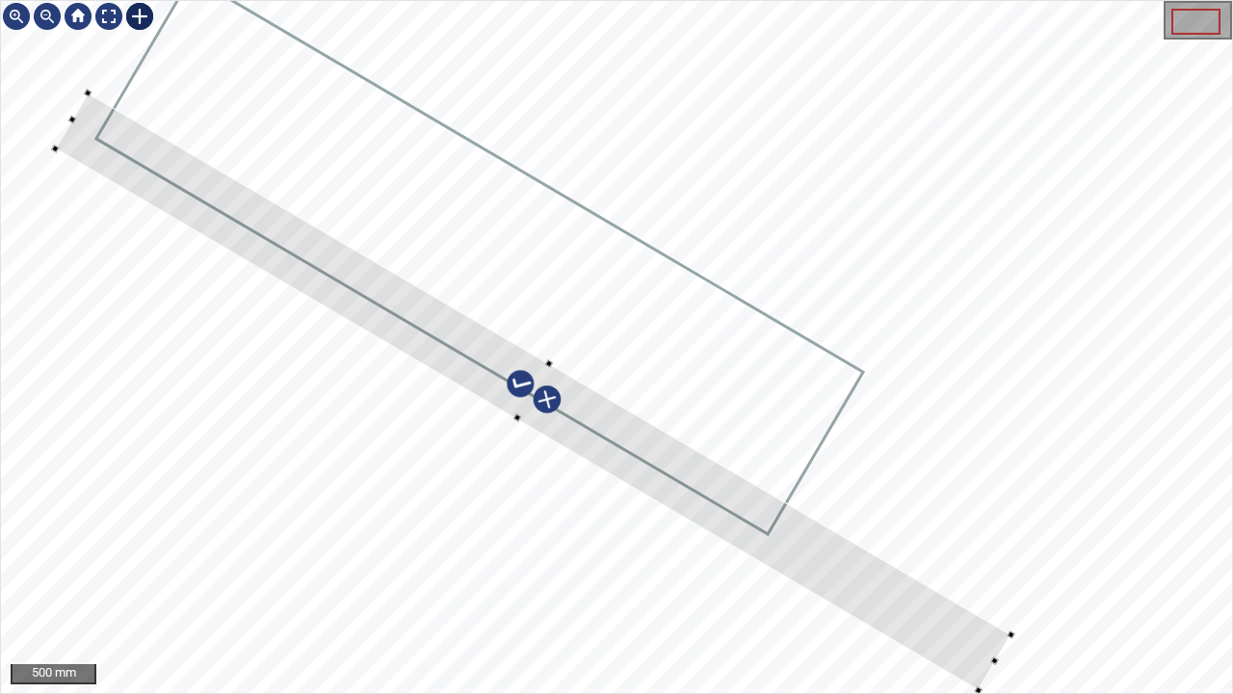
click at [717, 499] on div at bounding box center [534, 390] width 956 height 597
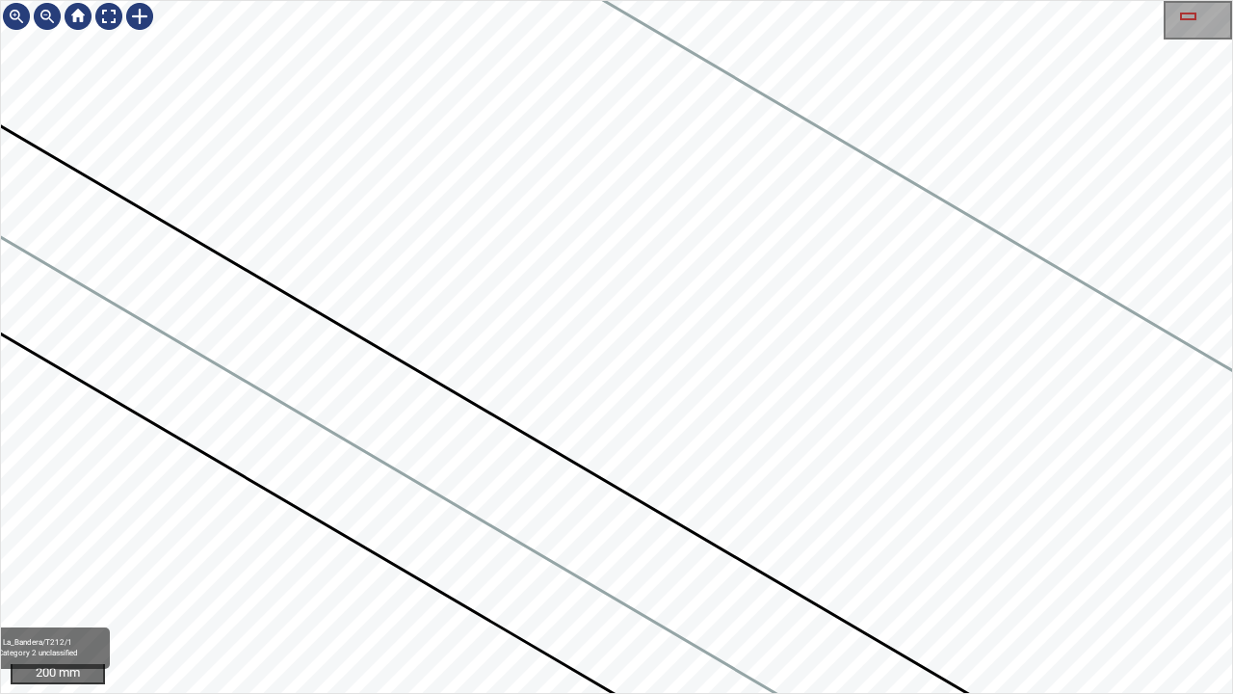
click at [231, 113] on icon at bounding box center [798, 410] width 2093 height 1517
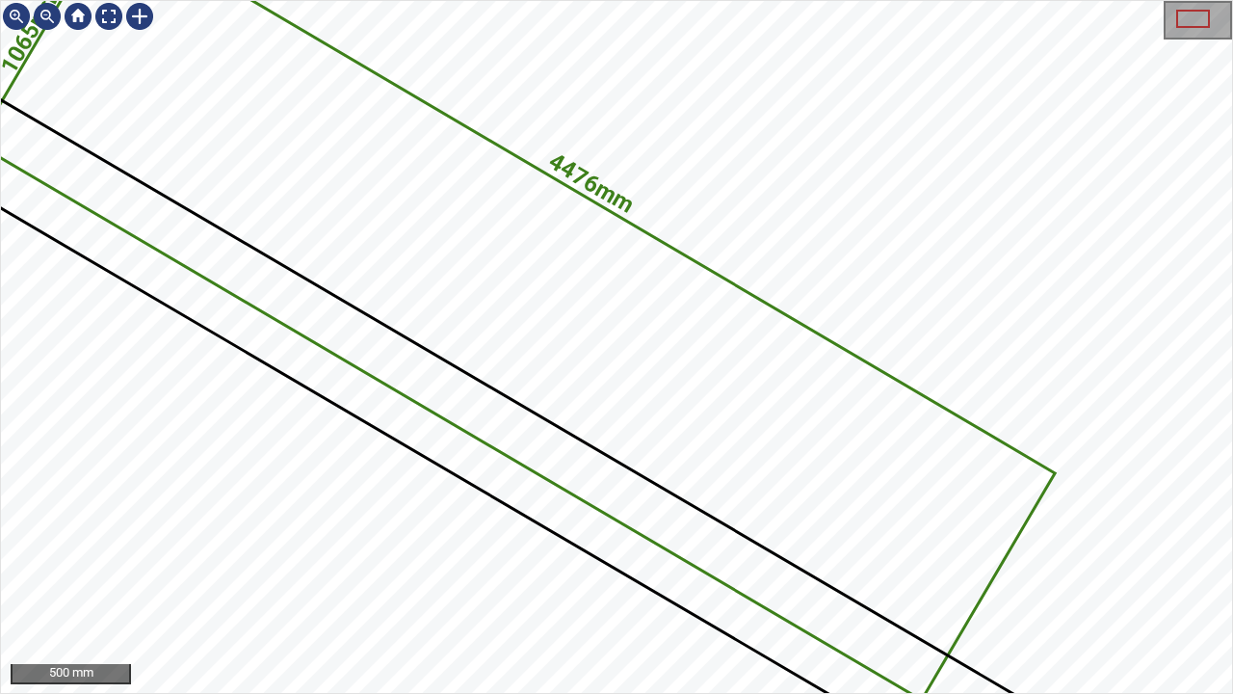
click at [647, 381] on icon at bounding box center [516, 308] width 1074 height 778
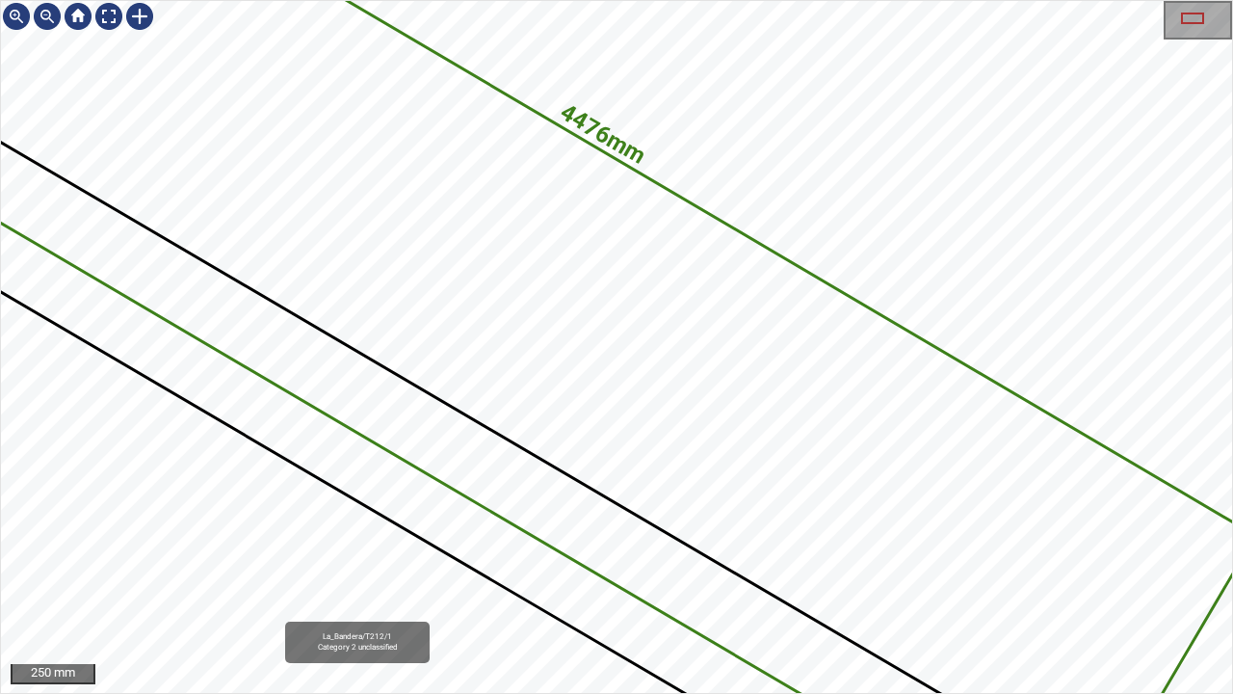
click at [474, 249] on icon at bounding box center [502, 305] width 1504 height 1090
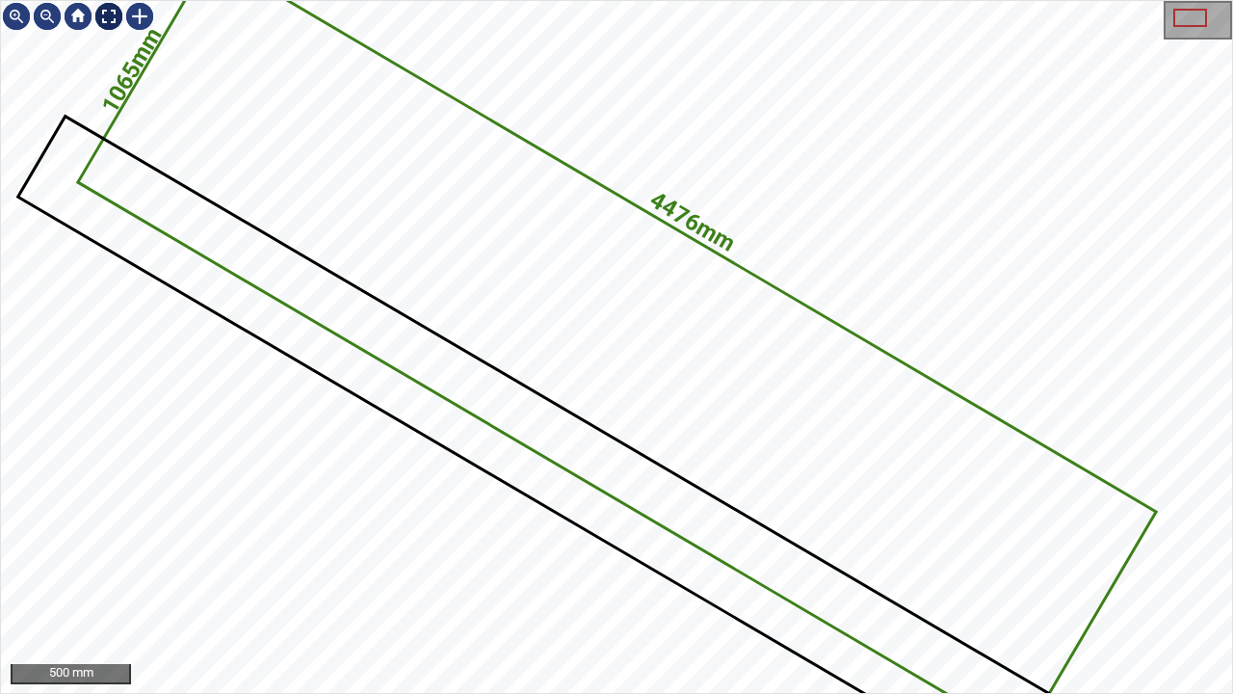
click at [105, 17] on div at bounding box center [108, 16] width 31 height 31
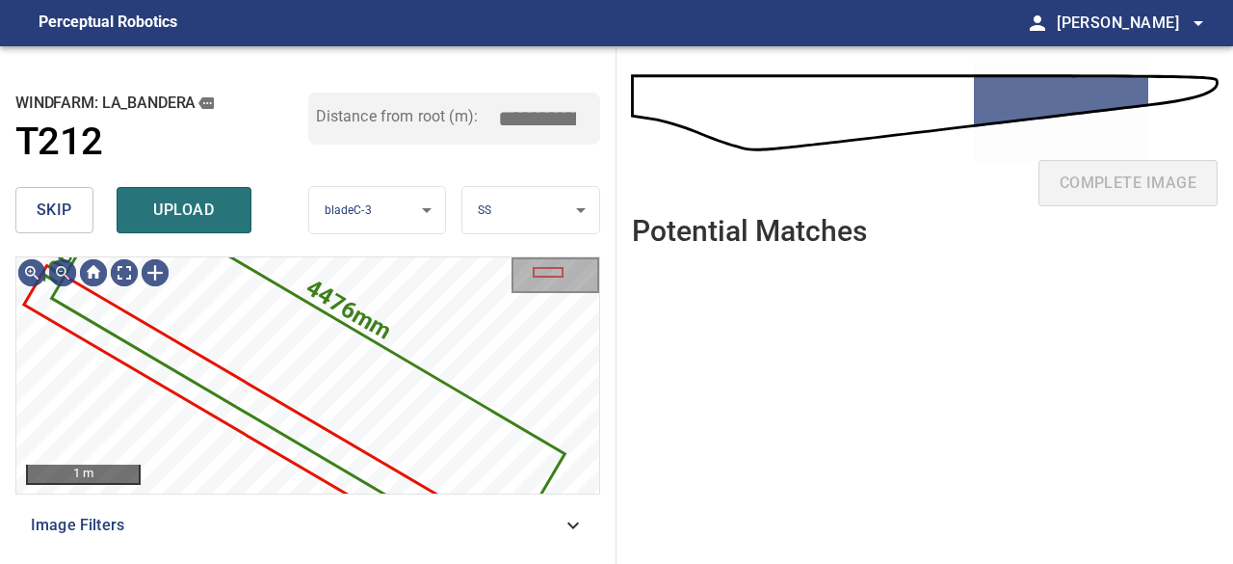
click at [71, 210] on button "skip" at bounding box center [54, 210] width 78 height 46
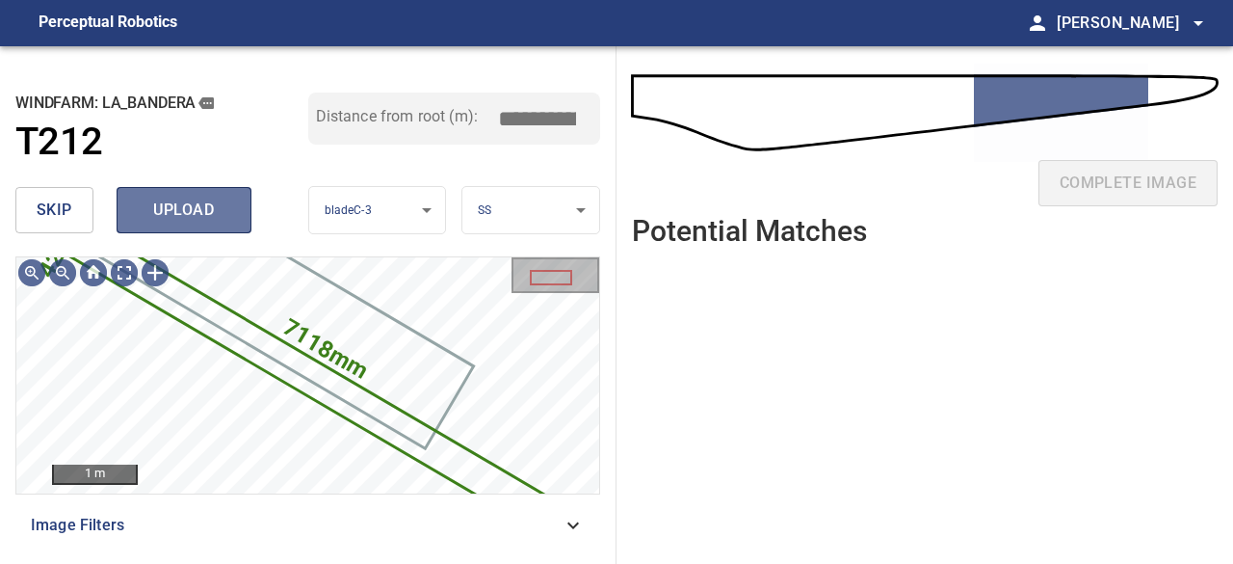
click at [198, 214] on span "upload" at bounding box center [184, 210] width 92 height 27
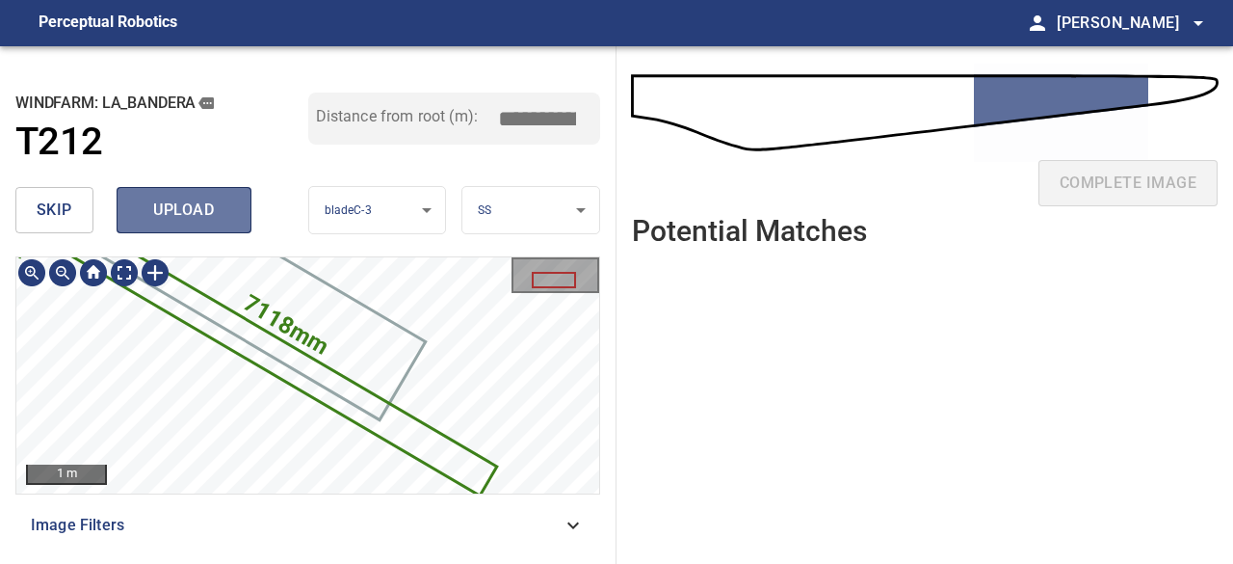
click at [160, 212] on span "upload" at bounding box center [184, 210] width 92 height 27
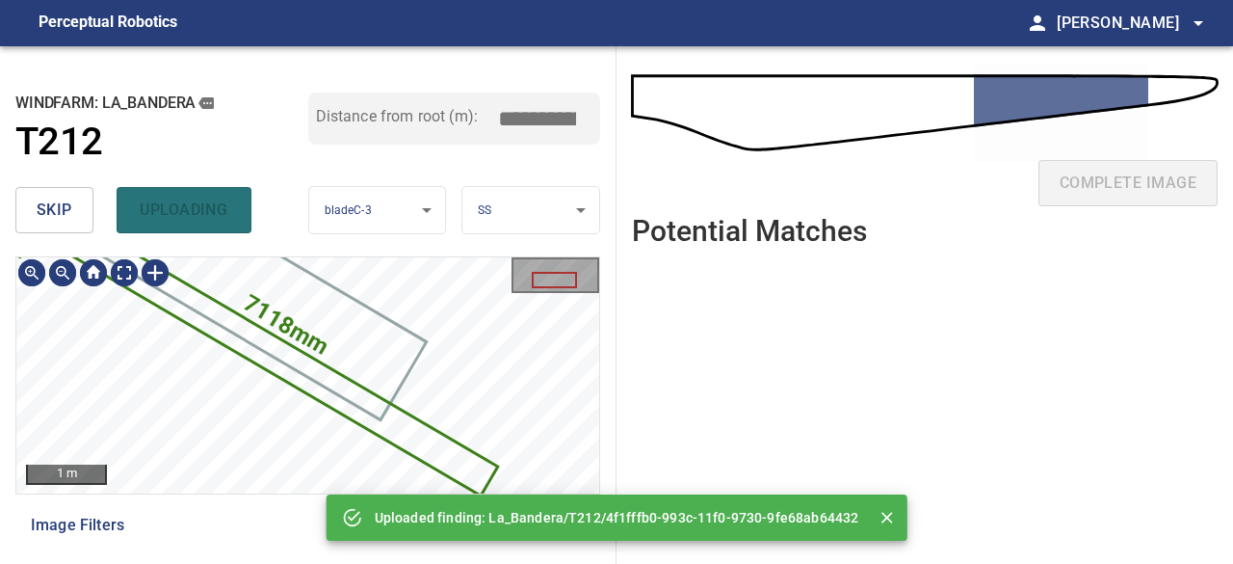
click at [217, 330] on icon at bounding box center [268, 351] width 453 height 283
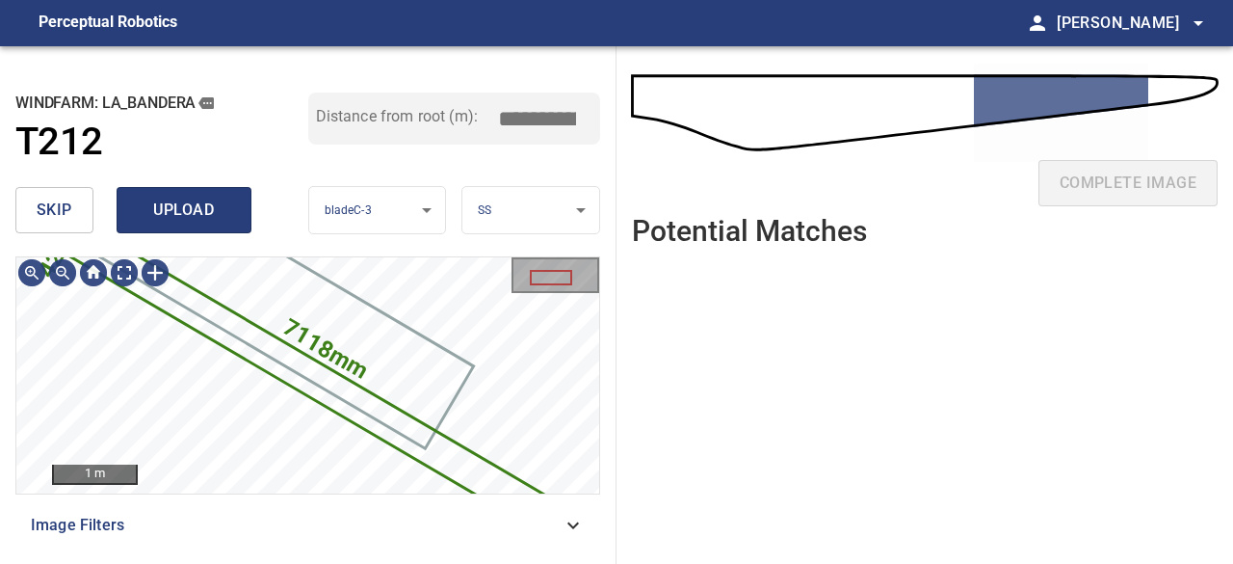
click at [187, 217] on span "upload" at bounding box center [184, 210] width 92 height 27
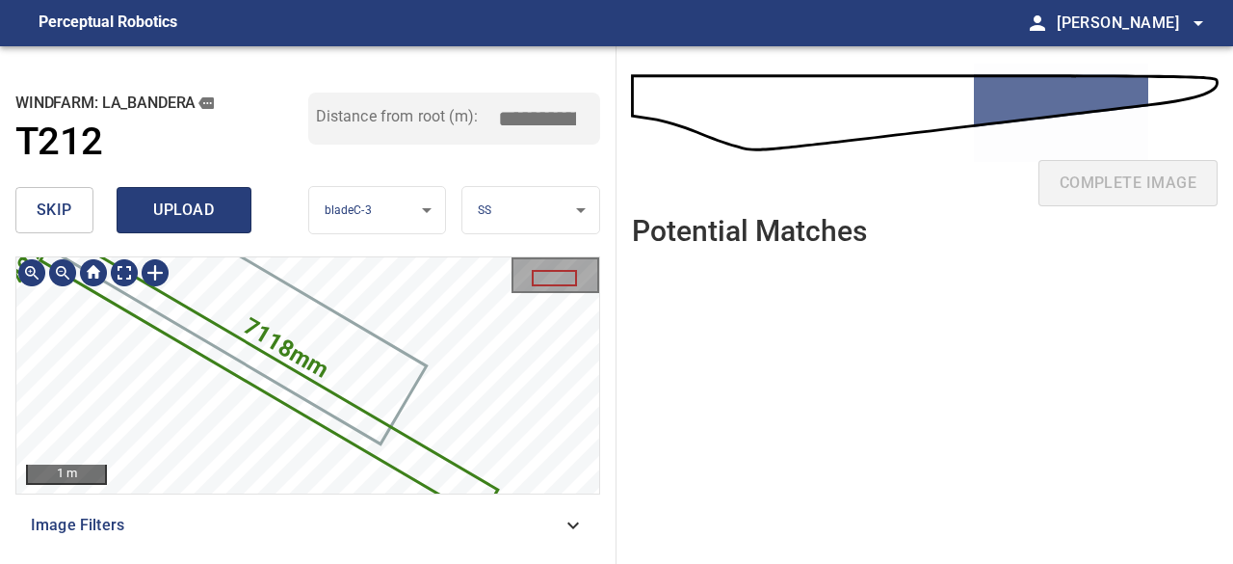
click at [186, 206] on span "upload" at bounding box center [184, 210] width 92 height 27
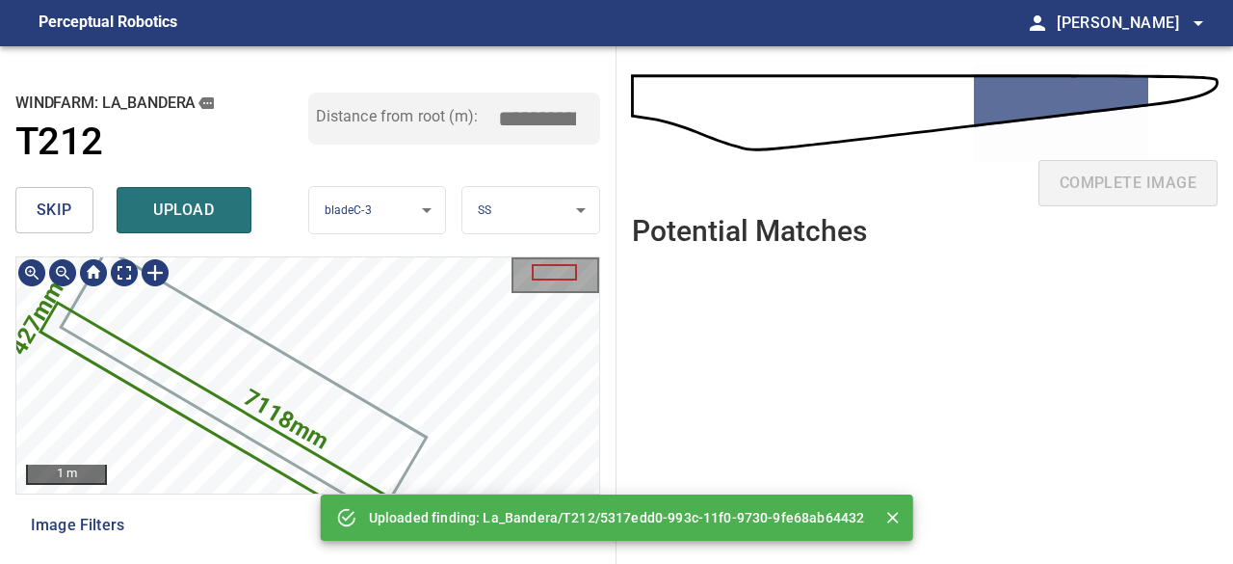
click at [237, 461] on div "7118mm 427mm" at bounding box center [307, 375] width 583 height 236
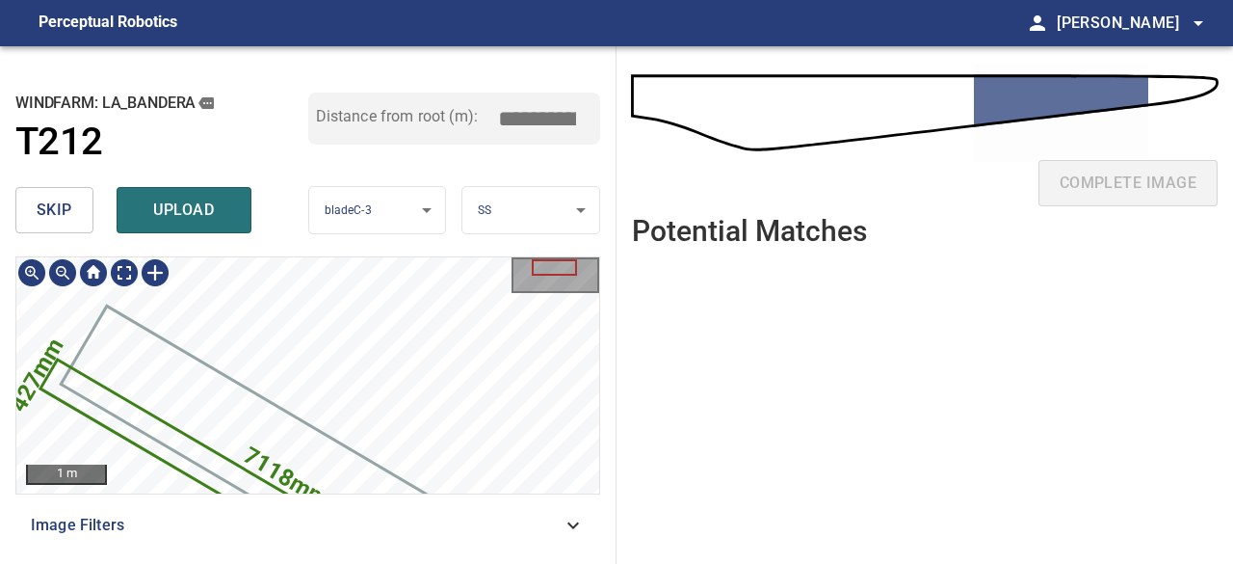
click at [155, 429] on icon at bounding box center [268, 502] width 453 height 283
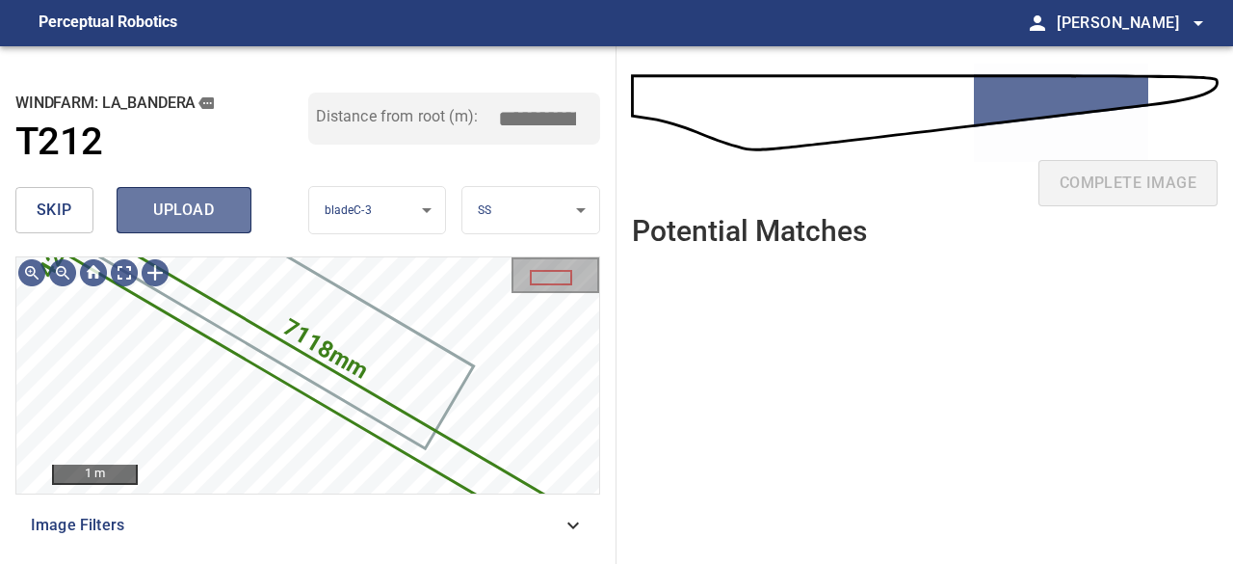
click at [171, 199] on span "upload" at bounding box center [184, 210] width 92 height 27
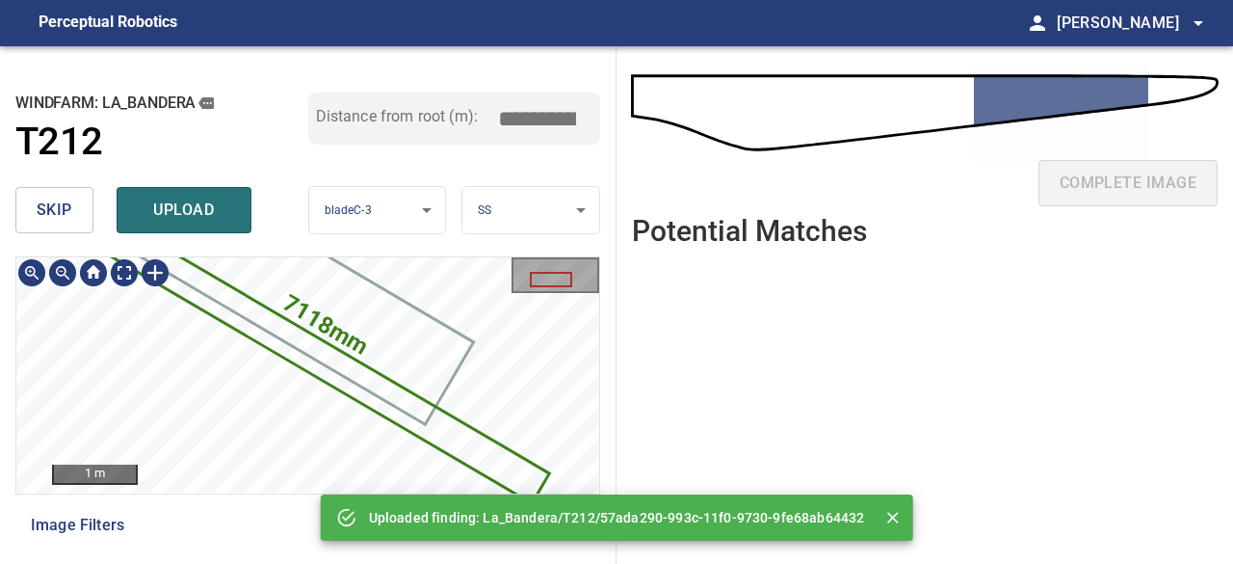
click at [379, 225] on div "**********" at bounding box center [308, 304] width 617 height 517
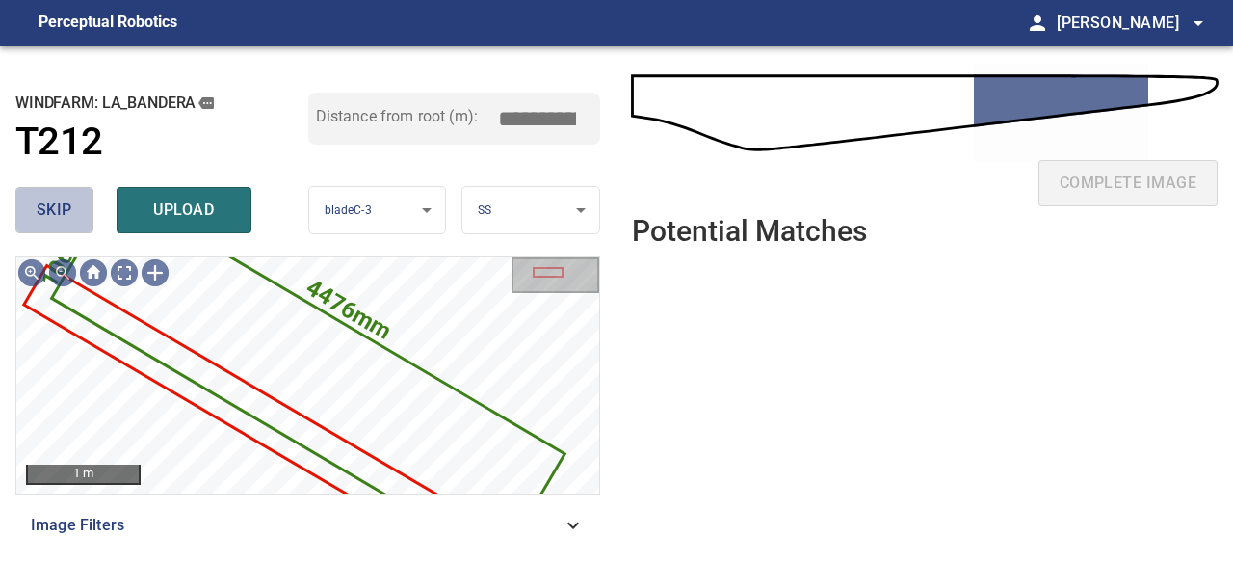
click at [41, 196] on button "skip" at bounding box center [54, 210] width 78 height 46
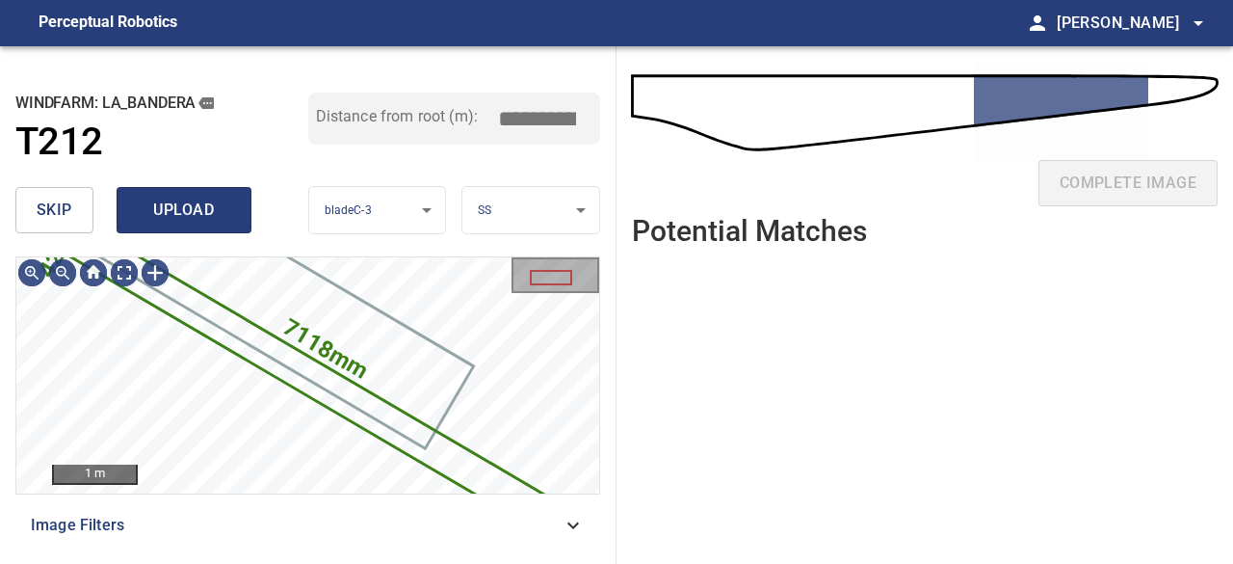
click at [173, 217] on span "upload" at bounding box center [184, 210] width 92 height 27
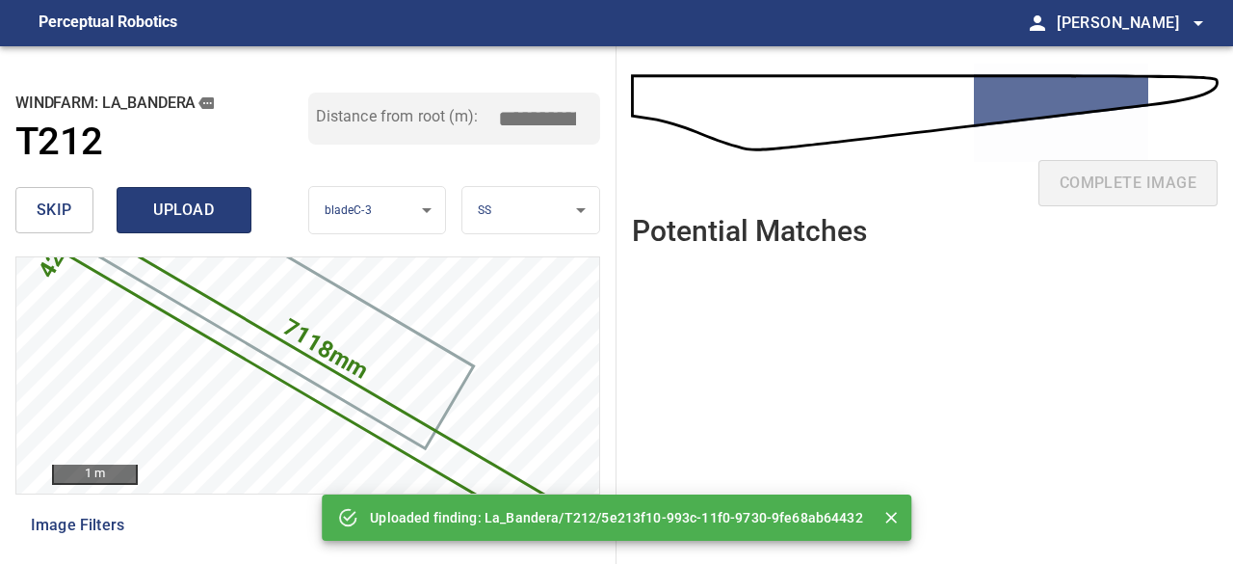
click at [173, 217] on span "upload" at bounding box center [184, 210] width 92 height 27
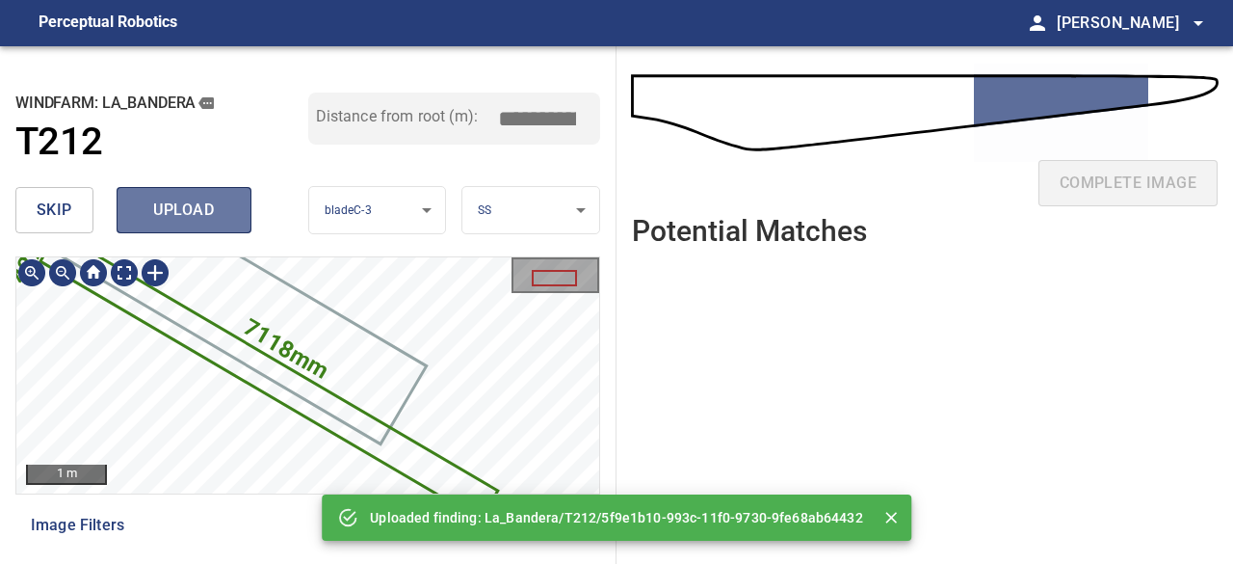
click at [183, 215] on span "upload" at bounding box center [184, 210] width 92 height 27
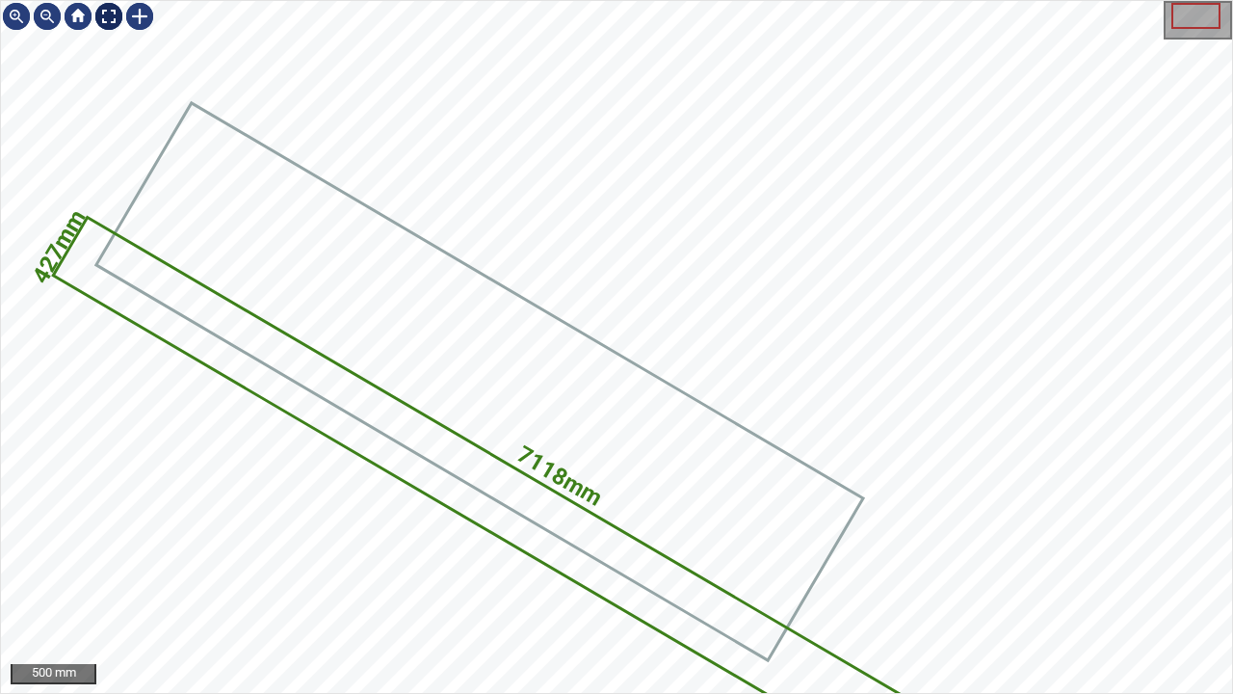
click at [106, 14] on div at bounding box center [108, 16] width 31 height 31
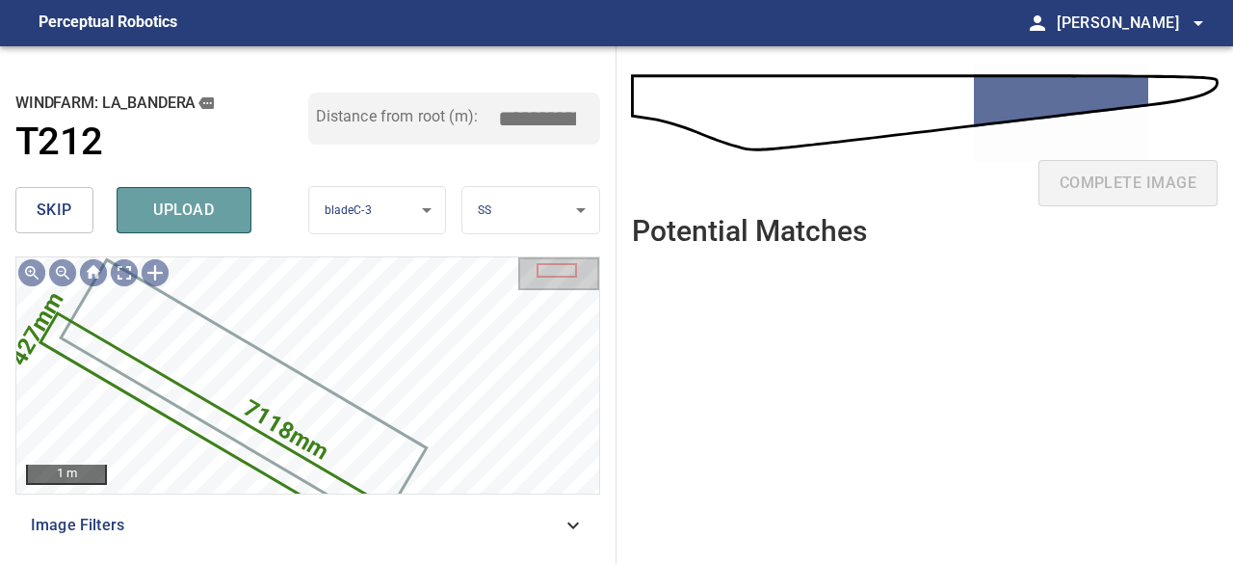
click at [197, 220] on span "upload" at bounding box center [184, 210] width 92 height 27
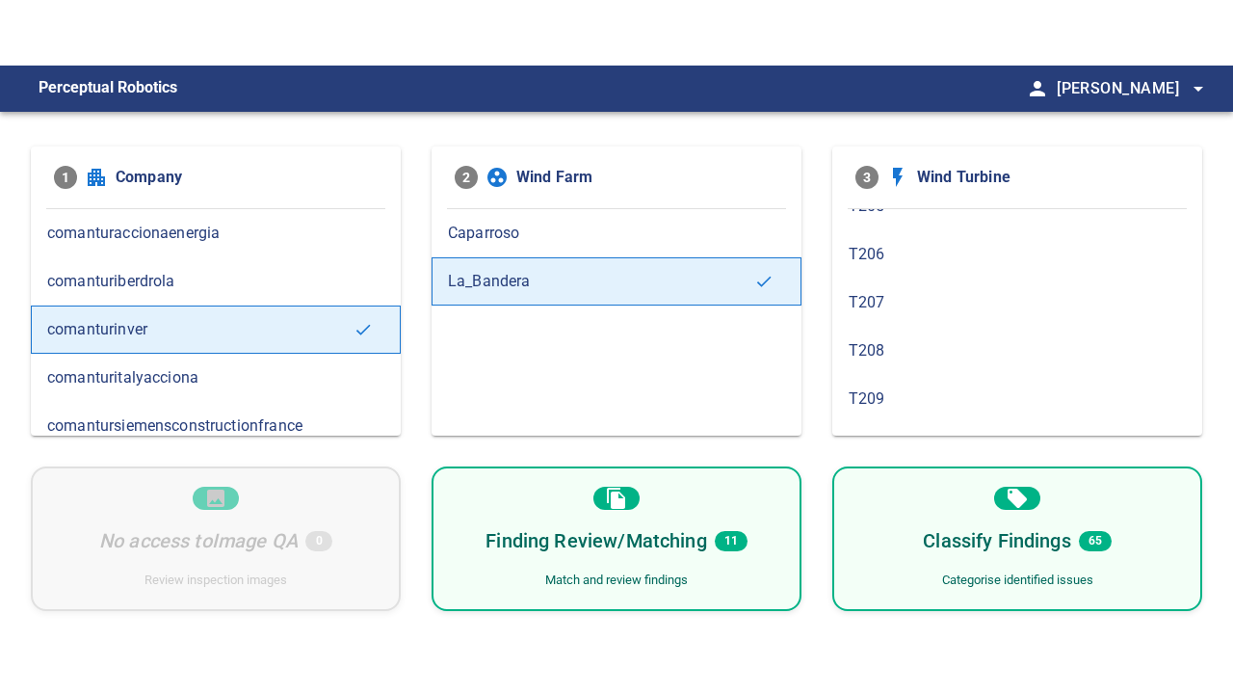
scroll to position [867, 0]
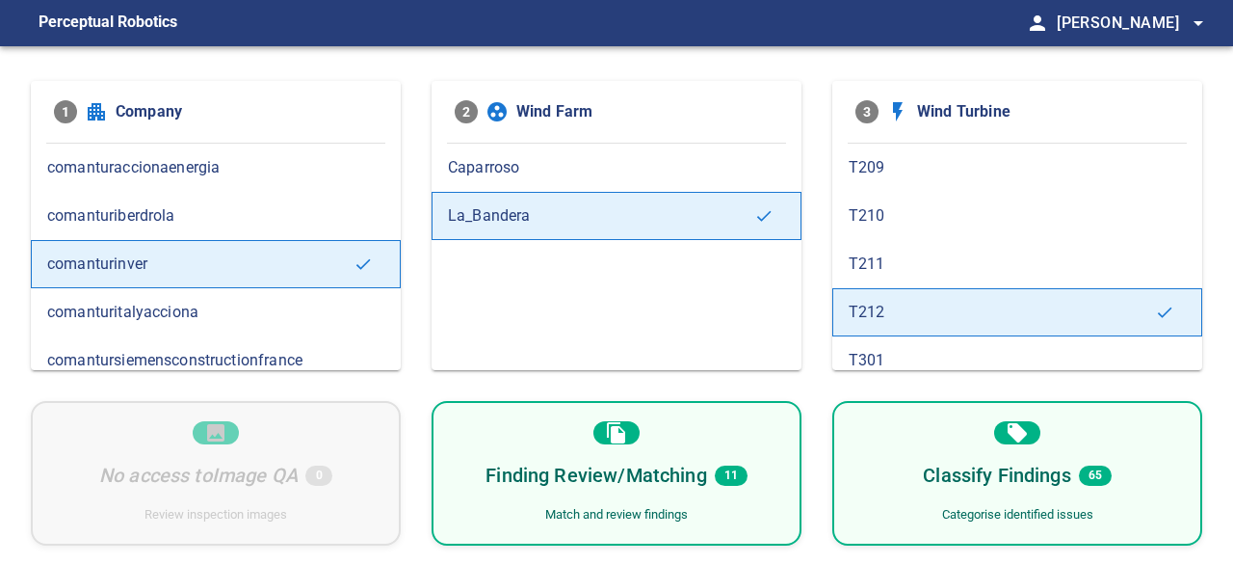
click at [564, 505] on div "Finding Review/Matching 11 Match and review findings" at bounding box center [617, 473] width 370 height 144
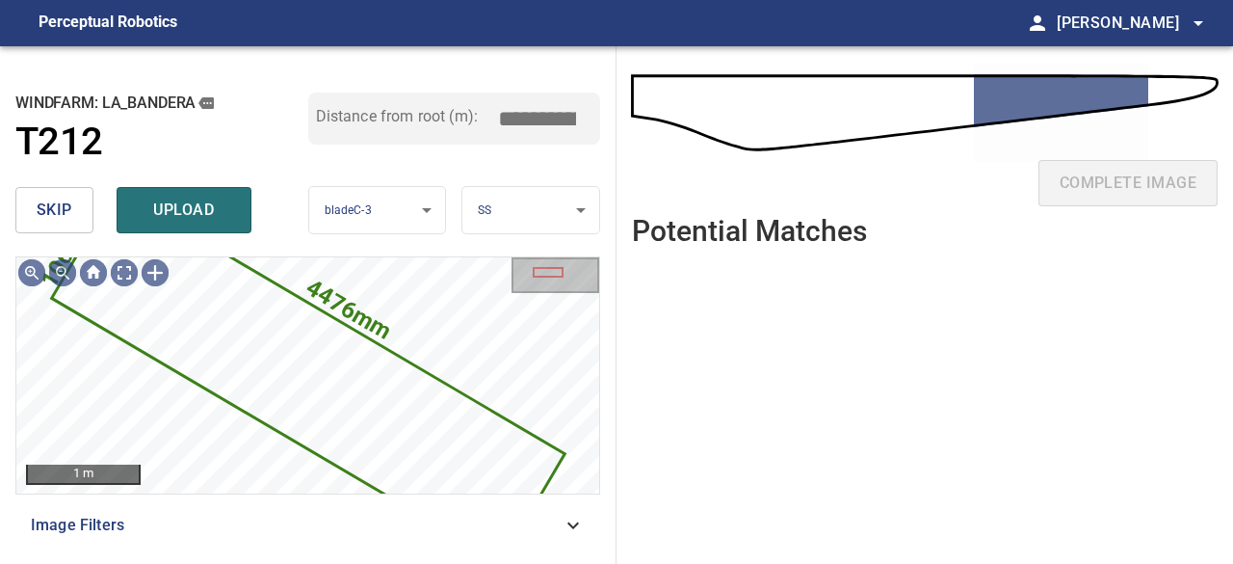
click at [52, 211] on span "skip" at bounding box center [55, 210] width 36 height 27
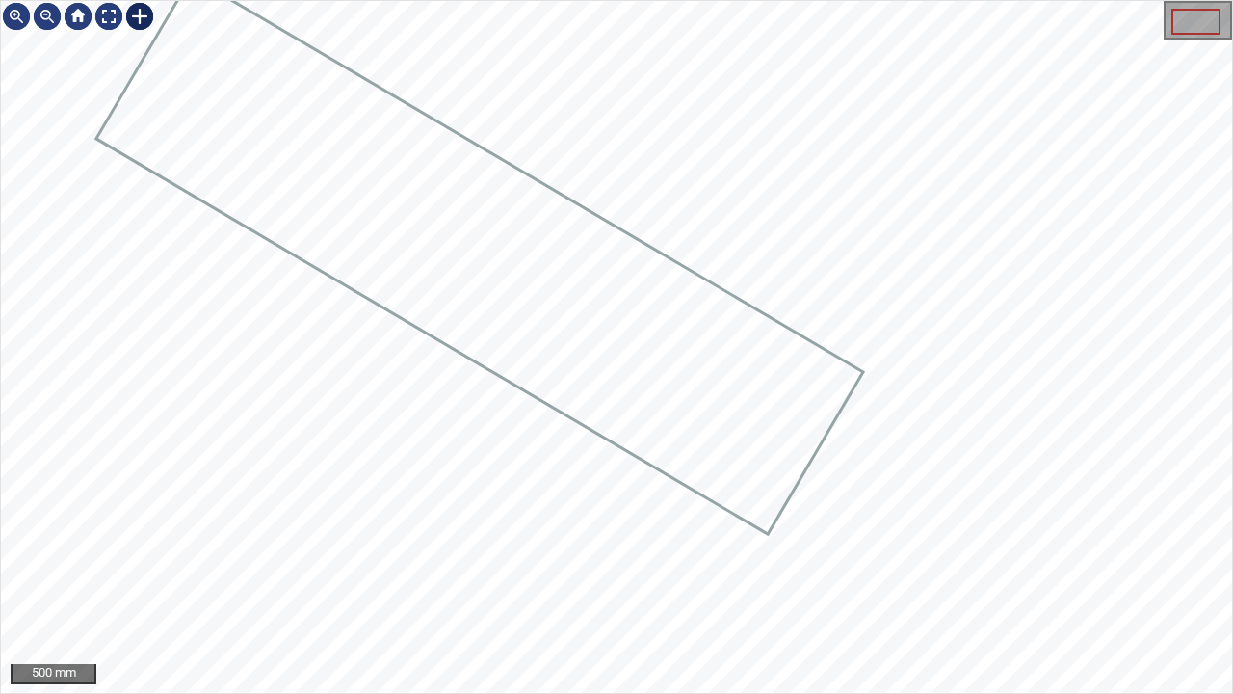
click at [147, 15] on div at bounding box center [139, 16] width 31 height 31
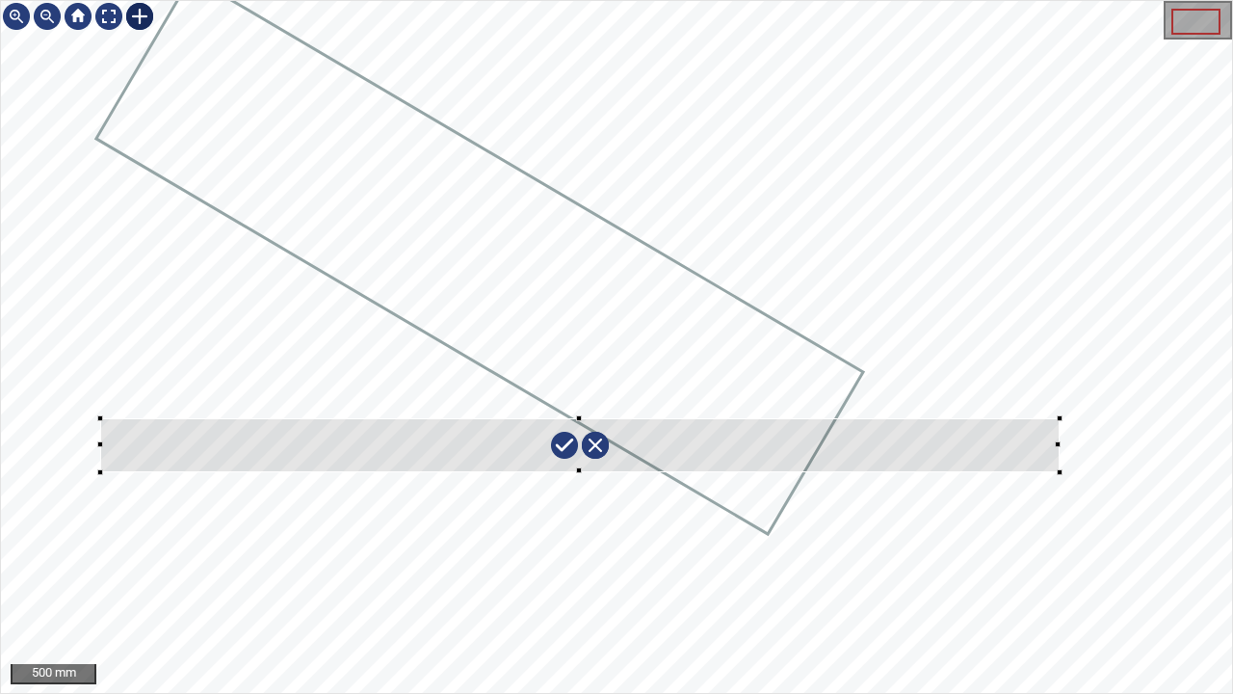
click at [1058, 470] on div at bounding box center [616, 347] width 1231 height 692
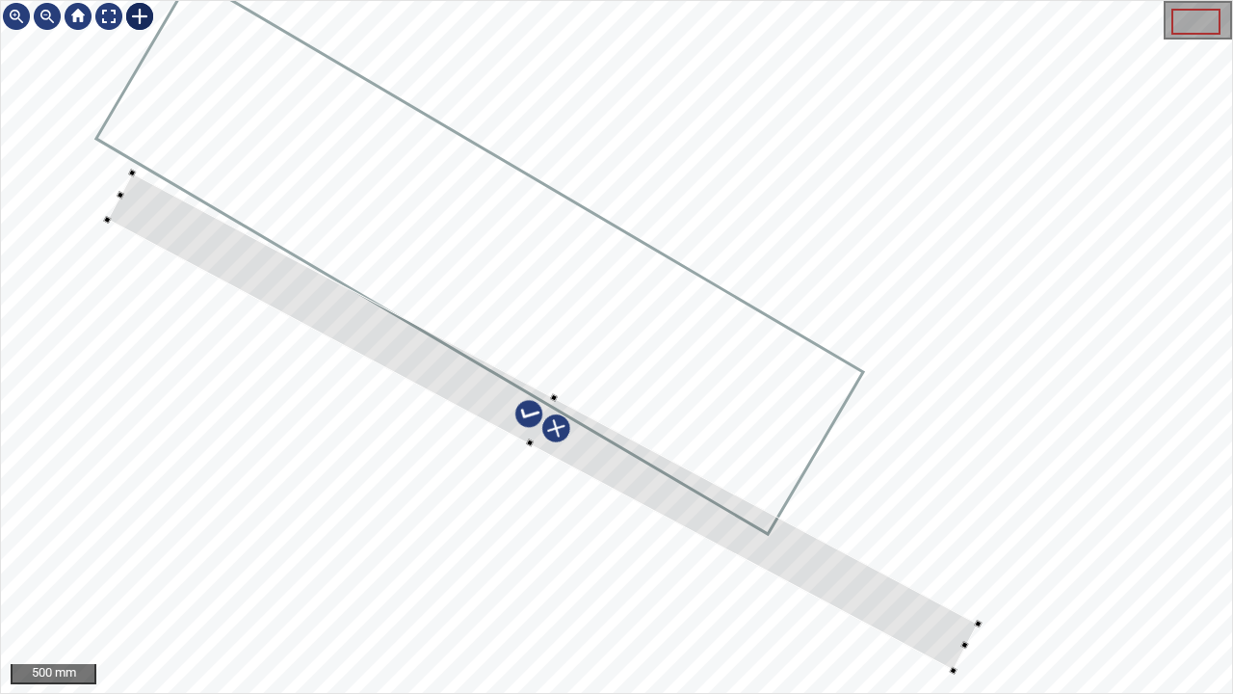
click at [813, 563] on div at bounding box center [543, 420] width 871 height 497
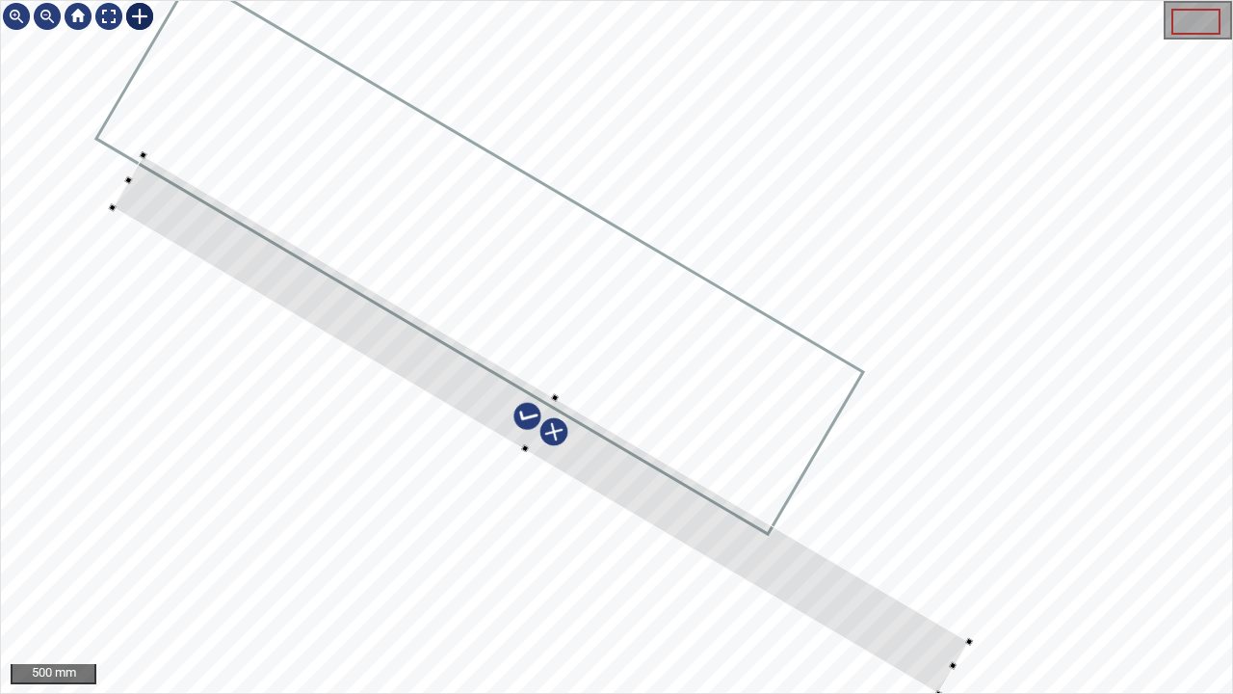
click at [486, 462] on div at bounding box center [616, 347] width 1231 height 692
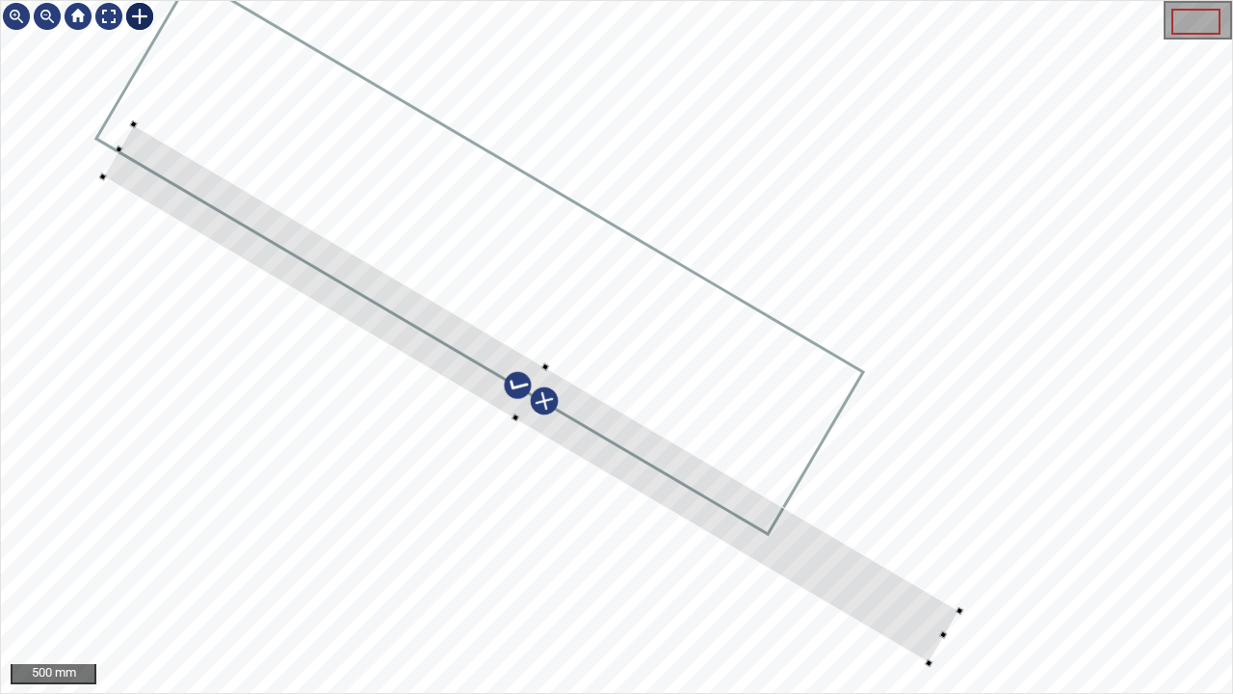
click at [584, 421] on div at bounding box center [530, 393] width 856 height 538
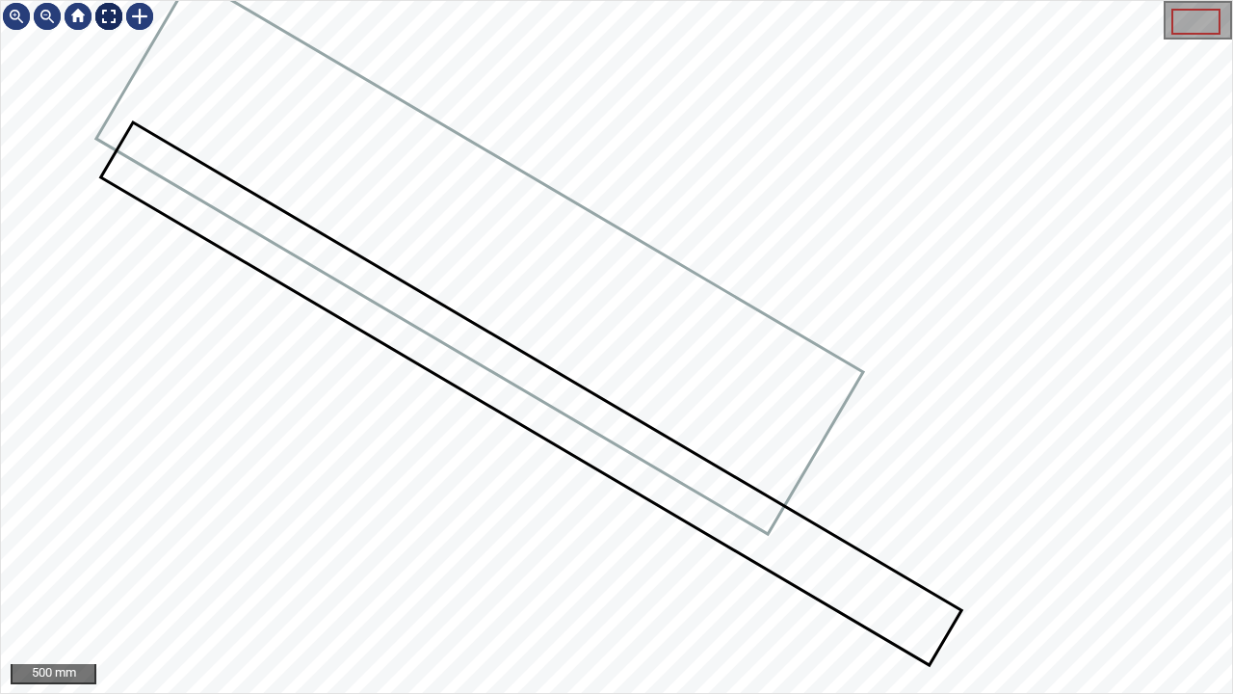
click at [96, 18] on div at bounding box center [108, 16] width 31 height 31
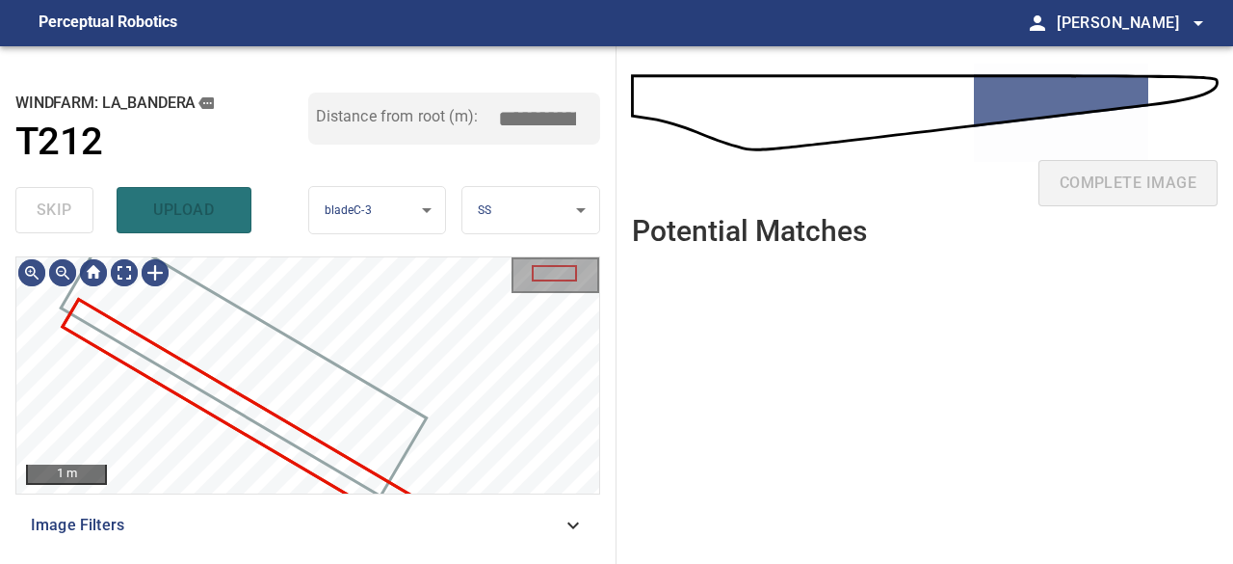
click at [196, 216] on div "skip upload" at bounding box center [161, 210] width 293 height 62
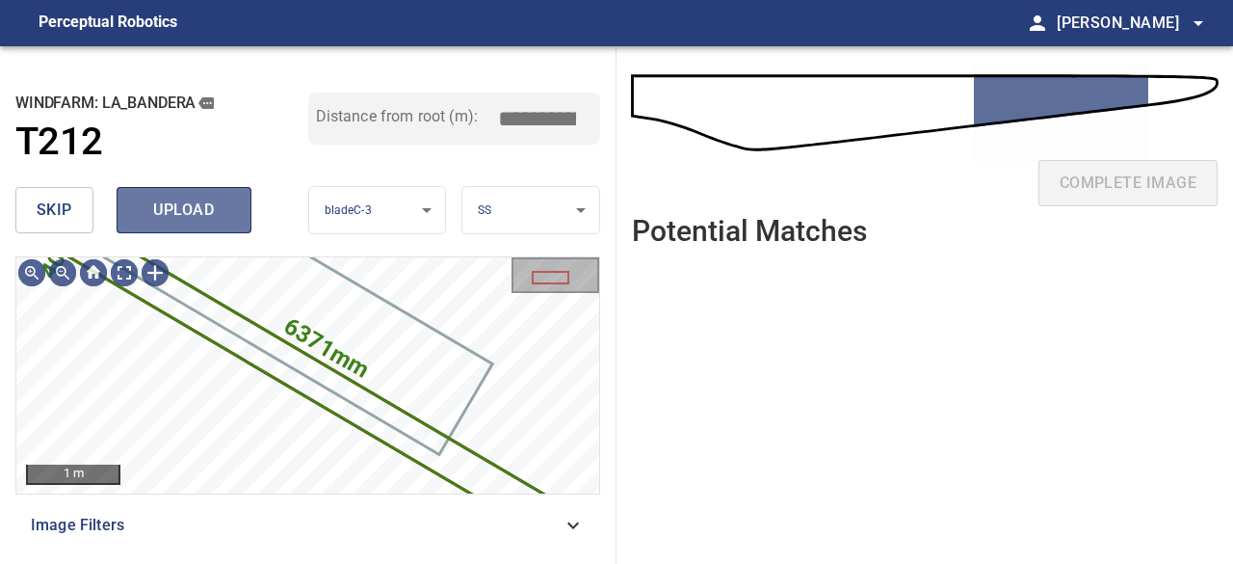
click at [188, 216] on span "upload" at bounding box center [184, 210] width 92 height 27
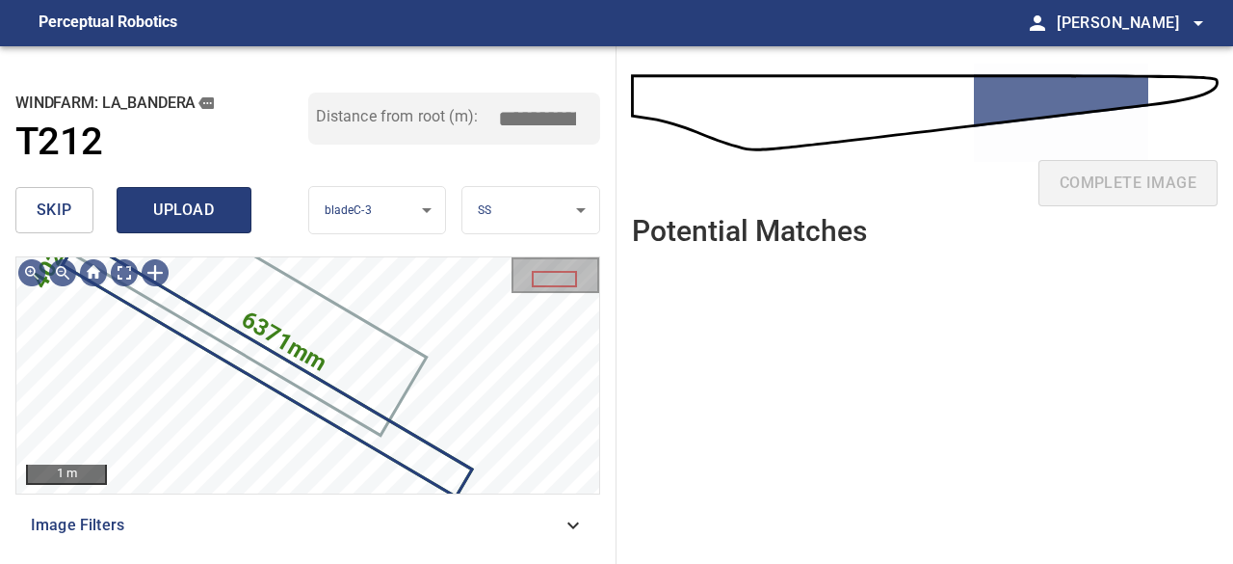
click at [198, 218] on span "upload" at bounding box center [184, 210] width 92 height 27
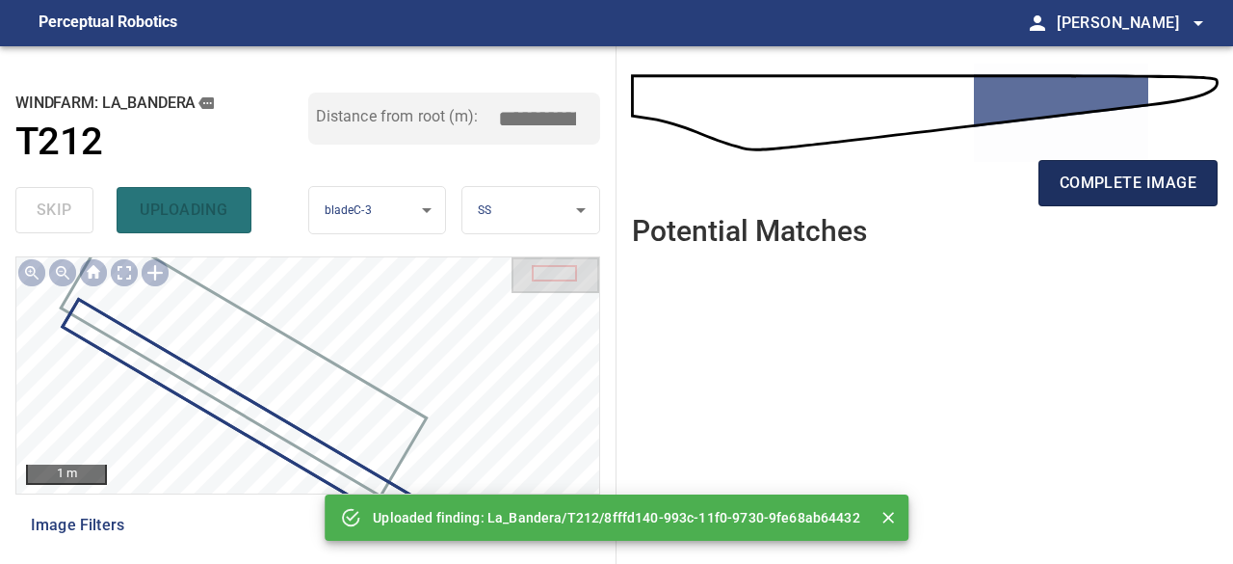
click at [1130, 176] on span "complete image" at bounding box center [1128, 183] width 137 height 27
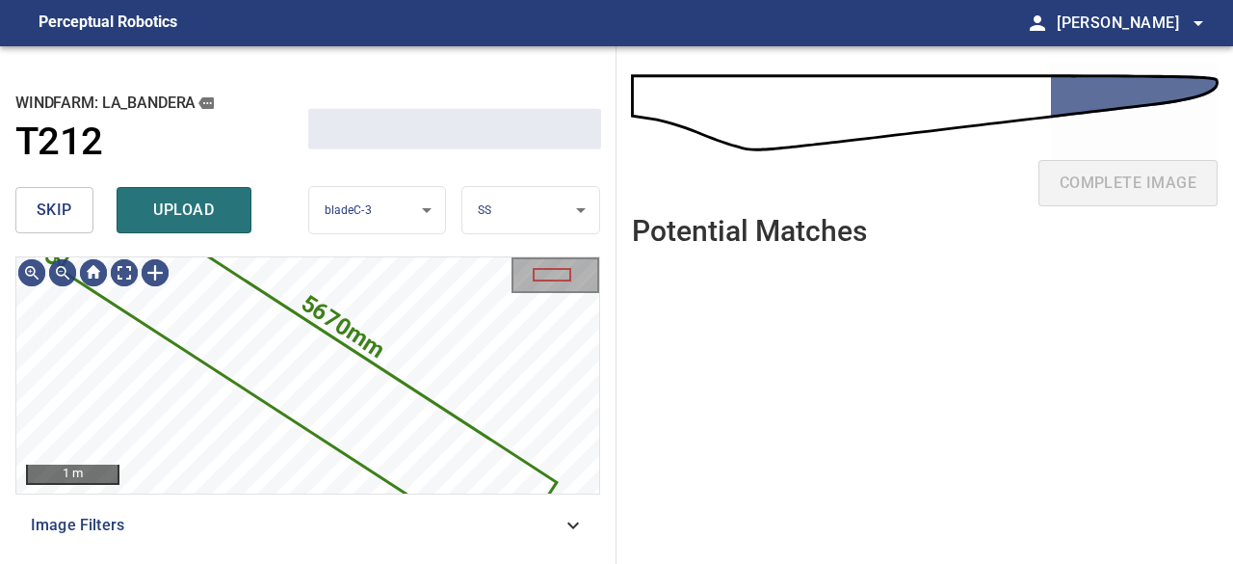
click at [64, 209] on span "skip" at bounding box center [55, 210] width 36 height 27
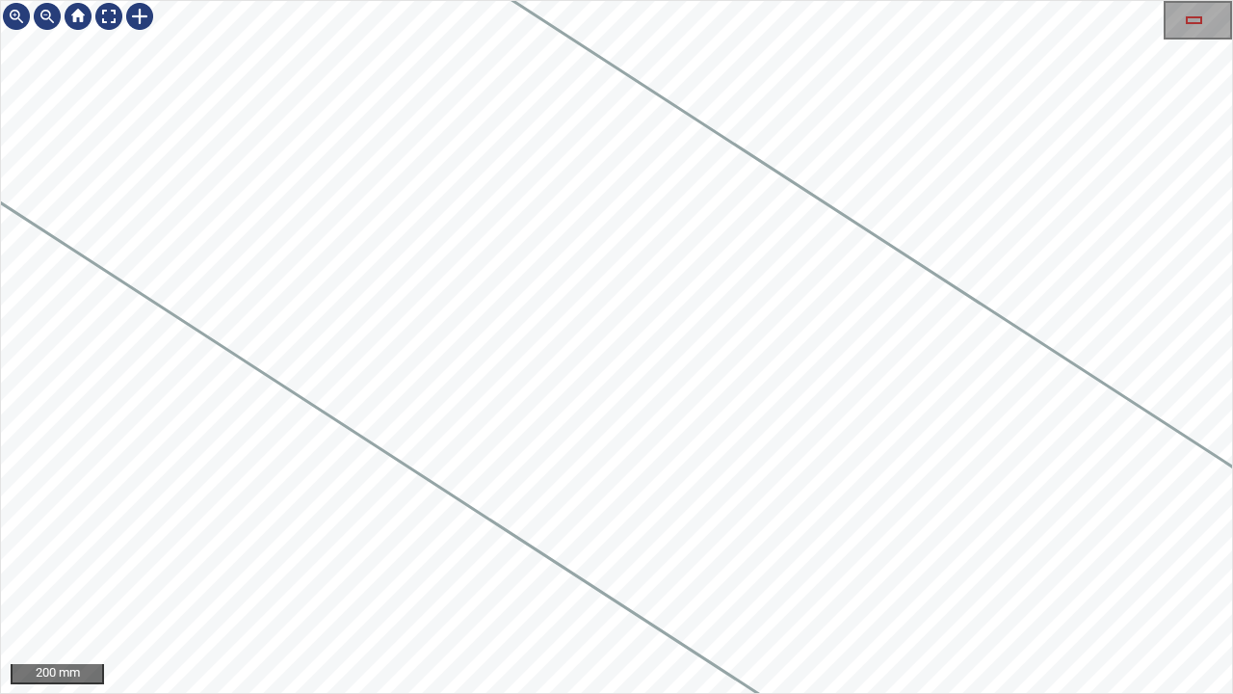
click at [349, 287] on icon at bounding box center [622, 338] width 2482 height 1825
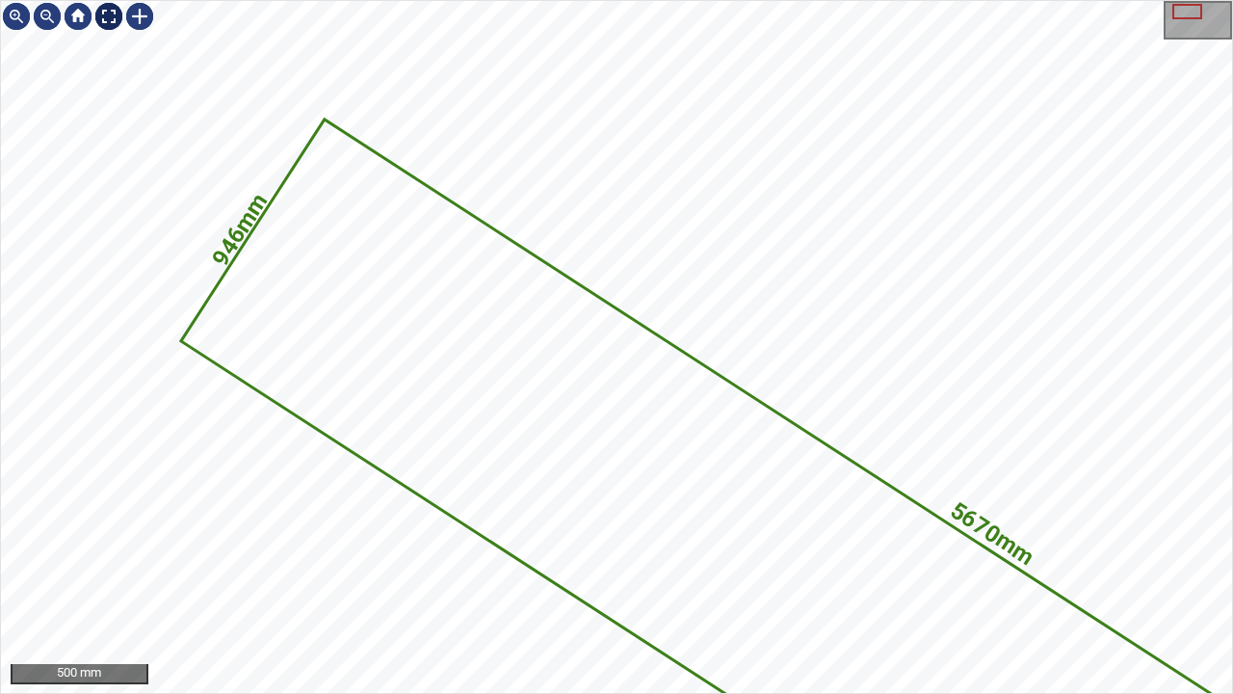
click at [107, 20] on div at bounding box center [108, 16] width 31 height 31
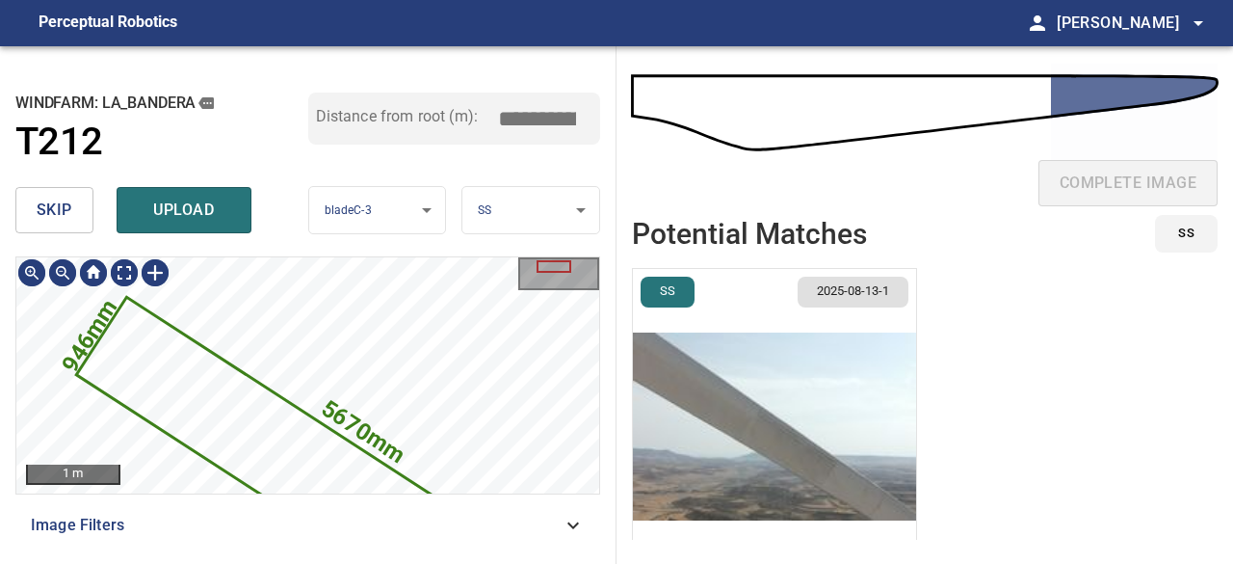
click at [235, 411] on icon at bounding box center [328, 482] width 498 height 366
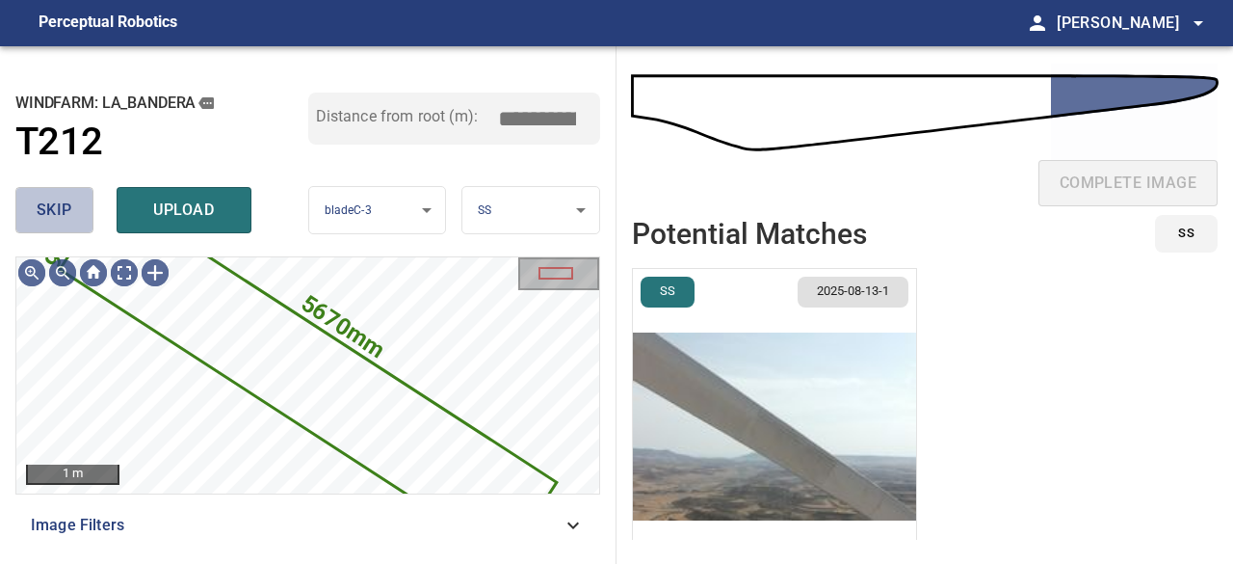
click at [44, 197] on span "skip" at bounding box center [55, 210] width 36 height 27
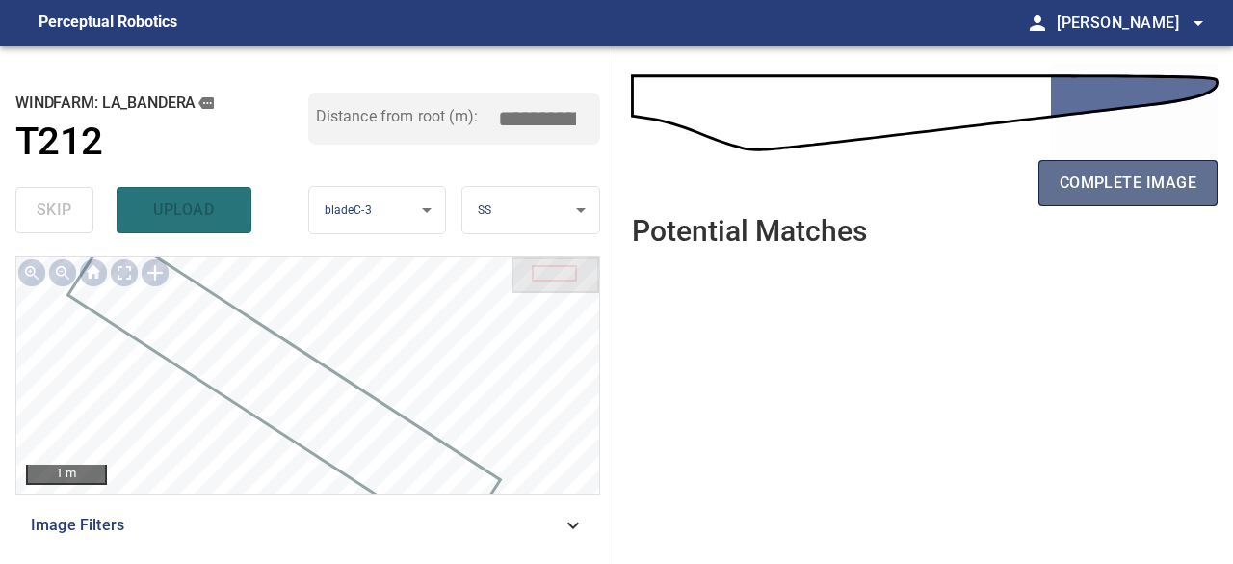
click at [1150, 197] on button "complete image" at bounding box center [1127, 183] width 179 height 46
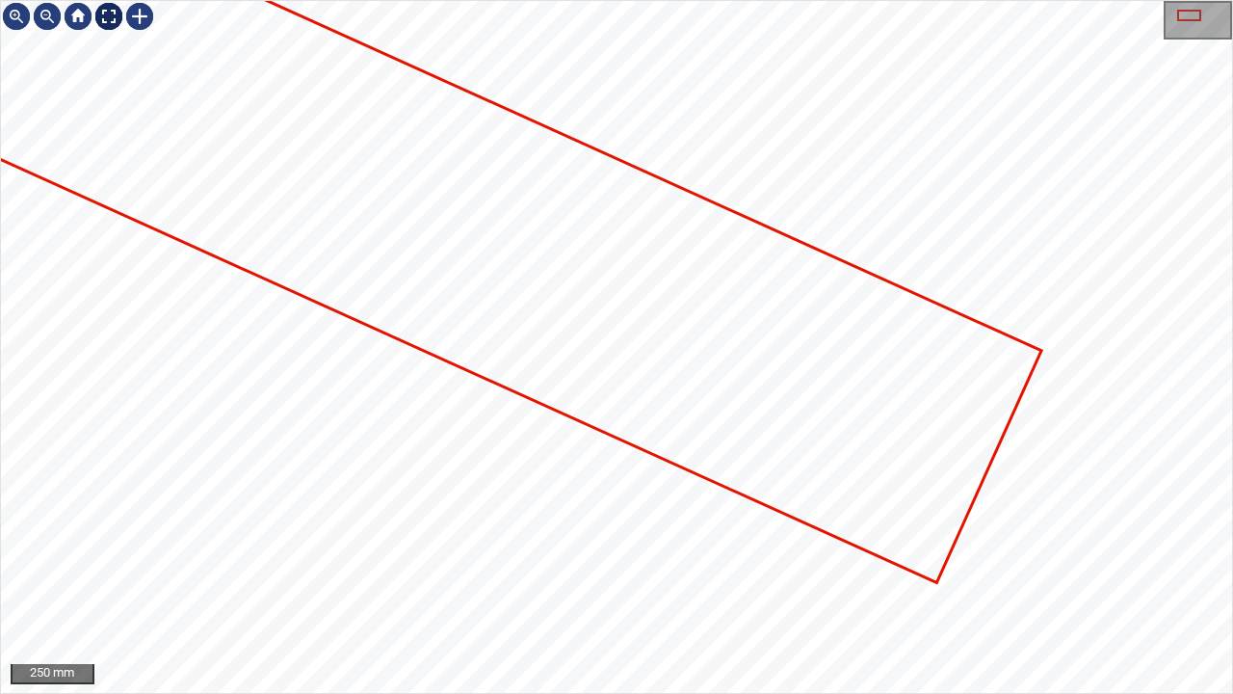
click at [106, 15] on div at bounding box center [108, 16] width 31 height 31
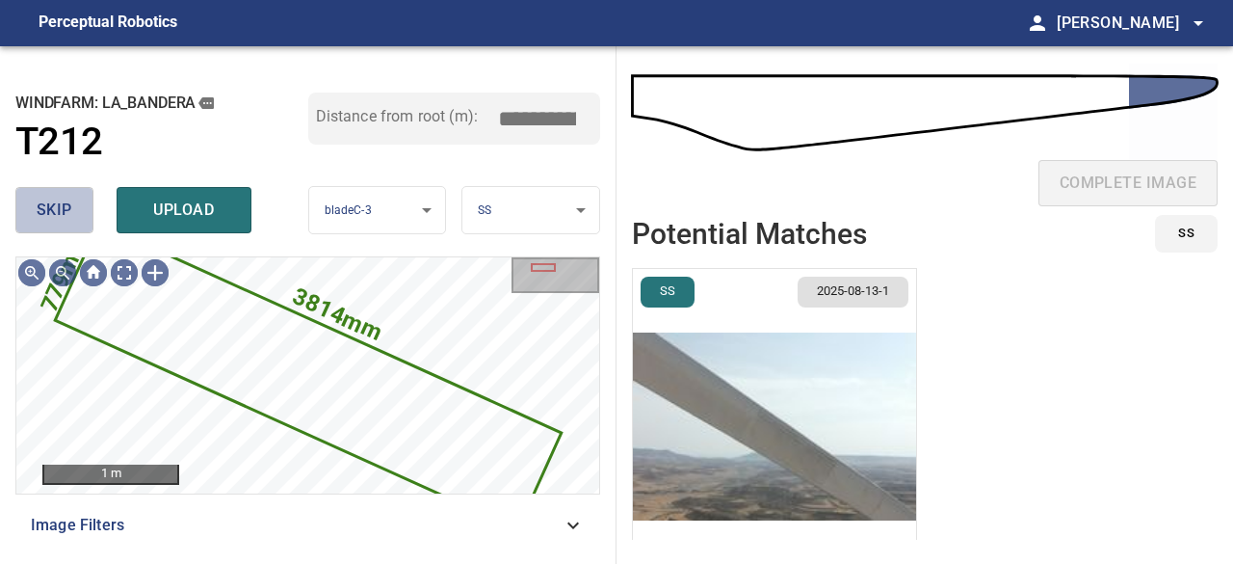
click at [50, 211] on span "skip" at bounding box center [55, 210] width 36 height 27
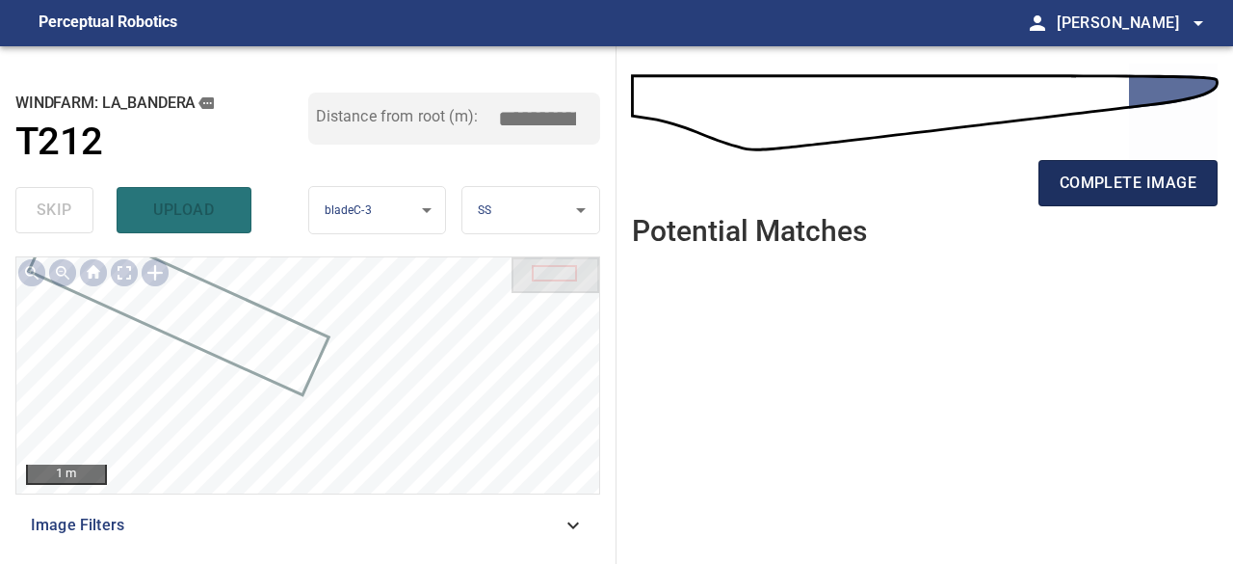
click at [1148, 191] on span "complete image" at bounding box center [1128, 183] width 137 height 27
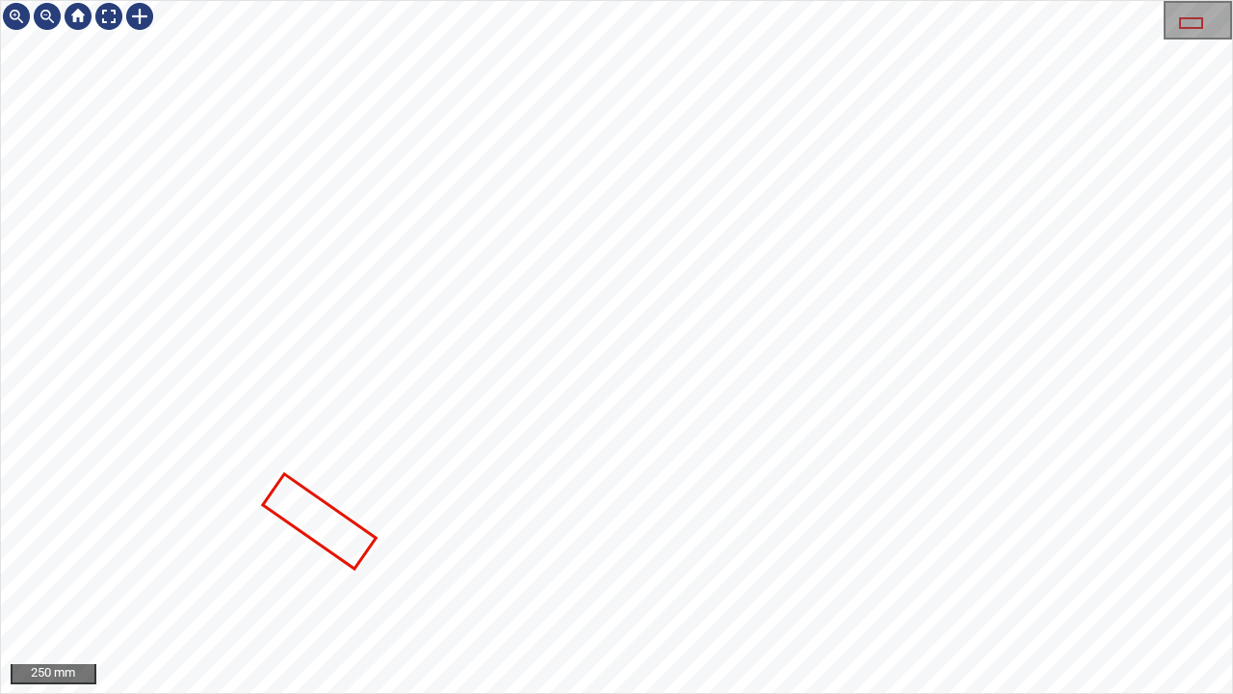
click at [416, 438] on div "La_Bandera/T212/1 Category unclassified unclassified" at bounding box center [616, 347] width 1231 height 692
click at [138, 16] on div at bounding box center [139, 16] width 31 height 31
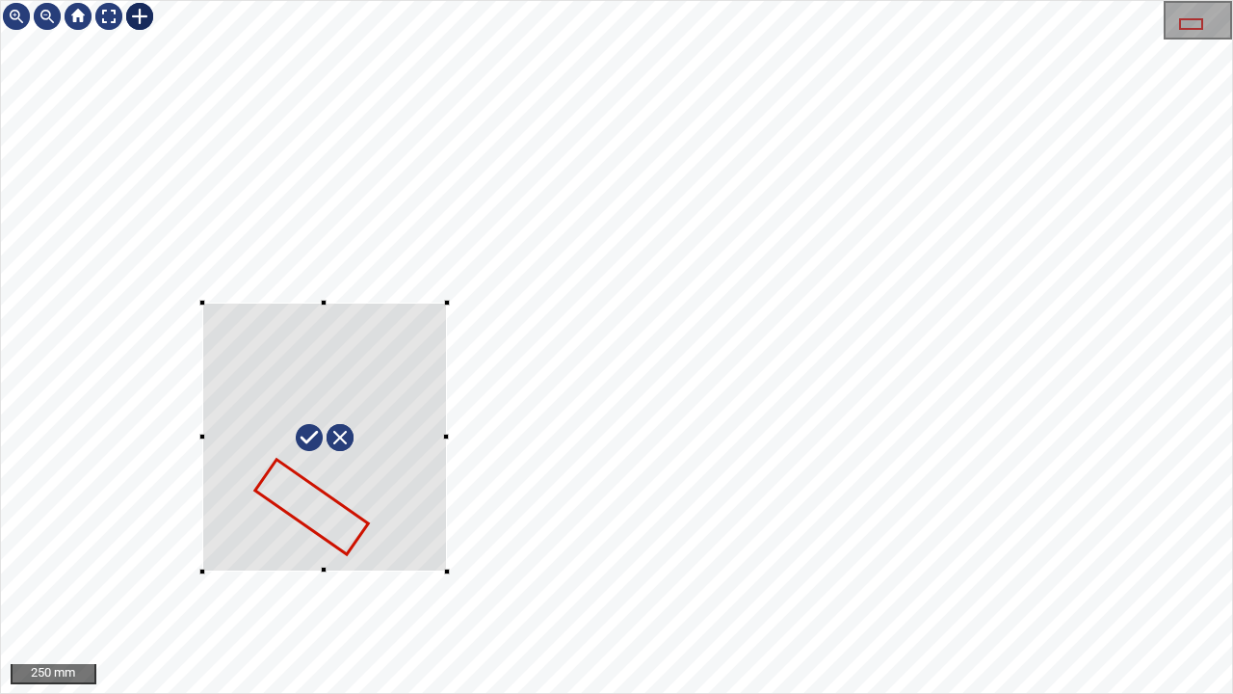
click at [450, 563] on div at bounding box center [616, 347] width 1231 height 692
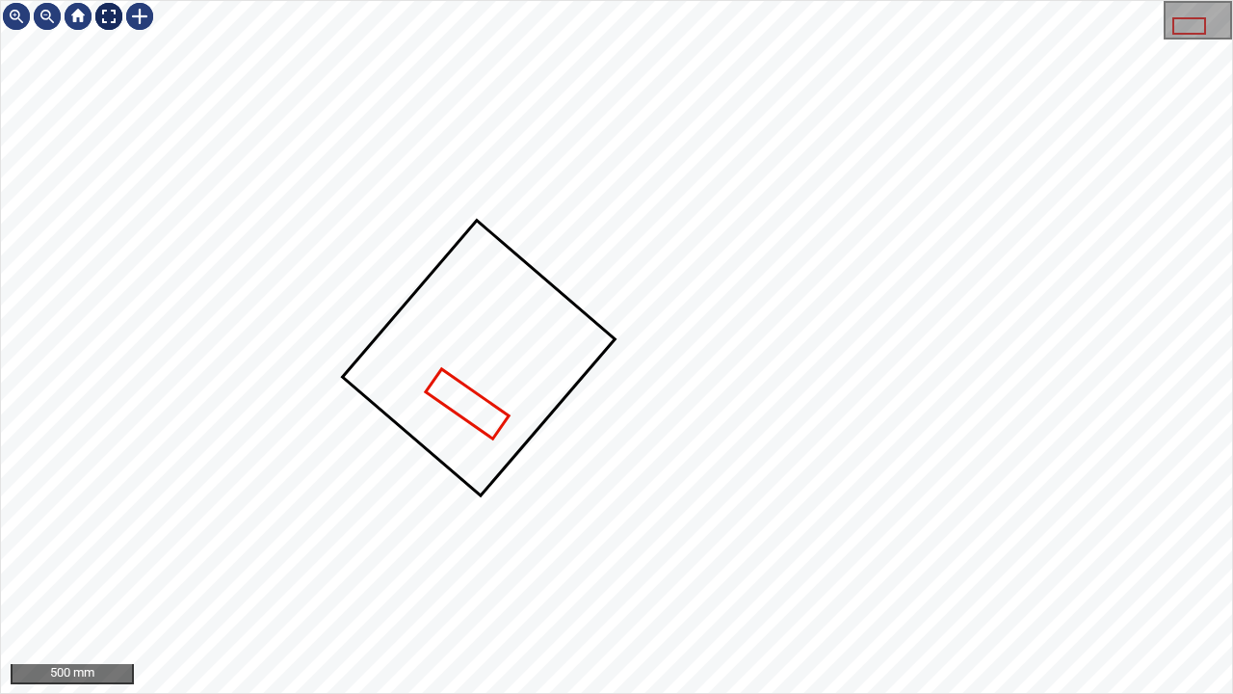
click at [100, 11] on div at bounding box center [108, 16] width 31 height 31
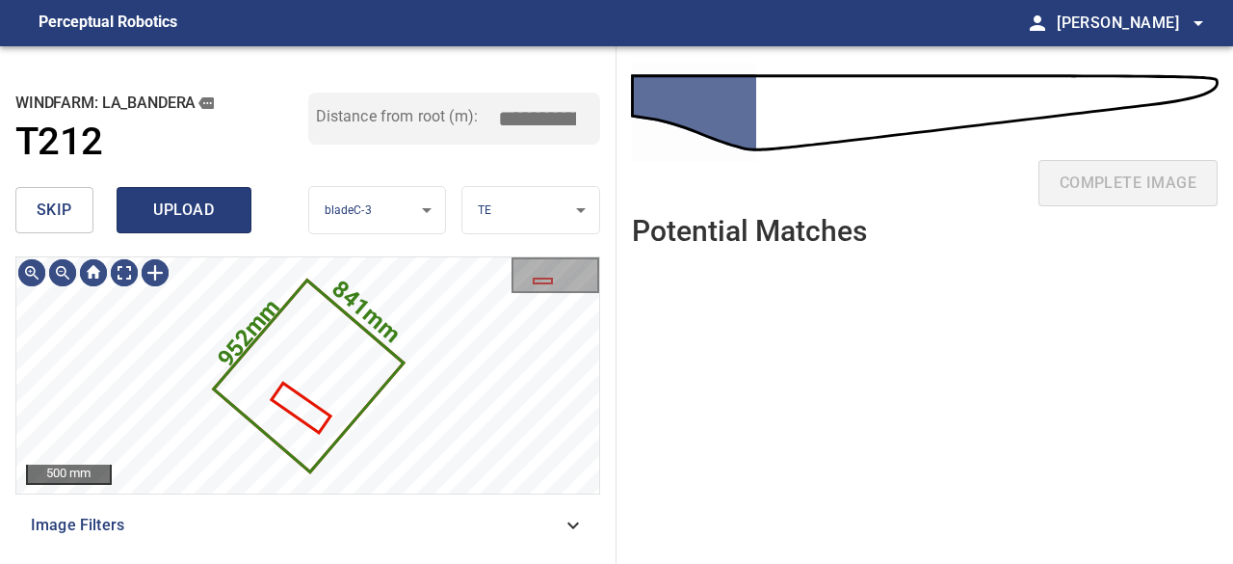
click at [165, 216] on span "upload" at bounding box center [184, 210] width 92 height 27
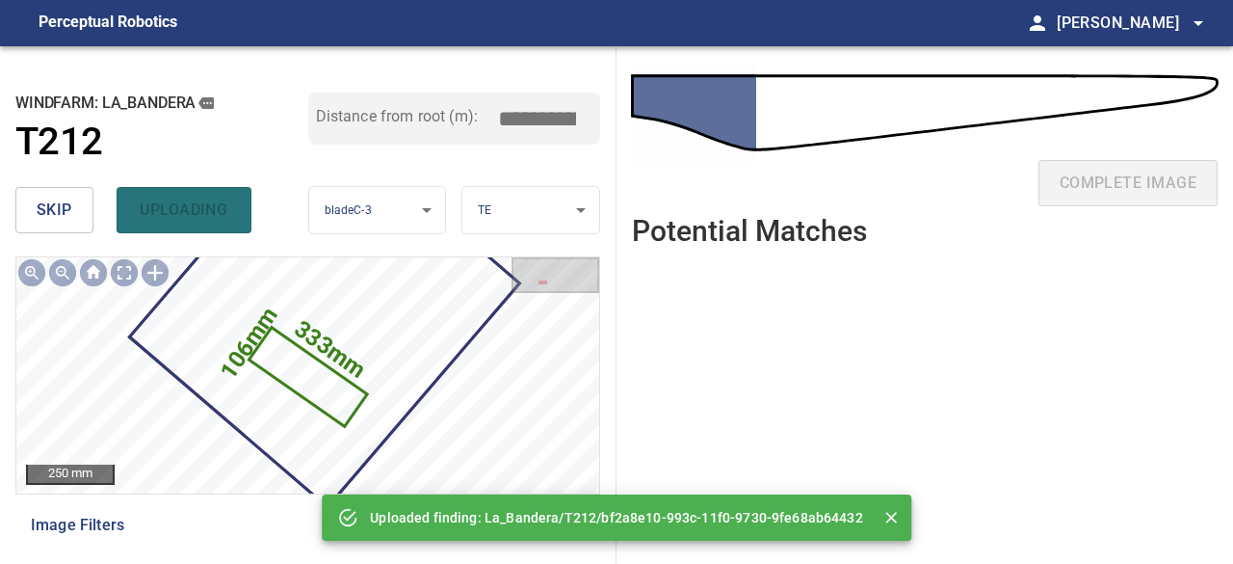
click at [48, 209] on span "skip" at bounding box center [55, 210] width 36 height 27
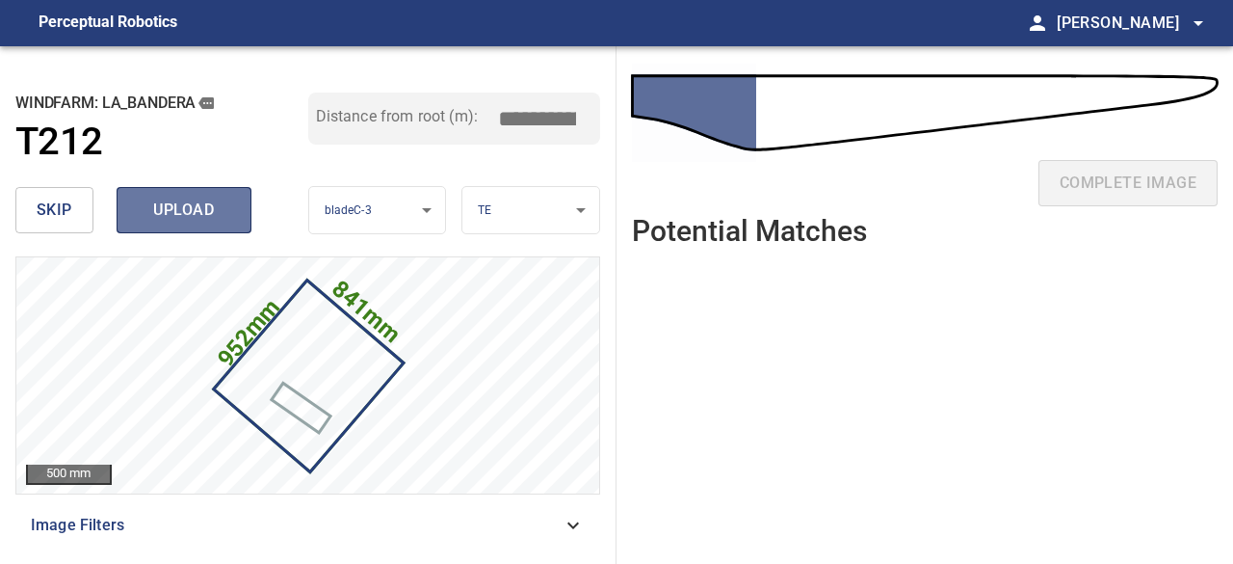
click at [158, 215] on span "upload" at bounding box center [184, 210] width 92 height 27
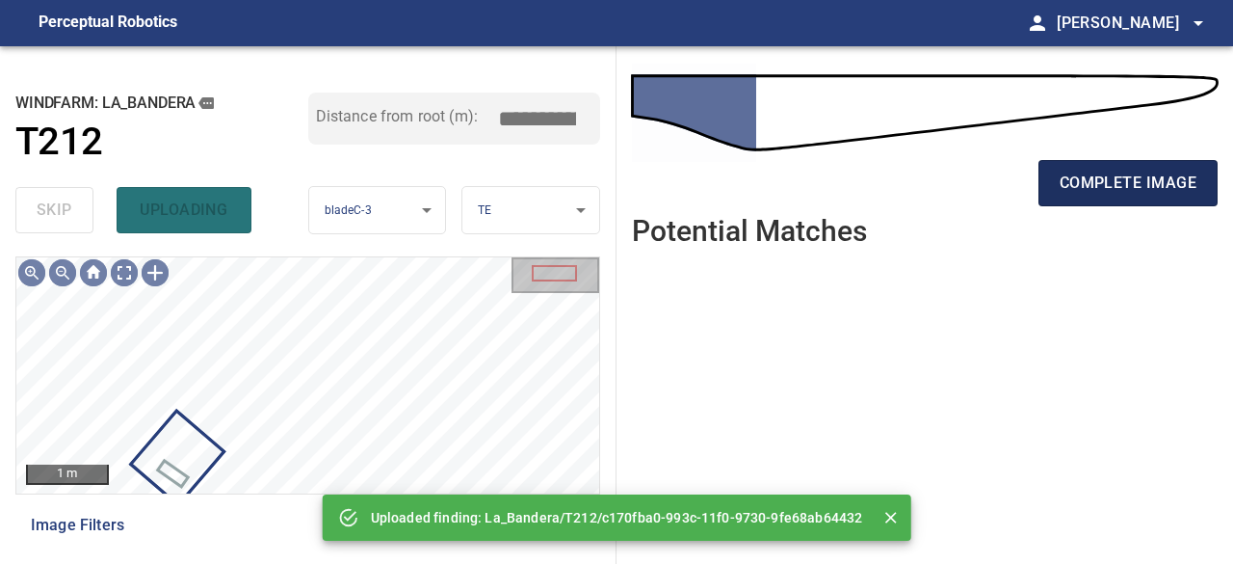
click at [1100, 187] on span "complete image" at bounding box center [1128, 183] width 137 height 27
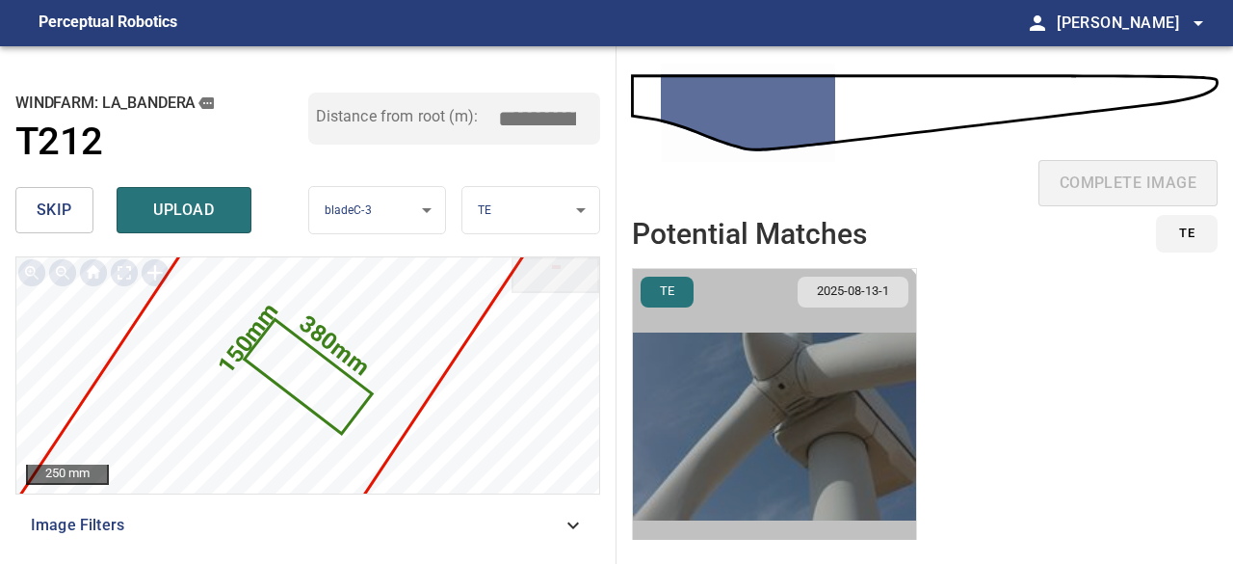
click at [729, 431] on img "button" at bounding box center [774, 426] width 283 height 315
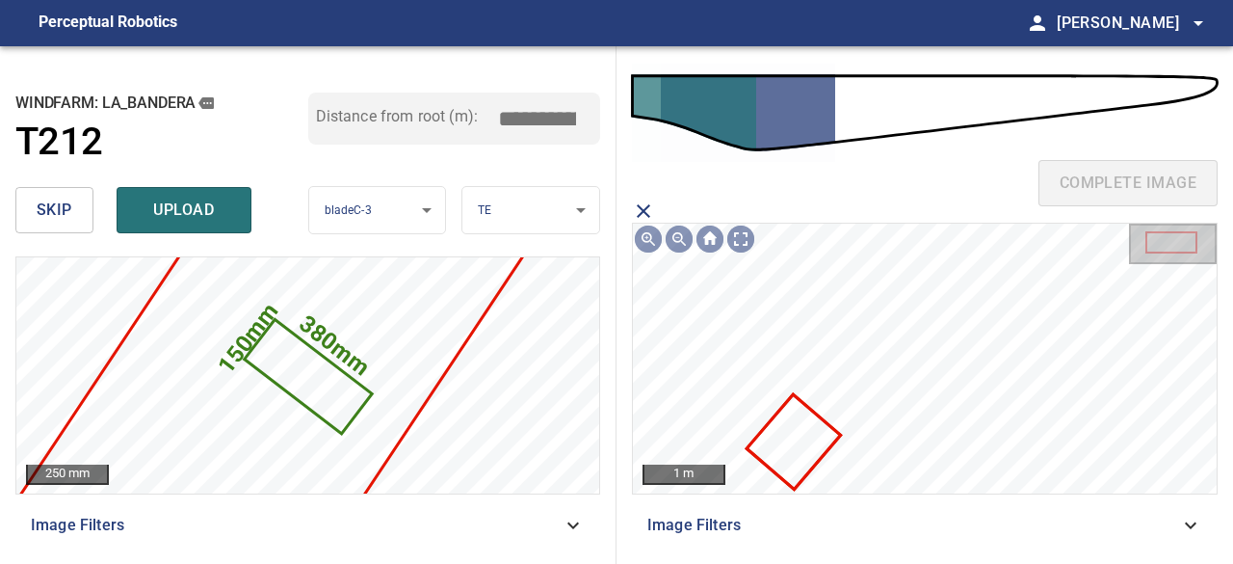
click at [791, 433] on icon at bounding box center [793, 441] width 90 height 91
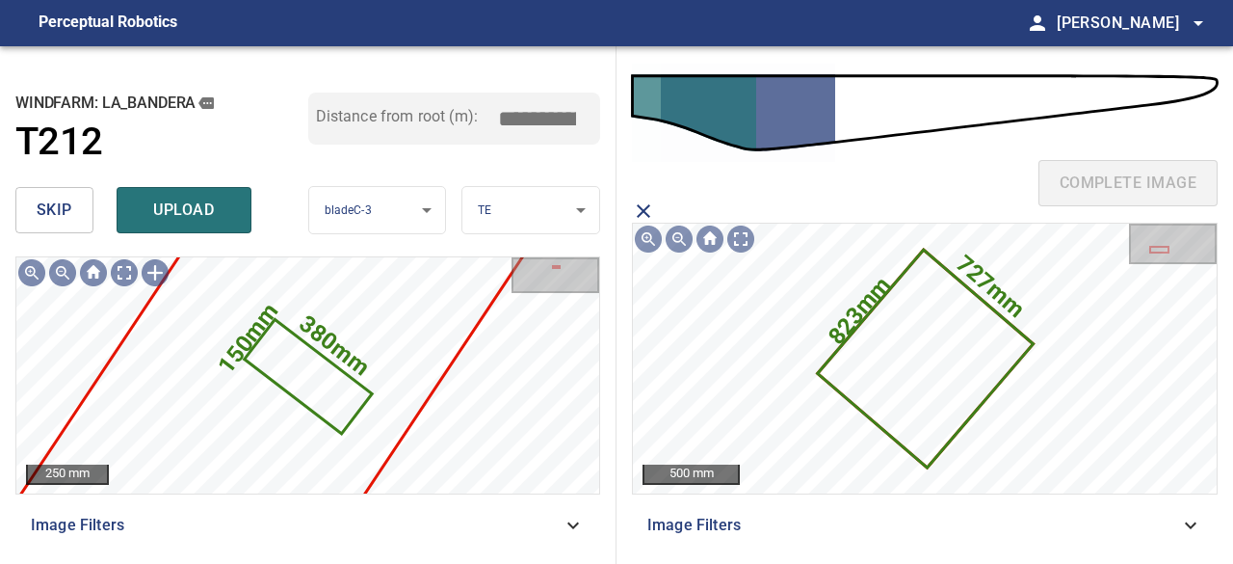
click at [66, 210] on span "skip" at bounding box center [55, 210] width 36 height 27
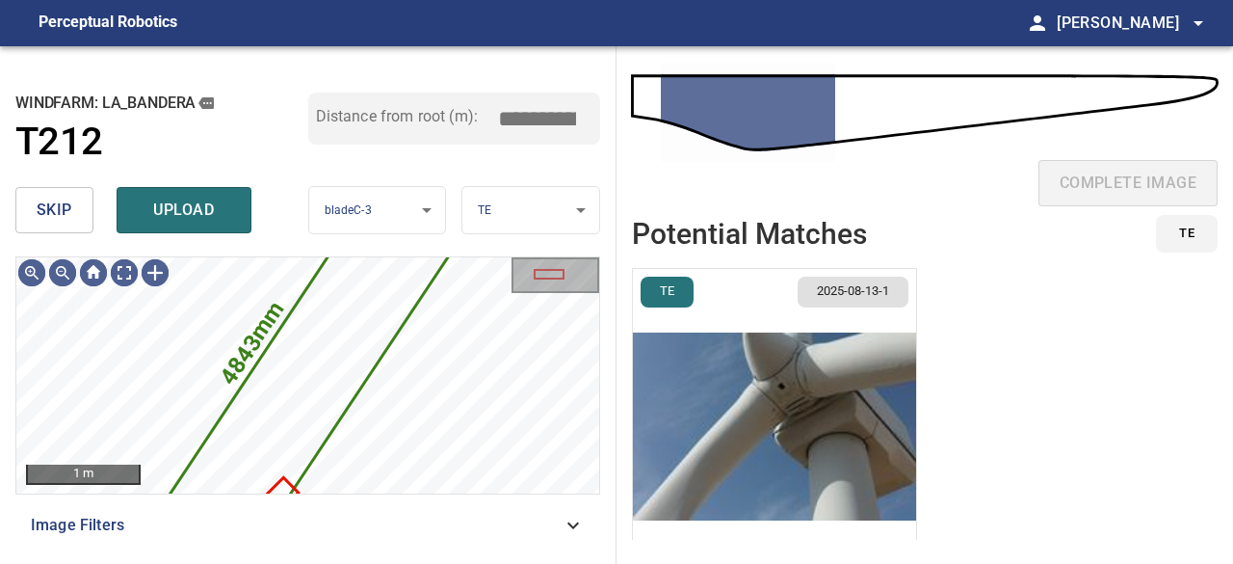
click at [54, 209] on span "skip" at bounding box center [55, 210] width 36 height 27
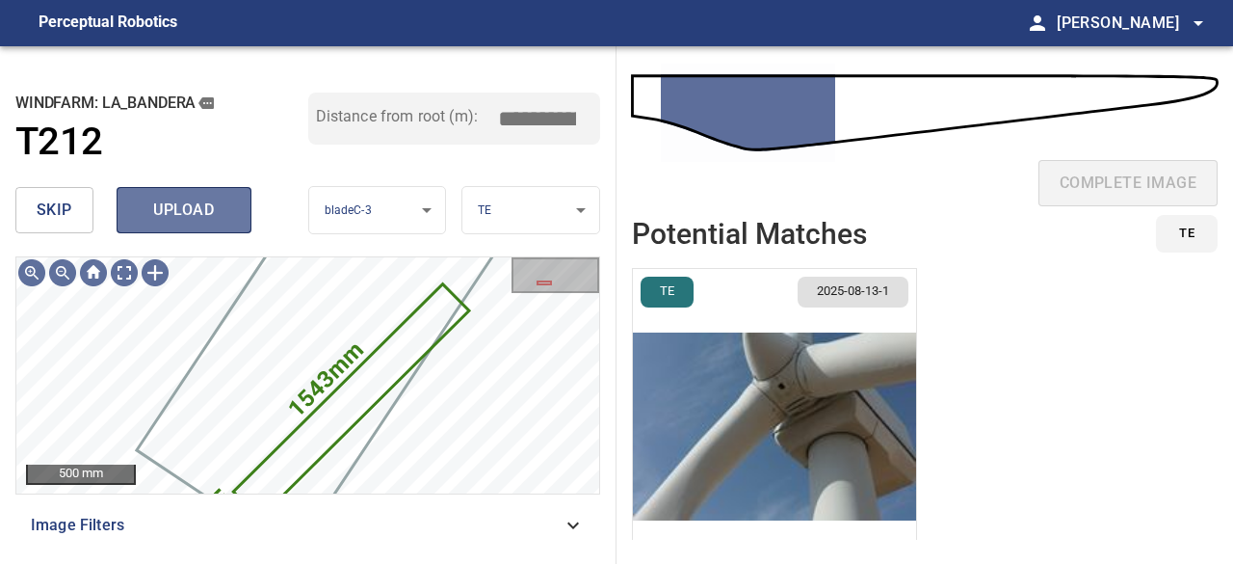
click at [204, 211] on span "upload" at bounding box center [184, 210] width 92 height 27
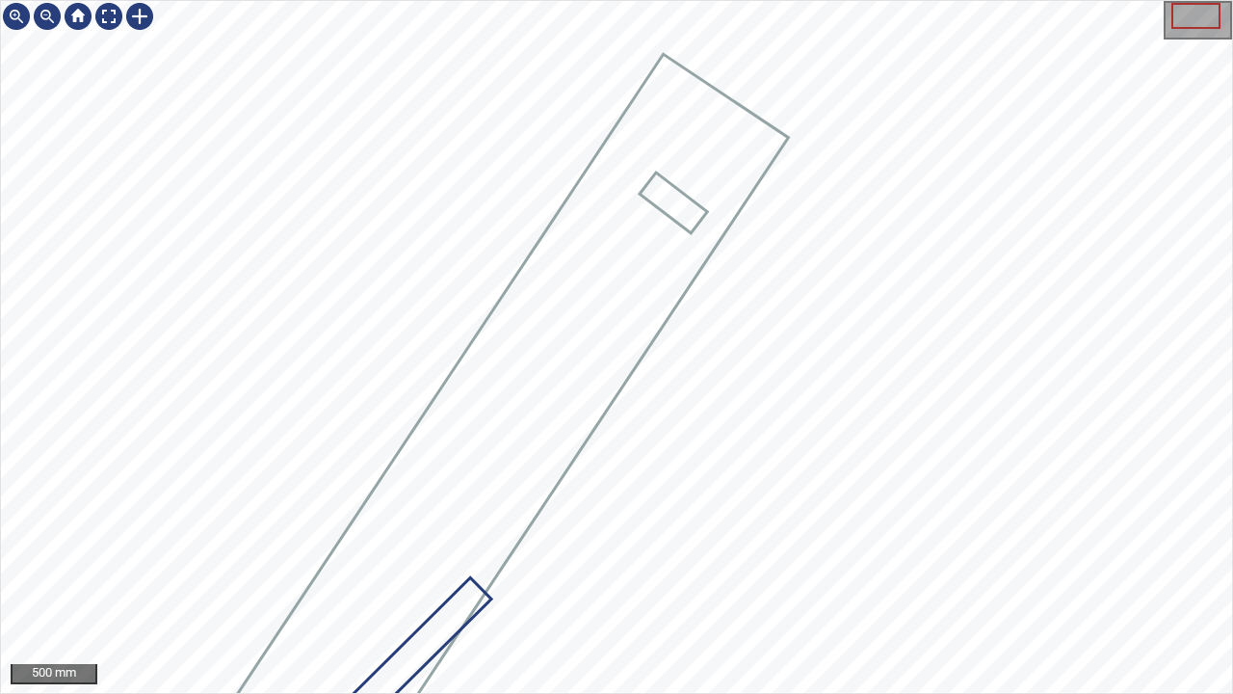
click at [325, 449] on div "La_Bandera/T212/3 Category 2 unclassified" at bounding box center [616, 347] width 1231 height 692
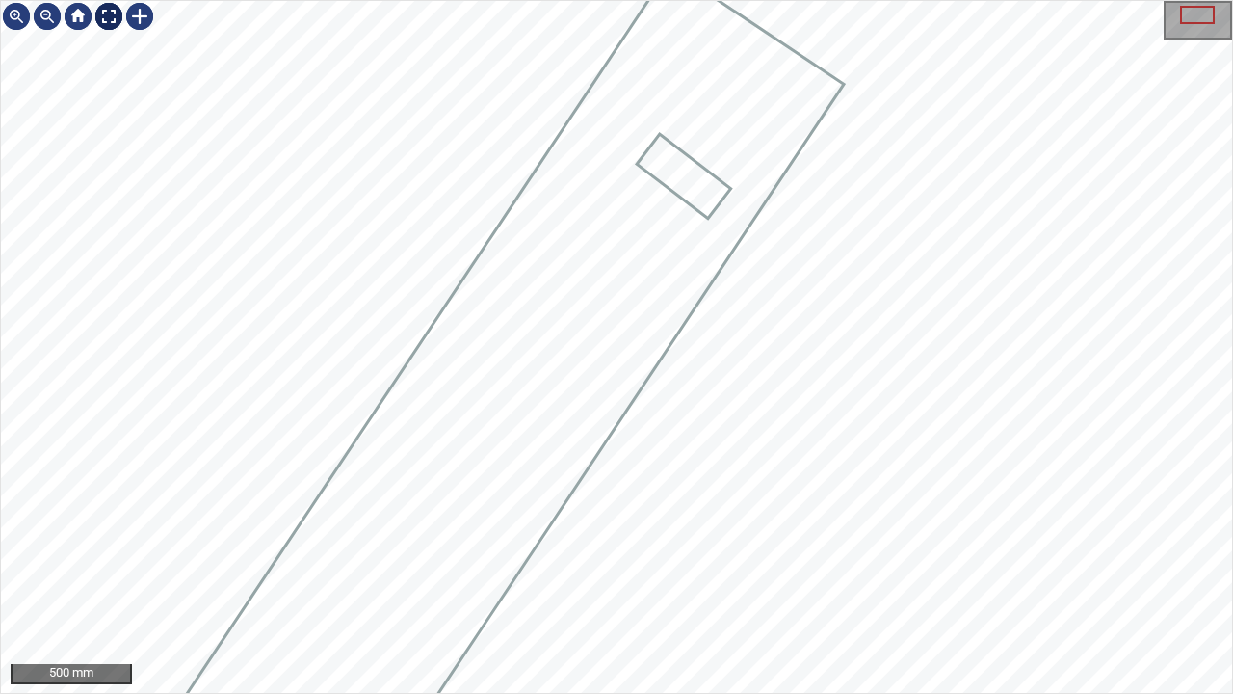
click at [102, 10] on div at bounding box center [108, 16] width 31 height 31
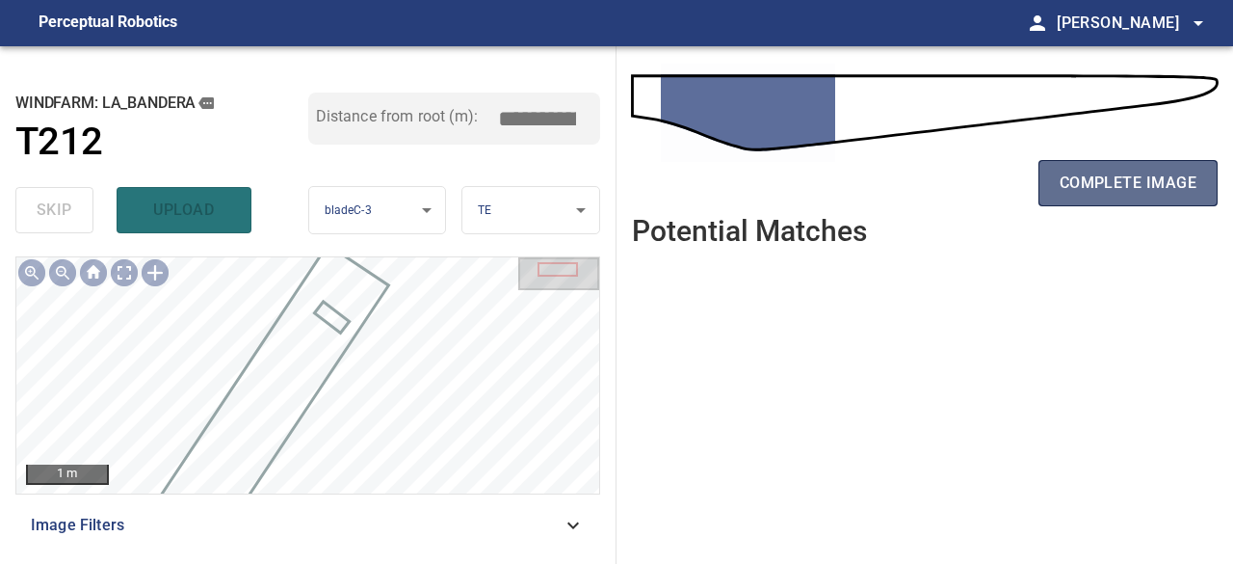
click at [1111, 192] on span "complete image" at bounding box center [1128, 183] width 137 height 27
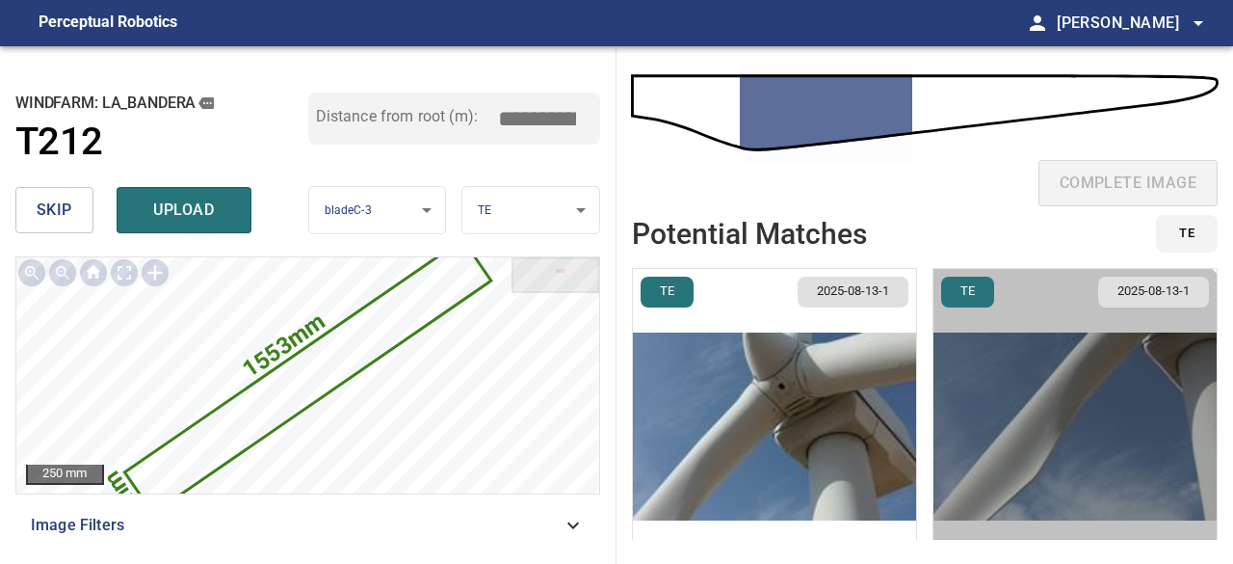
click at [1026, 449] on img "button" at bounding box center [1074, 426] width 283 height 315
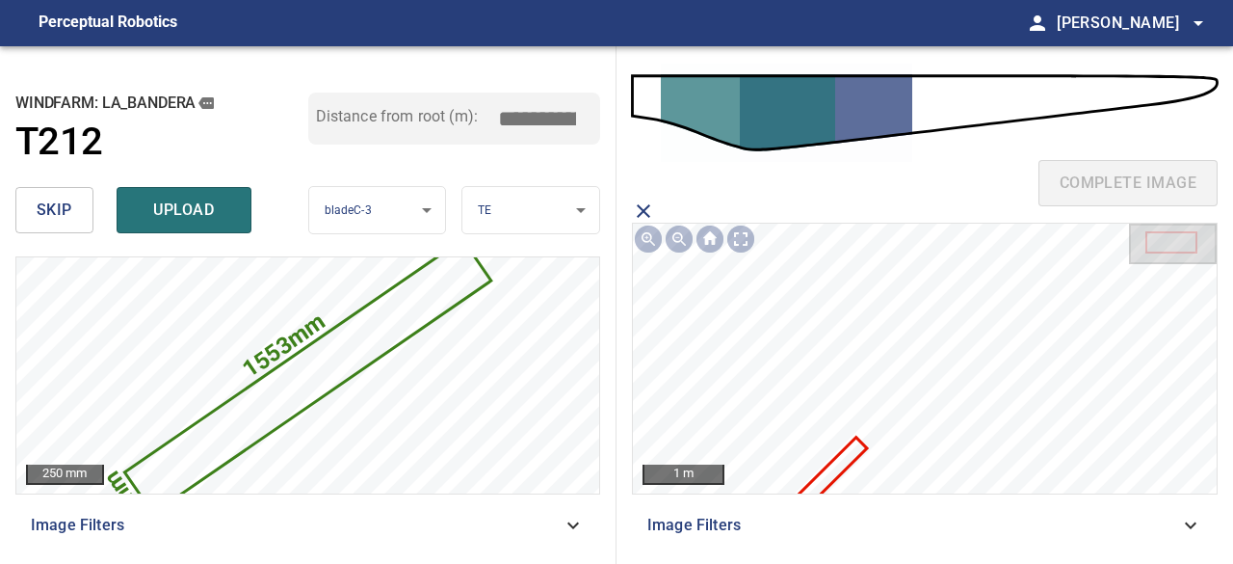
click at [848, 456] on icon at bounding box center [820, 481] width 87 height 87
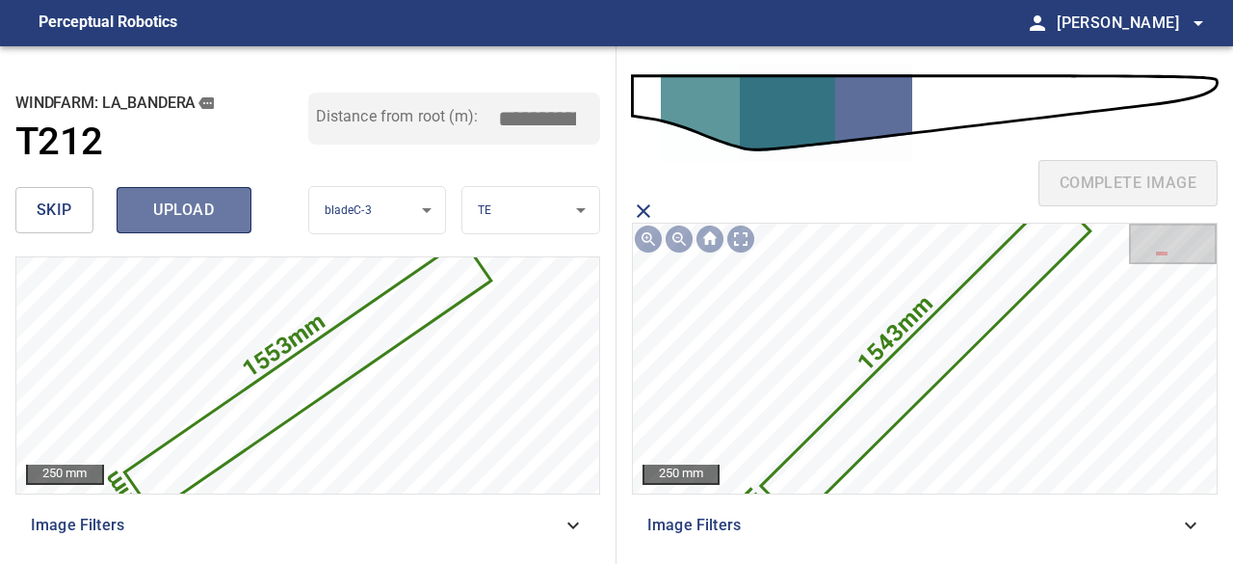
click at [194, 207] on span "upload" at bounding box center [184, 210] width 92 height 27
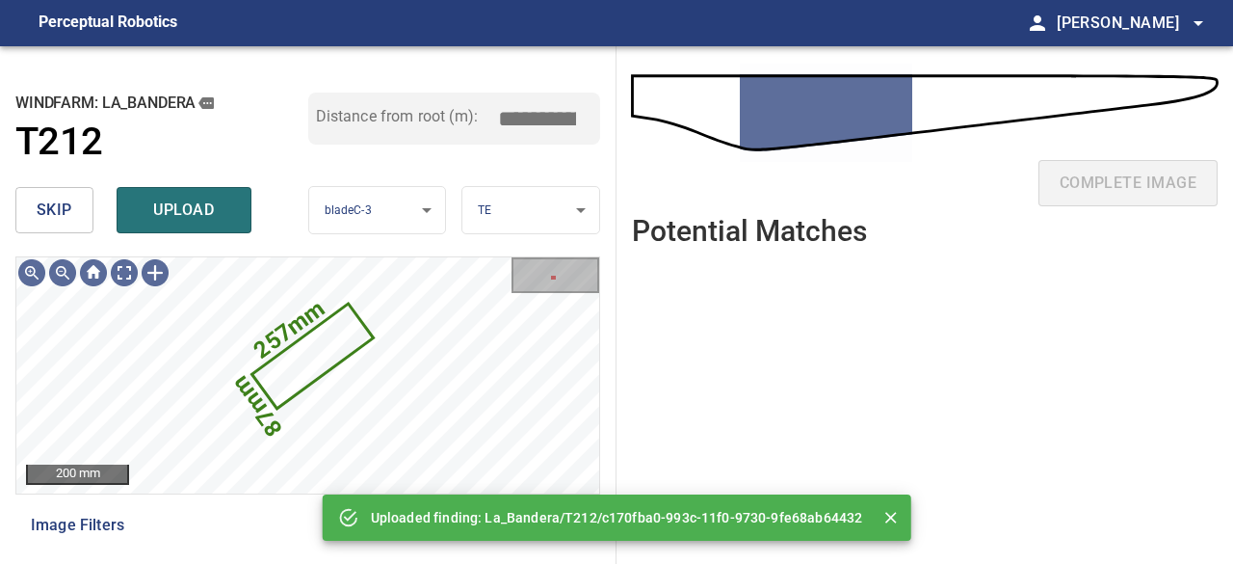
click at [168, 201] on span "upload" at bounding box center [184, 210] width 92 height 27
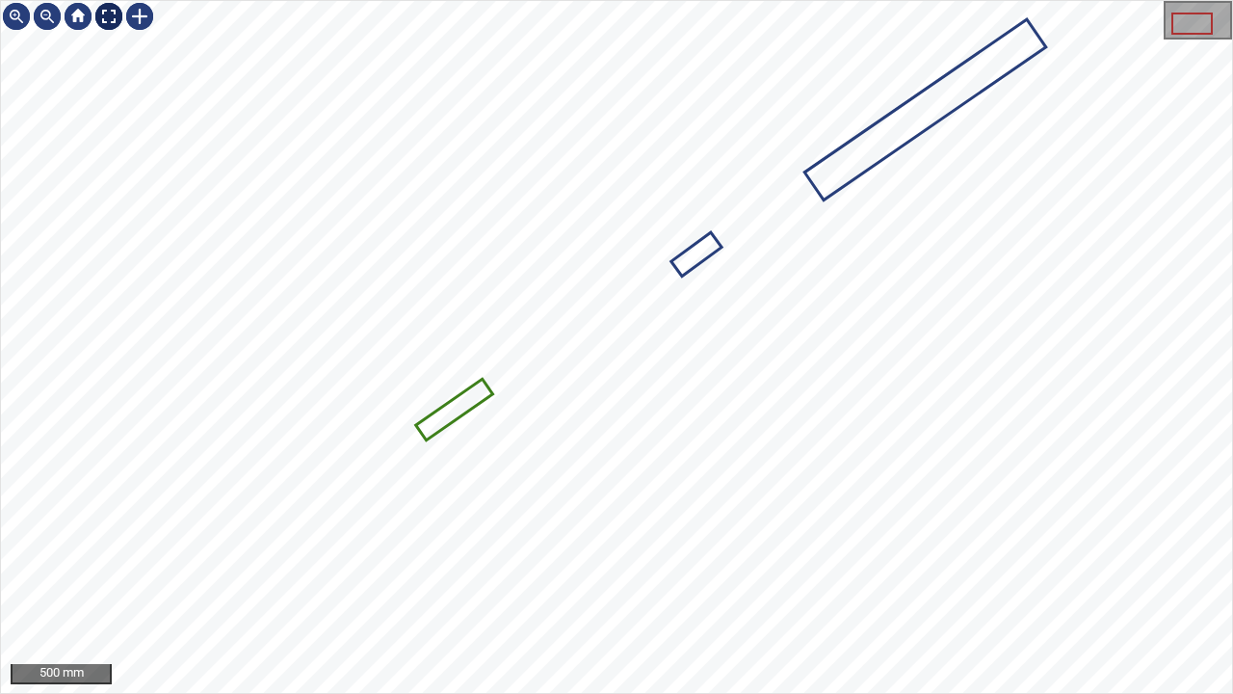
click at [113, 17] on div at bounding box center [108, 16] width 31 height 31
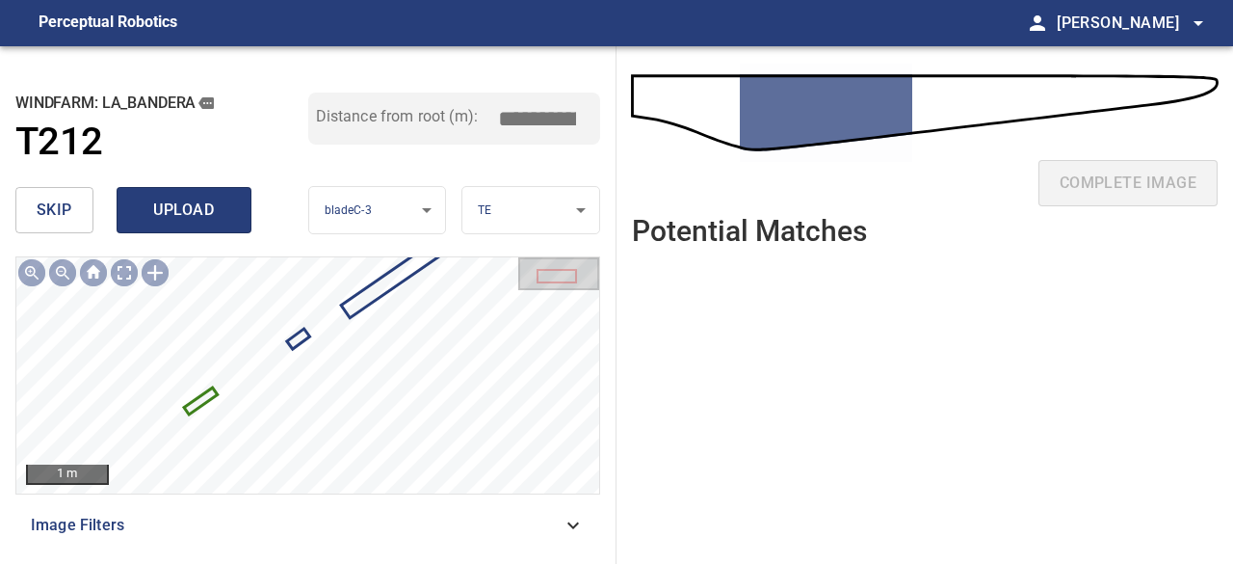
click at [167, 205] on span "upload" at bounding box center [184, 210] width 92 height 27
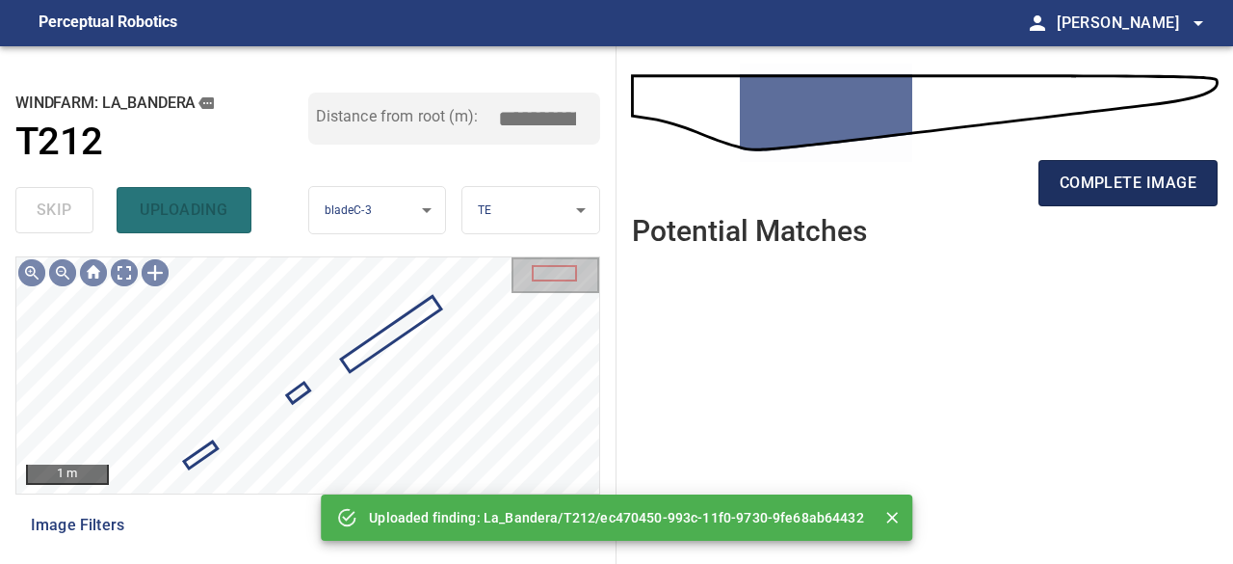
click at [1131, 192] on span "complete image" at bounding box center [1128, 183] width 137 height 27
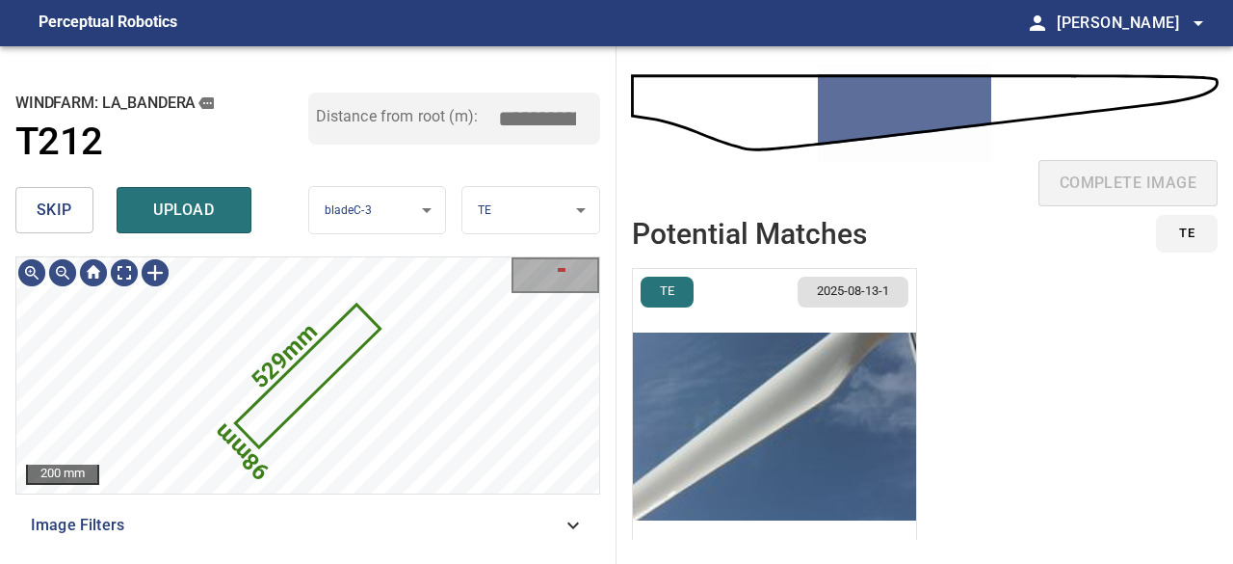
click at [740, 435] on img "button" at bounding box center [774, 426] width 283 height 315
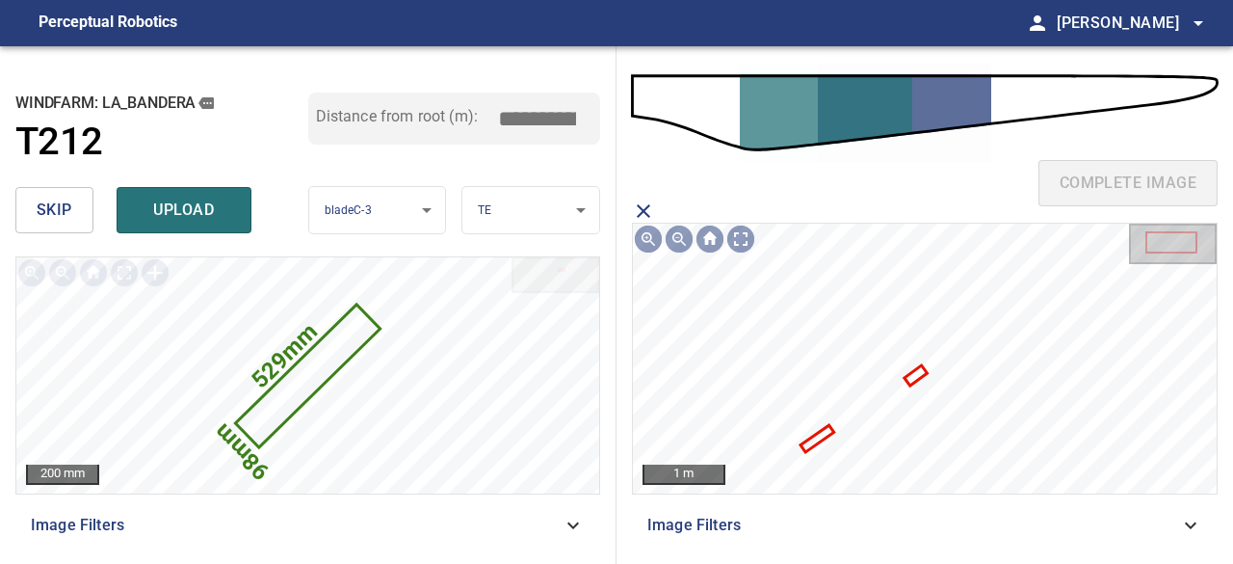
click at [819, 438] on icon at bounding box center [817, 438] width 30 height 23
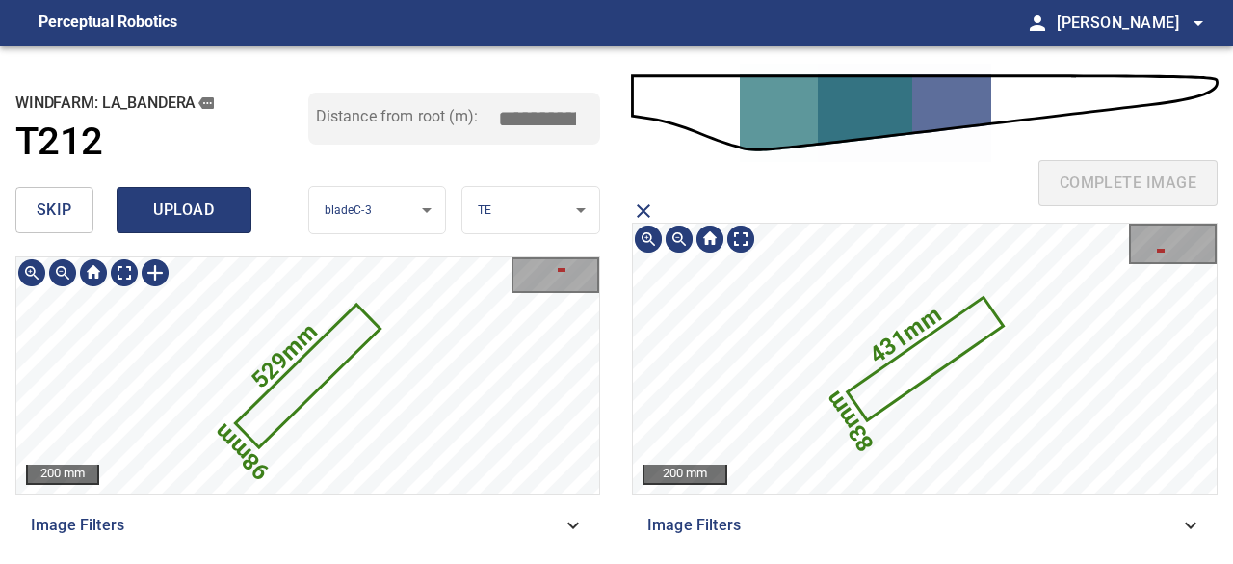
click at [211, 199] on span "upload" at bounding box center [184, 210] width 92 height 27
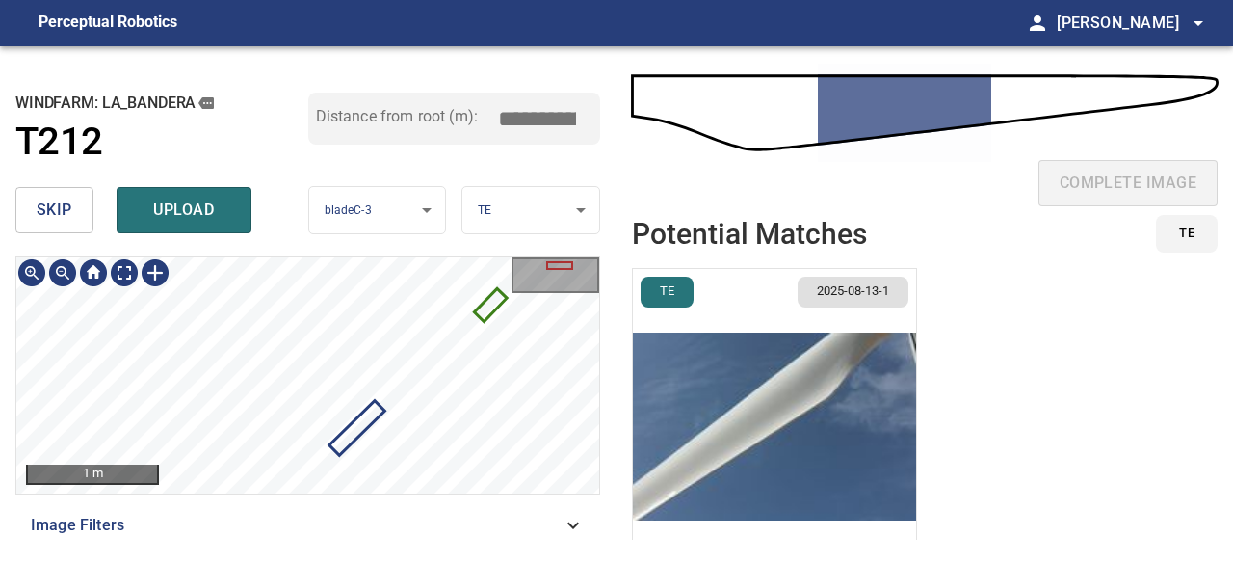
click at [490, 303] on icon at bounding box center [491, 304] width 29 height 29
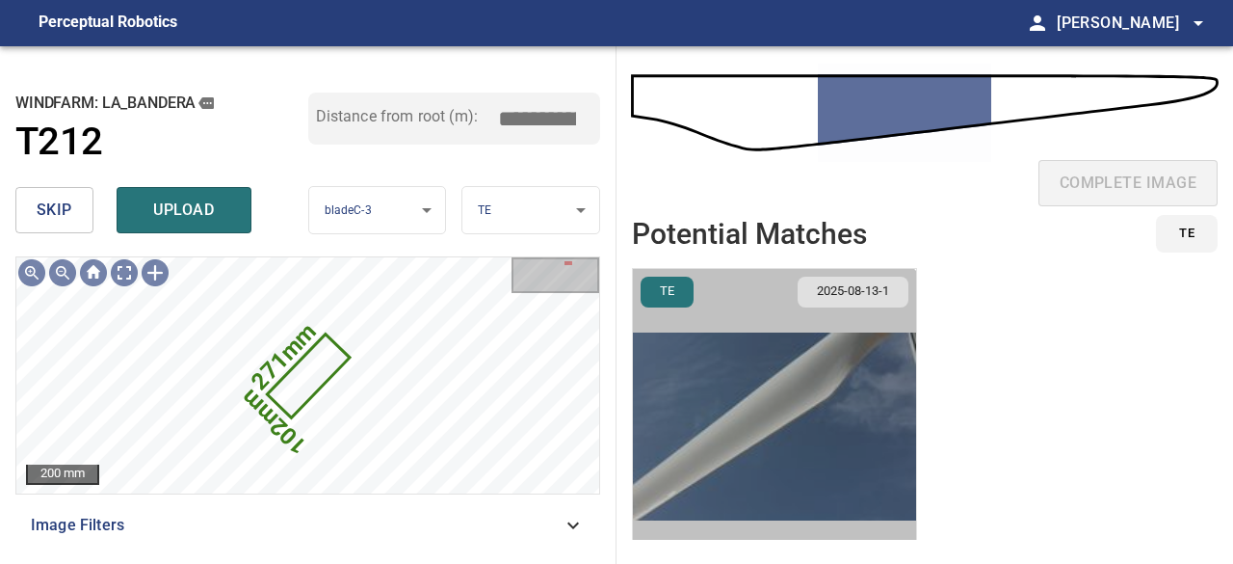
click at [749, 424] on img "button" at bounding box center [774, 426] width 283 height 315
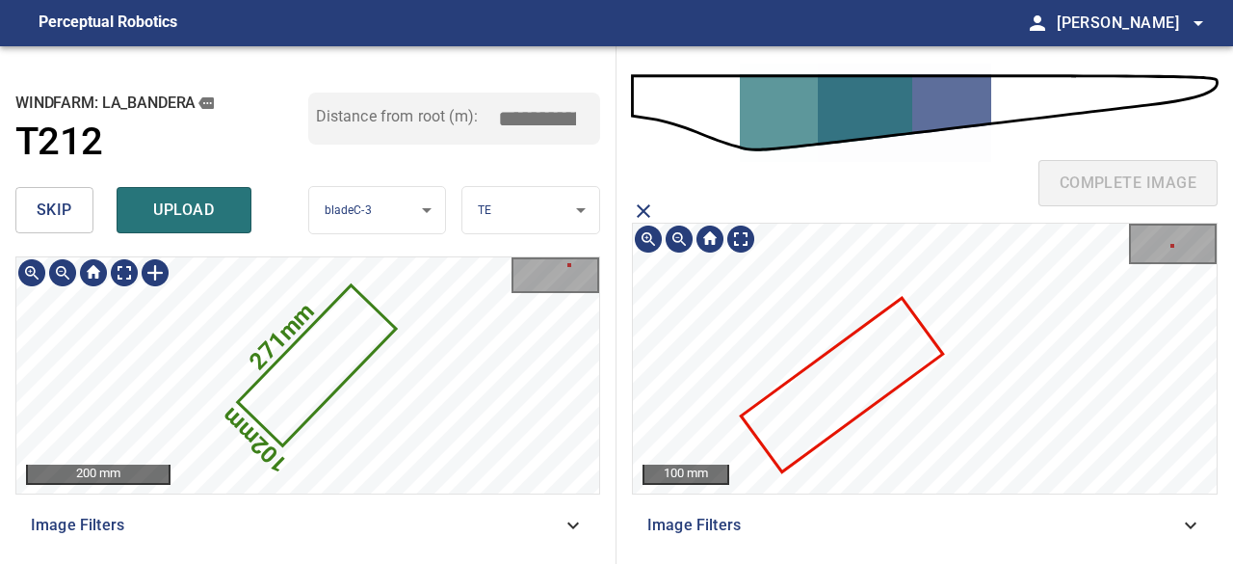
click at [830, 412] on icon at bounding box center [841, 386] width 197 height 170
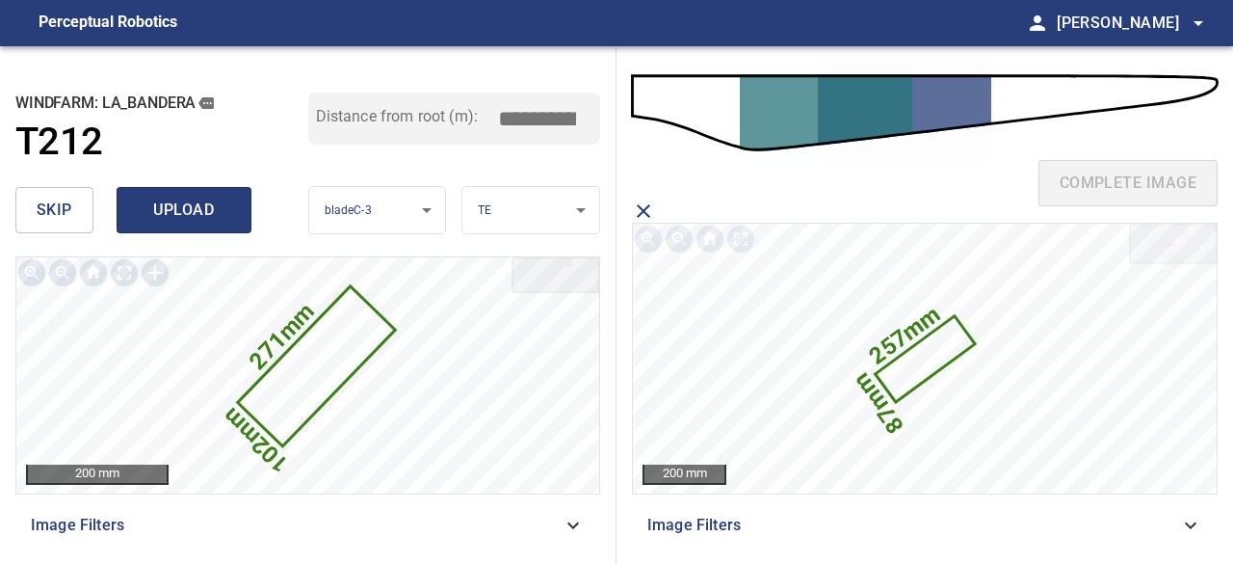
click at [196, 208] on span "upload" at bounding box center [184, 210] width 92 height 27
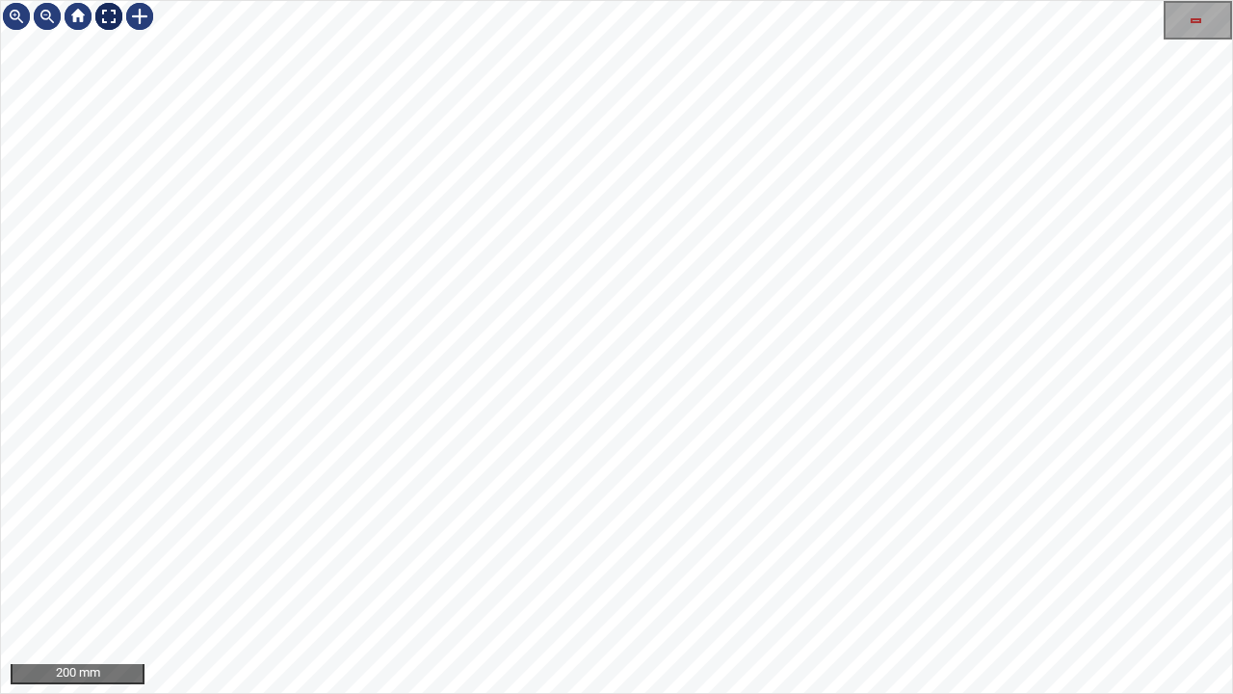
click at [104, 16] on div at bounding box center [108, 16] width 31 height 31
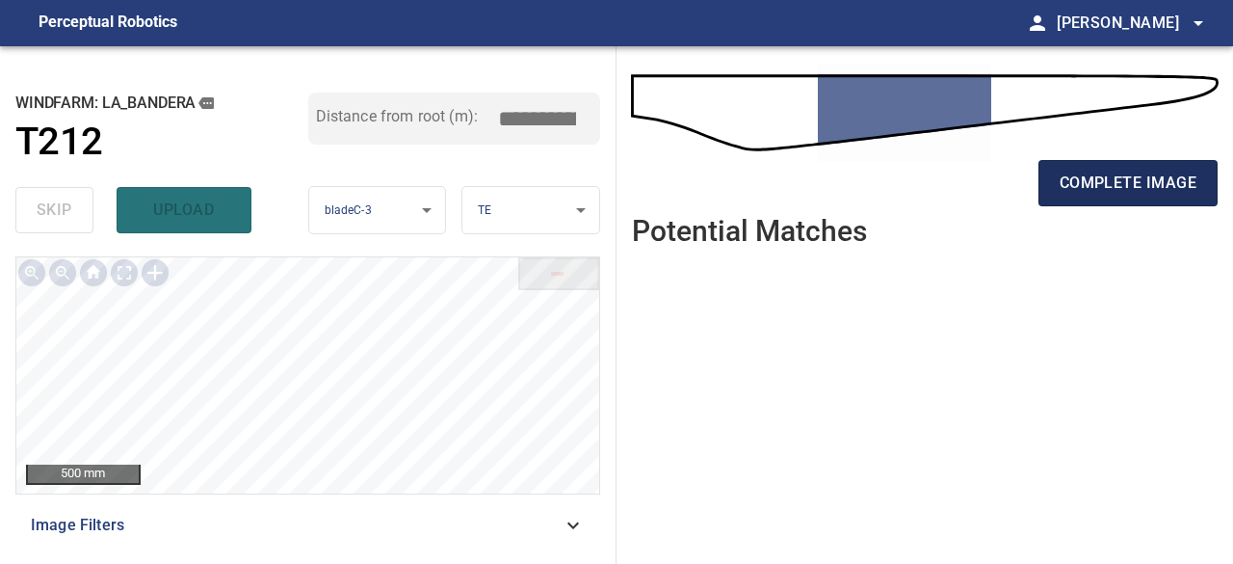
click at [1123, 182] on span "complete image" at bounding box center [1128, 183] width 137 height 27
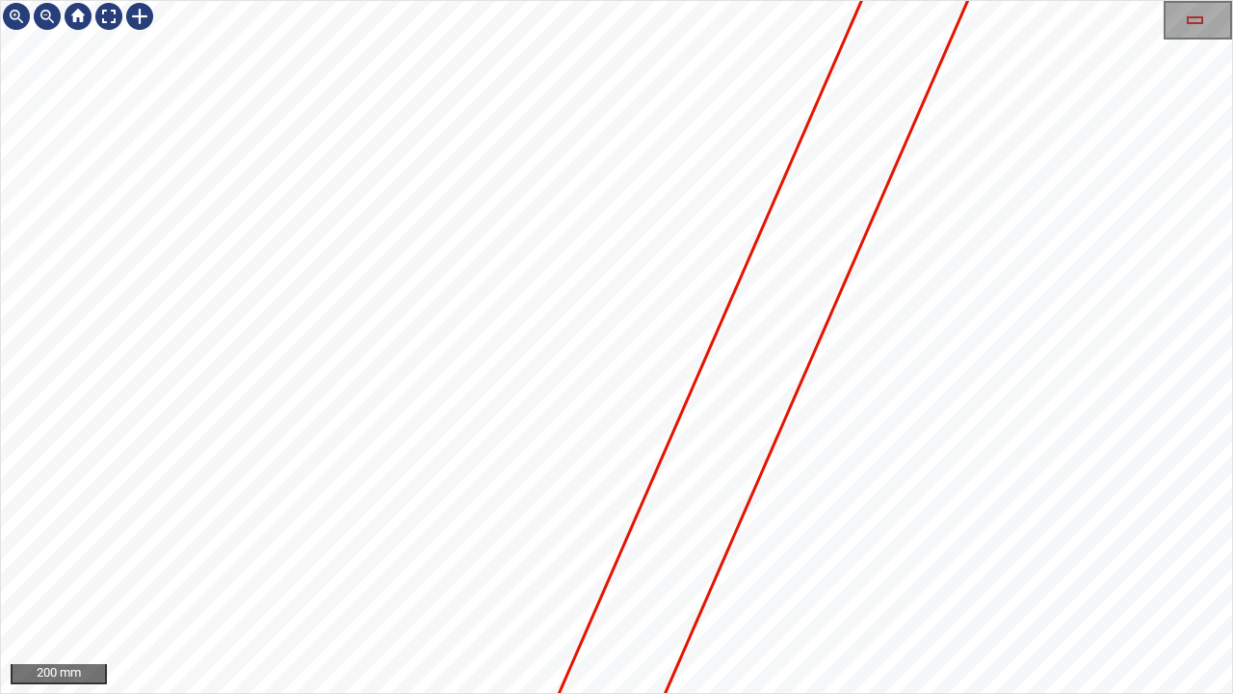
click at [686, 563] on div "200 mm" at bounding box center [616, 347] width 1233 height 694
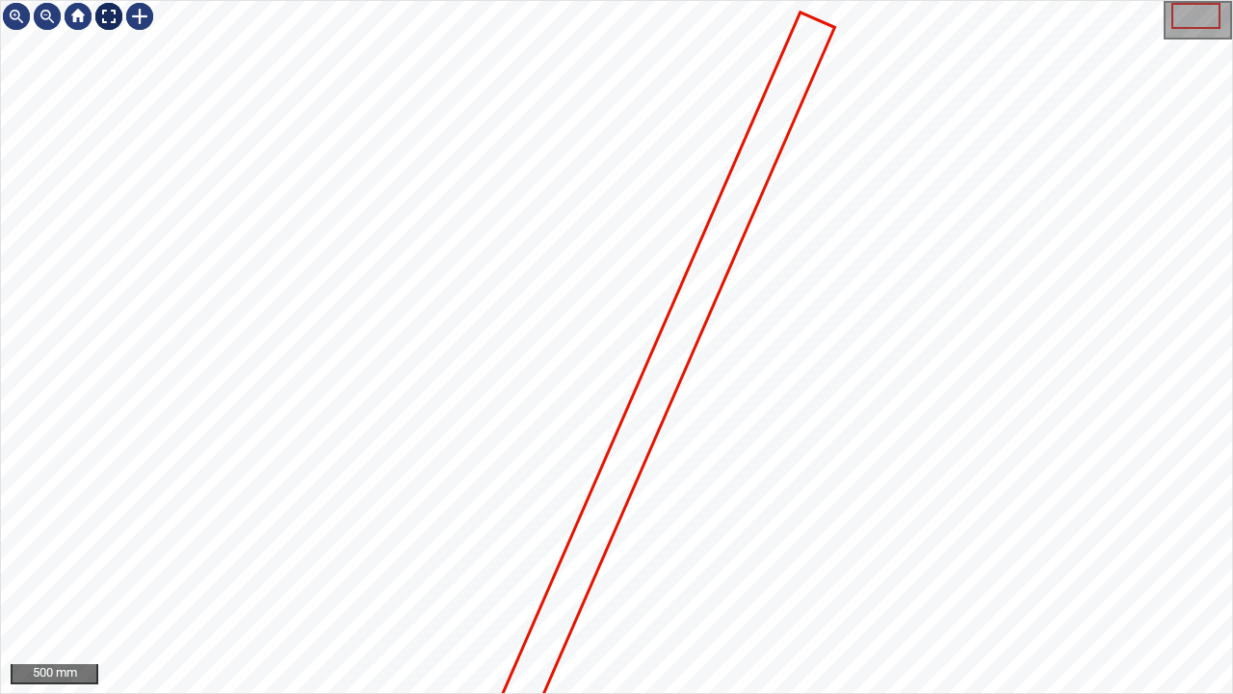
click at [106, 18] on div at bounding box center [108, 16] width 31 height 31
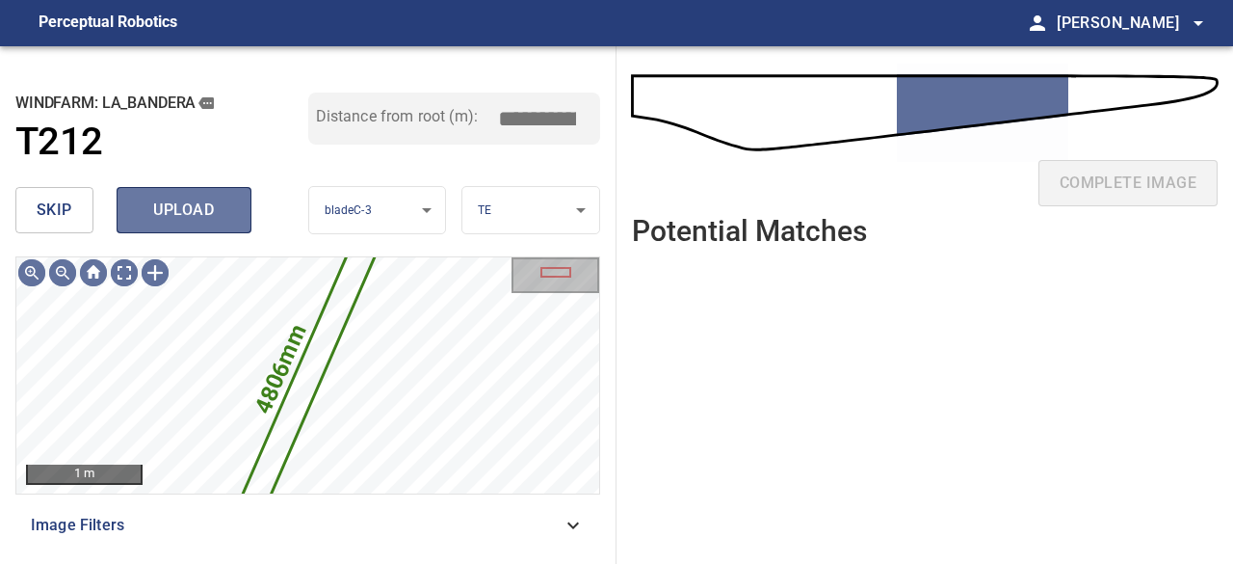
click at [206, 200] on span "upload" at bounding box center [184, 210] width 92 height 27
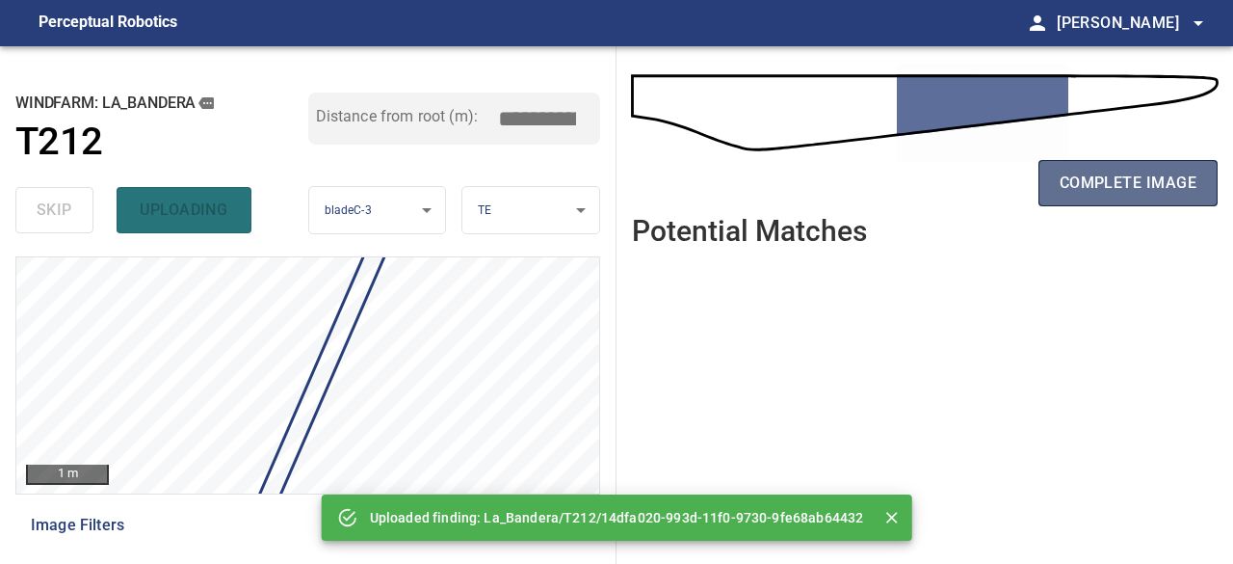
click at [1101, 178] on span "complete image" at bounding box center [1128, 183] width 137 height 27
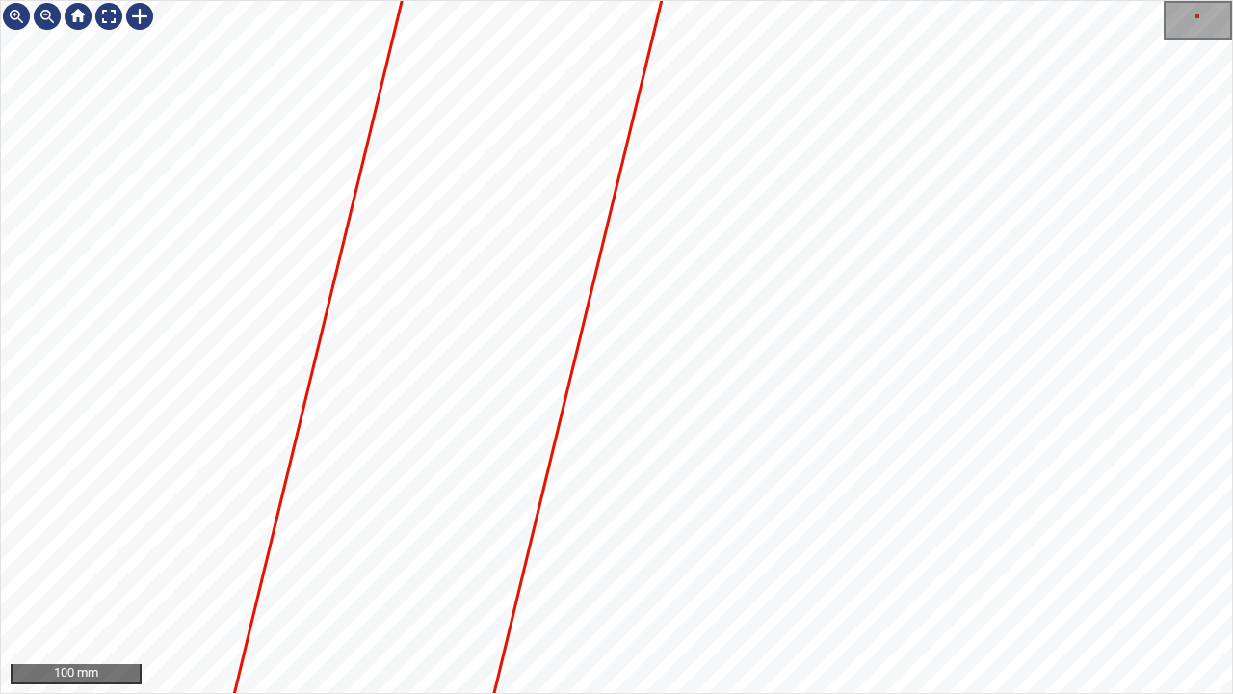
click at [698, 693] on div "100 mm" at bounding box center [616, 347] width 1233 height 694
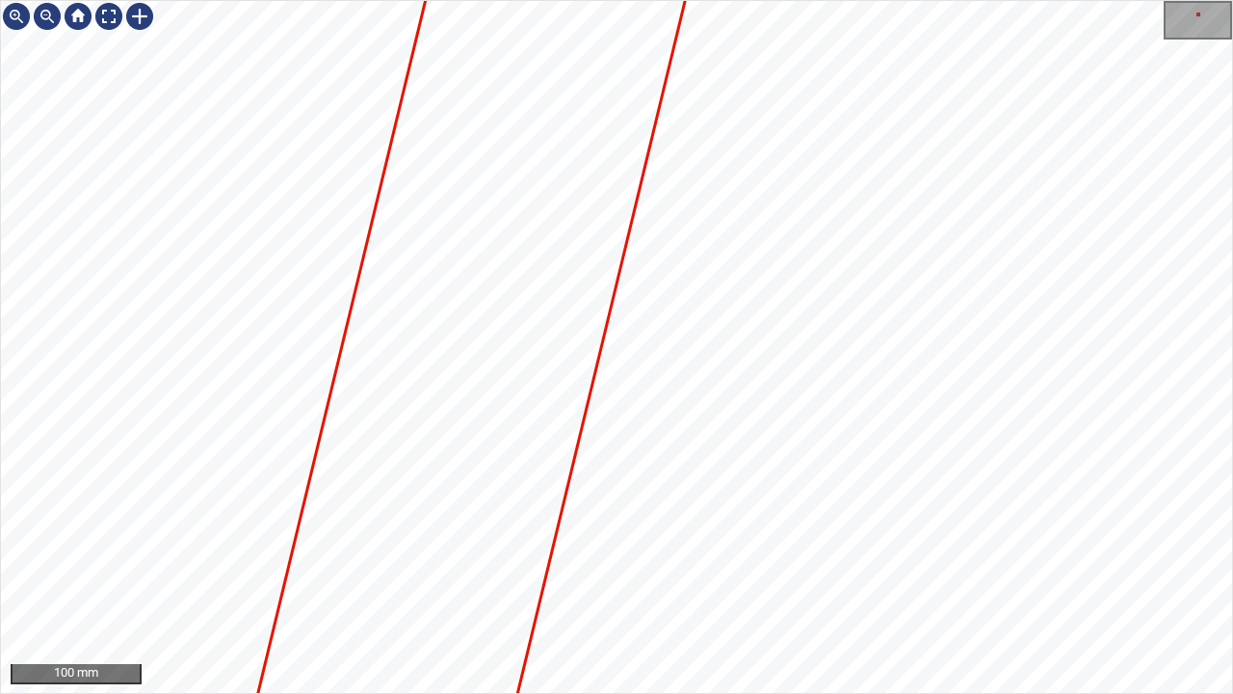
click at [713, 693] on div "100 mm" at bounding box center [616, 347] width 1233 height 694
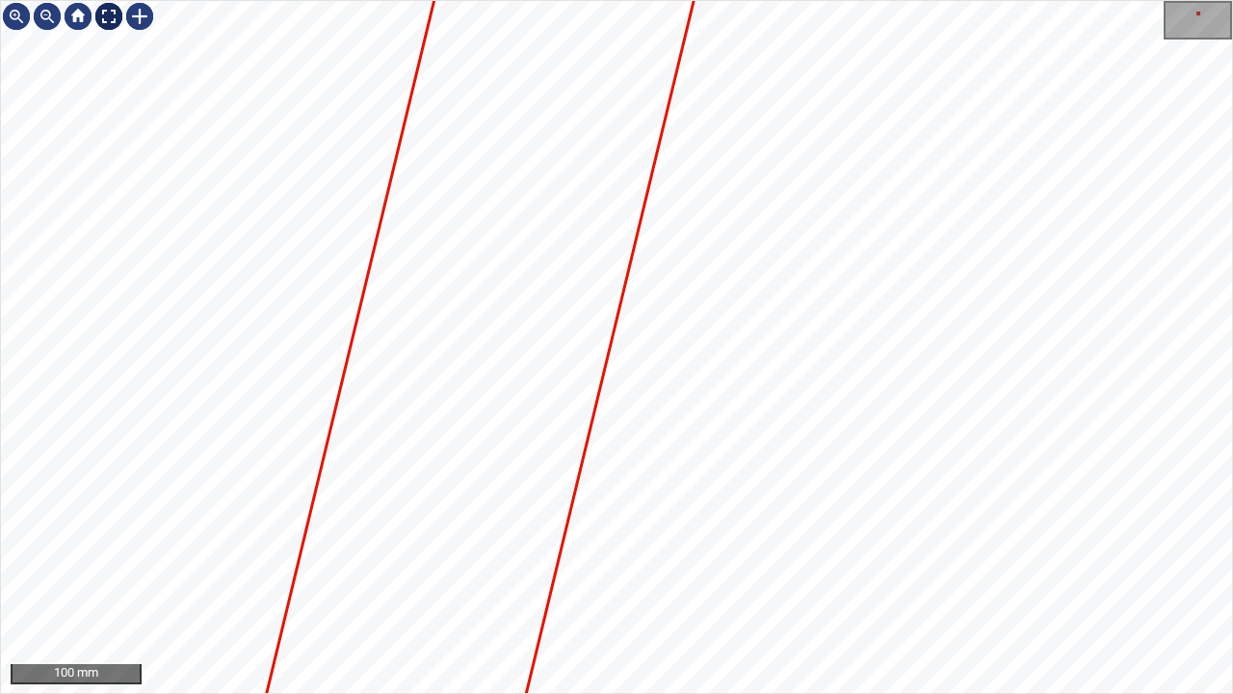
click at [110, 10] on div at bounding box center [108, 16] width 31 height 31
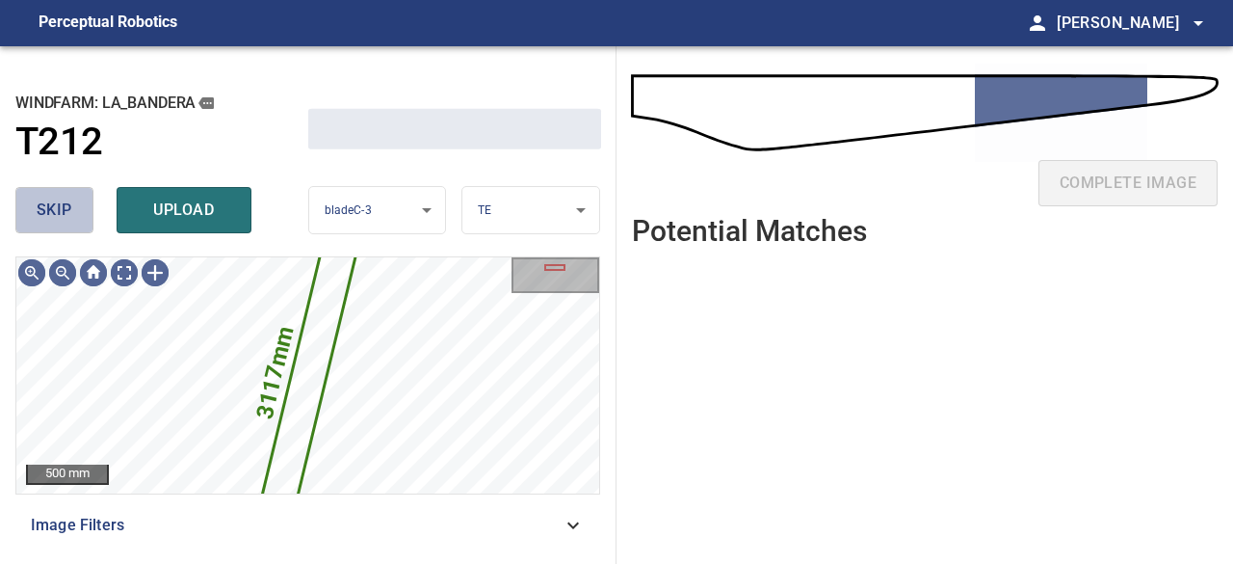
click at [61, 214] on span "skip" at bounding box center [55, 210] width 36 height 27
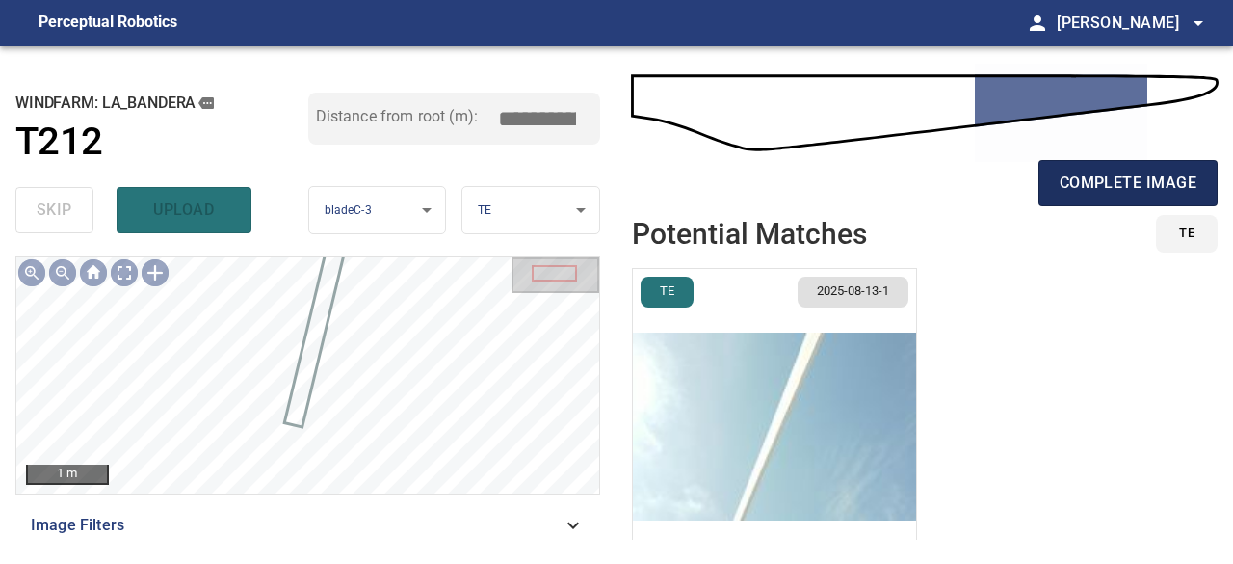
click at [1077, 173] on span "complete image" at bounding box center [1128, 183] width 137 height 27
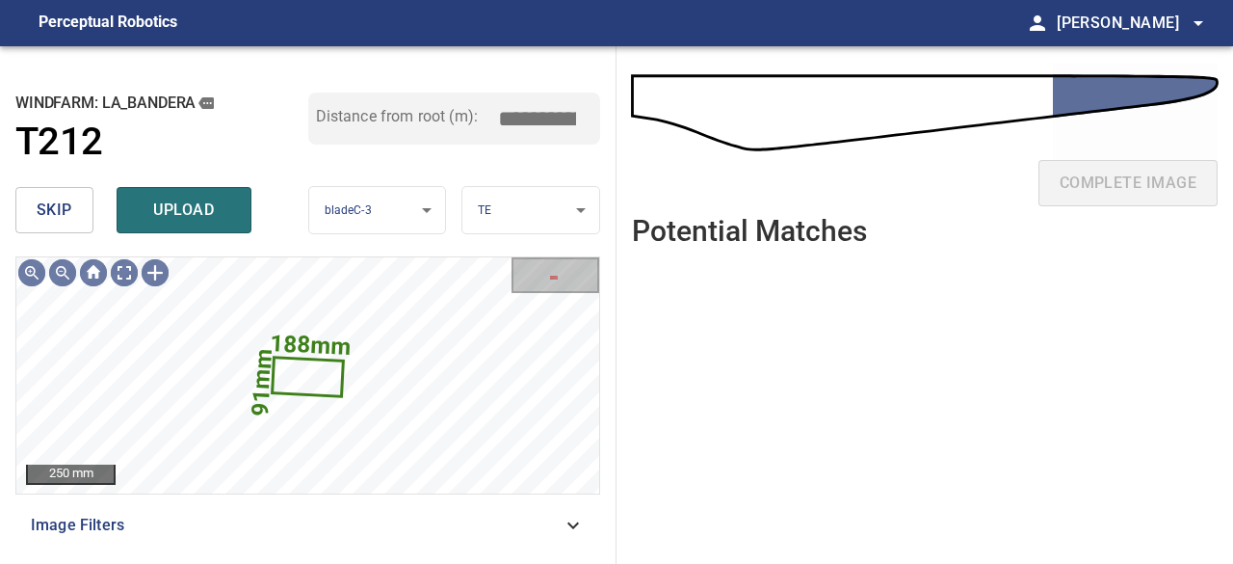
click at [60, 207] on span "skip" at bounding box center [55, 210] width 36 height 27
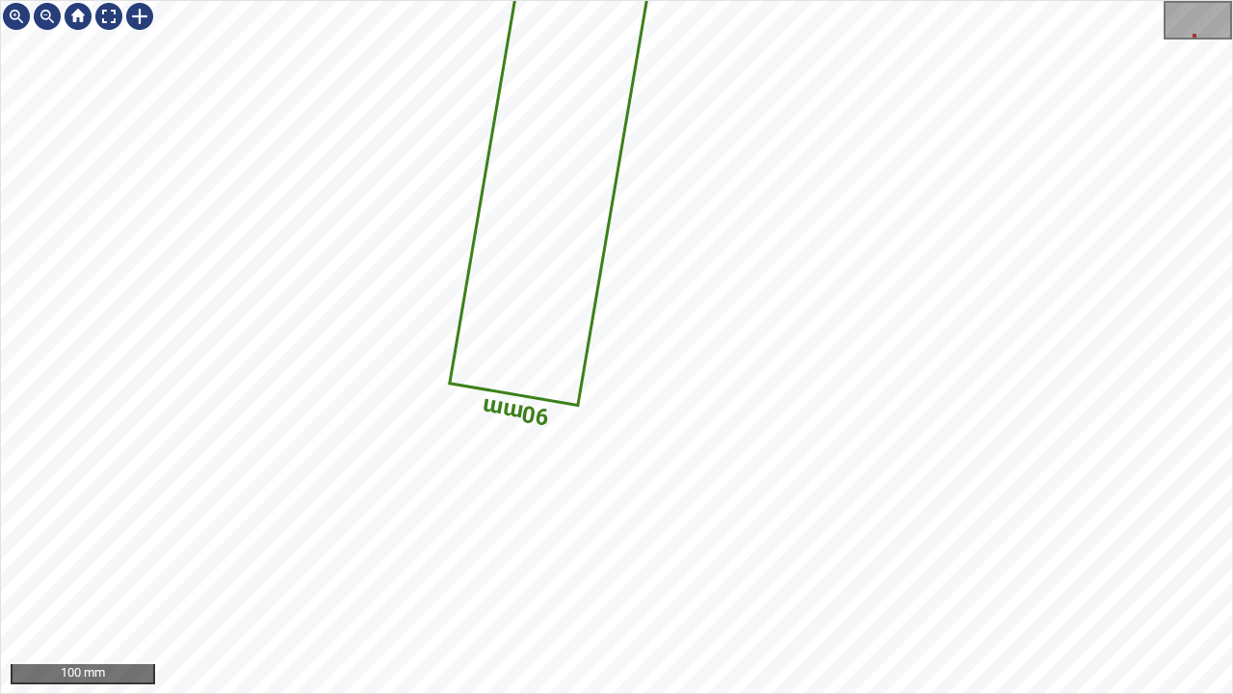
click at [827, 0] on div "782mm 90mm 100 mm" at bounding box center [616, 347] width 1233 height 694
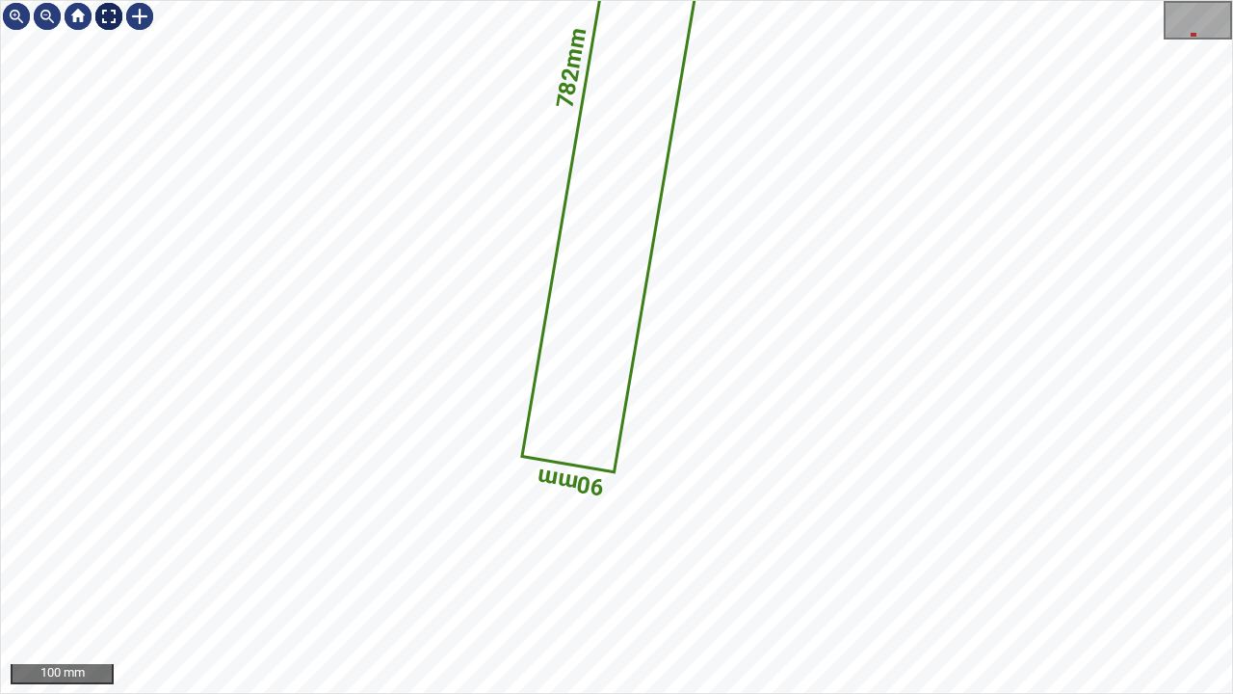
click at [108, 14] on div at bounding box center [108, 16] width 31 height 31
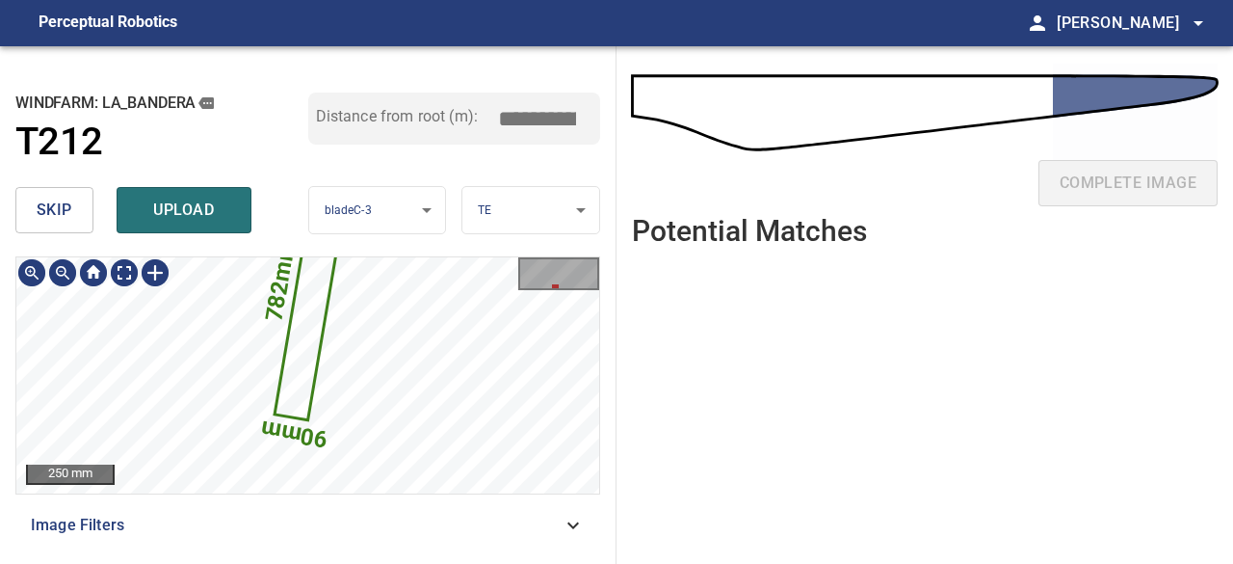
click at [306, 342] on icon at bounding box center [314, 282] width 76 height 272
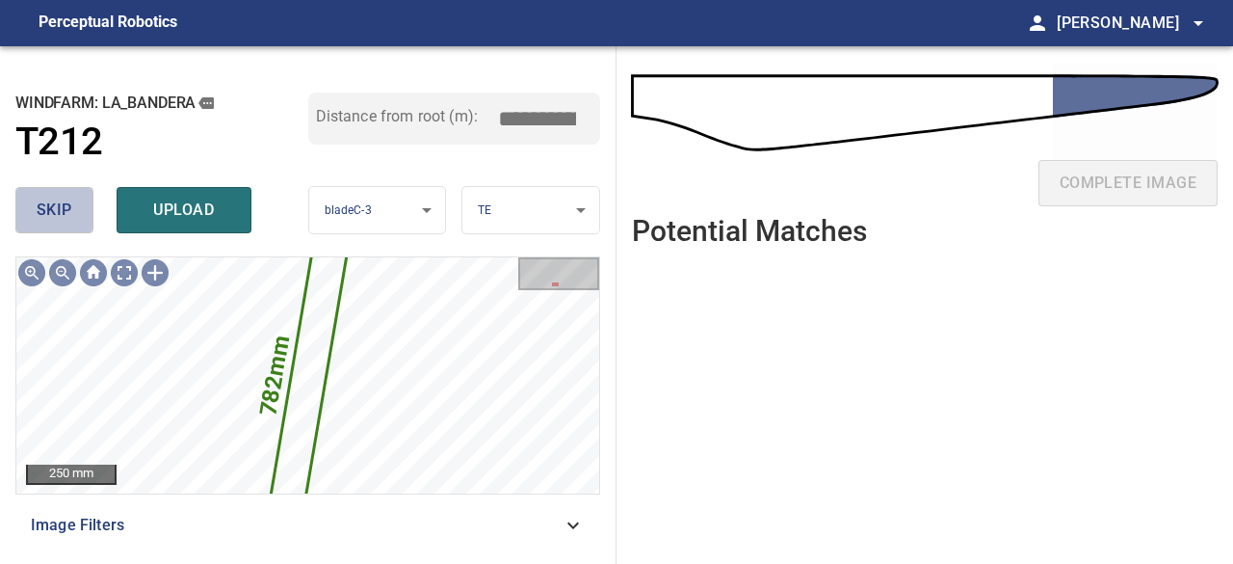
click at [64, 203] on span "skip" at bounding box center [55, 210] width 36 height 27
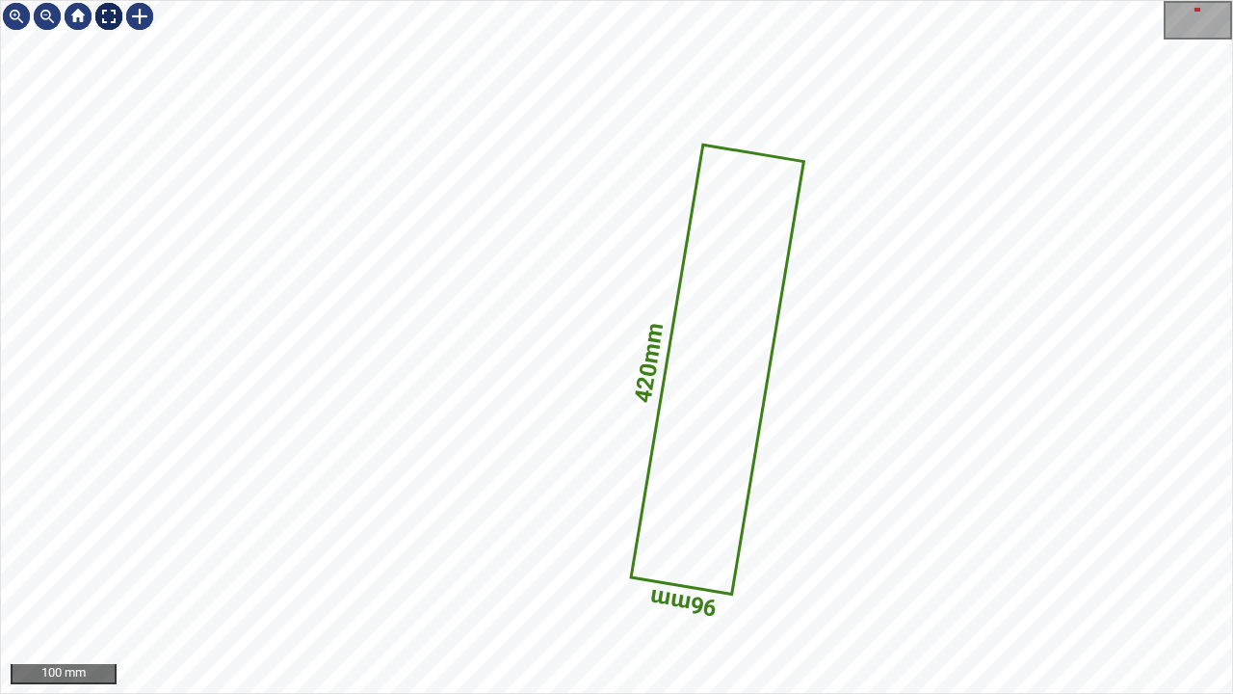
click at [104, 19] on div at bounding box center [108, 16] width 31 height 31
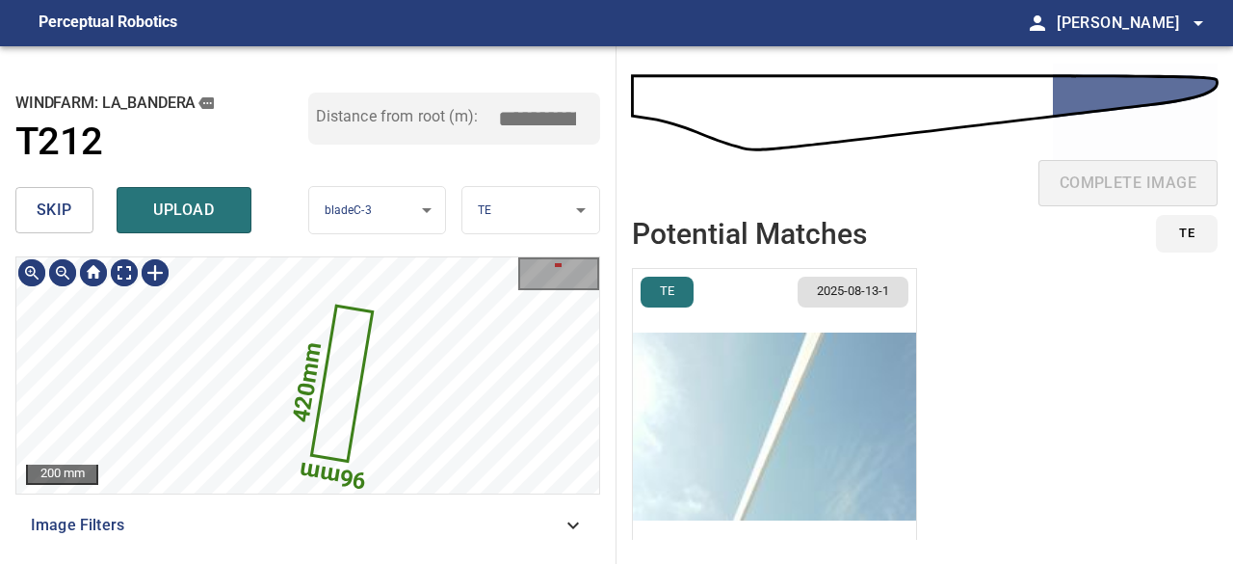
click at [341, 373] on icon at bounding box center [342, 383] width 58 height 152
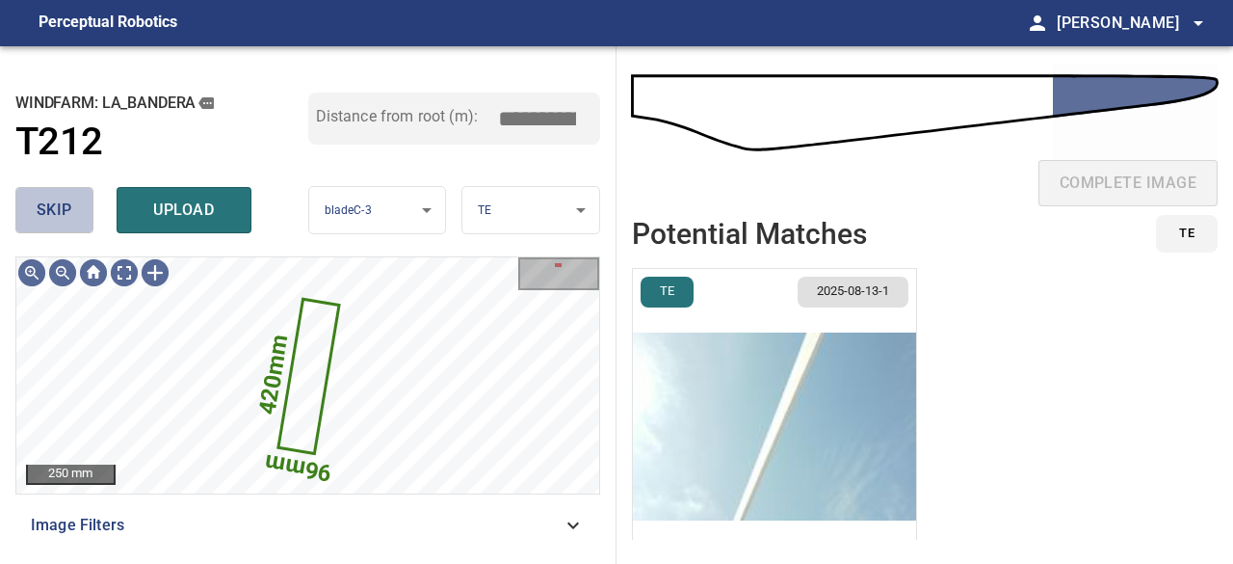
drag, startPoint x: 66, startPoint y: 209, endPoint x: 163, endPoint y: 202, distance: 97.5
click at [66, 208] on span "skip" at bounding box center [55, 210] width 36 height 27
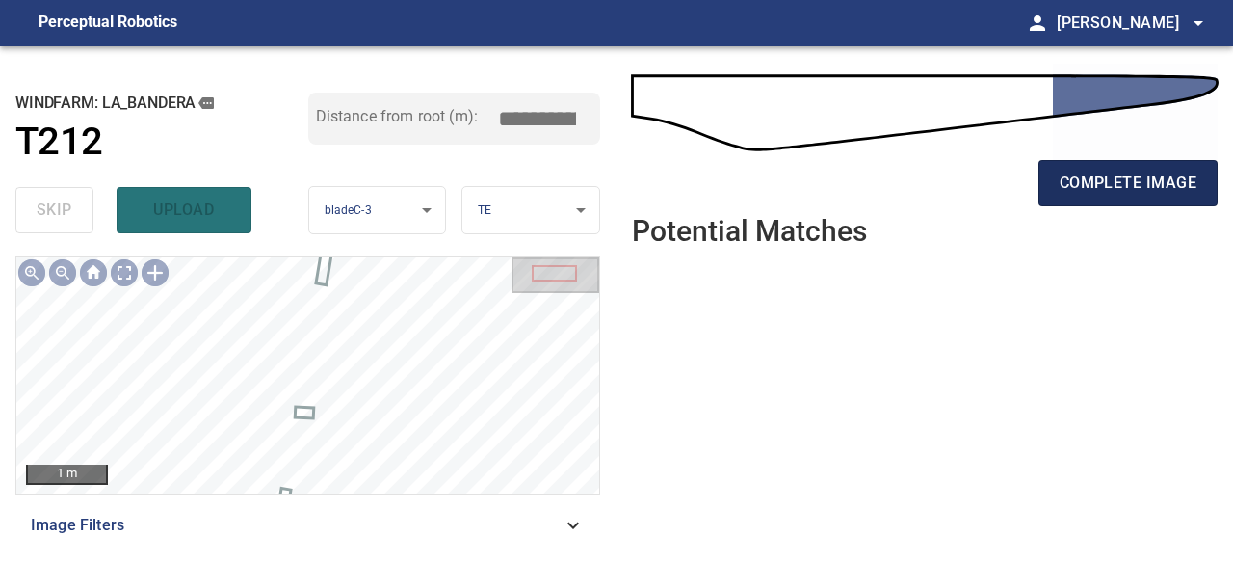
click at [1103, 178] on span "complete image" at bounding box center [1128, 183] width 137 height 27
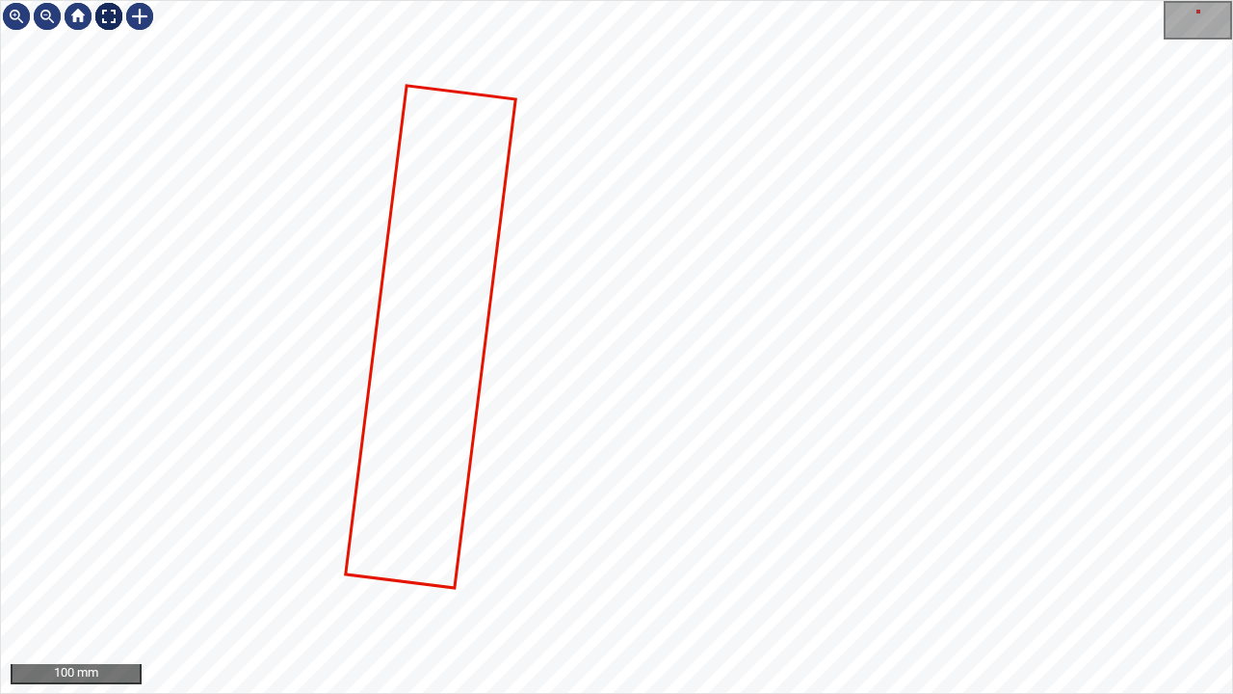
click at [108, 14] on div at bounding box center [108, 16] width 31 height 31
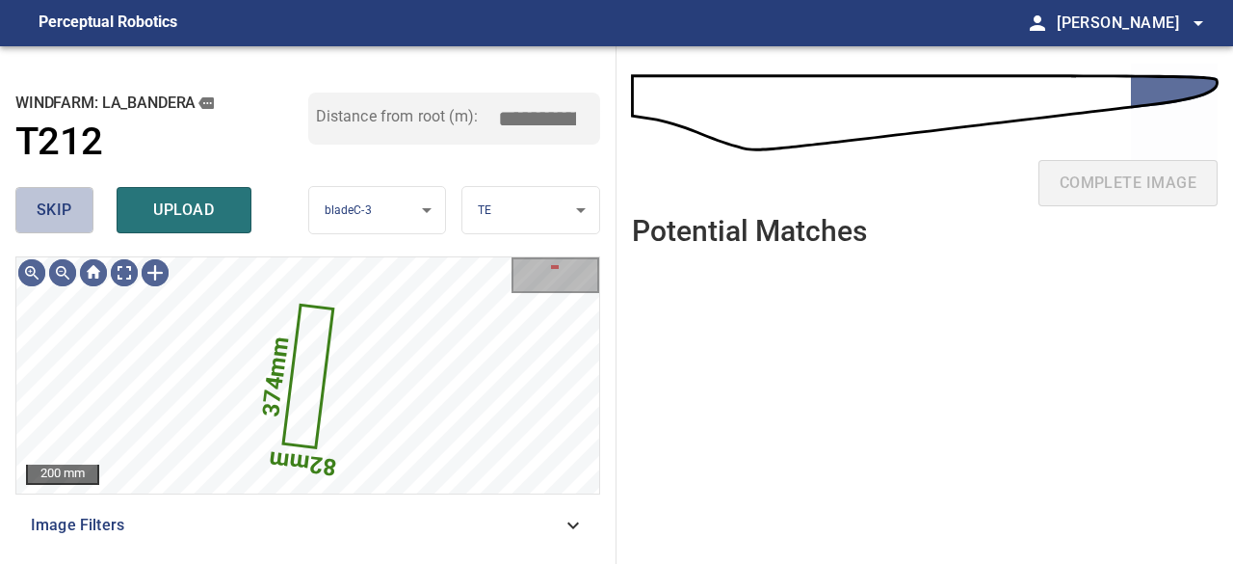
click at [62, 218] on span "skip" at bounding box center [55, 210] width 36 height 27
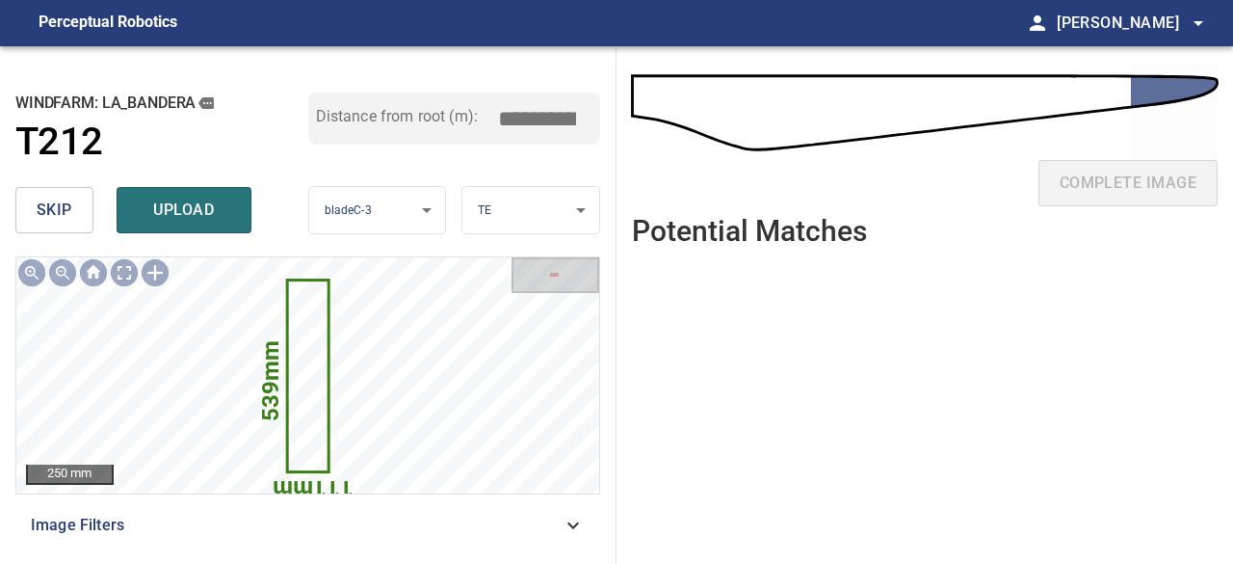
click at [65, 218] on span "skip" at bounding box center [55, 210] width 36 height 27
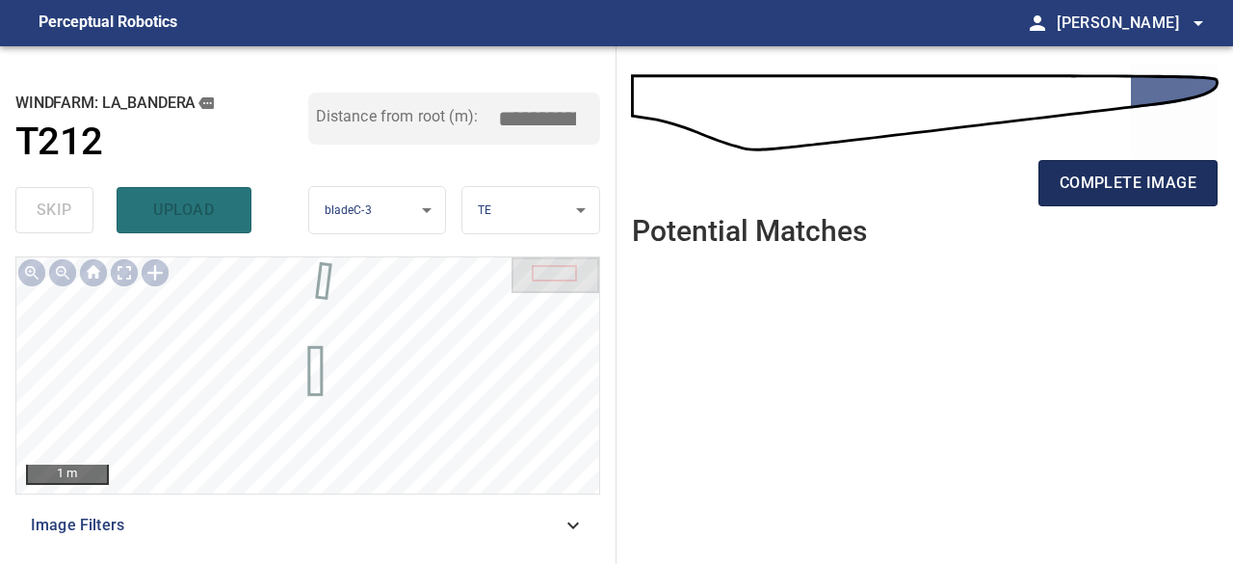
click at [1121, 181] on span "complete image" at bounding box center [1128, 183] width 137 height 27
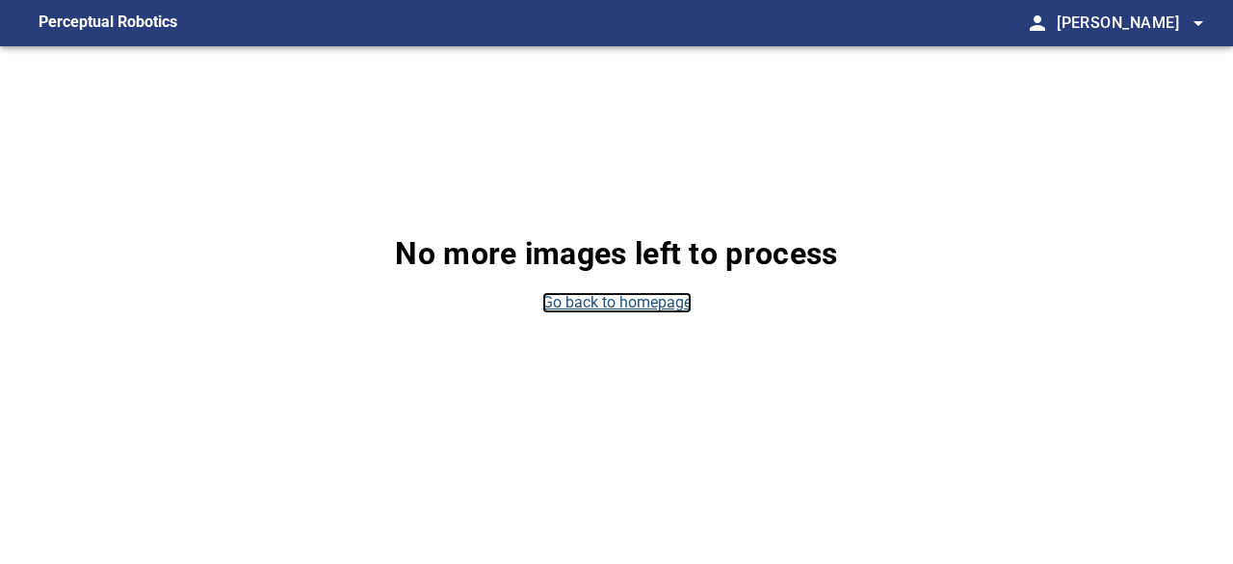
click at [676, 302] on link "Go back to homepage" at bounding box center [616, 303] width 149 height 22
